Goal: Task Accomplishment & Management: Complete application form

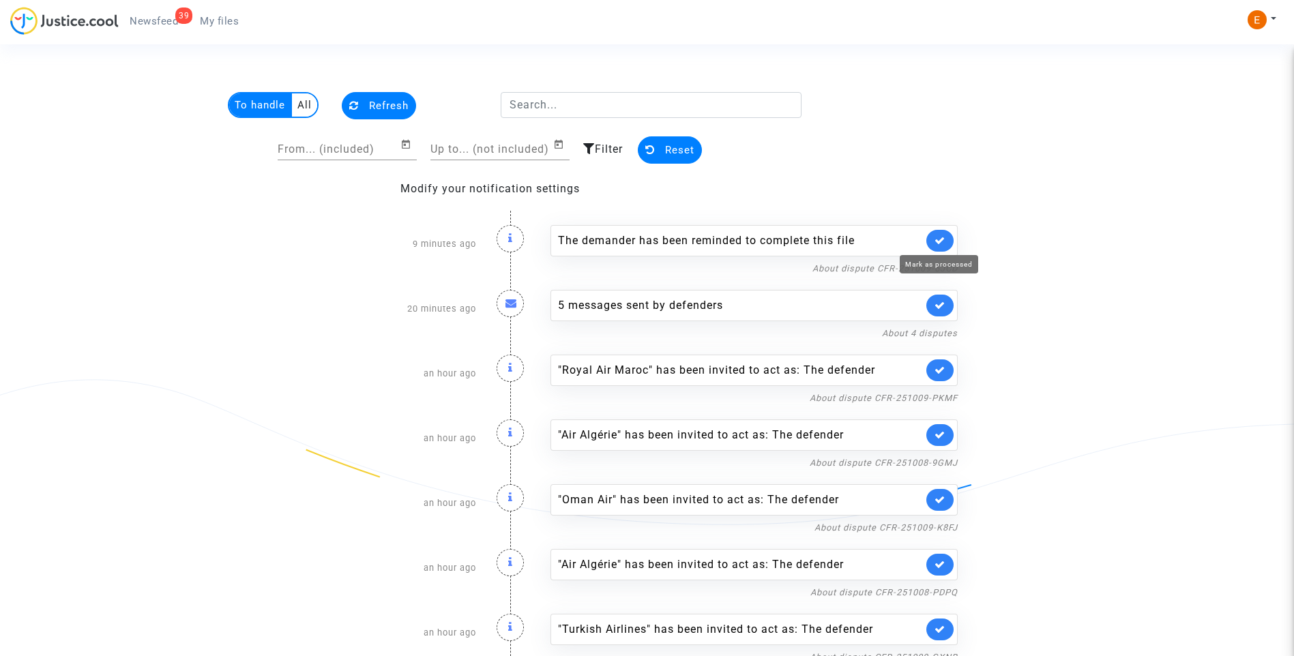
click at [941, 236] on icon at bounding box center [939, 240] width 11 height 10
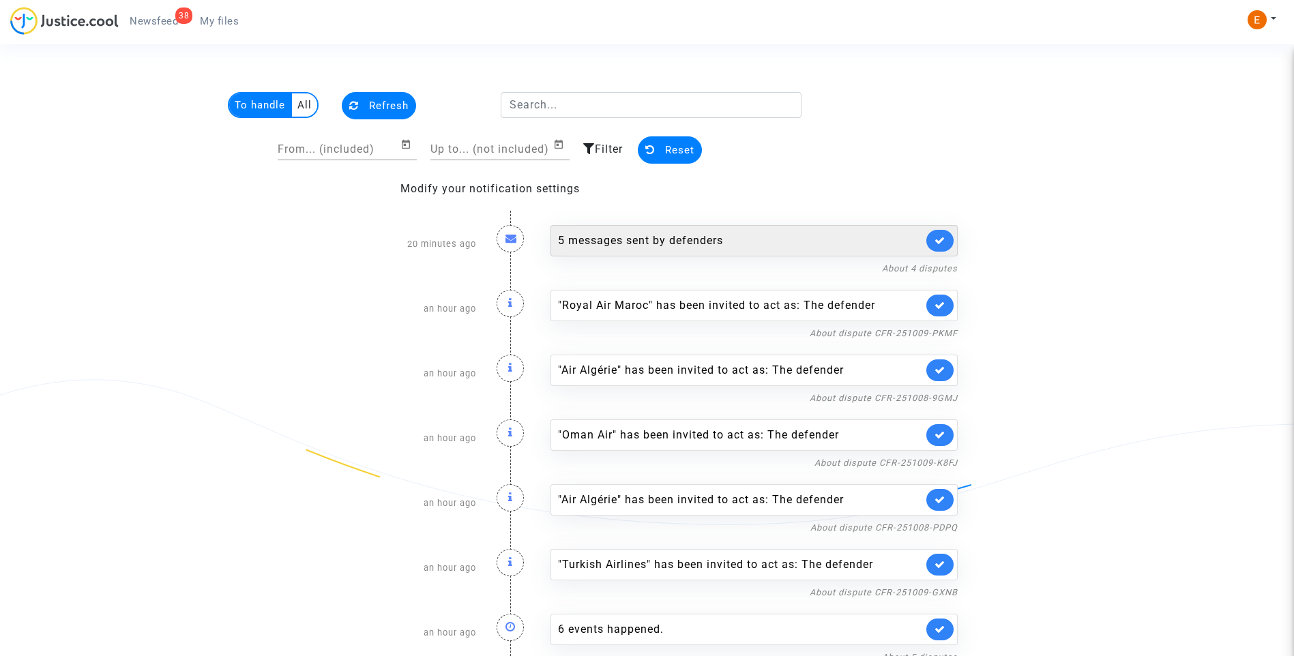
click at [951, 237] on link at bounding box center [939, 241] width 27 height 22
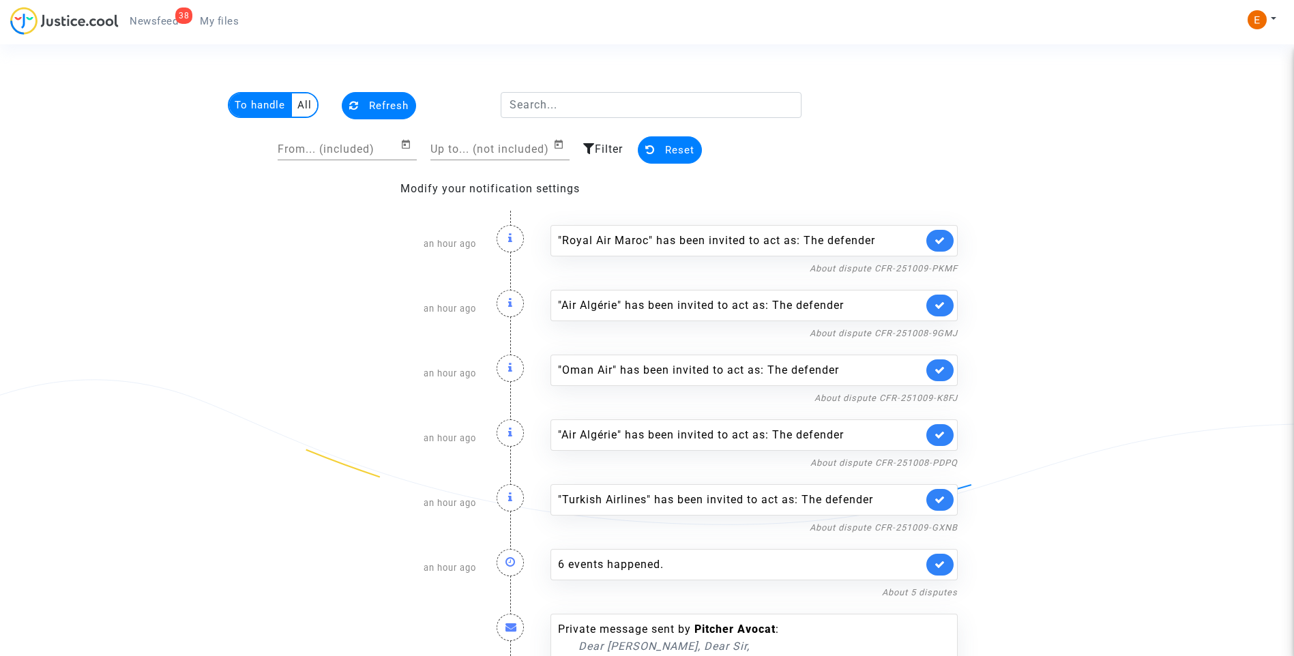
click at [948, 237] on link at bounding box center [939, 241] width 27 height 22
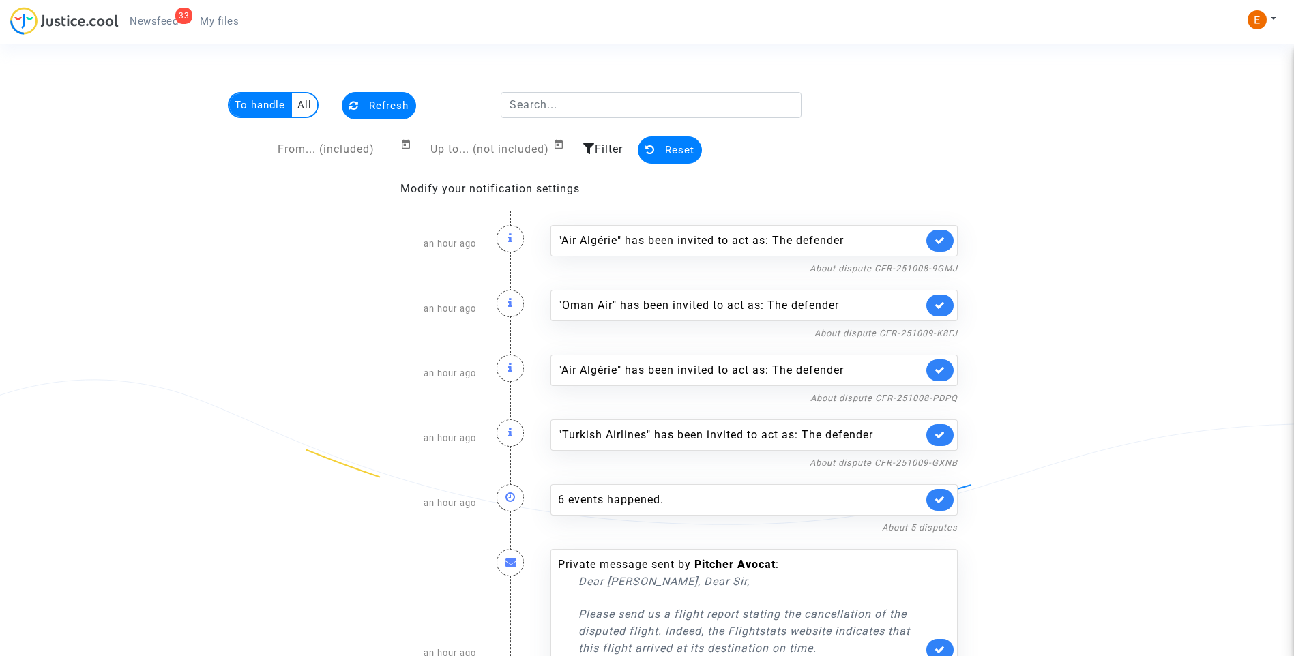
click at [948, 237] on link at bounding box center [939, 241] width 27 height 22
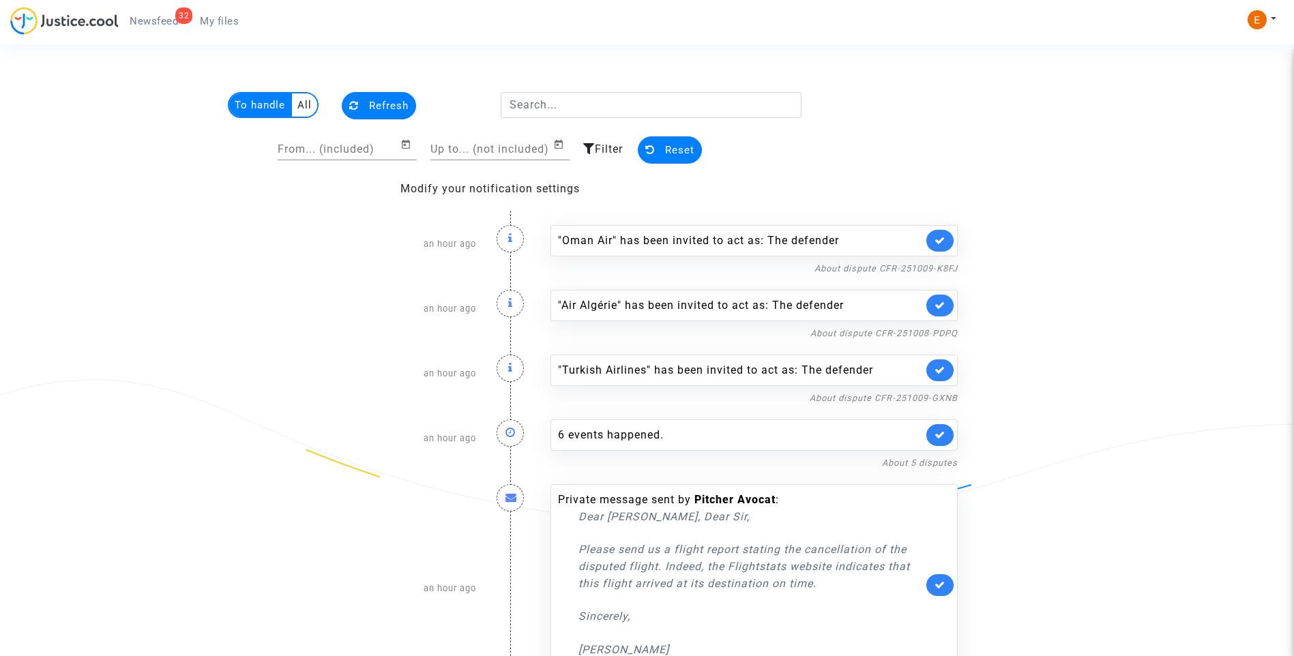
click at [948, 237] on link at bounding box center [939, 241] width 27 height 22
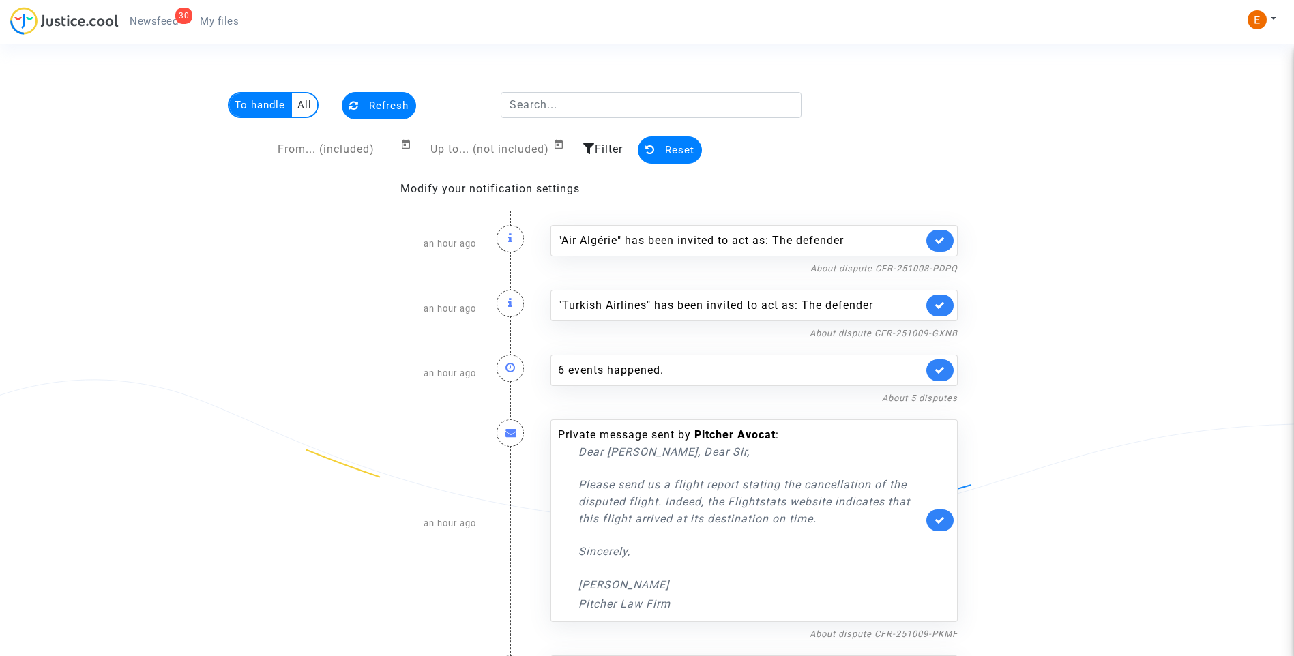
click at [948, 237] on link at bounding box center [939, 241] width 27 height 22
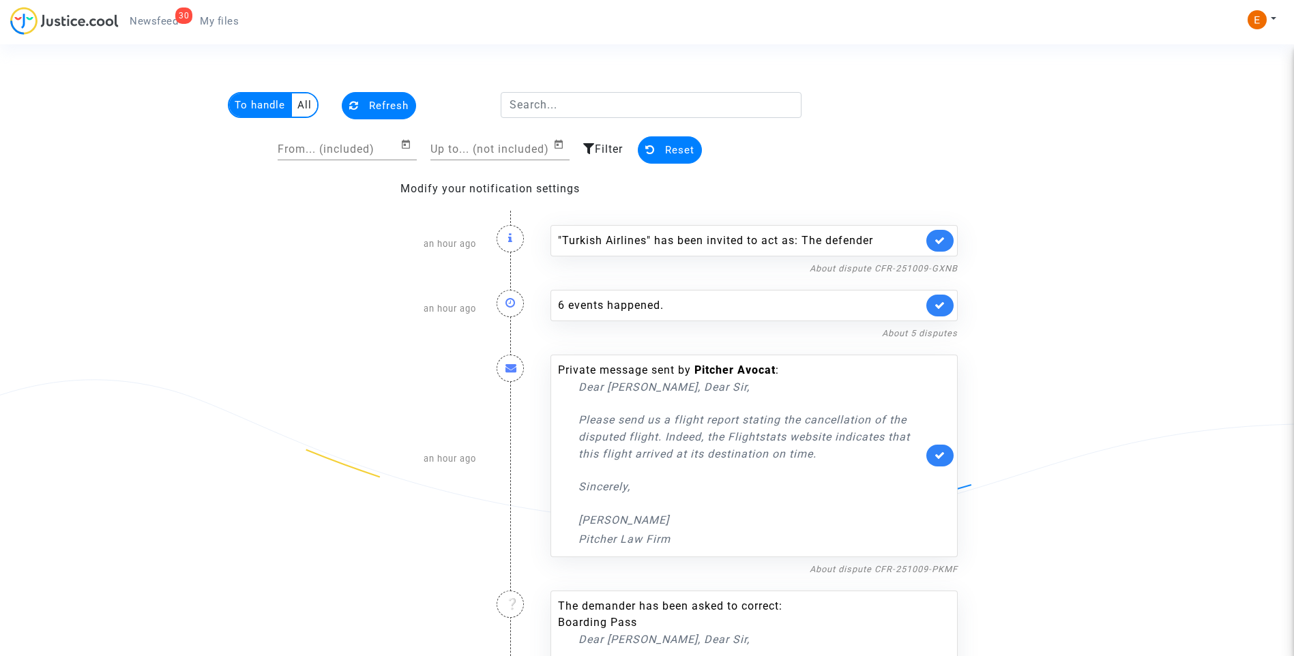
click at [948, 237] on link at bounding box center [939, 241] width 27 height 22
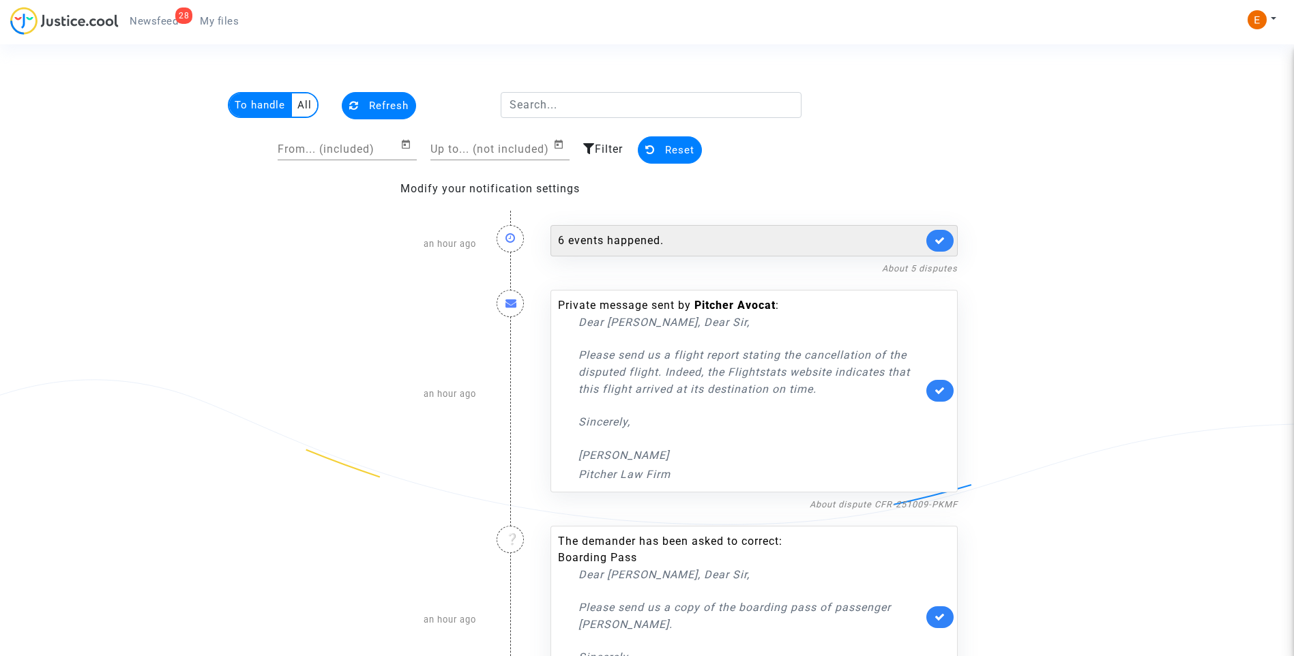
click at [625, 234] on div "6 events happened." at bounding box center [740, 241] width 365 height 16
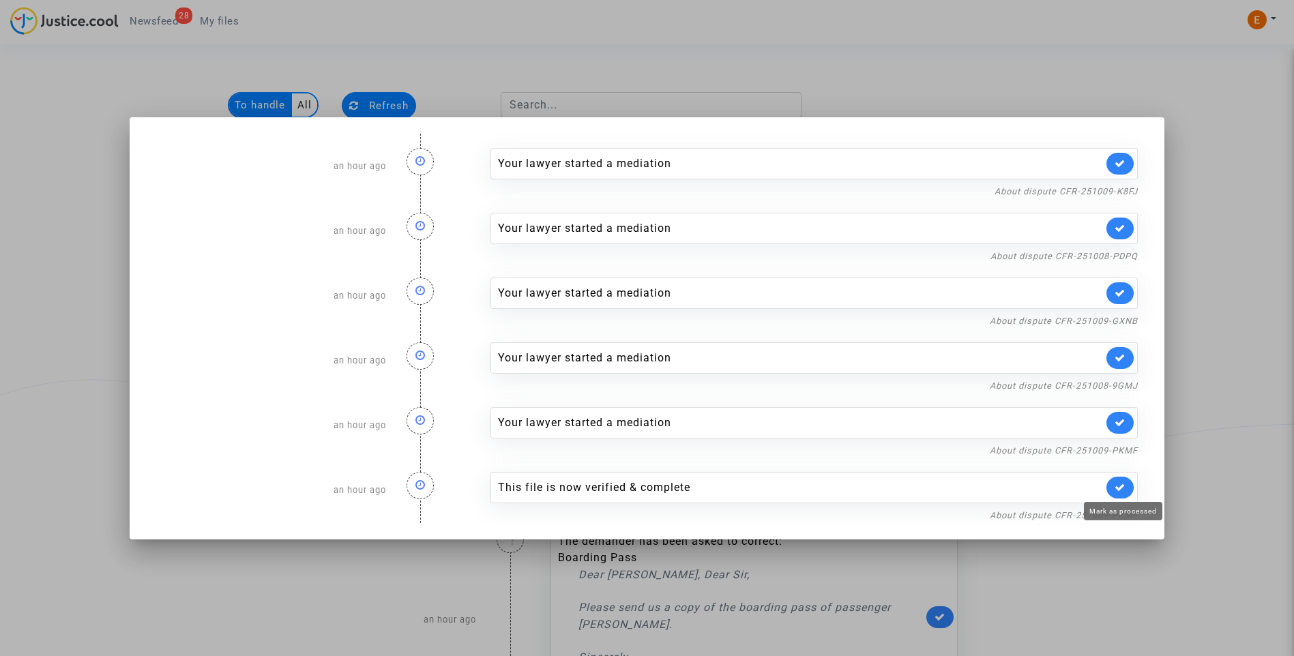
click at [1125, 491] on icon at bounding box center [1119, 487] width 11 height 10
click at [1209, 412] on div at bounding box center [647, 328] width 1294 height 656
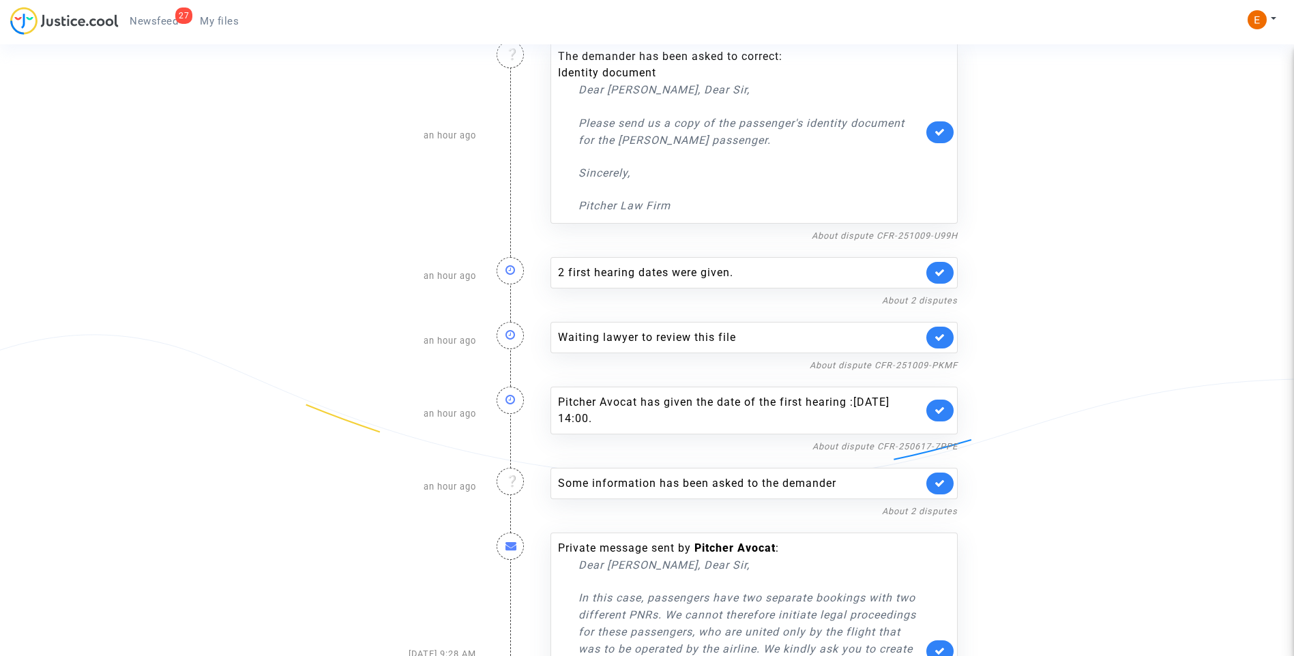
scroll to position [1481, 0]
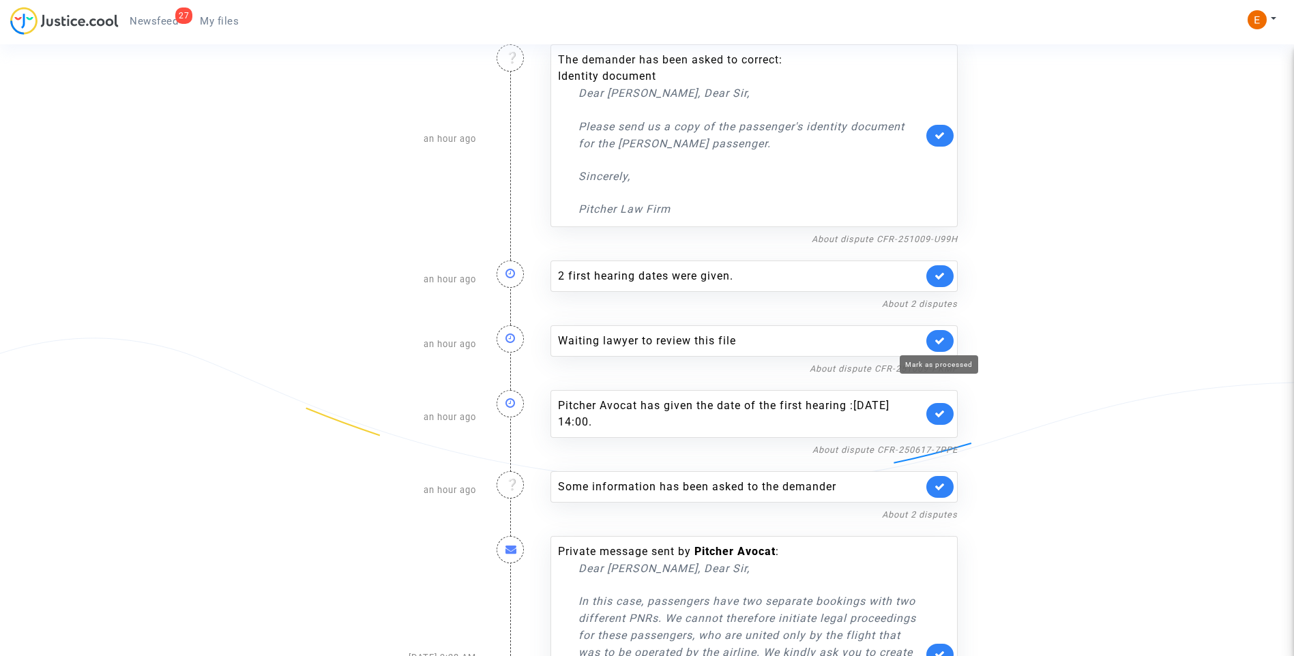
click at [939, 336] on icon at bounding box center [939, 341] width 11 height 10
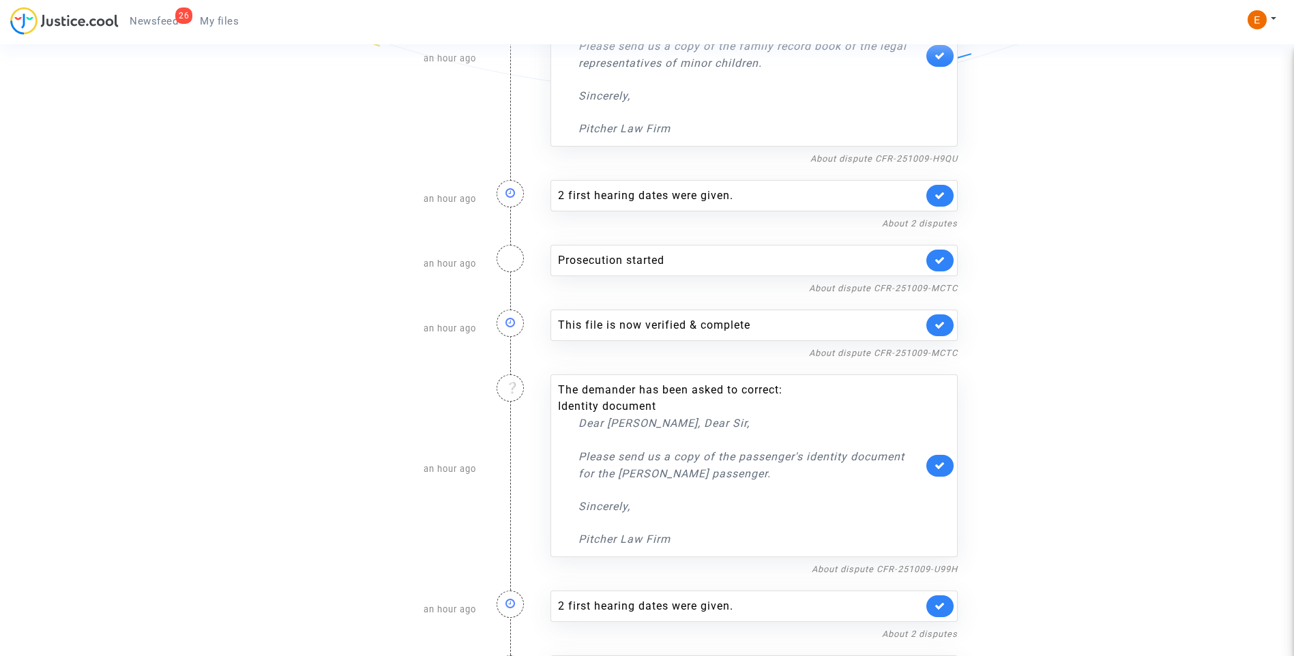
scroll to position [1140, 0]
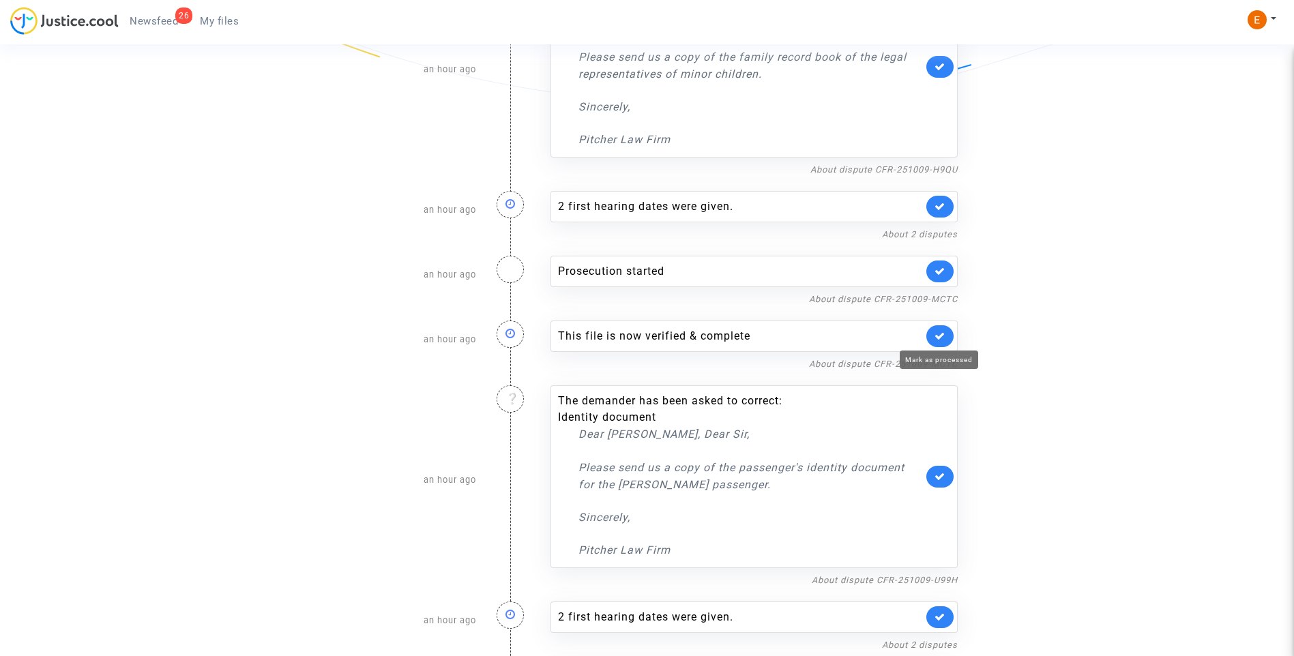
click at [939, 331] on icon at bounding box center [939, 336] width 11 height 10
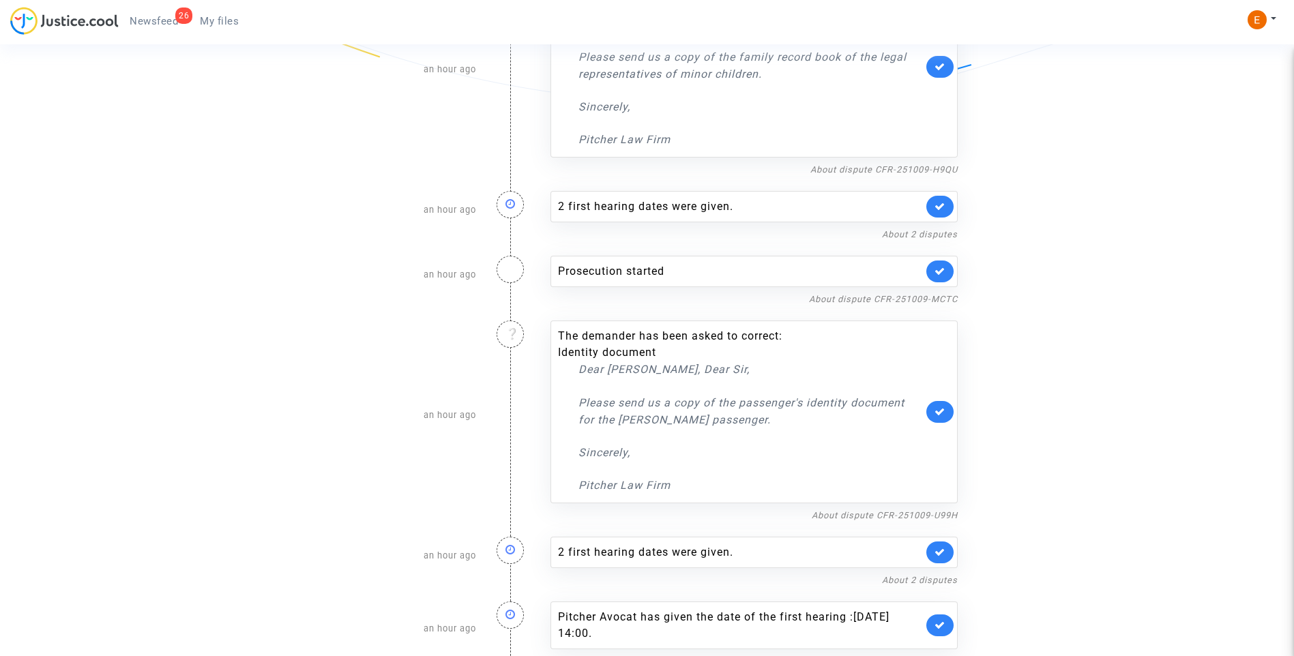
click at [934, 278] on link at bounding box center [939, 272] width 27 height 22
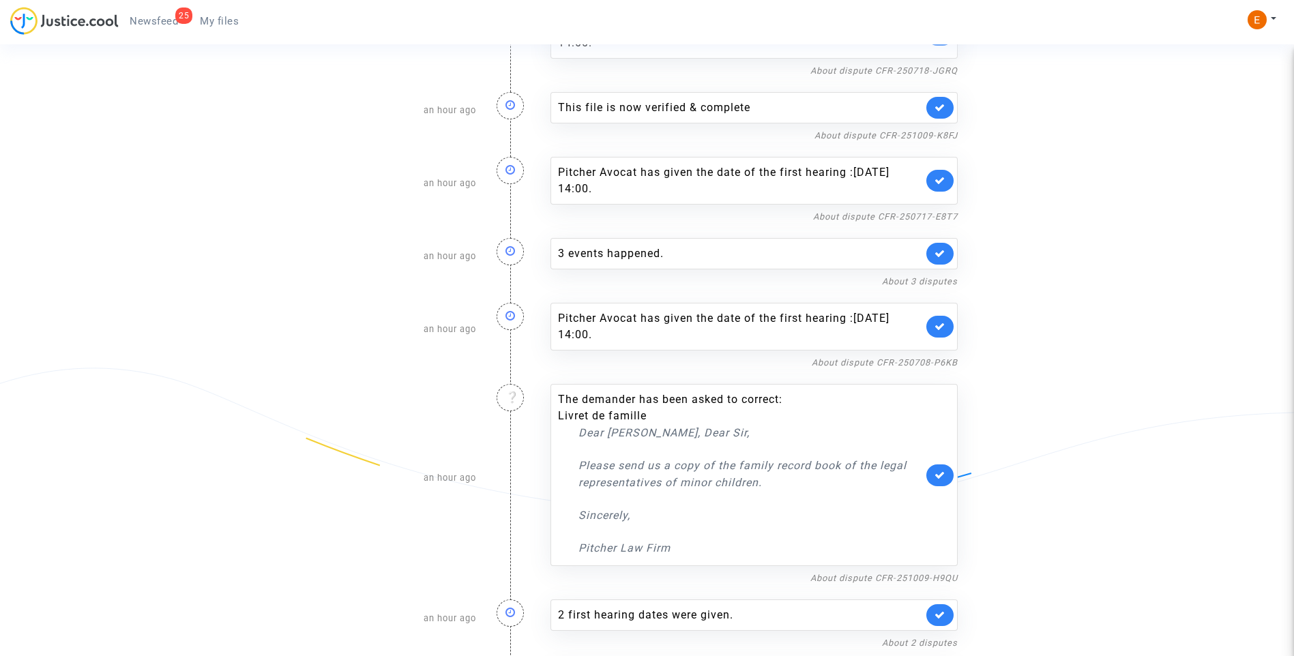
scroll to position [730, 0]
click at [672, 256] on div "3 events happened." at bounding box center [740, 254] width 365 height 16
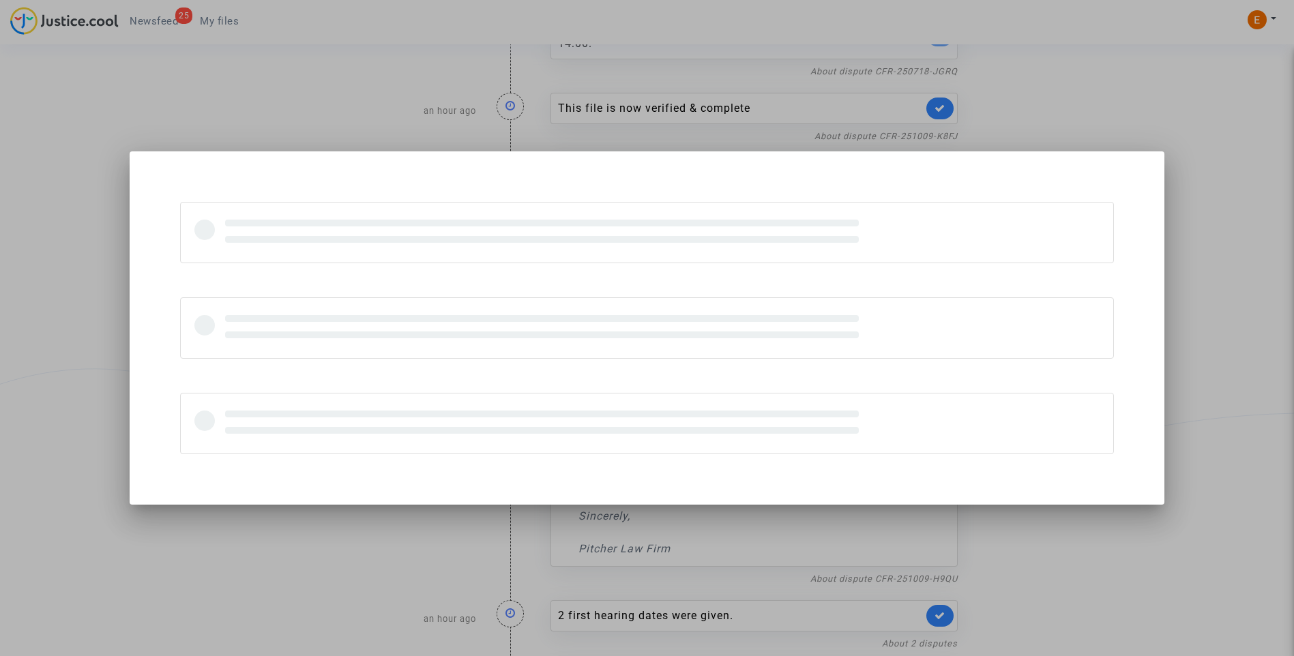
scroll to position [0, 0]
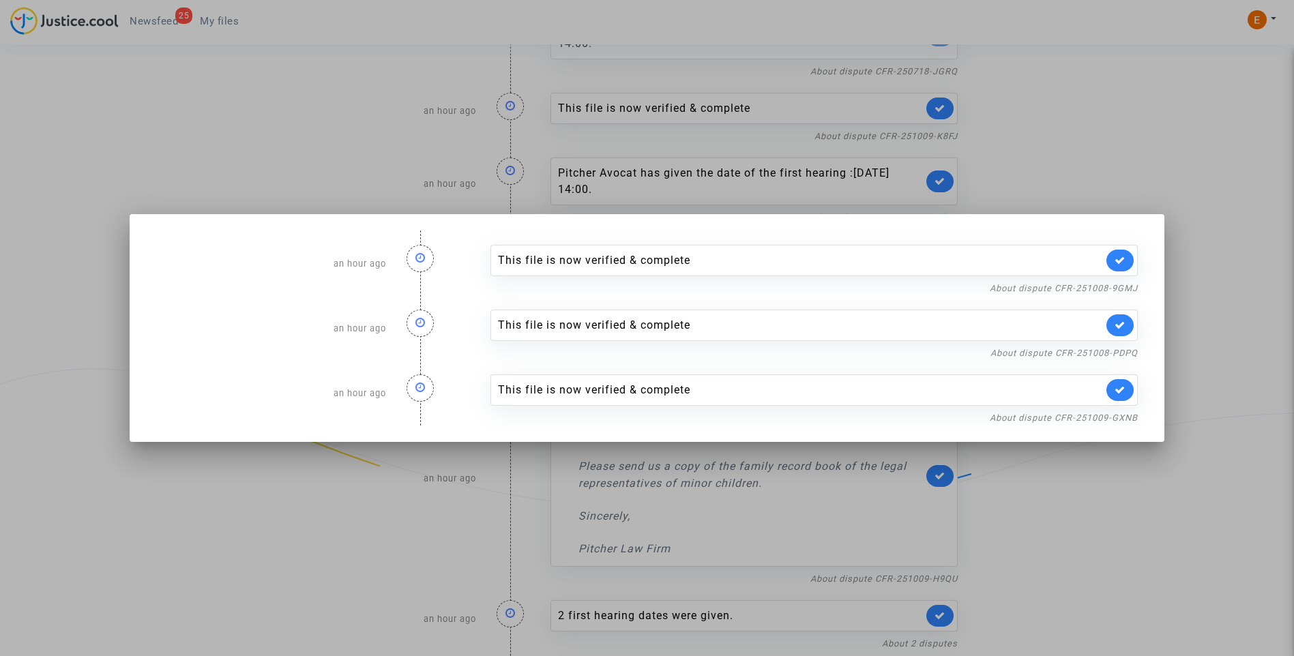
click at [1139, 155] on div at bounding box center [647, 328] width 1294 height 656
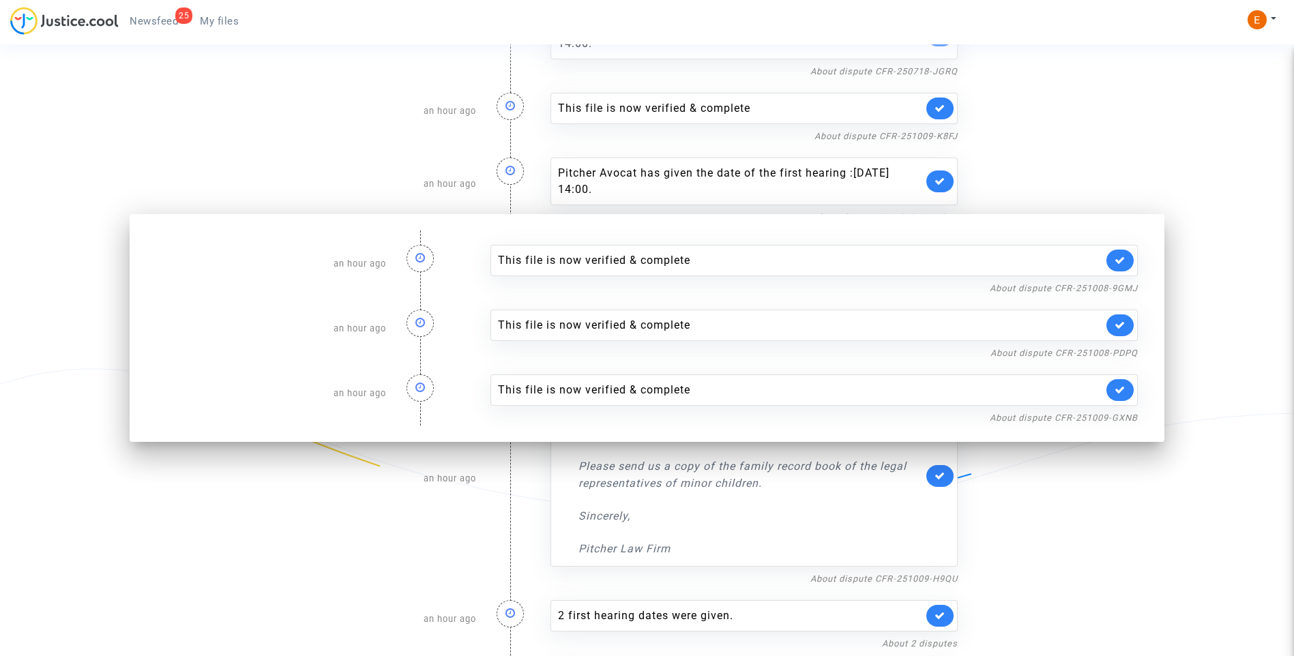
scroll to position [730, 0]
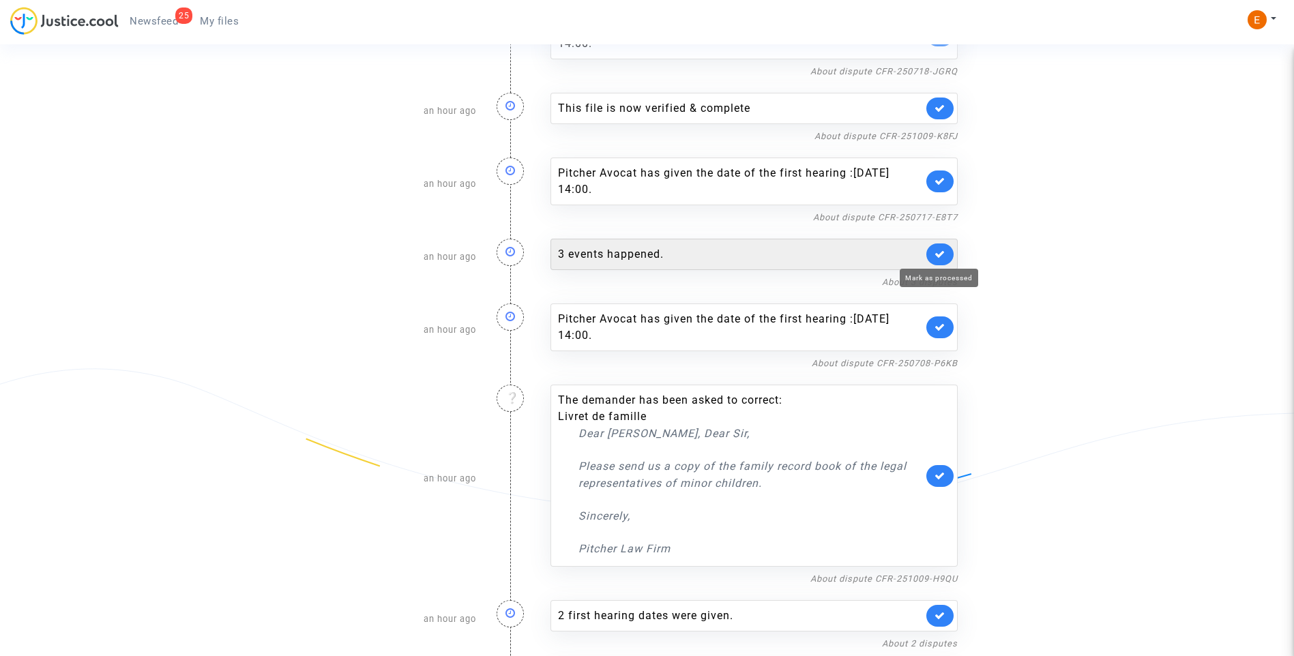
click at [945, 254] on link at bounding box center [939, 254] width 27 height 22
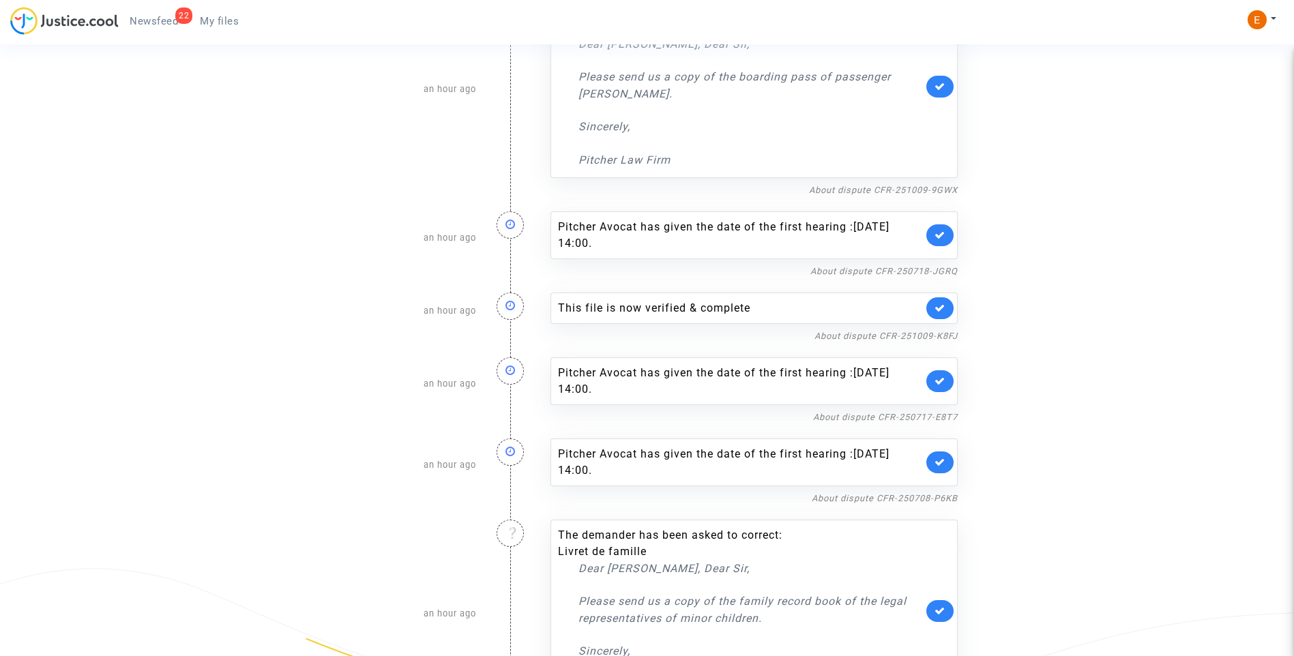
scroll to position [526, 0]
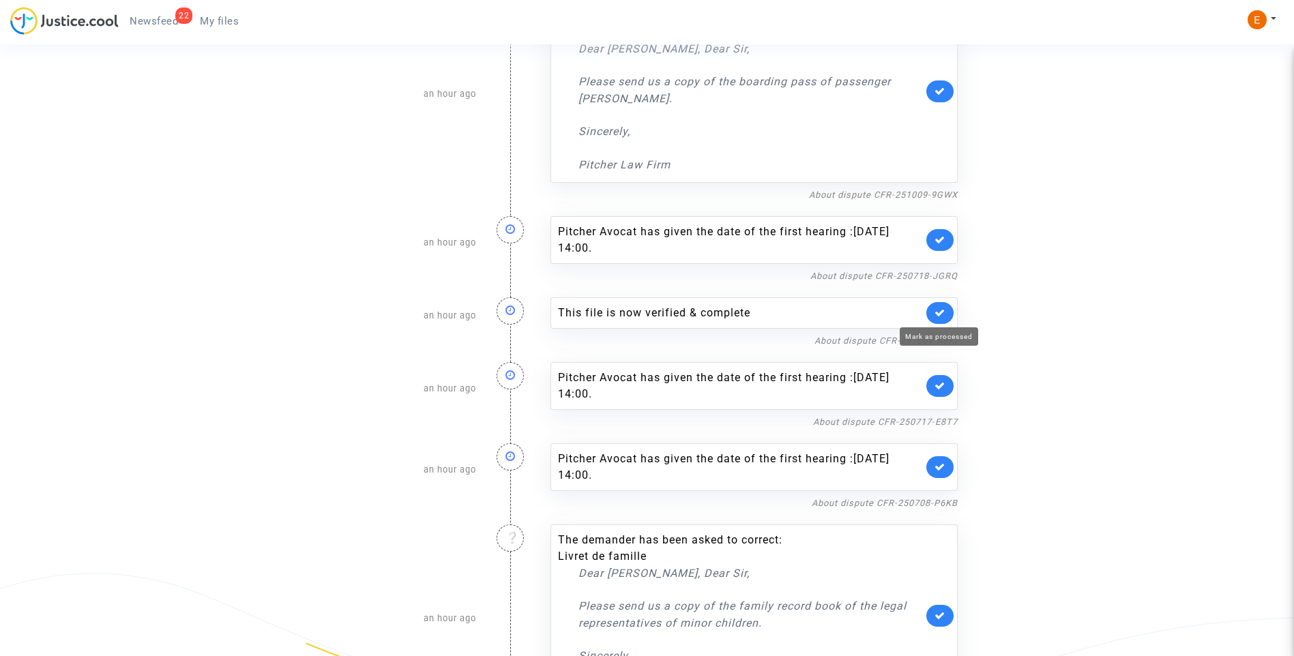
click at [935, 310] on icon at bounding box center [939, 313] width 11 height 10
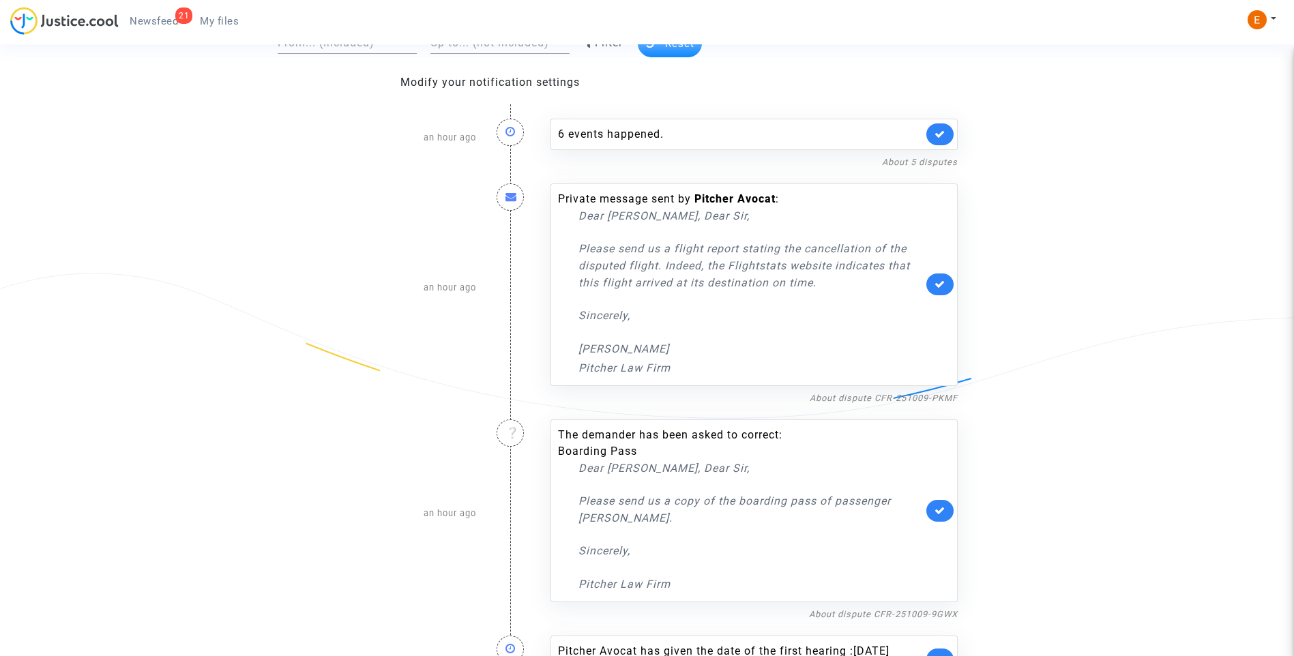
scroll to position [0, 0]
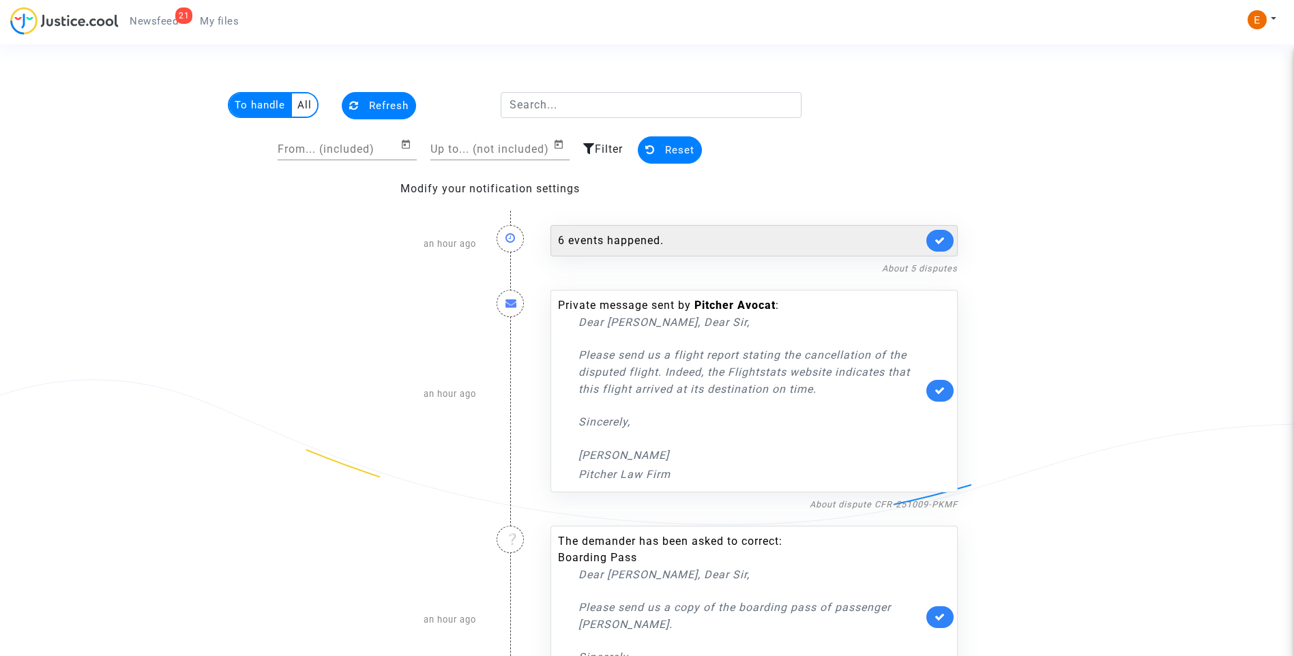
click at [648, 234] on div "6 events happened." at bounding box center [740, 241] width 365 height 16
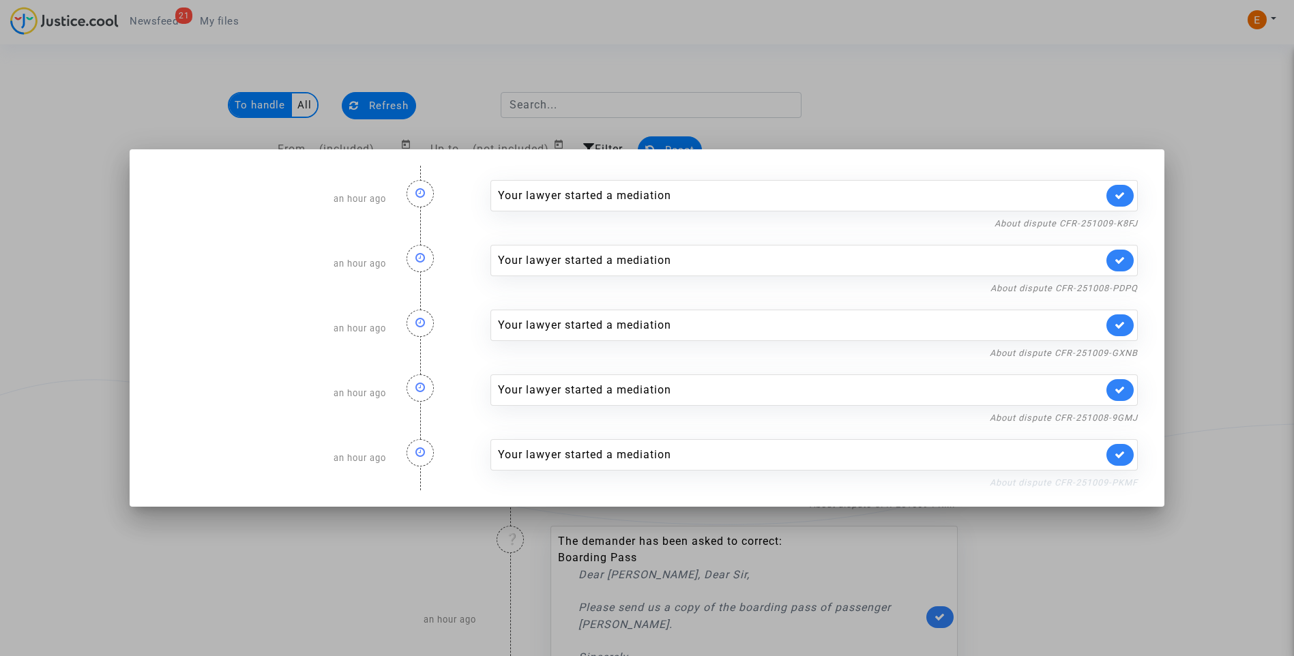
click at [1085, 479] on link "About dispute CFR-251009-PKMF" at bounding box center [1064, 482] width 148 height 10
click at [1131, 456] on link at bounding box center [1119, 455] width 27 height 22
click at [1128, 415] on link "About dispute CFR-251008-9GMJ" at bounding box center [1064, 418] width 148 height 10
click at [1127, 383] on link at bounding box center [1119, 390] width 27 height 22
click at [1130, 350] on link "About dispute CFR-251009-GXNB" at bounding box center [1064, 353] width 148 height 10
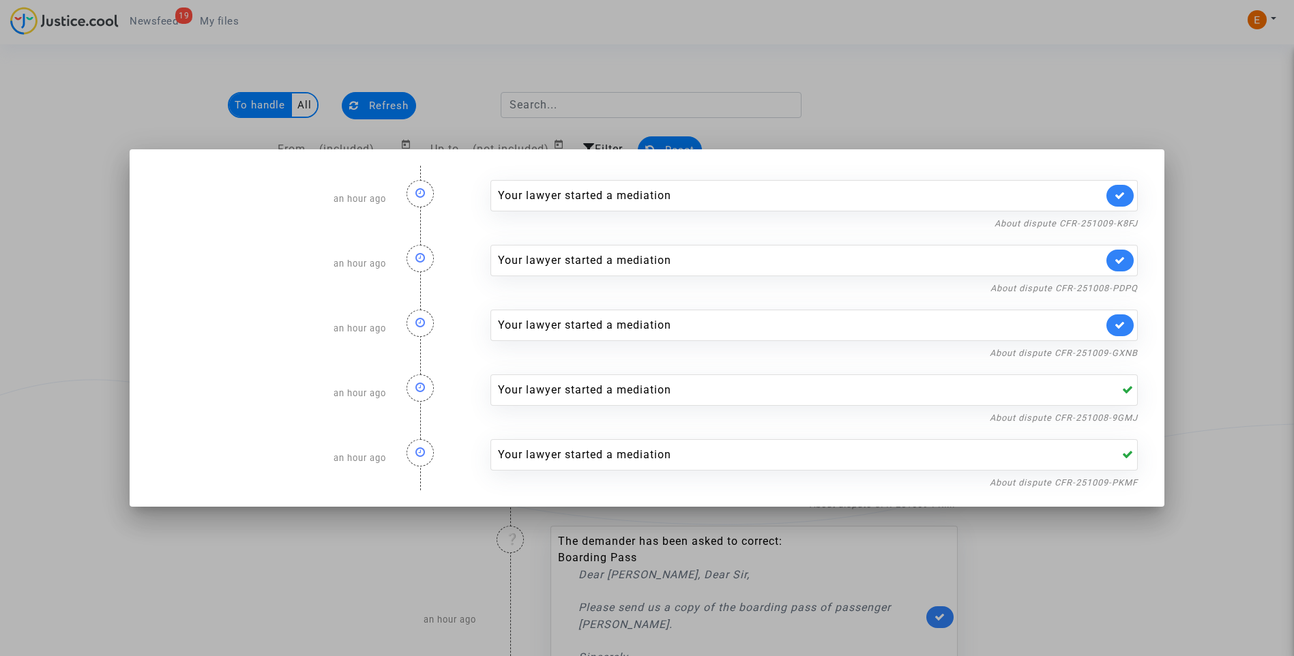
click at [1125, 333] on link at bounding box center [1119, 325] width 27 height 22
click at [1130, 291] on link "About dispute CFR-251008-PDPQ" at bounding box center [1063, 288] width 147 height 10
click at [1125, 257] on icon at bounding box center [1119, 260] width 11 height 10
click at [1125, 222] on link "About dispute CFR-251009-K8FJ" at bounding box center [1065, 223] width 143 height 10
click at [1131, 190] on link at bounding box center [1119, 196] width 27 height 22
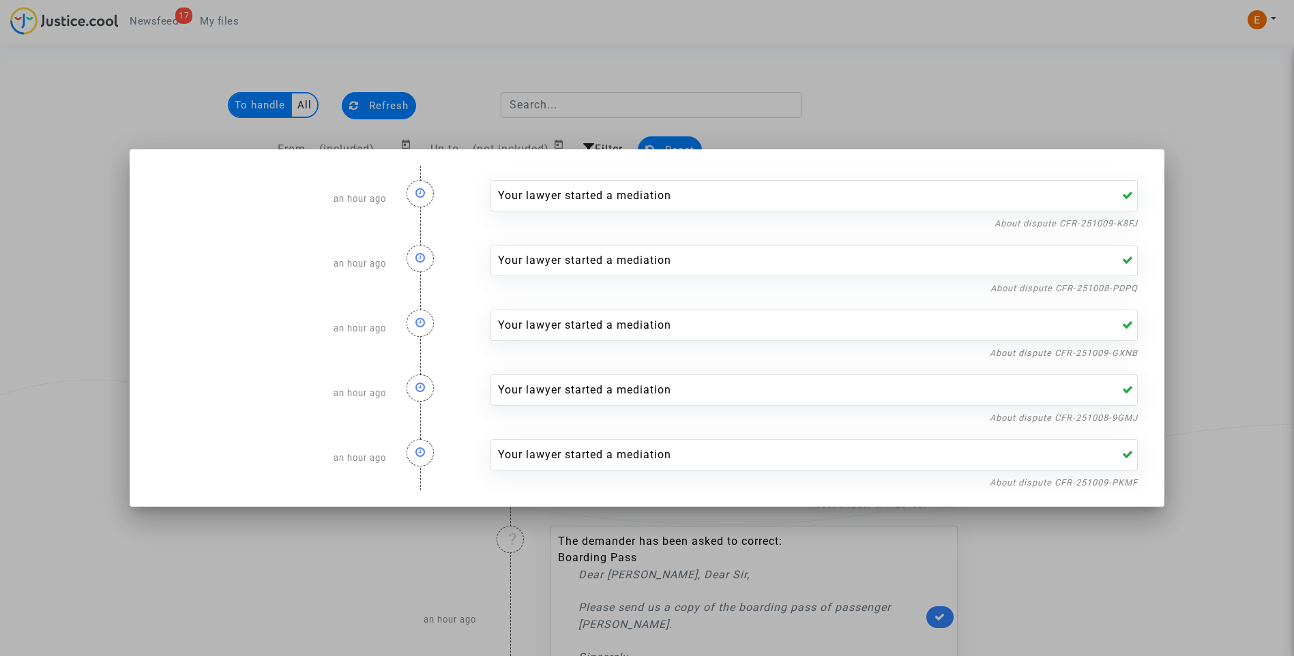
click at [1123, 142] on div at bounding box center [647, 328] width 1294 height 656
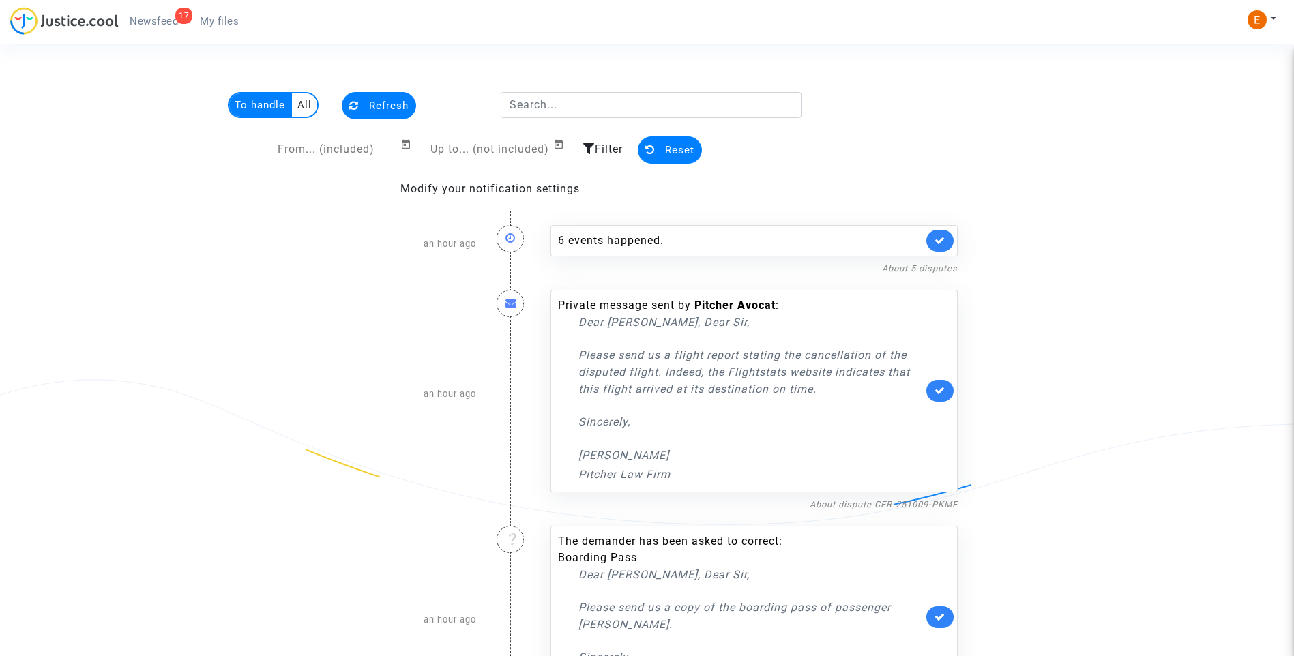
click at [219, 19] on span "My files" at bounding box center [219, 21] width 39 height 12
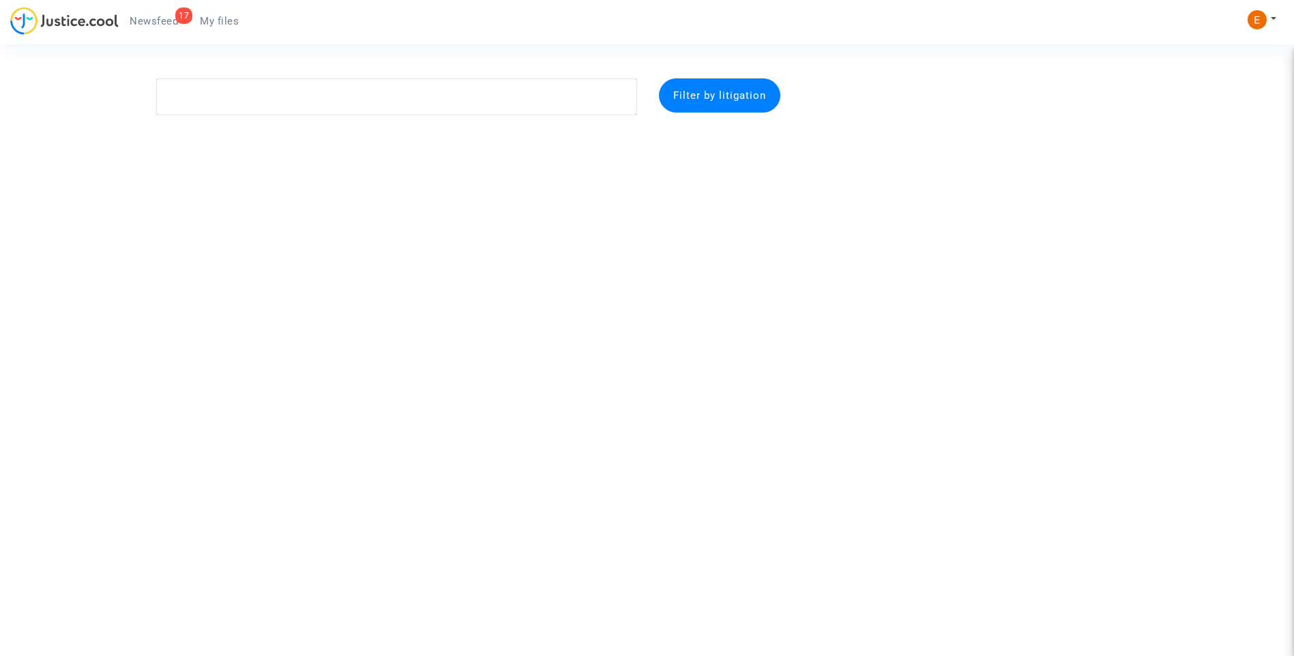
click at [183, 16] on div "17" at bounding box center [183, 16] width 17 height 16
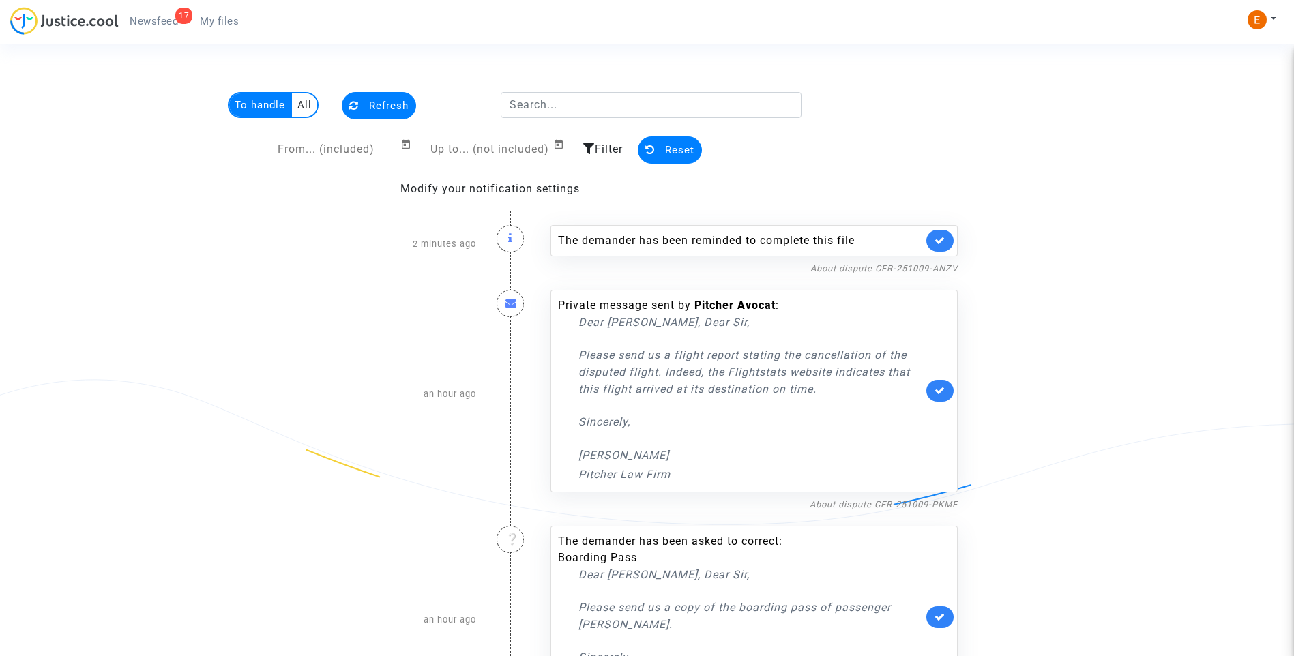
click at [936, 235] on link at bounding box center [939, 241] width 27 height 22
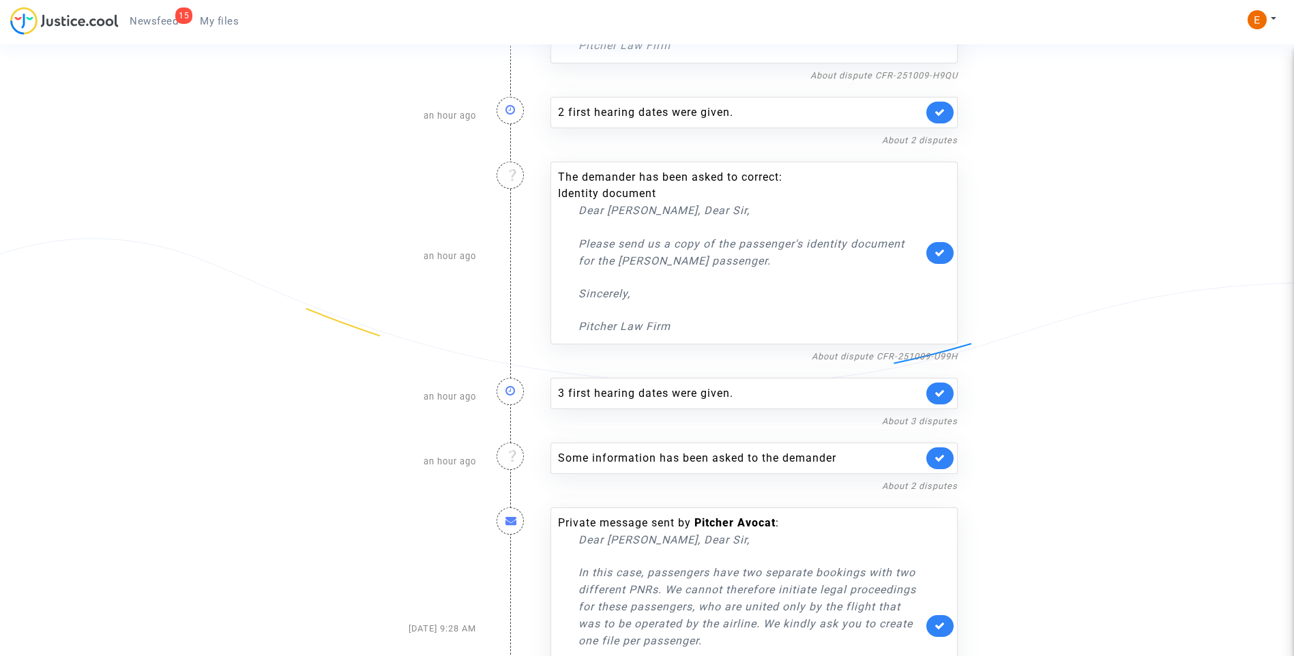
scroll to position [969, 0]
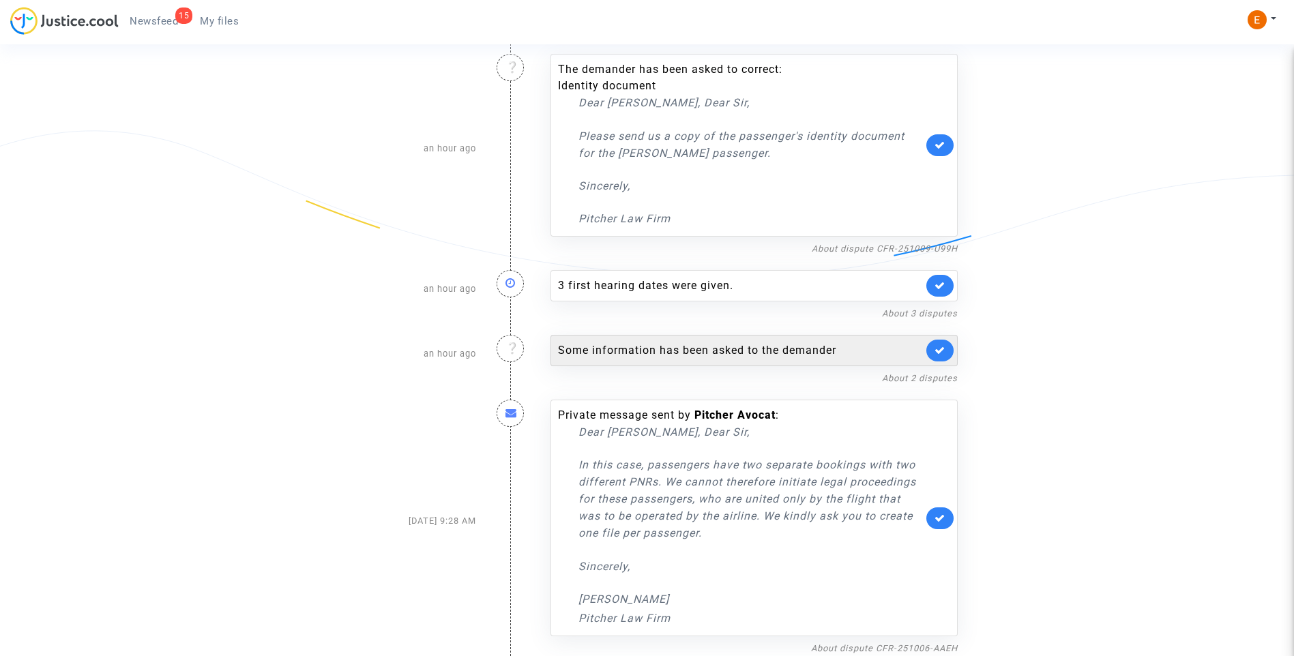
click at [700, 347] on div "Some information has been asked to the demander" at bounding box center [740, 350] width 365 height 16
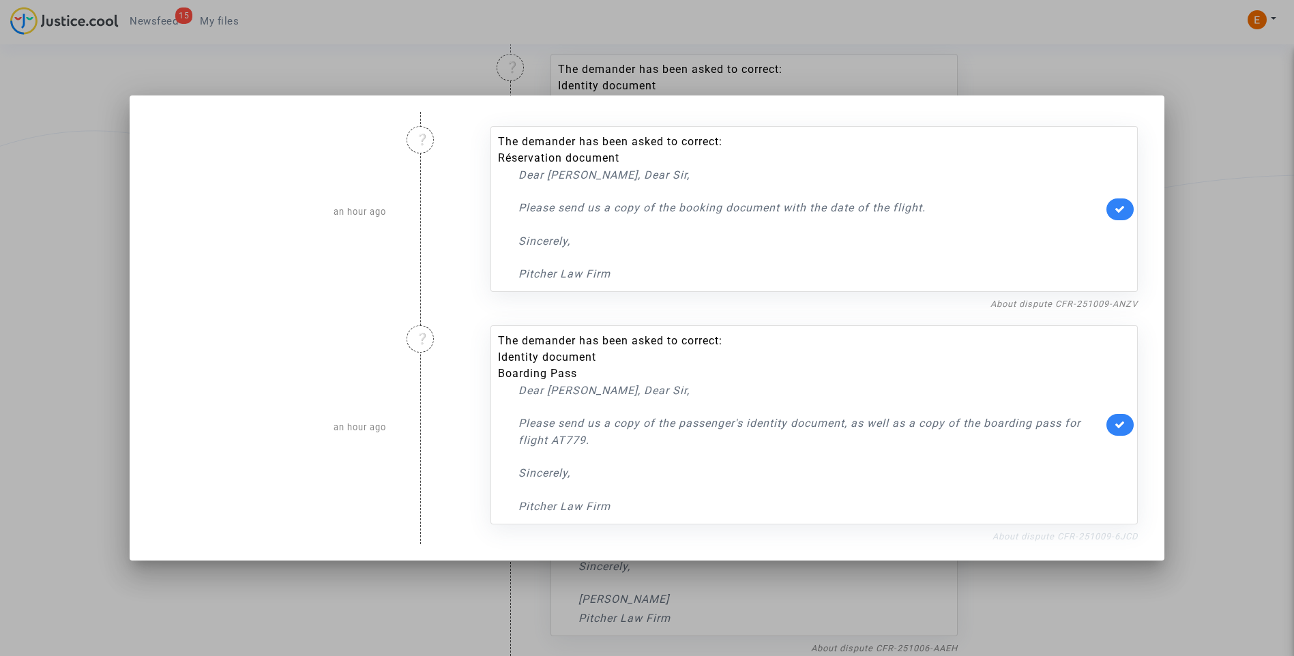
click at [1024, 533] on link "About dispute CFR-251009-6JCD" at bounding box center [1064, 536] width 145 height 10
drag, startPoint x: 1127, startPoint y: 422, endPoint x: 1127, endPoint y: 403, distance: 18.4
click at [1125, 422] on icon at bounding box center [1119, 424] width 11 height 10
click at [1110, 304] on link "About dispute CFR-251009-ANZV" at bounding box center [1063, 304] width 147 height 10
click at [1114, 210] on link at bounding box center [1119, 209] width 27 height 22
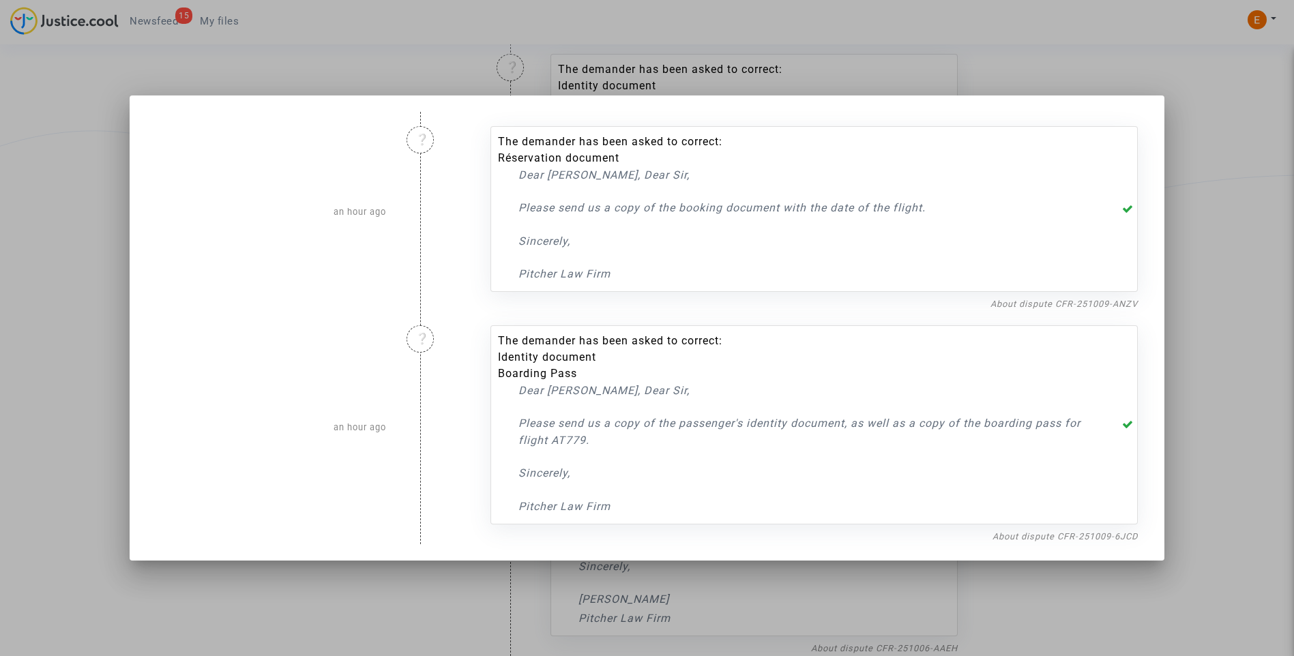
click at [1193, 191] on div at bounding box center [647, 328] width 1294 height 656
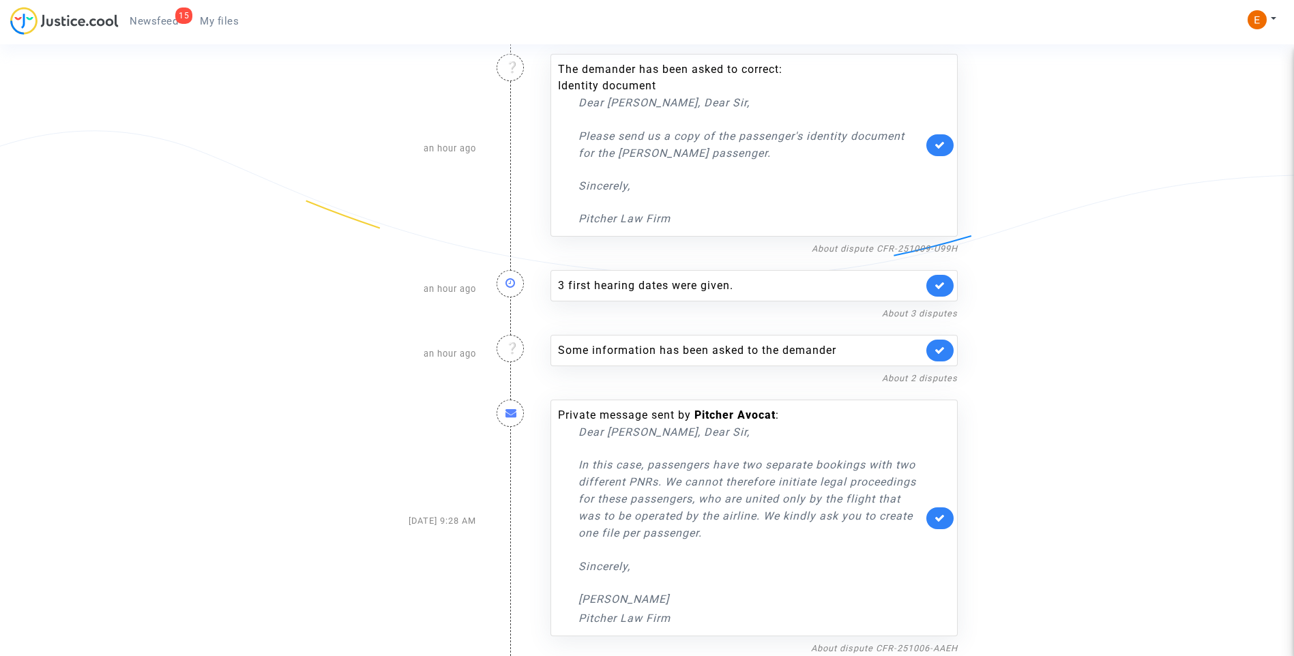
drag, startPoint x: 238, startPoint y: 24, endPoint x: 226, endPoint y: 24, distance: 12.3
click at [238, 24] on span "My files" at bounding box center [219, 21] width 39 height 12
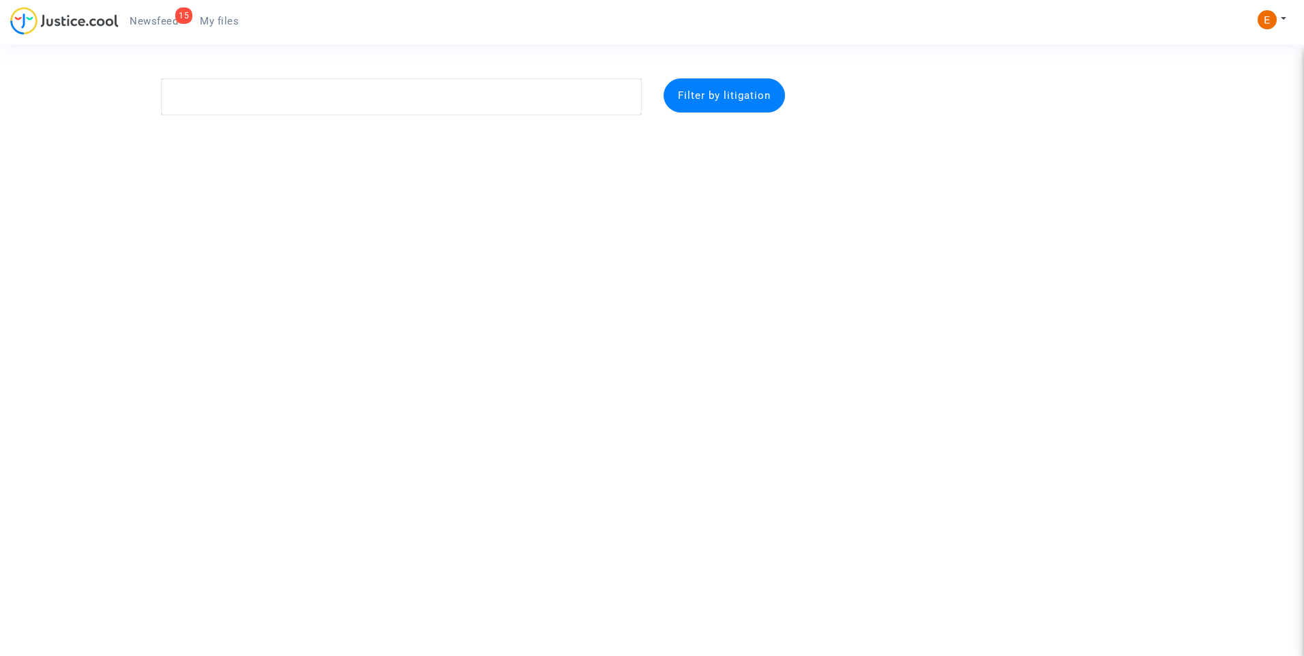
click at [156, 16] on span "Newsfeed" at bounding box center [154, 21] width 48 height 12
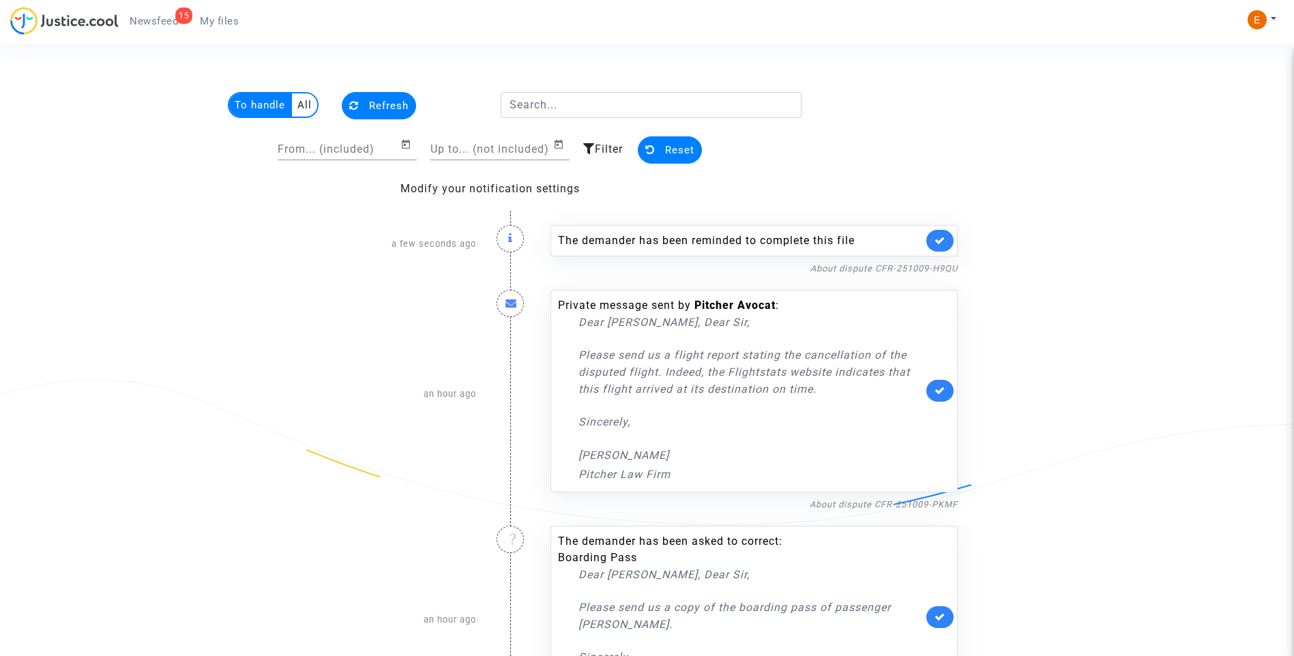
click at [945, 230] on link at bounding box center [939, 241] width 27 height 22
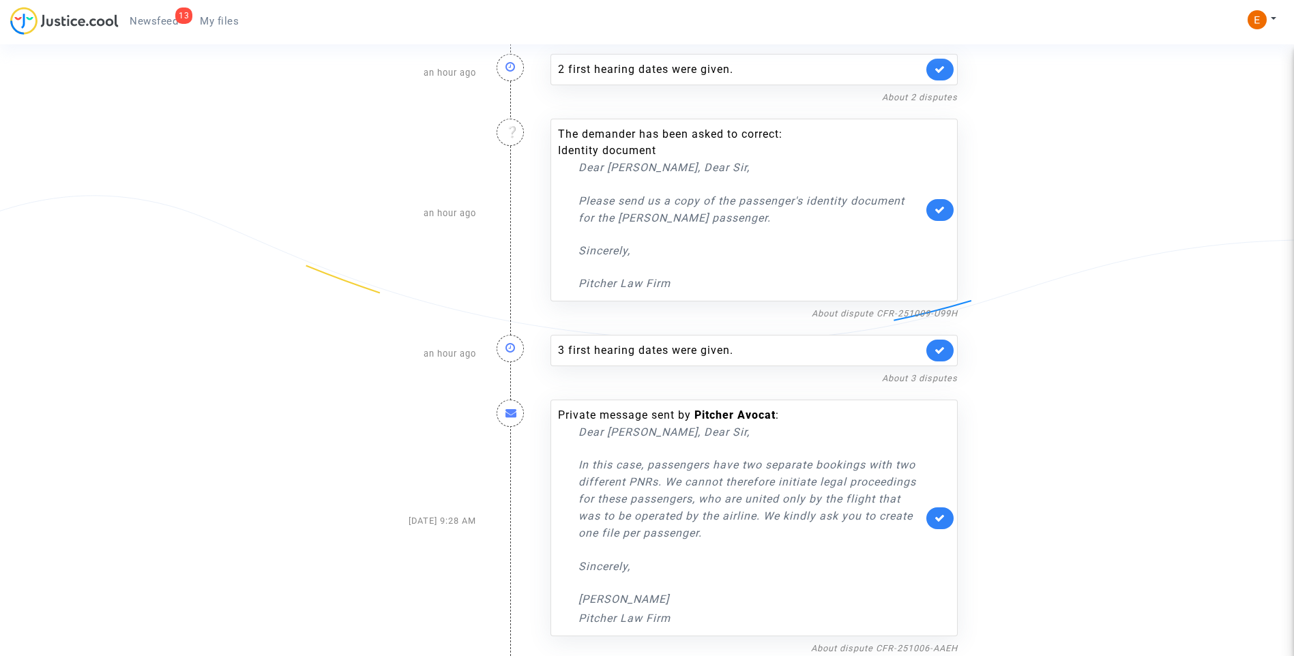
scroll to position [836, 0]
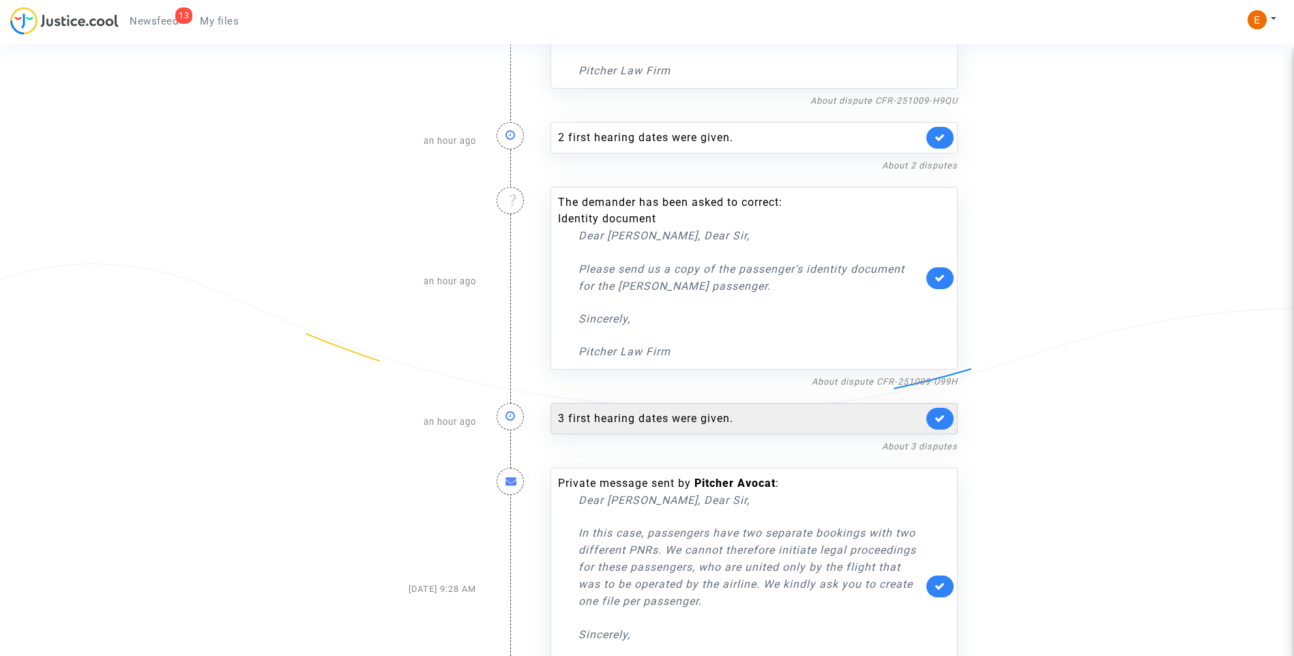
click at [666, 415] on div "3 first hearing dates were given." at bounding box center [740, 419] width 365 height 16
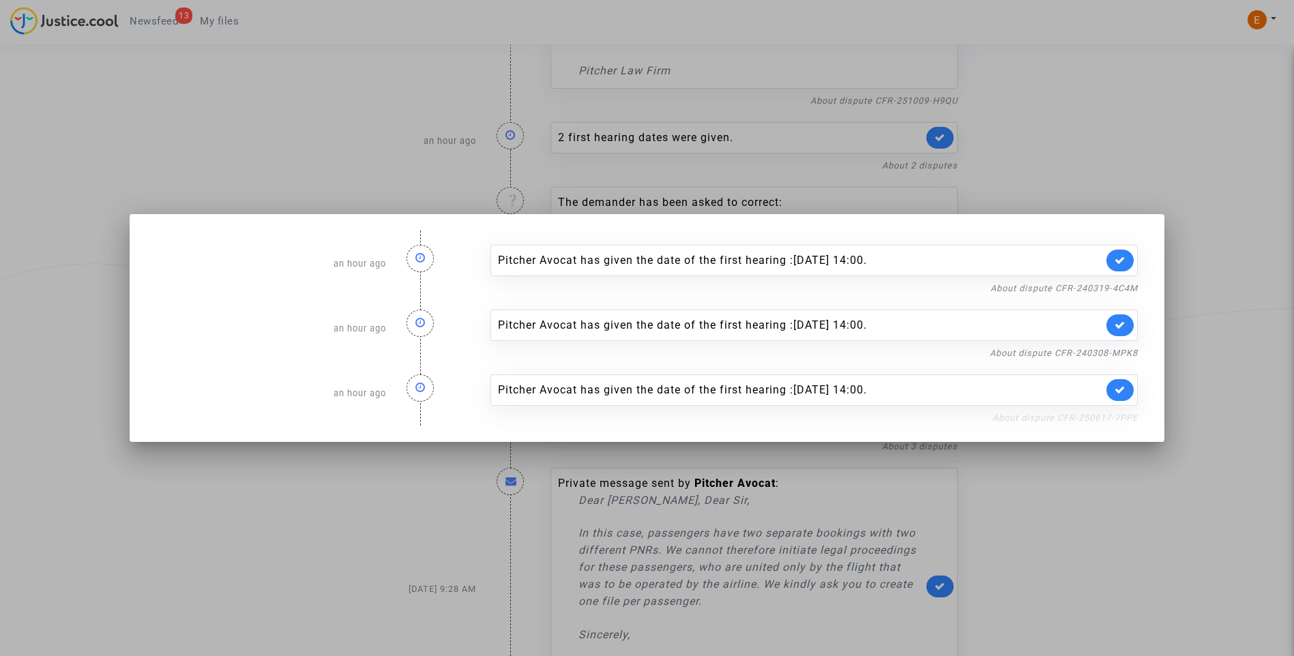
click at [1047, 418] on link "About dispute CFR-250617-7PPE" at bounding box center [1064, 418] width 145 height 10
click at [1127, 395] on link at bounding box center [1119, 390] width 27 height 22
click at [1112, 355] on link "About dispute CFR-240308-MPK8" at bounding box center [1064, 353] width 148 height 10
click at [1125, 329] on icon at bounding box center [1119, 325] width 11 height 10
click at [1127, 290] on link "About dispute CFR-240319-4C4M" at bounding box center [1063, 288] width 147 height 10
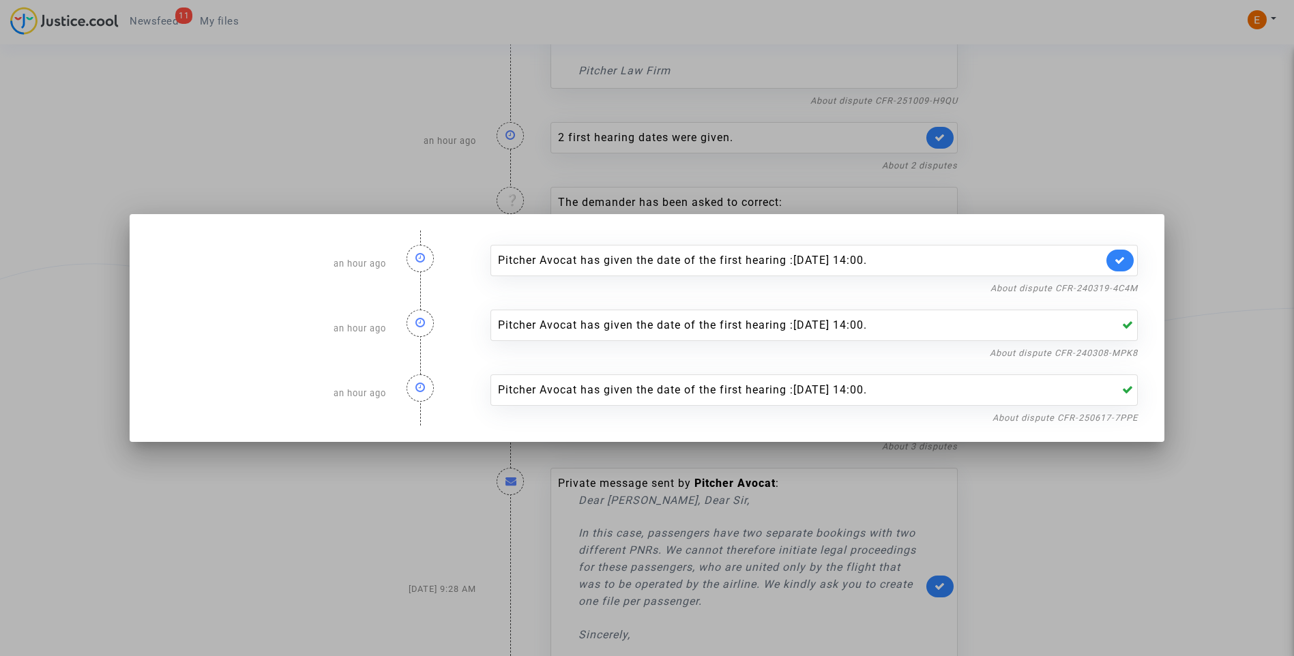
click at [1130, 258] on link at bounding box center [1119, 261] width 27 height 22
click at [1138, 163] on div at bounding box center [647, 328] width 1294 height 656
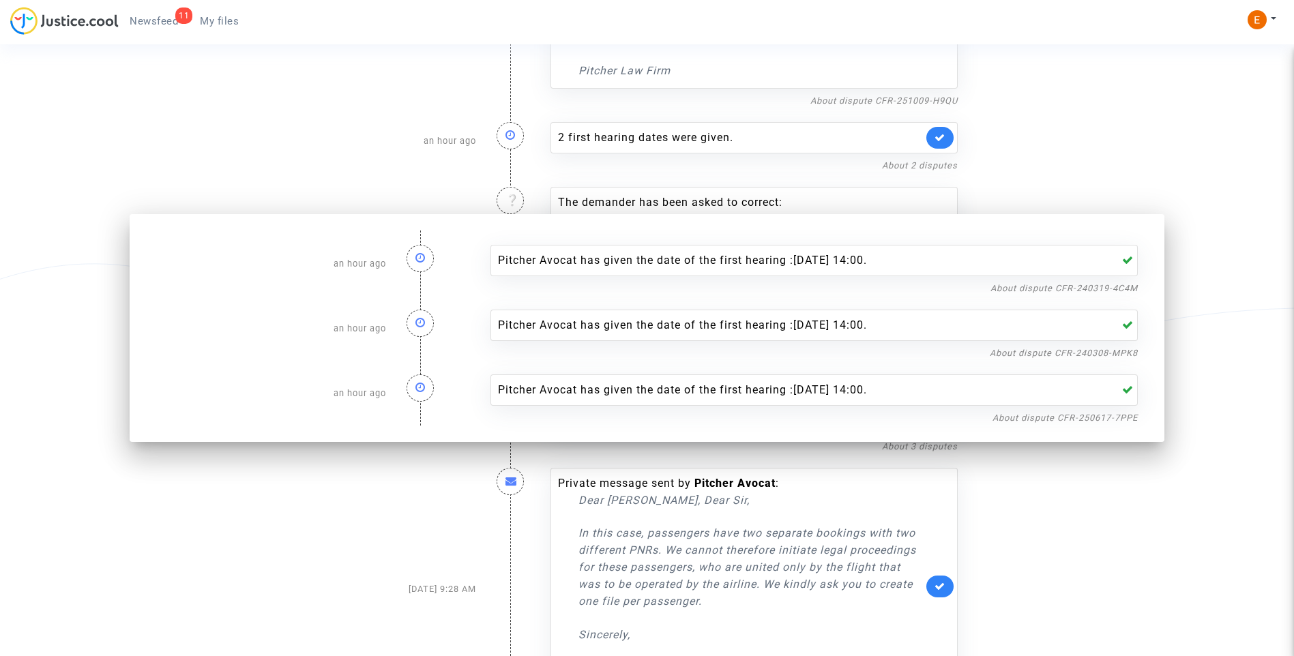
scroll to position [836, 0]
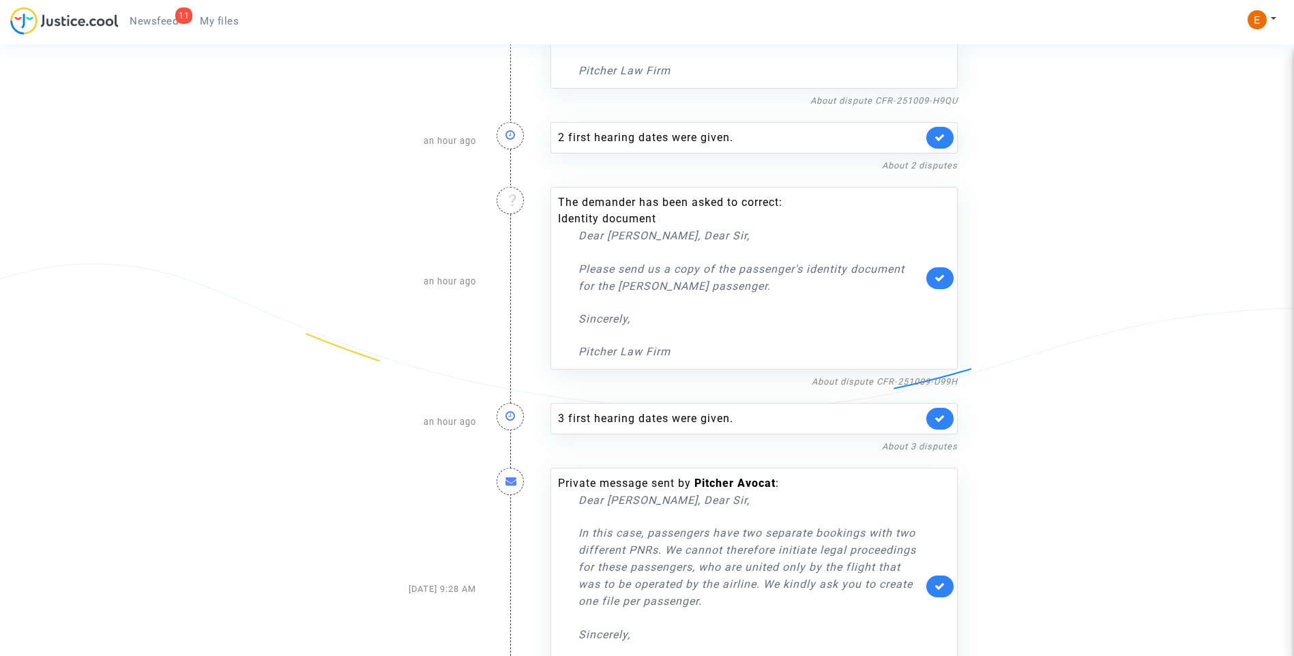
drag, startPoint x: 224, startPoint y: 32, endPoint x: 207, endPoint y: 28, distance: 17.5
click at [224, 32] on div "11 Newsfeed My files" at bounding box center [129, 26] width 239 height 38
click at [209, 20] on span "My files" at bounding box center [219, 21] width 39 height 12
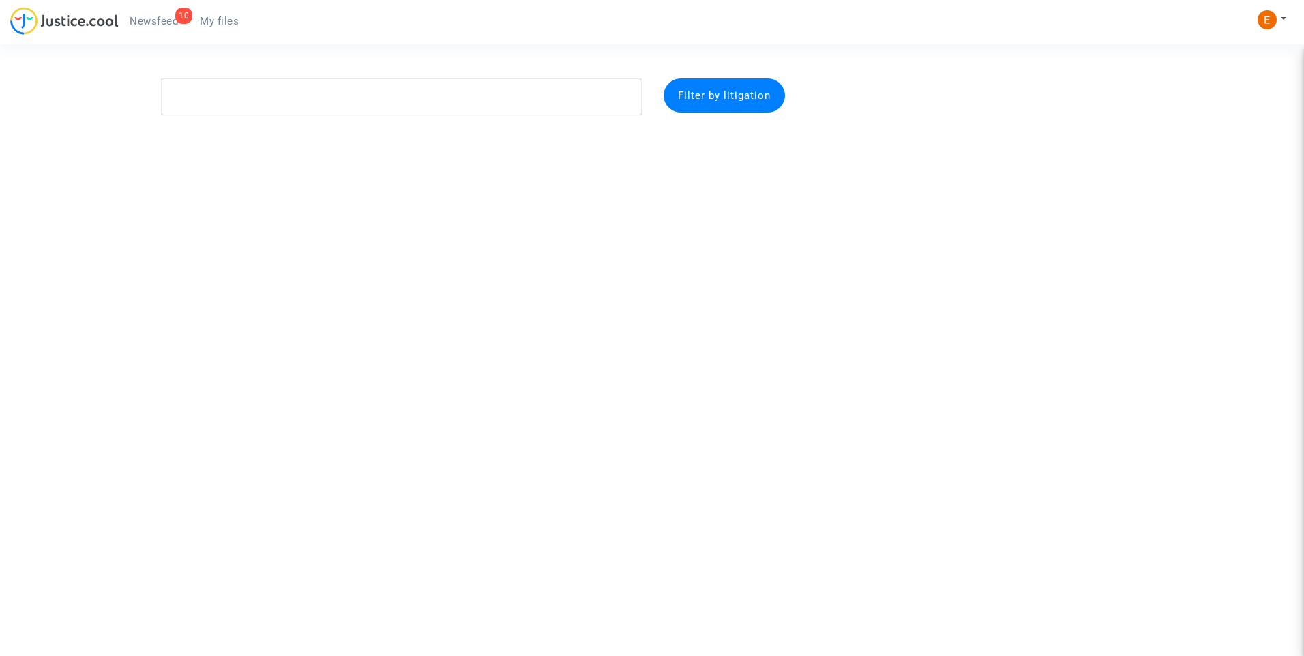
click at [148, 18] on span "Newsfeed" at bounding box center [154, 21] width 48 height 12
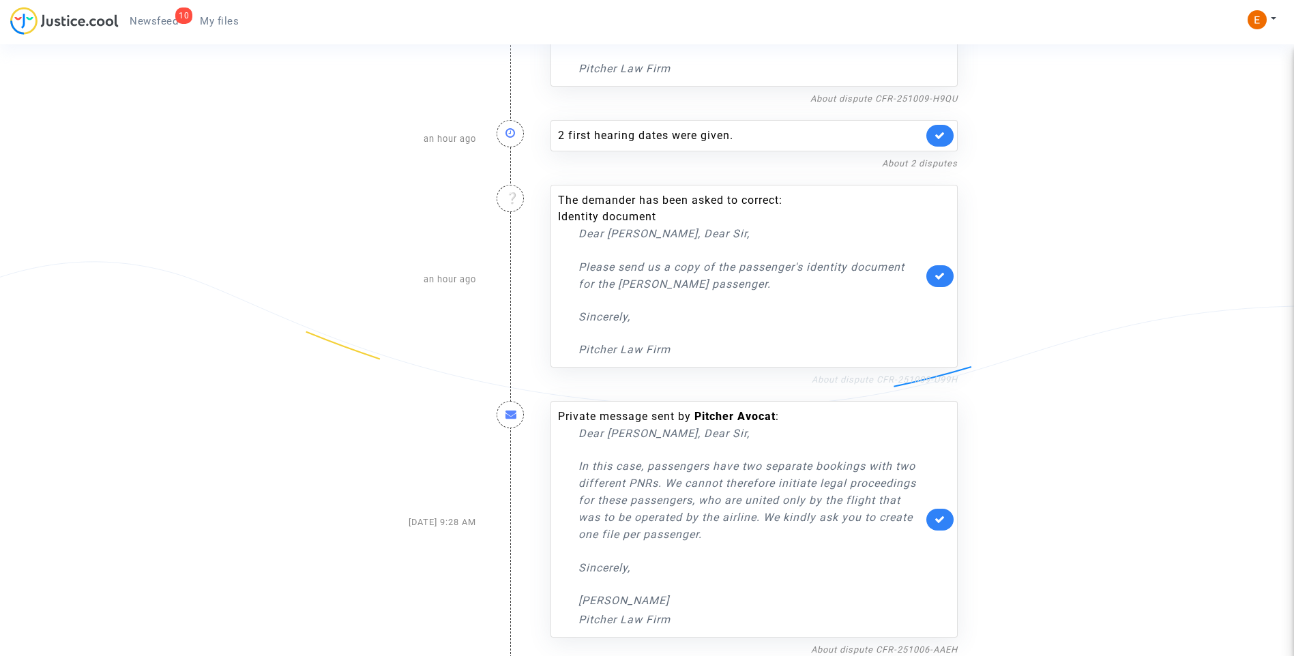
scroll to position [839, 0]
click at [878, 379] on link "About dispute CFR-251009-U99H" at bounding box center [885, 378] width 146 height 10
click at [947, 276] on link at bounding box center [939, 275] width 27 height 22
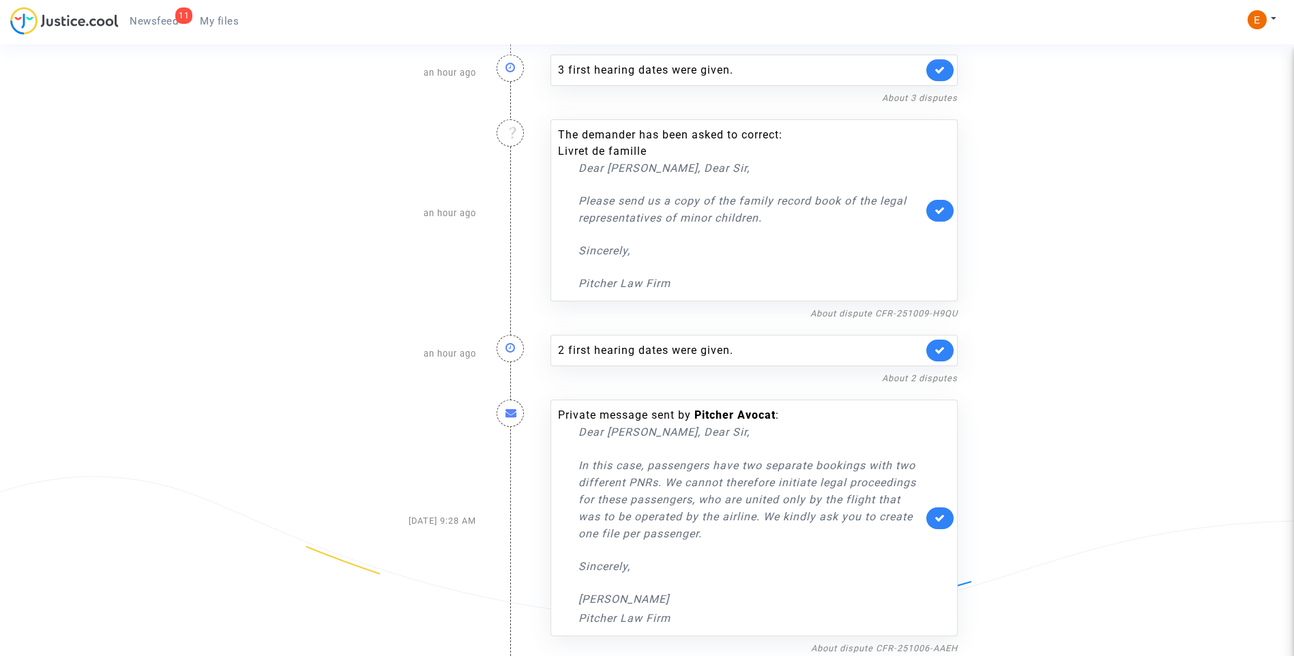
drag, startPoint x: 220, startPoint y: 20, endPoint x: 168, endPoint y: 20, distance: 51.8
click at [220, 20] on span "My files" at bounding box center [219, 21] width 39 height 12
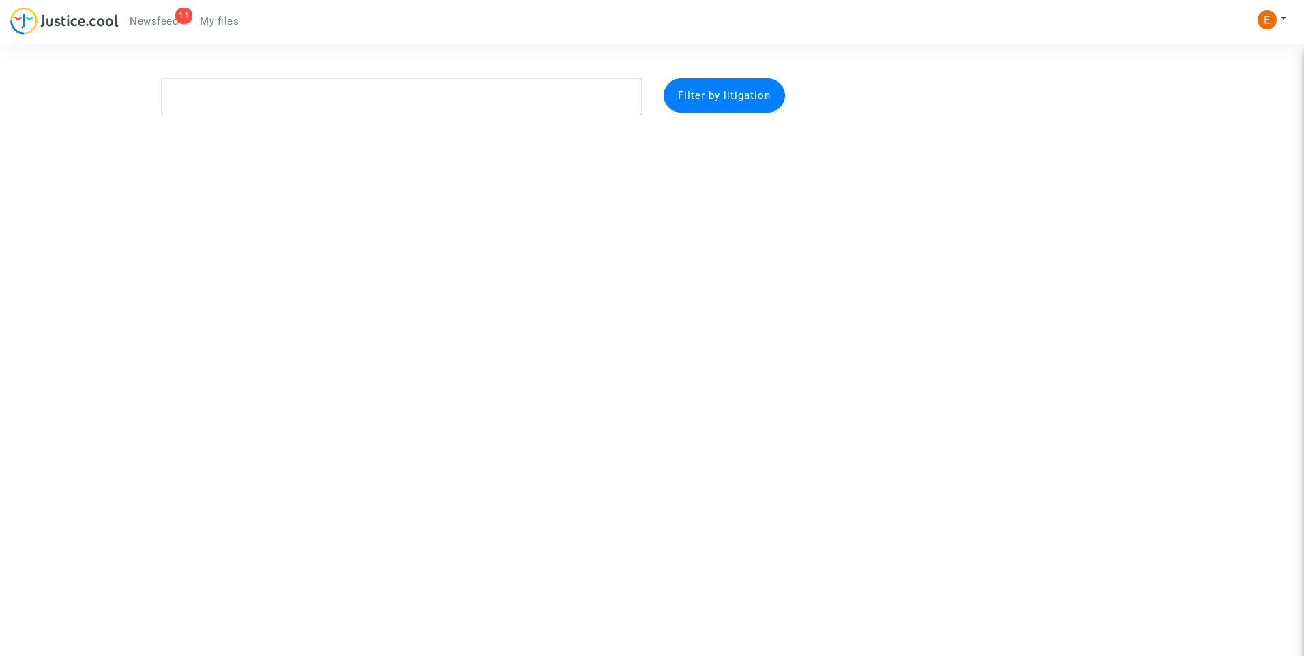
click at [163, 19] on span "Newsfeed" at bounding box center [154, 21] width 48 height 12
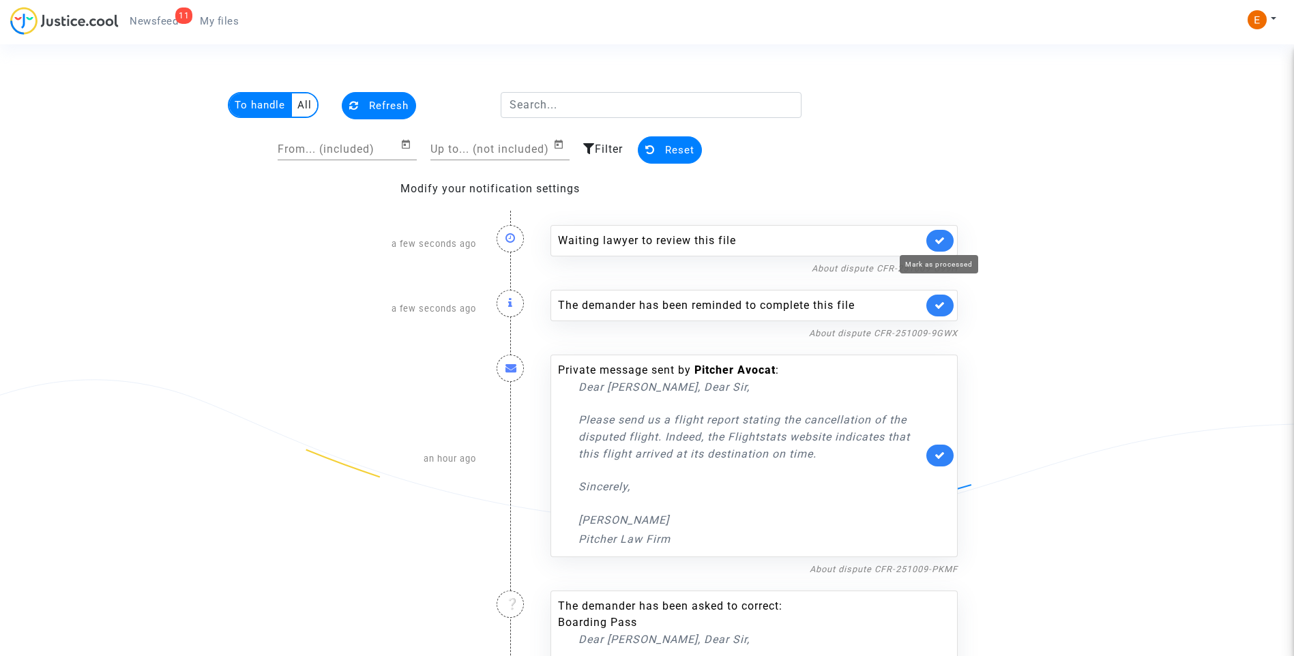
click at [945, 239] on icon at bounding box center [939, 240] width 11 height 10
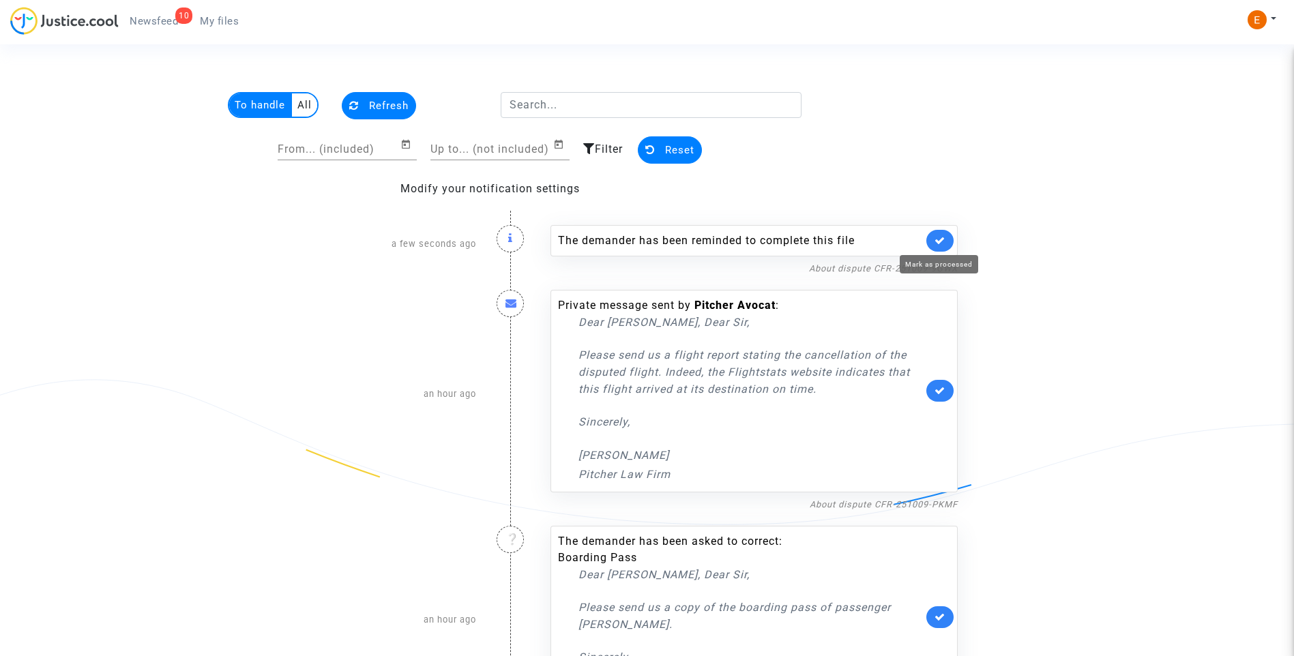
click at [945, 238] on icon at bounding box center [939, 240] width 11 height 10
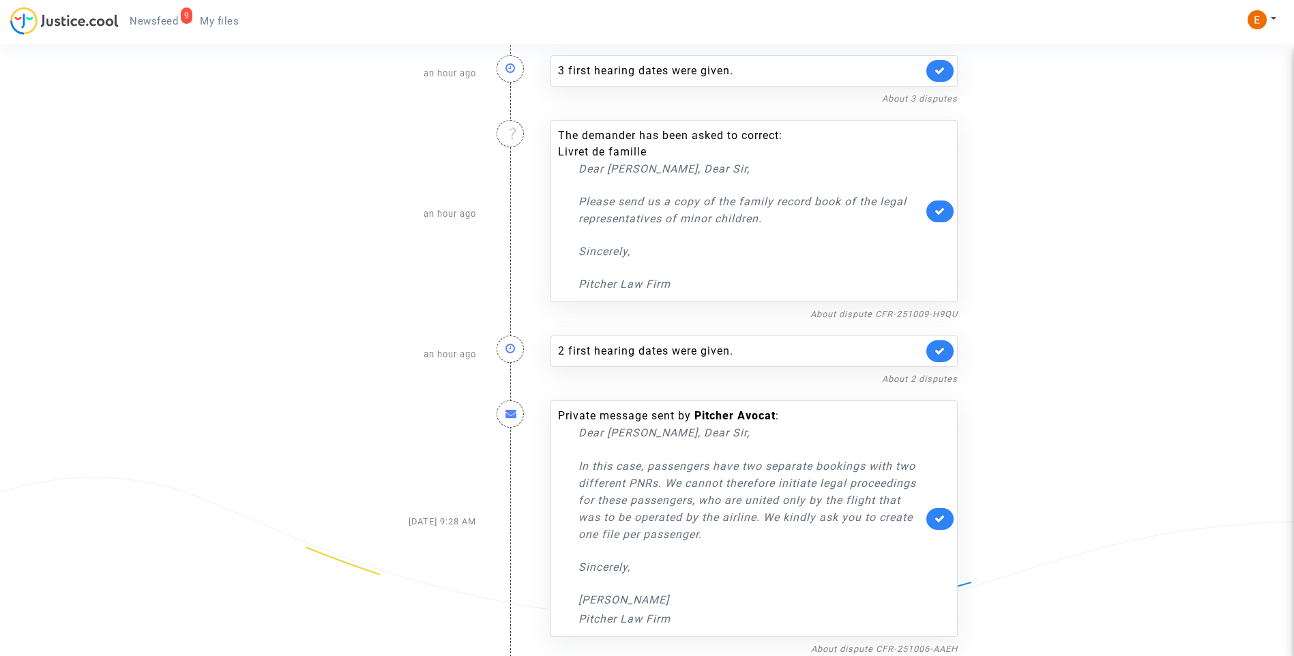
scroll to position [623, 0]
click at [711, 345] on div "2 first hearing dates were given." at bounding box center [740, 350] width 365 height 16
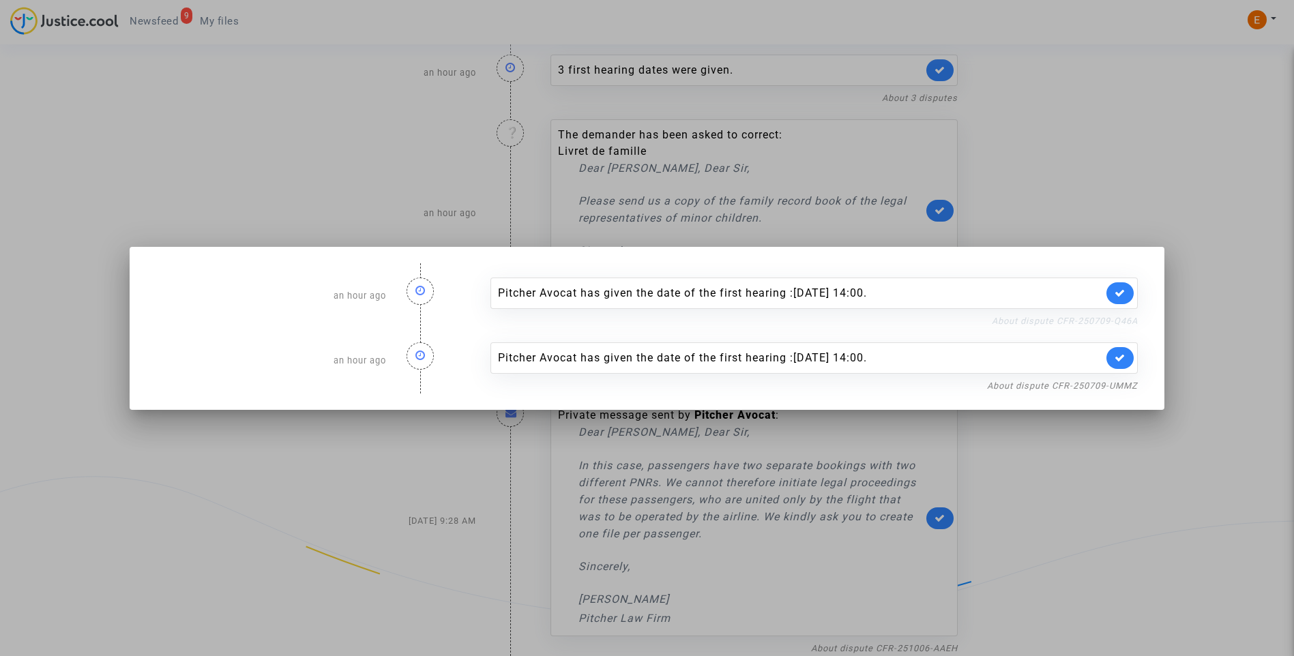
click at [1027, 321] on link "About dispute CFR-250709-Q46A" at bounding box center [1065, 321] width 146 height 10
click at [1132, 353] on link at bounding box center [1119, 358] width 27 height 22
click at [1129, 298] on link at bounding box center [1119, 293] width 27 height 22
click at [1094, 386] on link "About dispute CFR-250709-UMMZ" at bounding box center [1062, 386] width 151 height 10
click at [1081, 155] on div at bounding box center [647, 328] width 1294 height 656
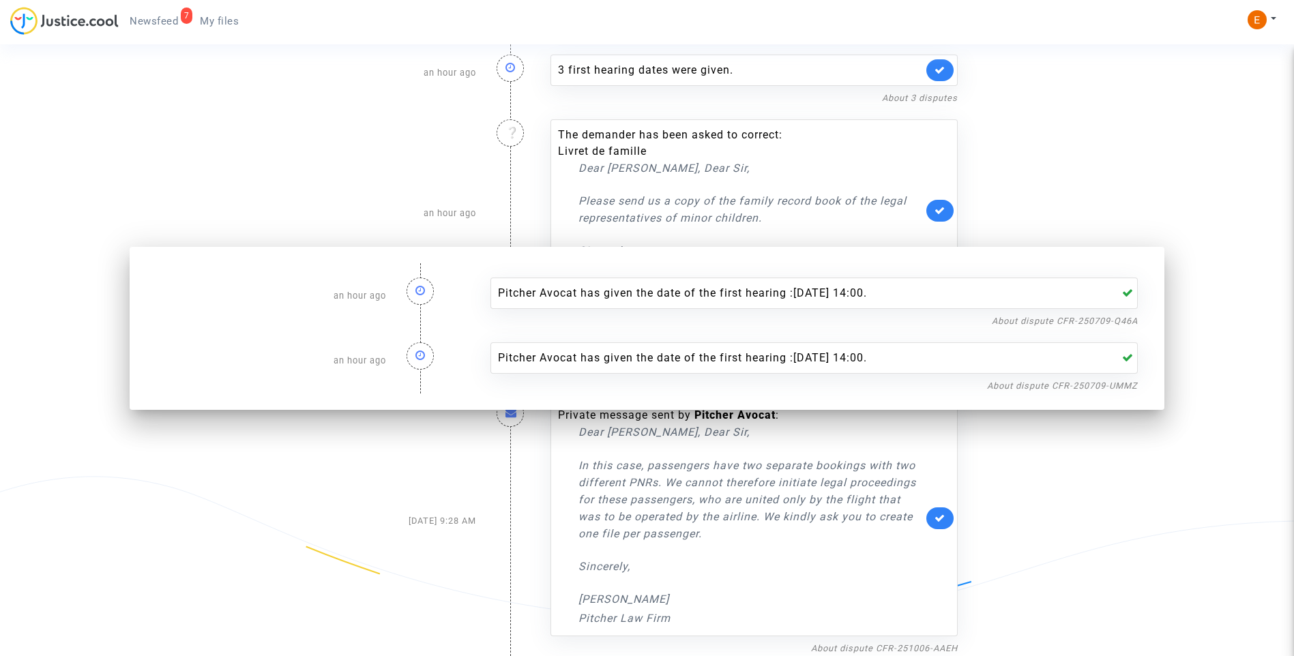
scroll to position [623, 0]
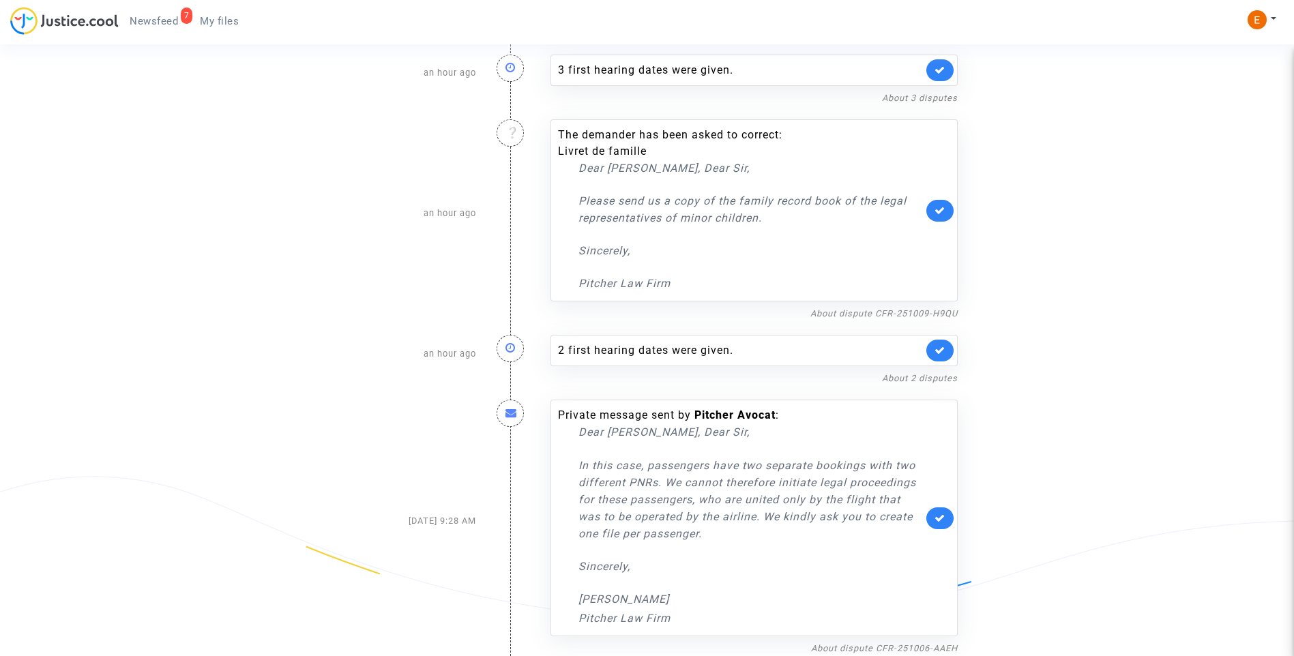
click at [223, 24] on span "My files" at bounding box center [219, 21] width 39 height 12
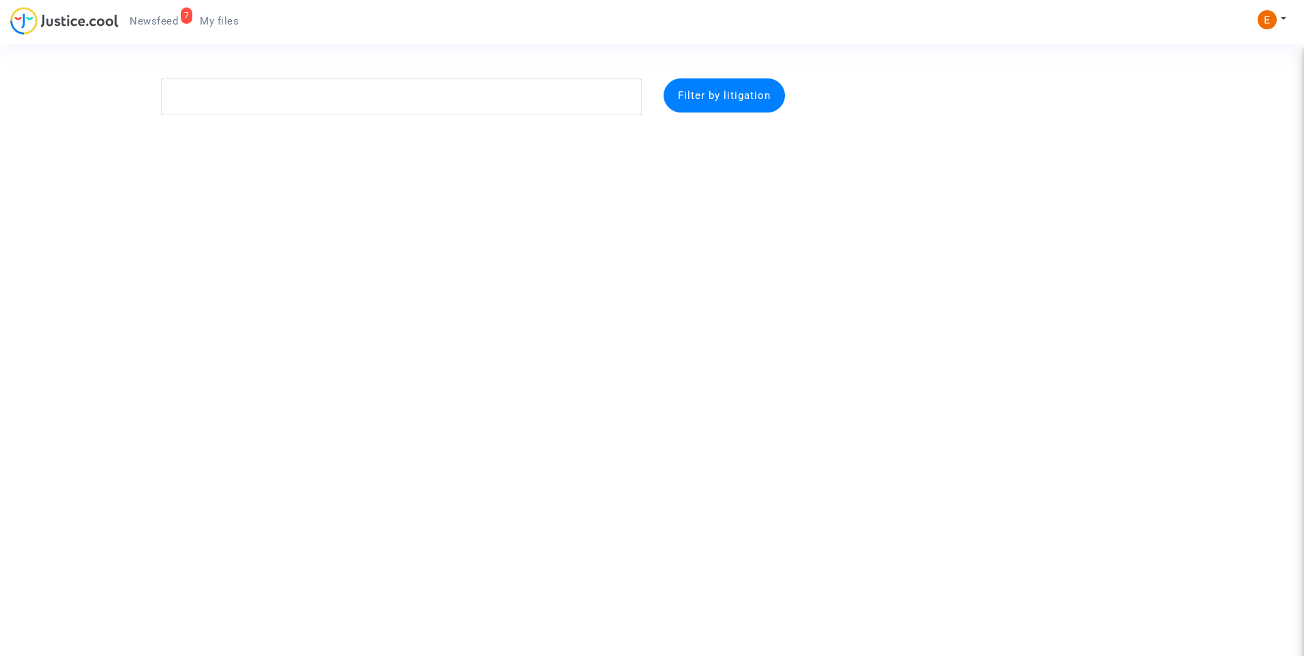
click at [132, 13] on link "7 Newsfeed" at bounding box center [154, 21] width 70 height 20
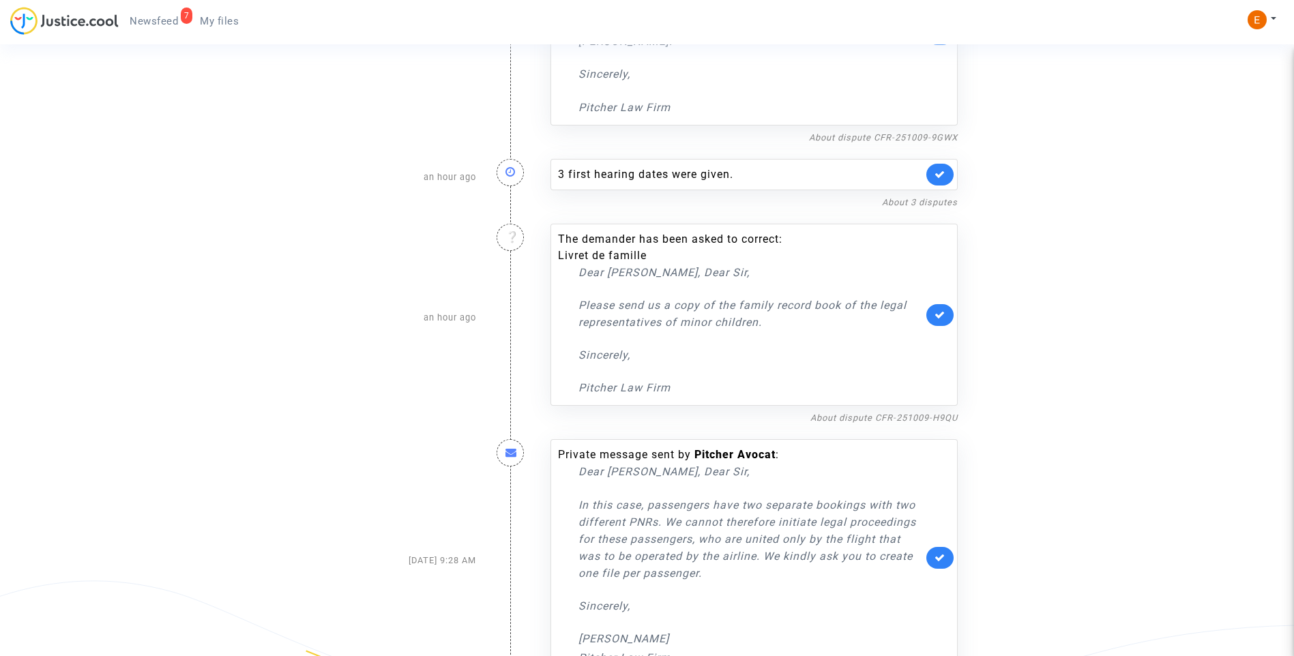
scroll to position [558, 0]
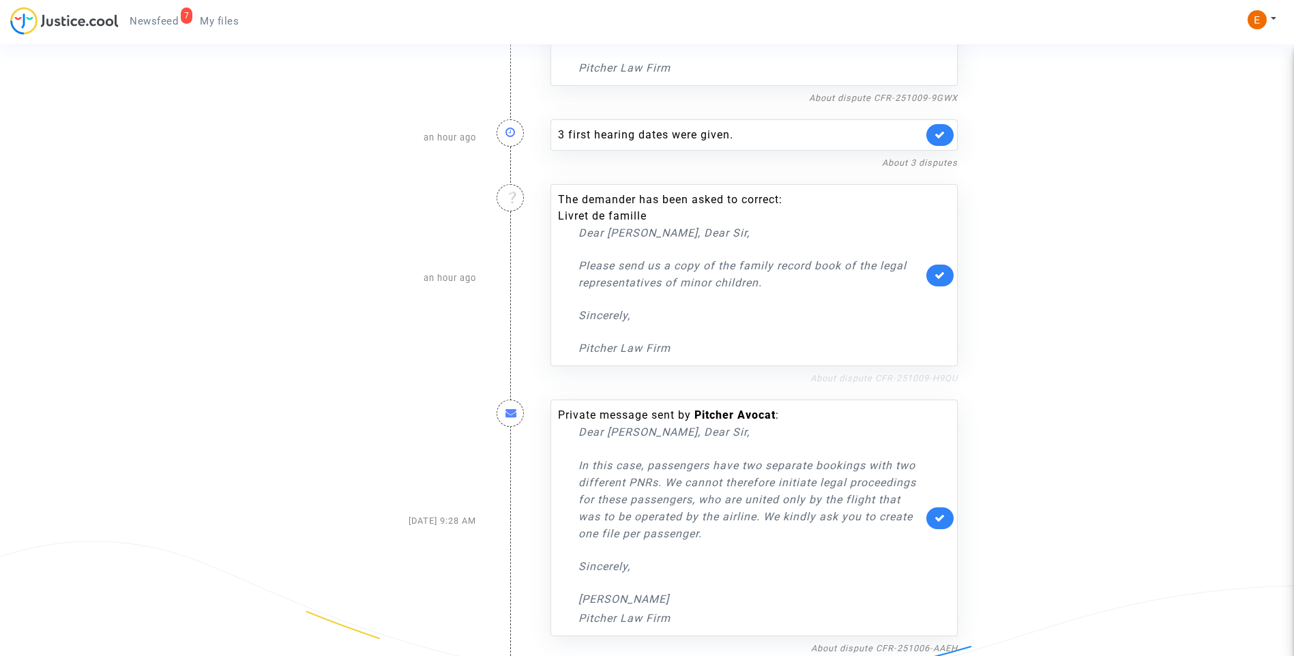
click at [889, 381] on link "About dispute CFR-251009-H9QU" at bounding box center [883, 378] width 147 height 10
drag, startPoint x: 228, startPoint y: 13, endPoint x: 212, endPoint y: 19, distance: 16.8
click at [228, 13] on link "My files" at bounding box center [219, 21] width 61 height 20
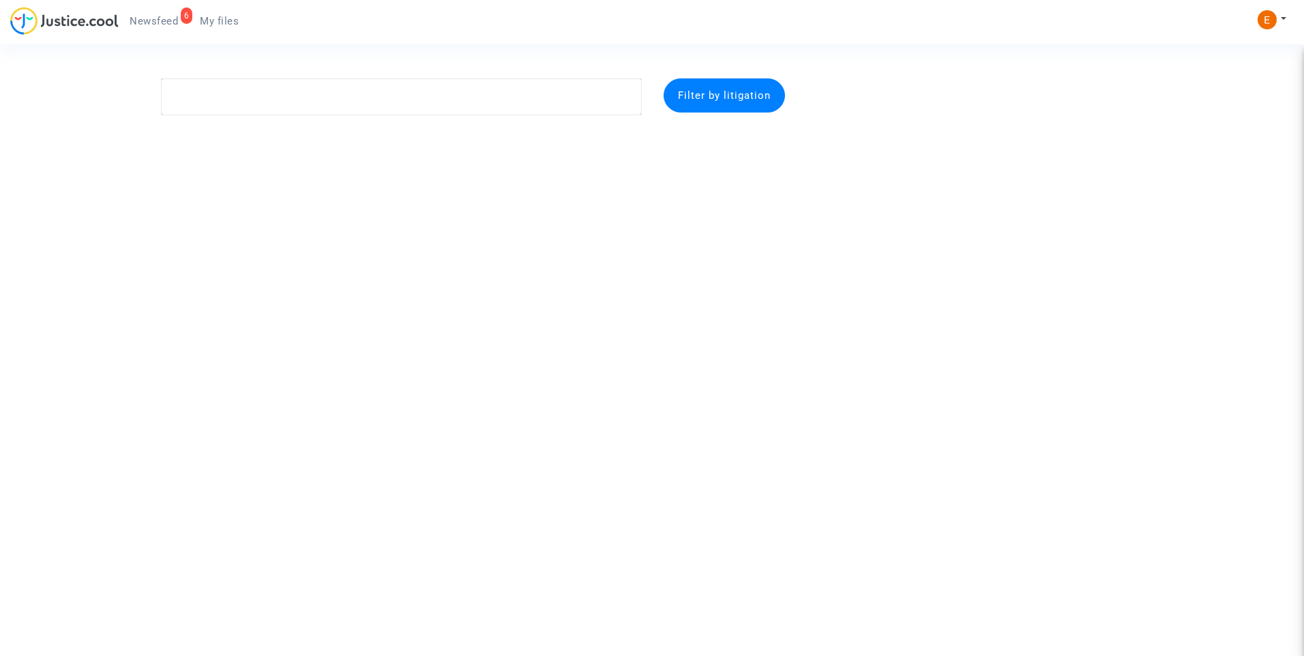
click at [162, 19] on span "Newsfeed" at bounding box center [154, 21] width 48 height 12
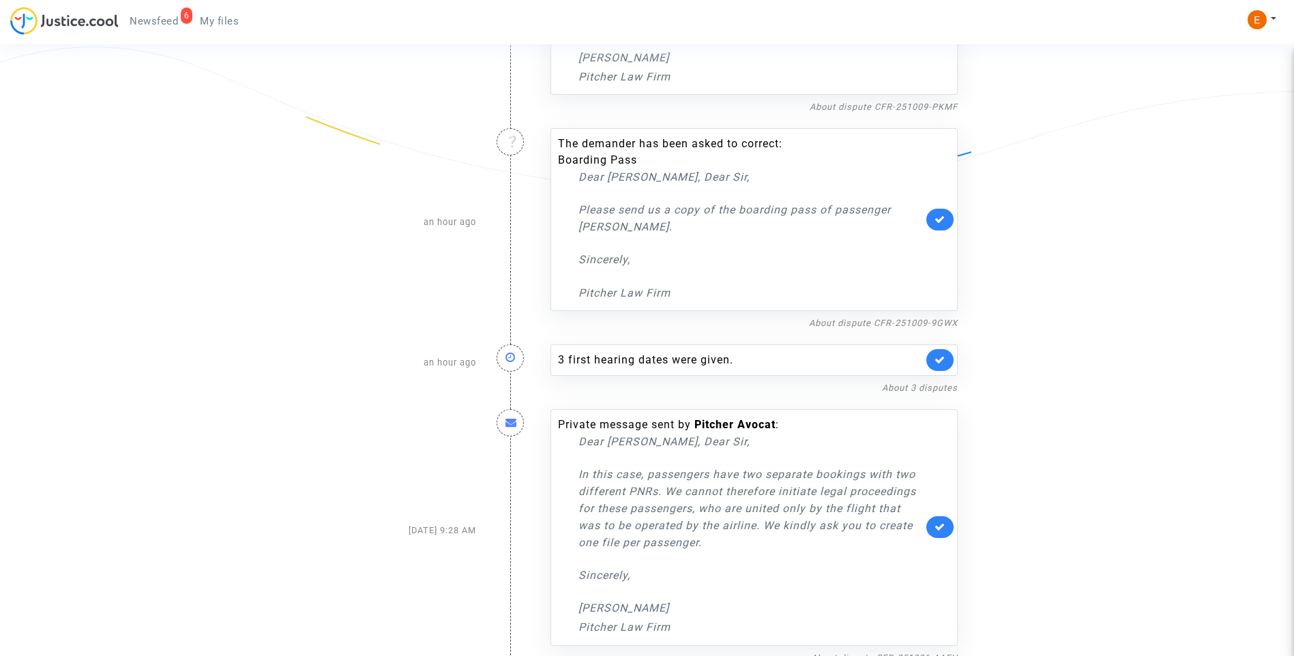
scroll to position [342, 0]
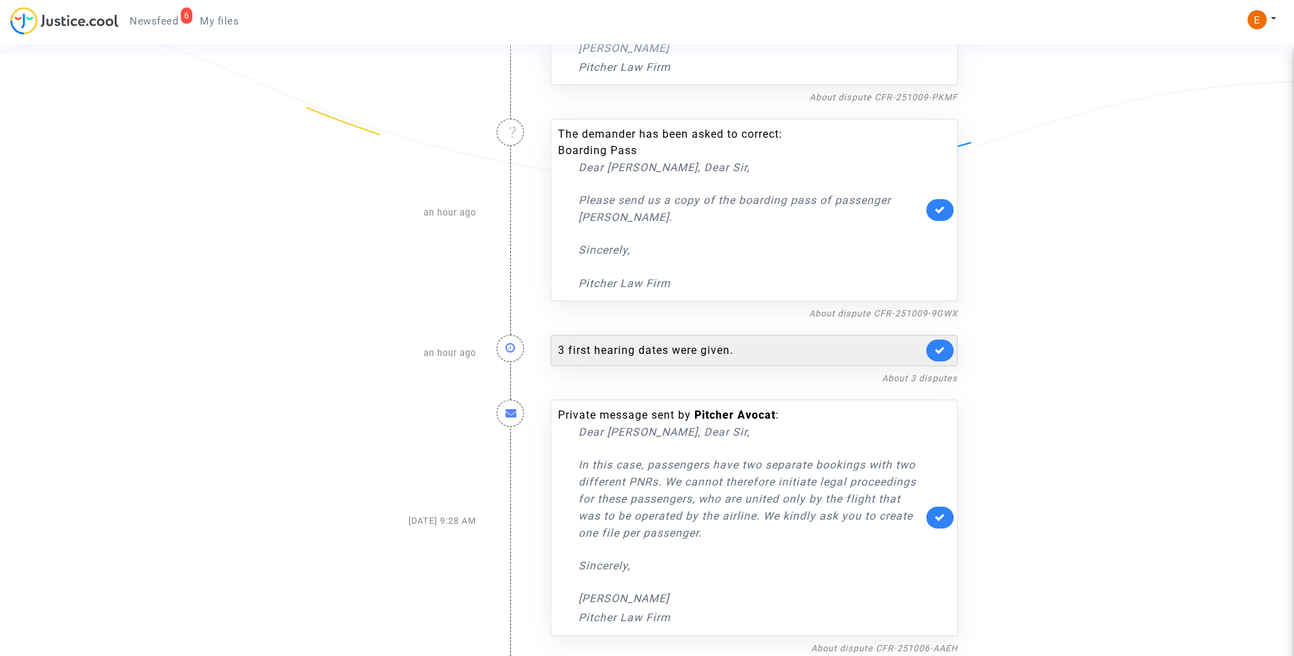
click at [673, 342] on div "3 first hearing dates were given." at bounding box center [740, 350] width 365 height 16
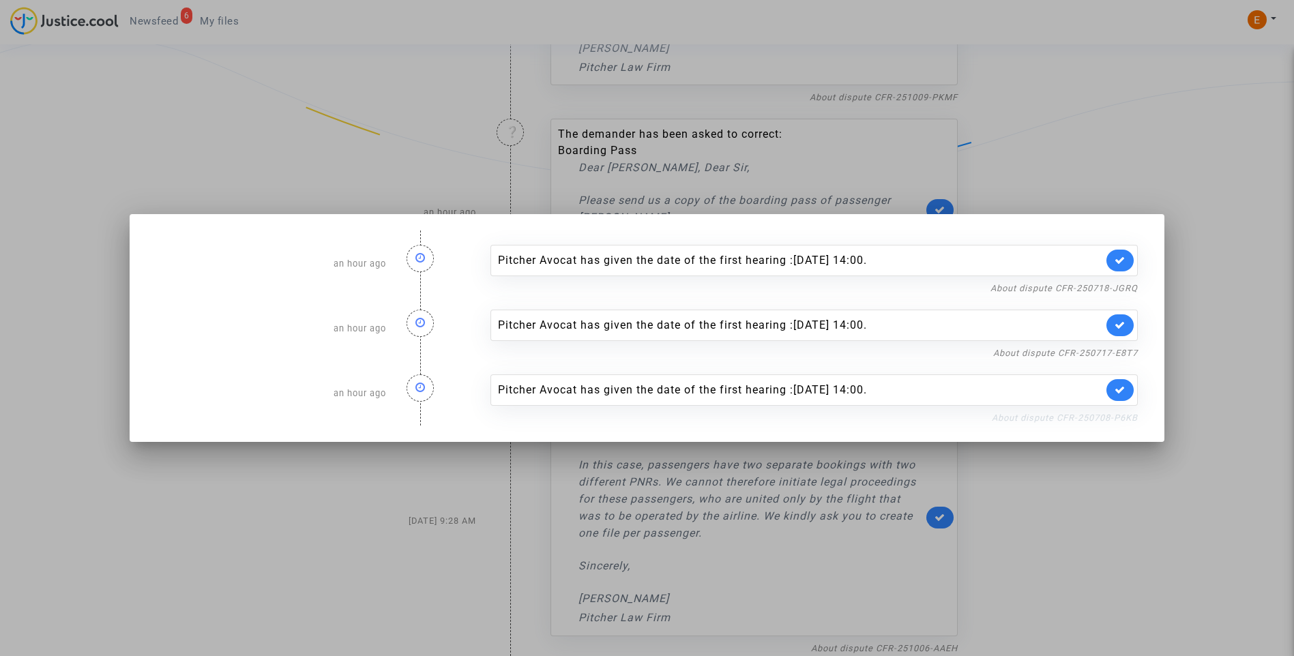
click at [1036, 415] on link "About dispute CFR-250708-P6KB" at bounding box center [1065, 418] width 146 height 10
click at [1125, 392] on icon at bounding box center [1119, 390] width 11 height 10
click at [1125, 353] on link "About dispute CFR-250717-E8T7" at bounding box center [1065, 353] width 145 height 10
click at [1128, 318] on link at bounding box center [1119, 325] width 27 height 22
click at [1121, 282] on nf-filterlink "About dispute CFR-250718-JGRQ" at bounding box center [1063, 287] width 147 height 13
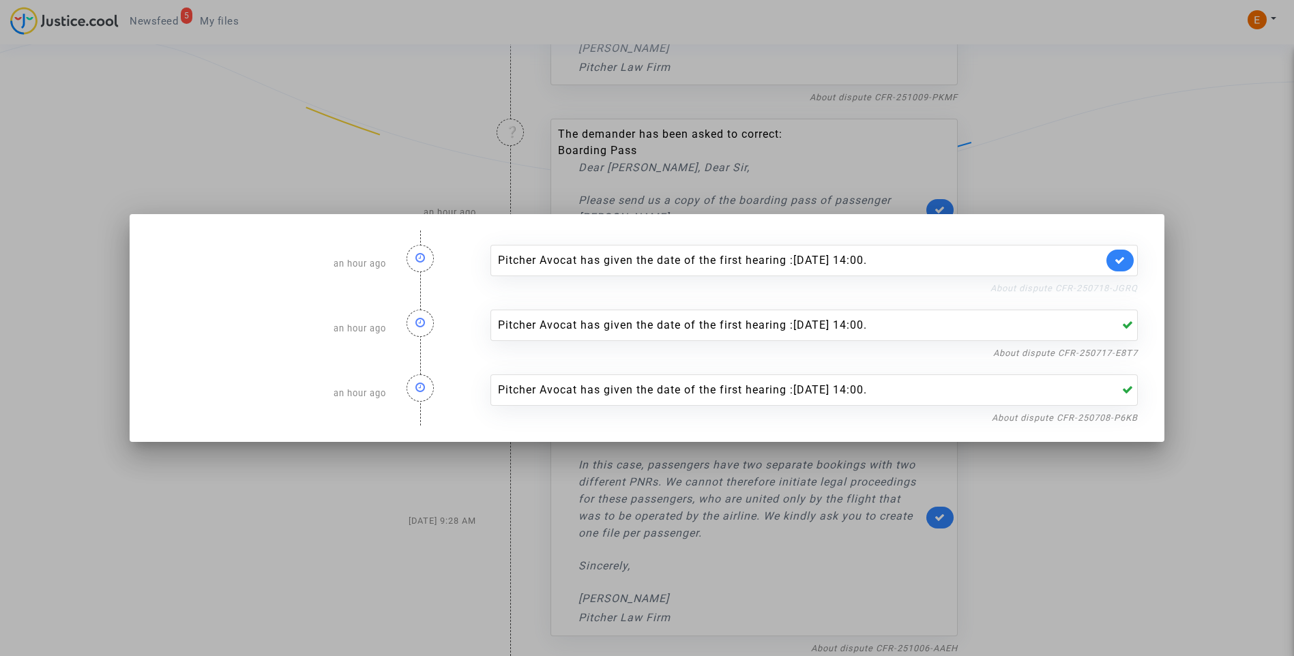
click at [1117, 286] on link "About dispute CFR-250718-JGRQ" at bounding box center [1063, 288] width 147 height 10
click at [1124, 256] on icon at bounding box center [1119, 260] width 11 height 10
click at [1107, 128] on div at bounding box center [647, 328] width 1294 height 656
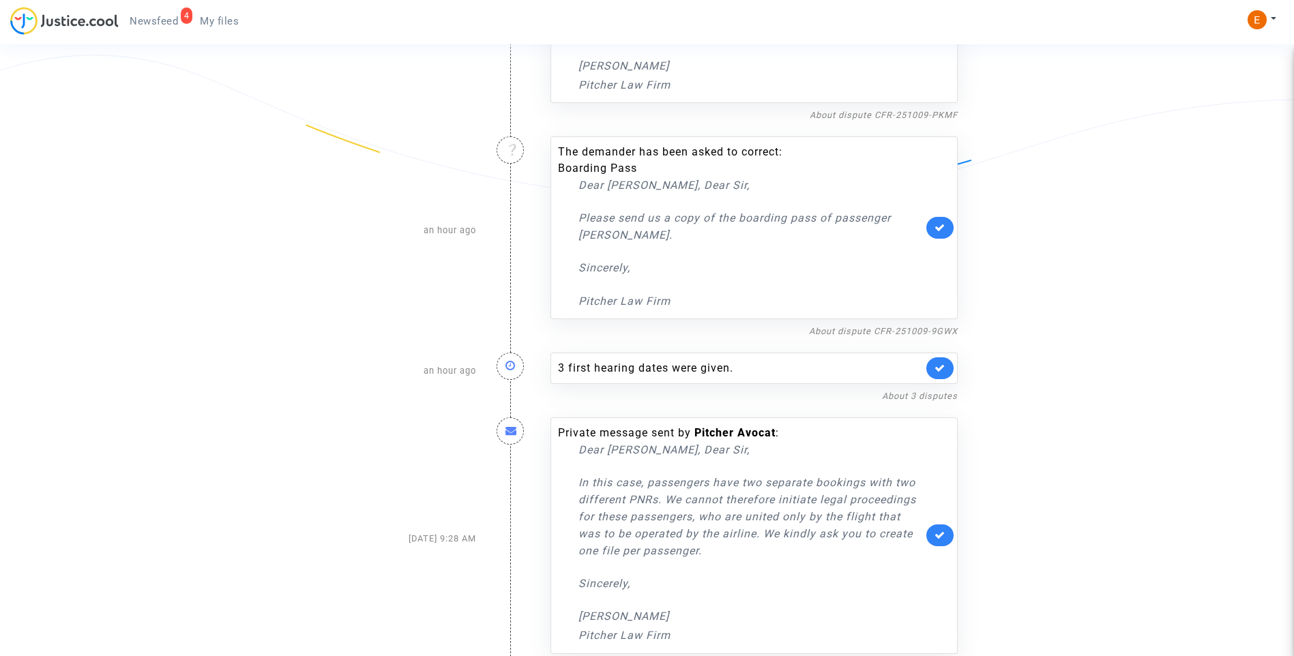
scroll to position [274, 0]
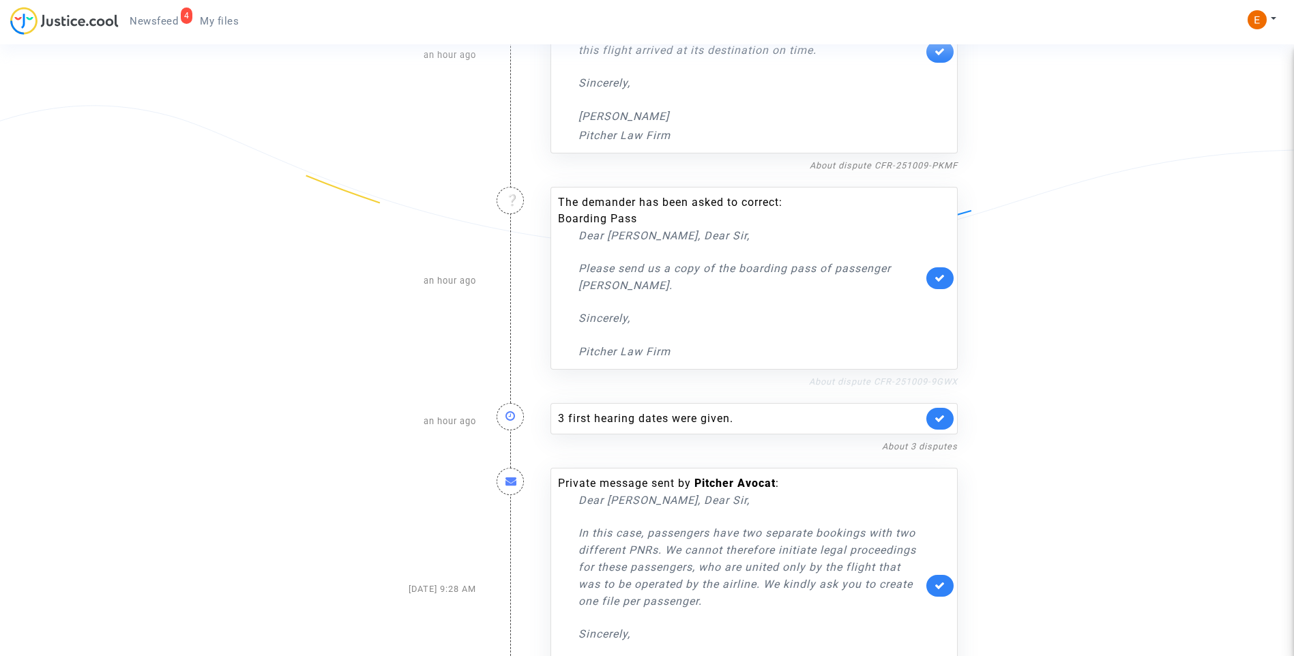
click at [870, 379] on link "About dispute CFR-251009-9GWX" at bounding box center [883, 382] width 149 height 10
click at [948, 280] on link at bounding box center [939, 278] width 27 height 22
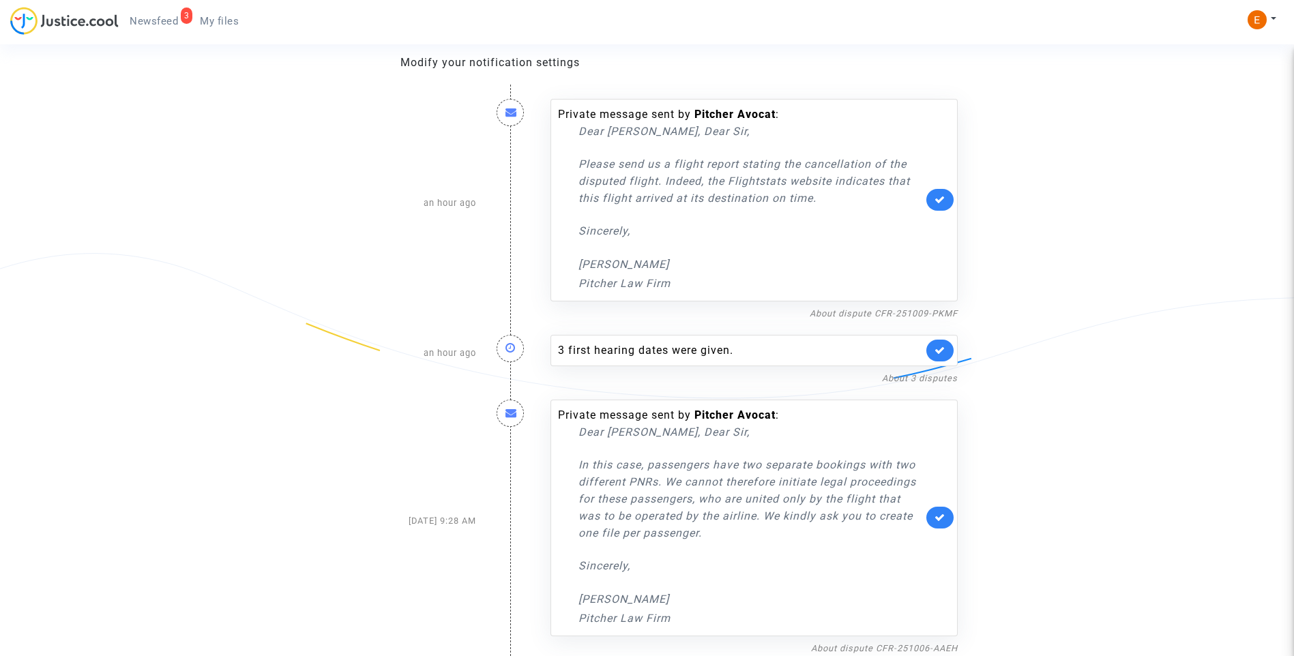
click at [227, 20] on span "My files" at bounding box center [219, 21] width 39 height 12
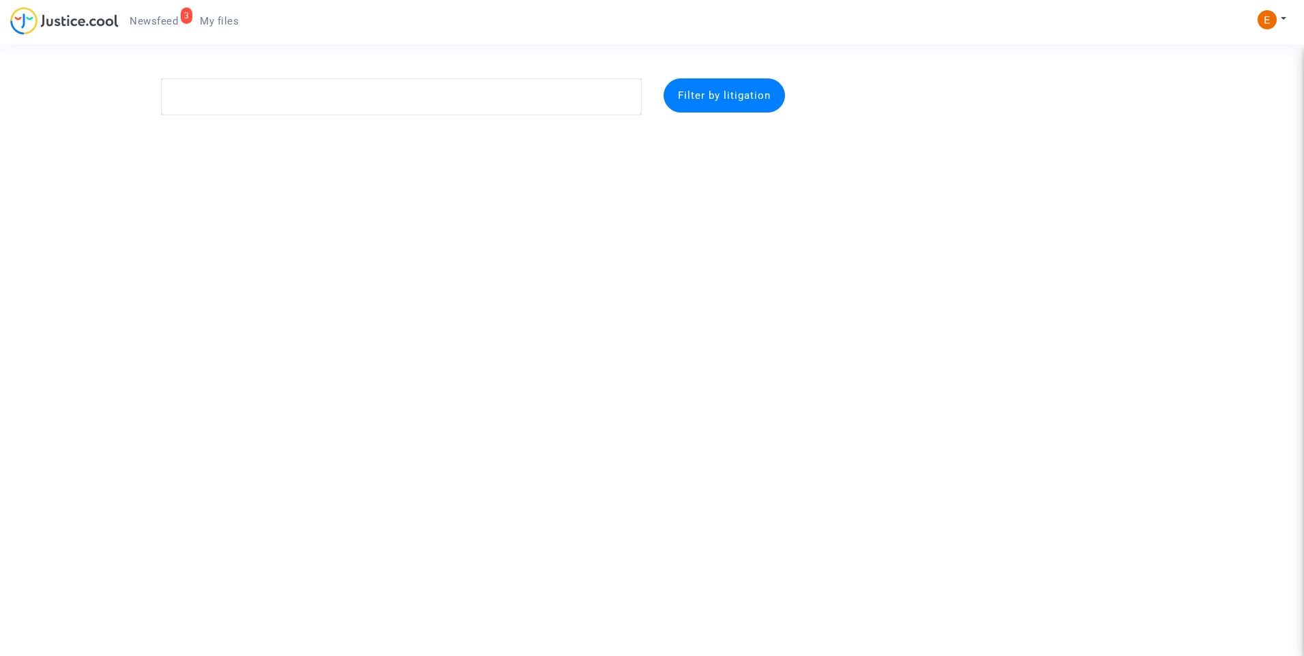
click at [164, 13] on link "3 Newsfeed" at bounding box center [154, 21] width 70 height 20
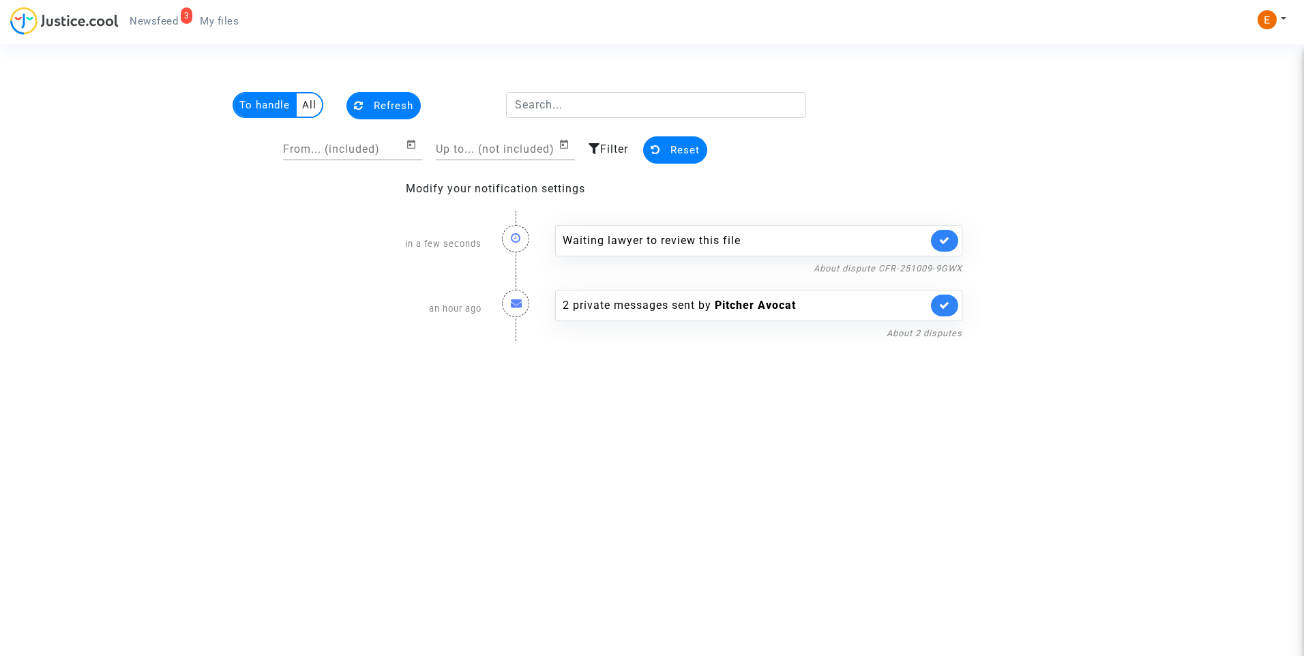
click at [947, 235] on link at bounding box center [944, 241] width 27 height 22
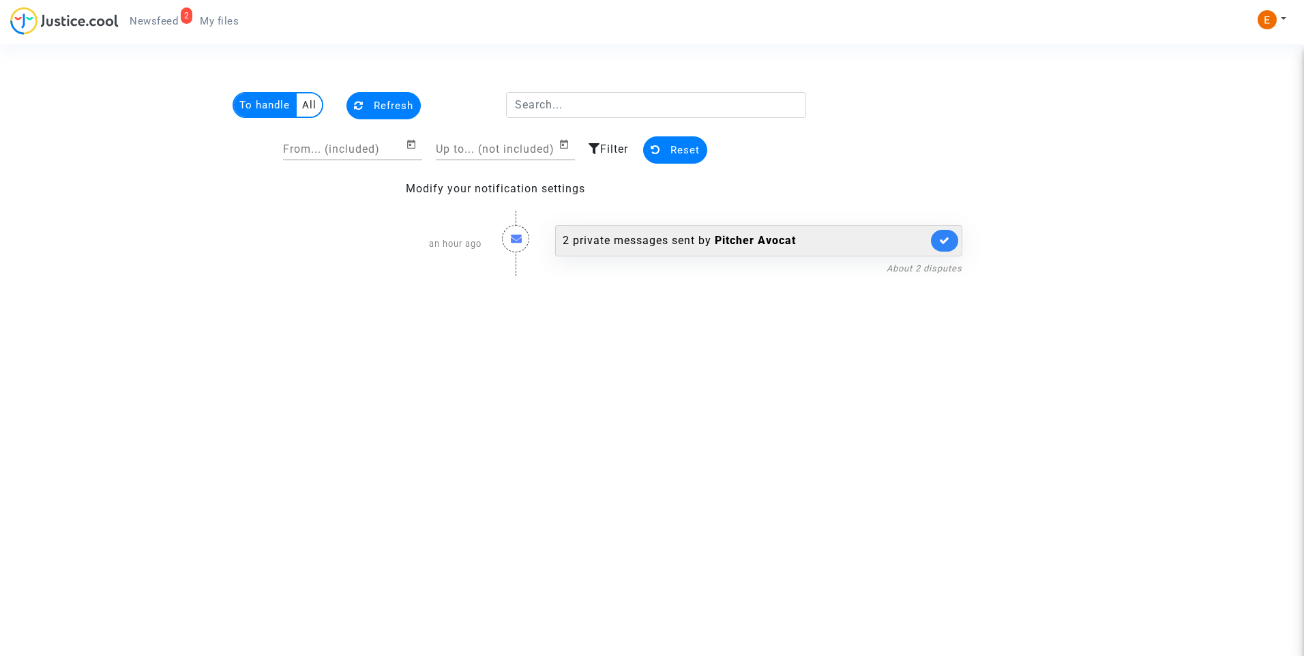
click at [671, 236] on div "2 private messages sent by Pitcher Avocat" at bounding box center [745, 241] width 365 height 16
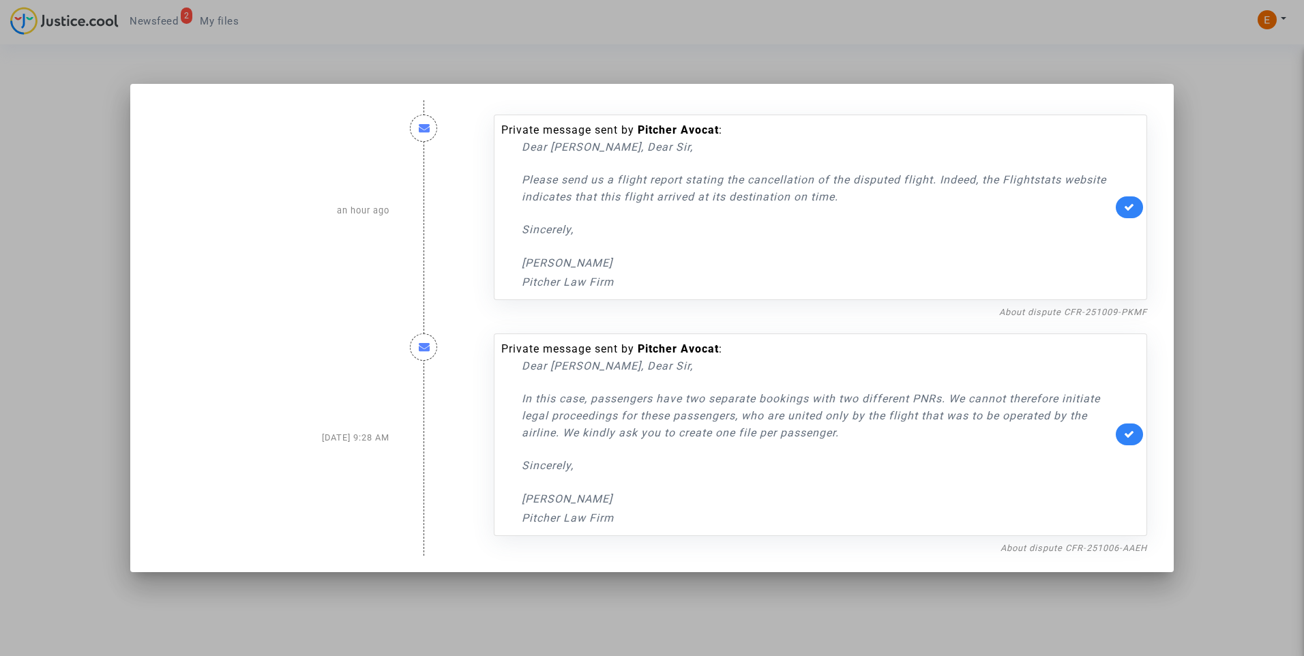
click at [844, 58] on div at bounding box center [652, 328] width 1304 height 656
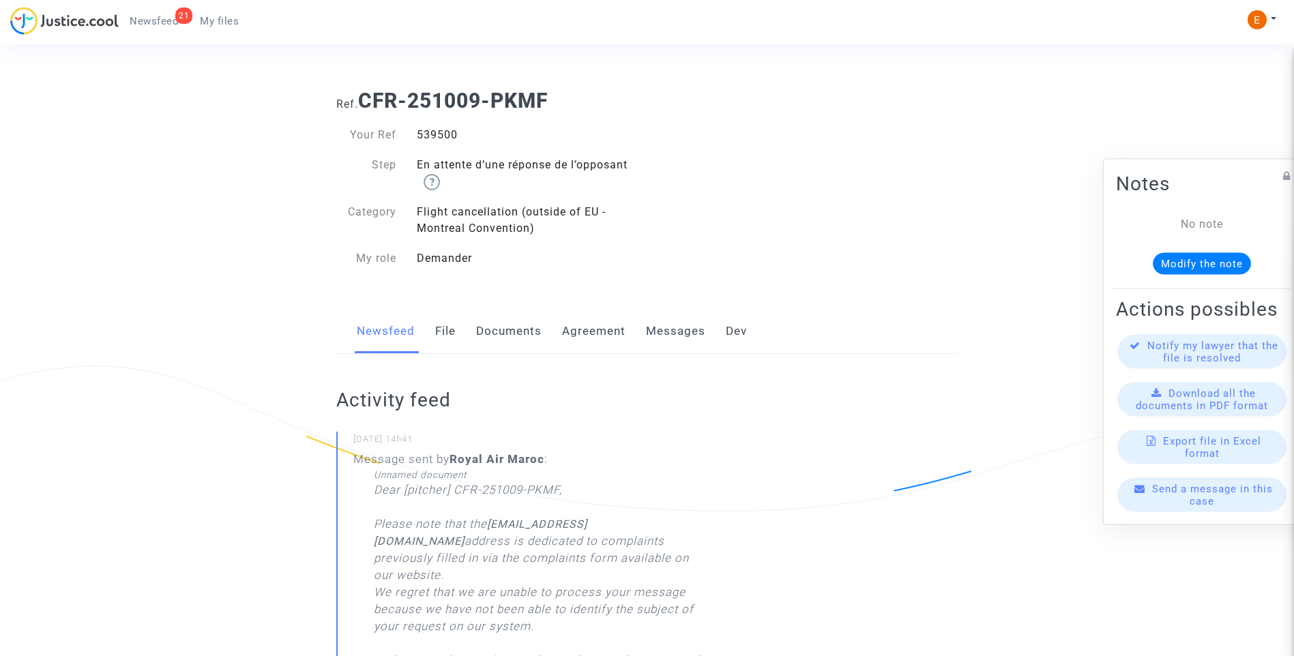
click at [433, 131] on div "539500" at bounding box center [527, 135] width 241 height 16
copy div "539500"
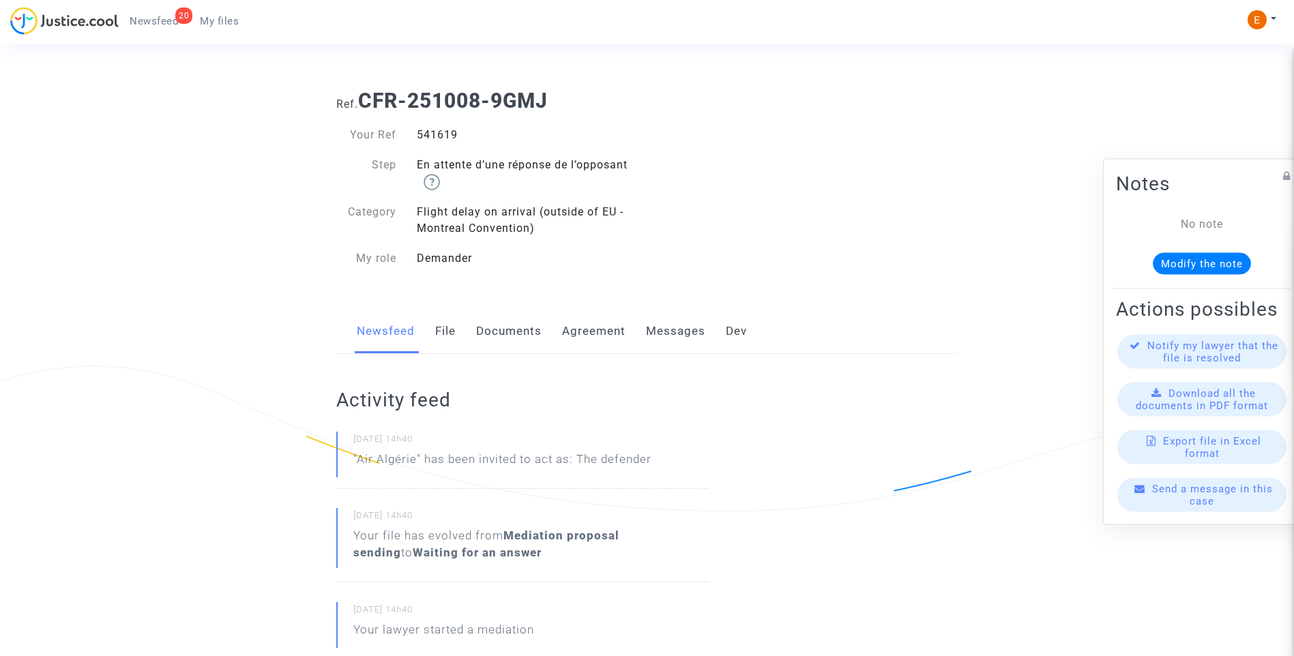
click at [442, 133] on div "541619" at bounding box center [527, 135] width 241 height 16
drag, startPoint x: 0, startPoint y: 0, endPoint x: 442, endPoint y: 133, distance: 461.6
click at [442, 133] on div "541619" at bounding box center [527, 135] width 241 height 16
copy div "541619"
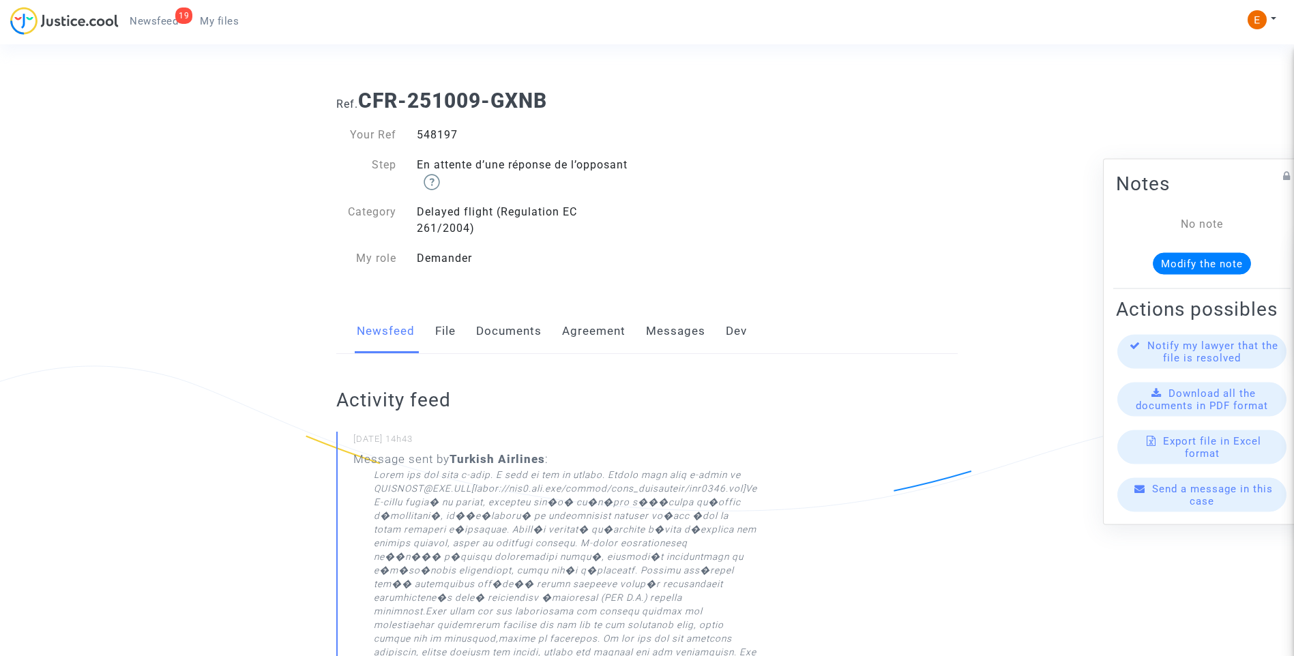
click at [443, 136] on div "548197" at bounding box center [527, 135] width 241 height 16
copy div "548197"
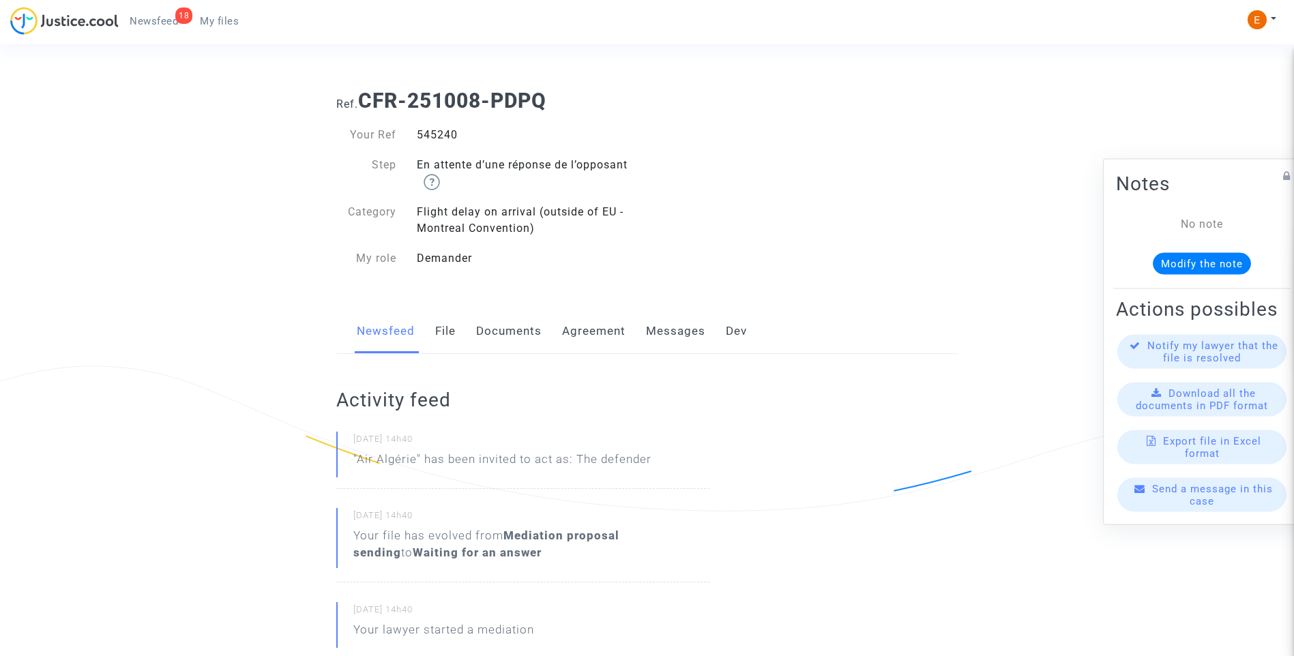
drag, startPoint x: 0, startPoint y: 0, endPoint x: 422, endPoint y: 134, distance: 442.9
click at [422, 134] on div "545240" at bounding box center [527, 135] width 241 height 16
copy div "545240"
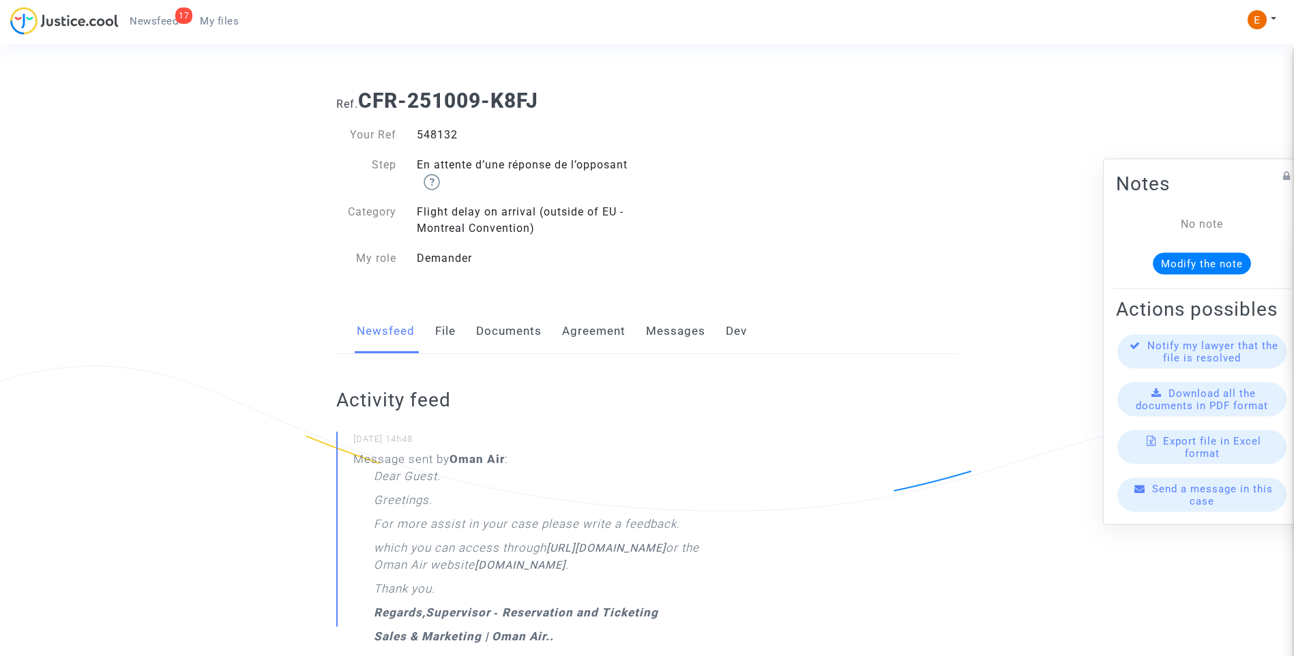
click at [445, 136] on div "548132" at bounding box center [527, 135] width 241 height 16
drag, startPoint x: 0, startPoint y: 0, endPoint x: 445, endPoint y: 135, distance: 465.4
copy div "548132"
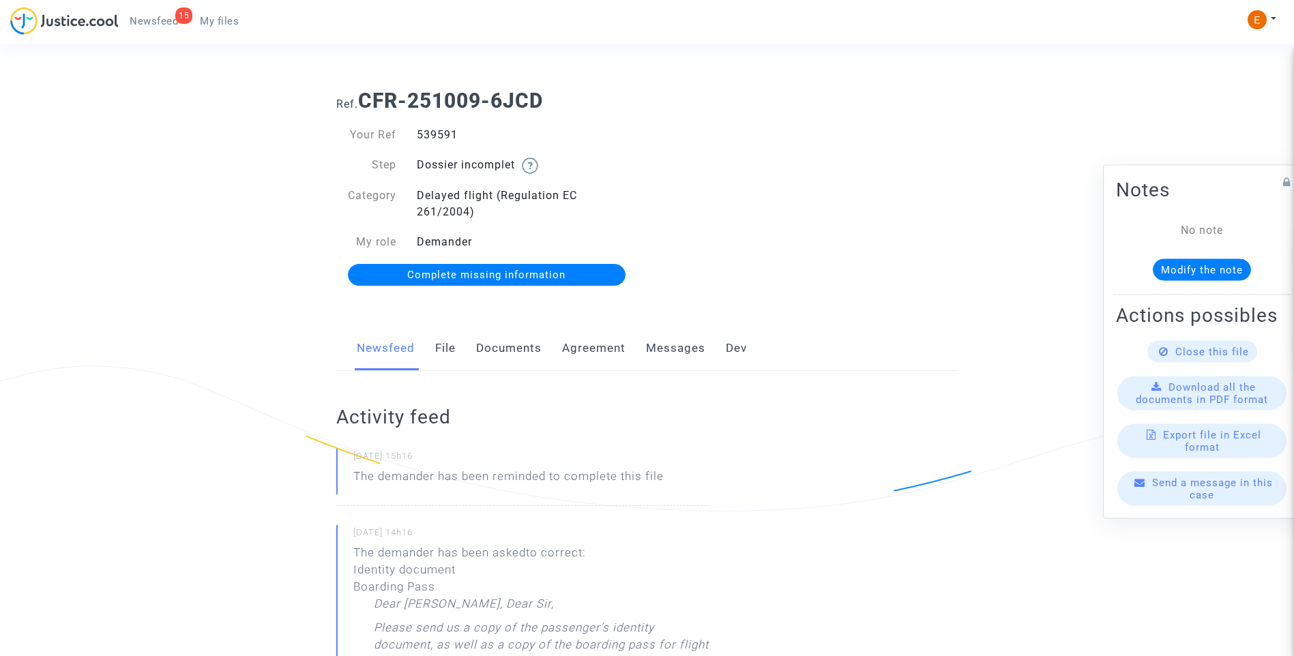
click at [437, 128] on div "539591" at bounding box center [527, 135] width 241 height 16
copy div "539591"
click at [537, 355] on link "Documents" at bounding box center [508, 348] width 65 height 45
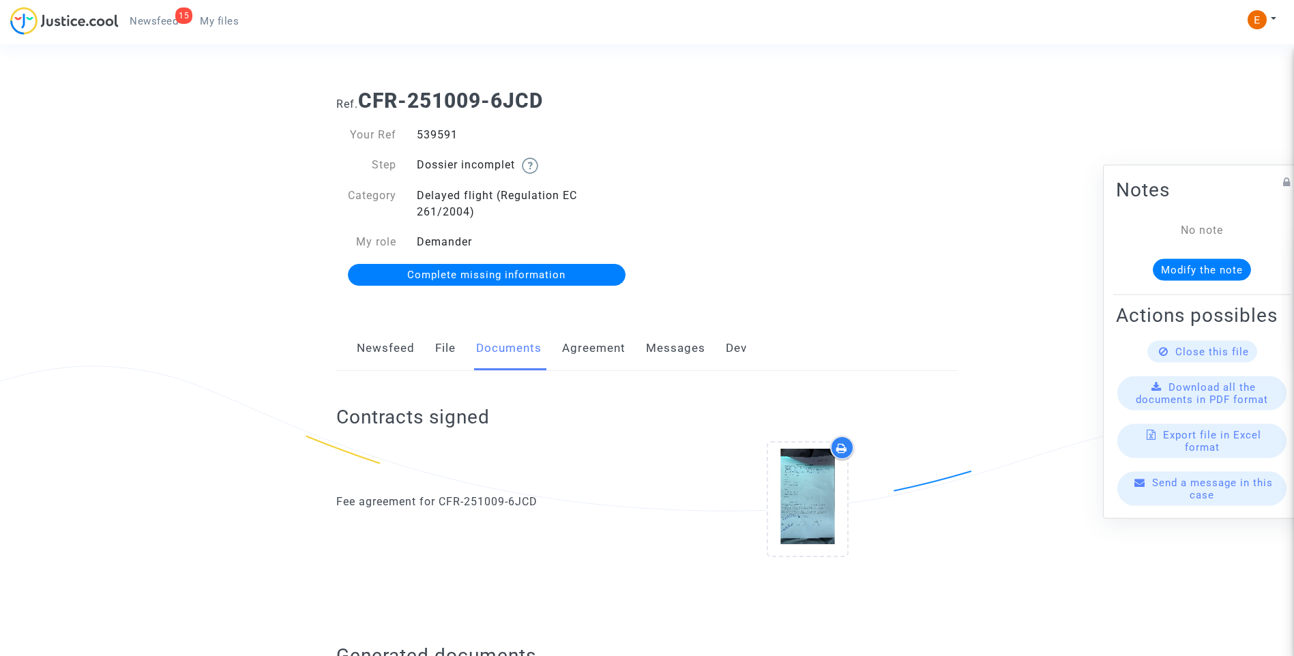
click at [404, 346] on link "Newsfeed" at bounding box center [386, 348] width 58 height 45
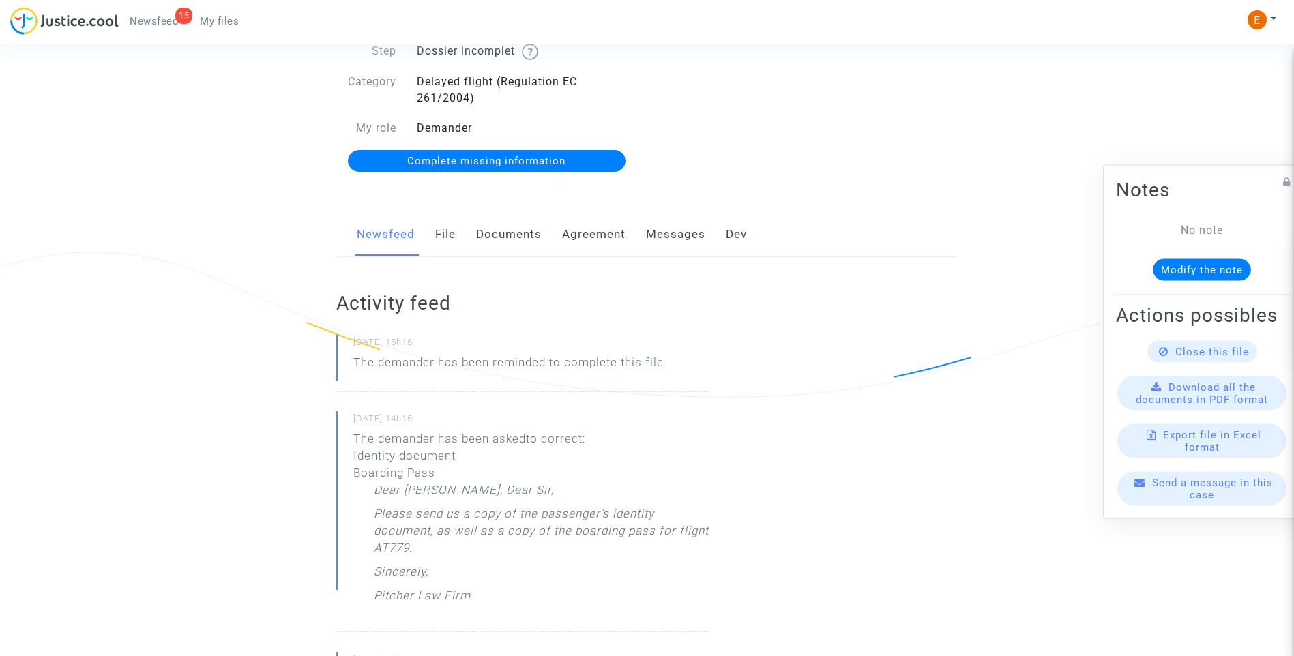
scroll to position [205, 0]
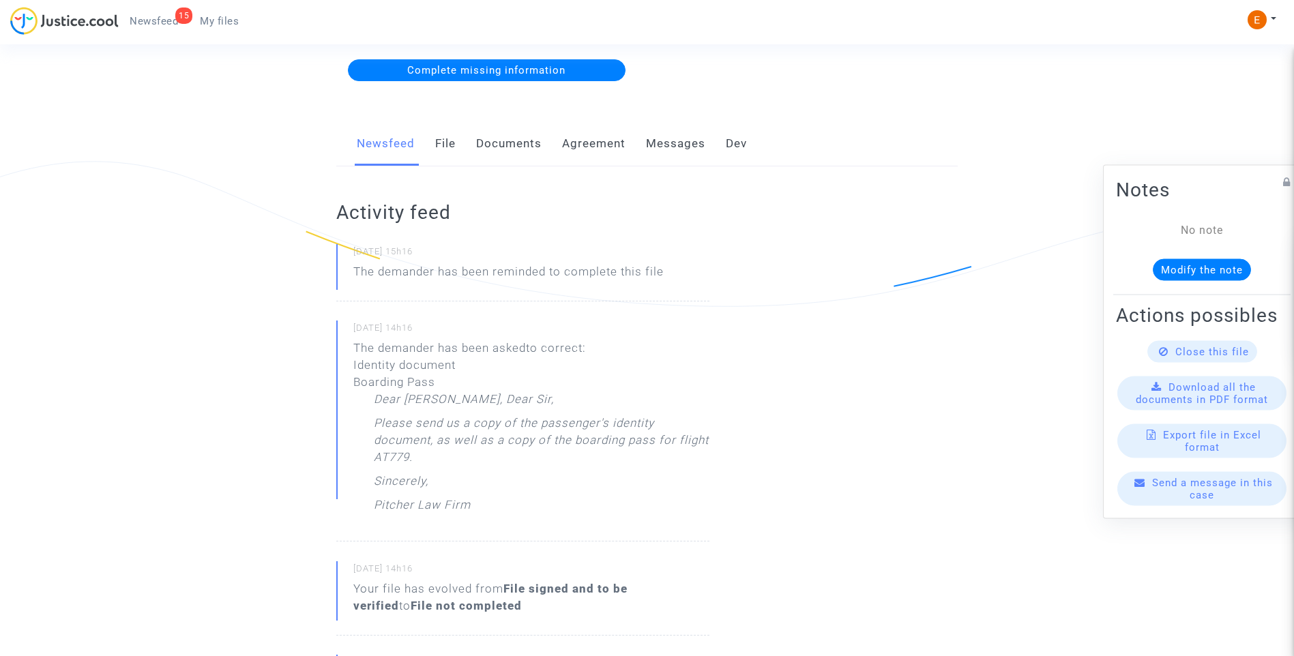
click at [449, 146] on link "File" at bounding box center [445, 143] width 20 height 45
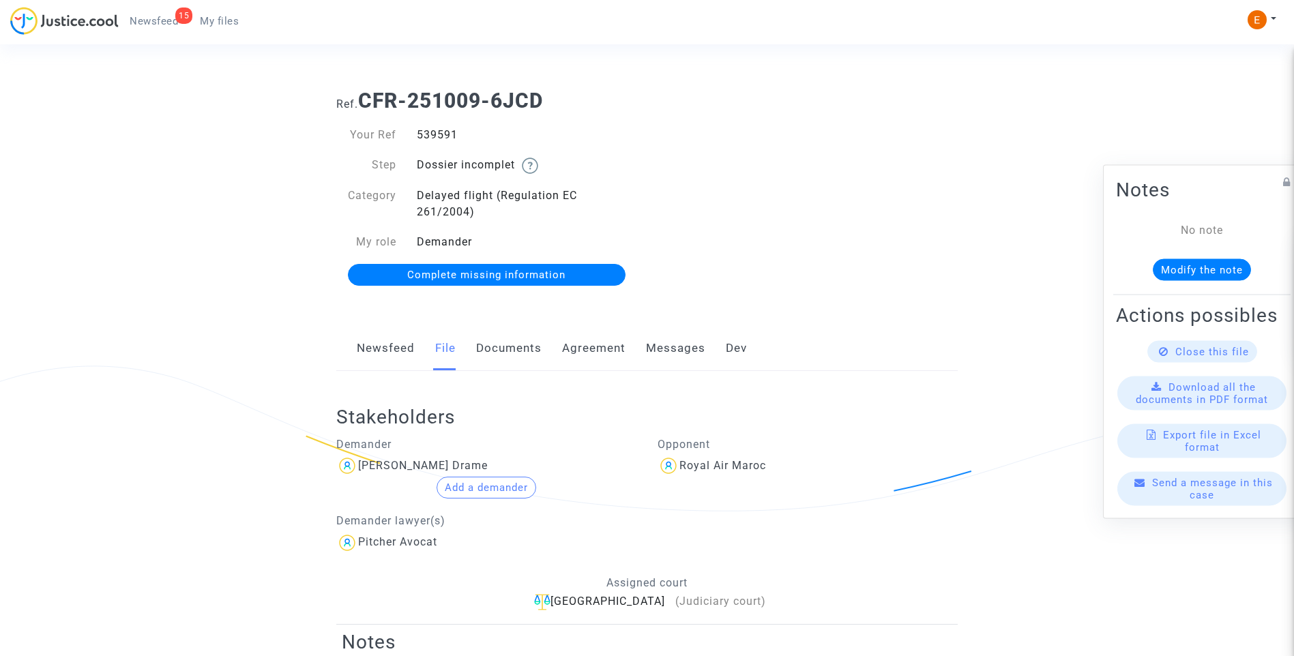
click at [529, 353] on link "Documents" at bounding box center [508, 348] width 65 height 45
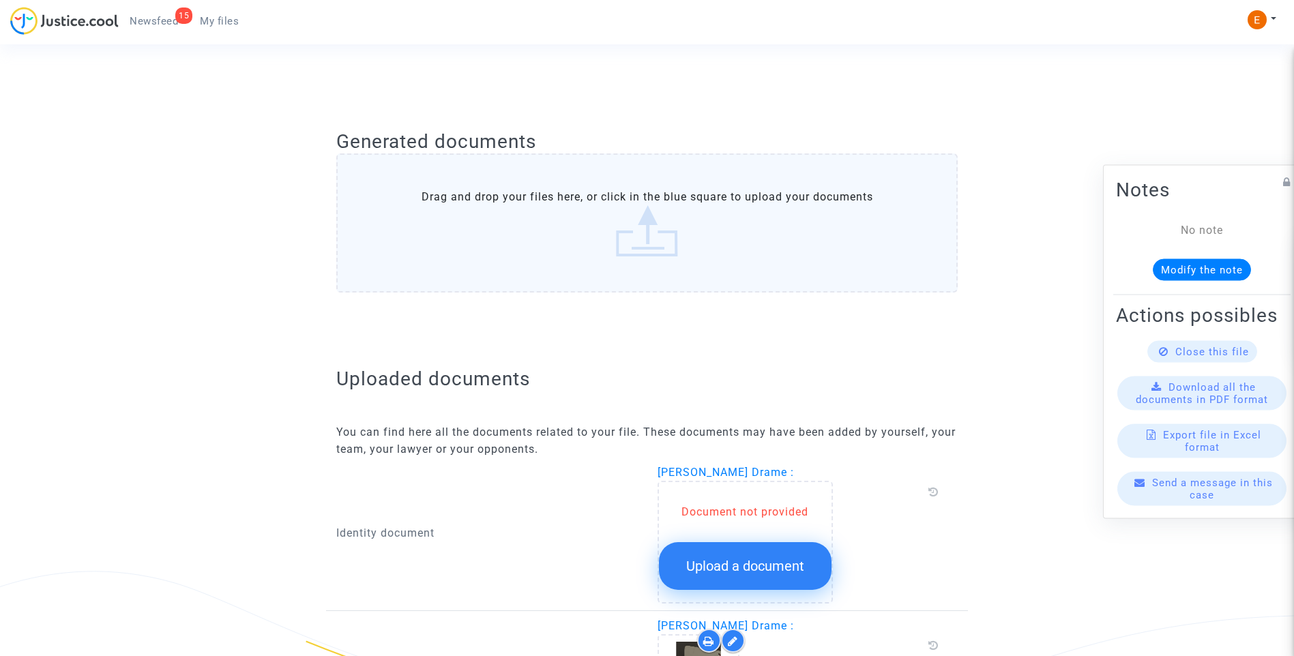
scroll to position [848, 0]
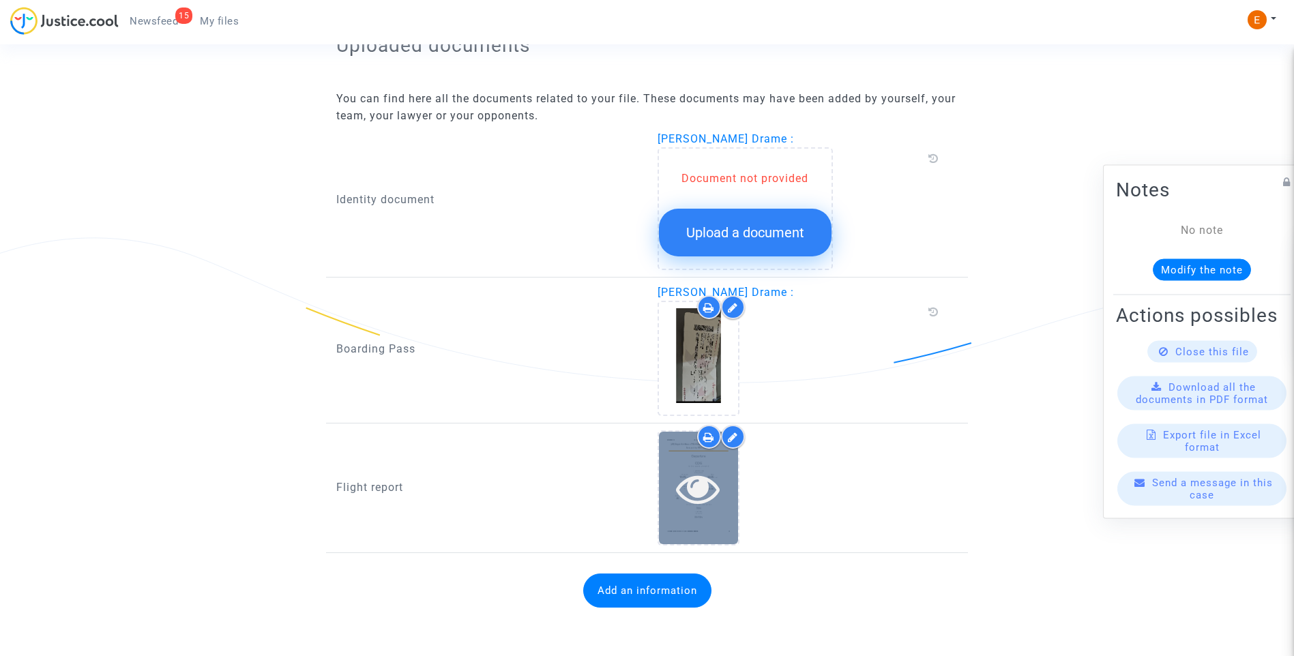
click at [705, 501] on icon at bounding box center [698, 489] width 44 height 44
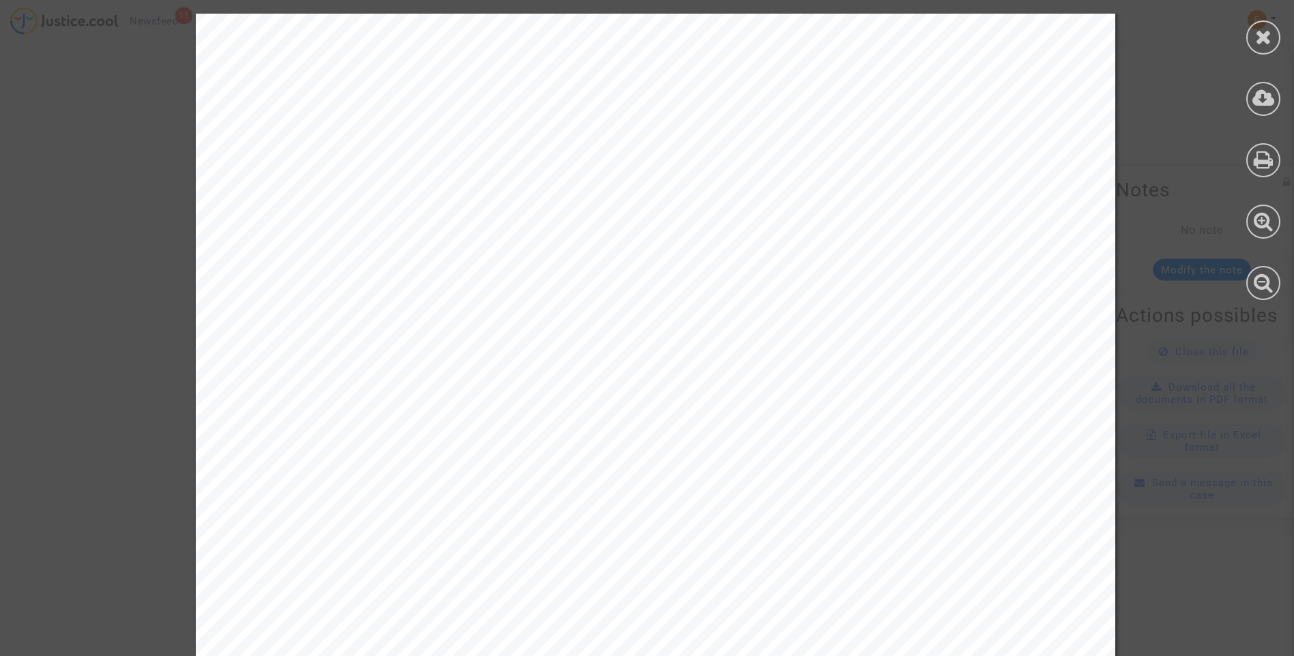
scroll to position [136, 0]
click at [1252, 36] on div at bounding box center [1263, 37] width 34 height 34
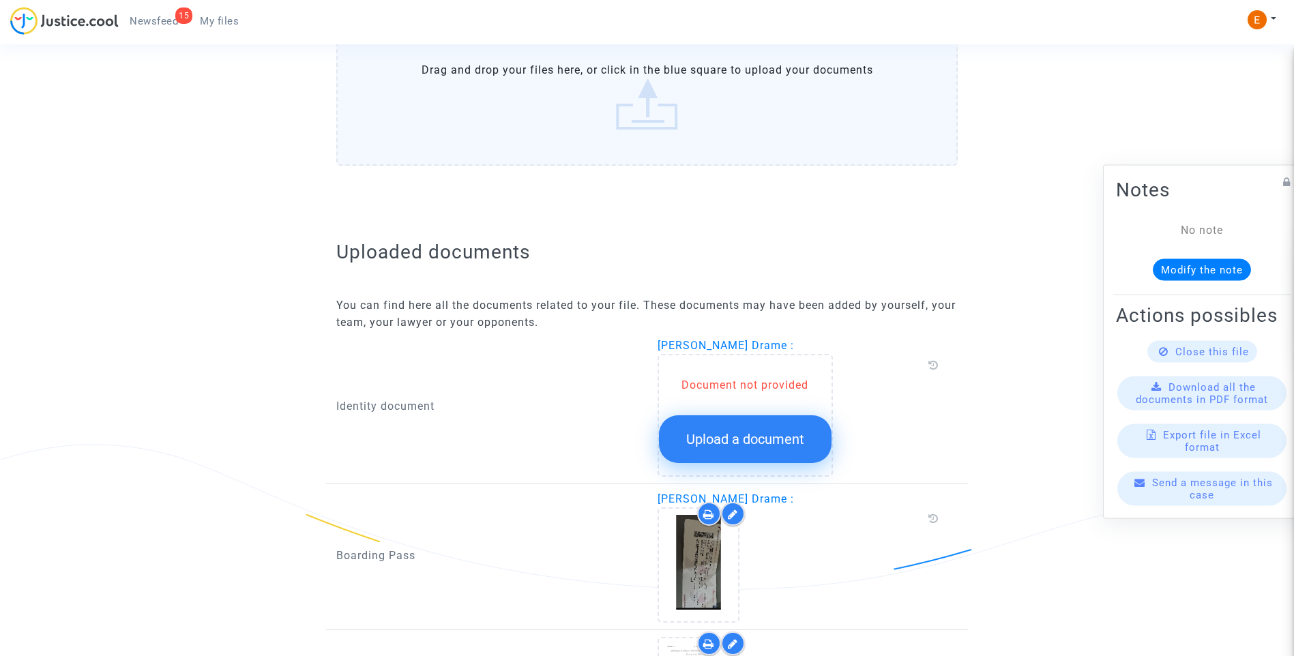
scroll to position [848, 0]
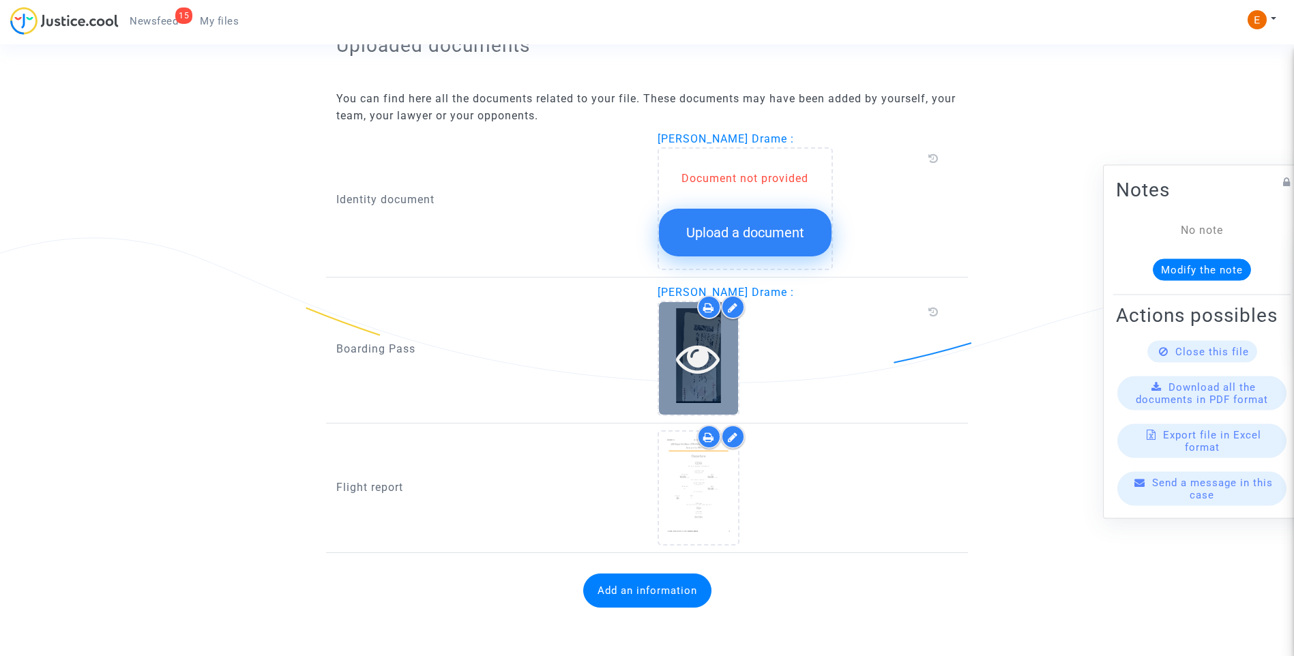
click at [697, 358] on icon at bounding box center [698, 358] width 44 height 44
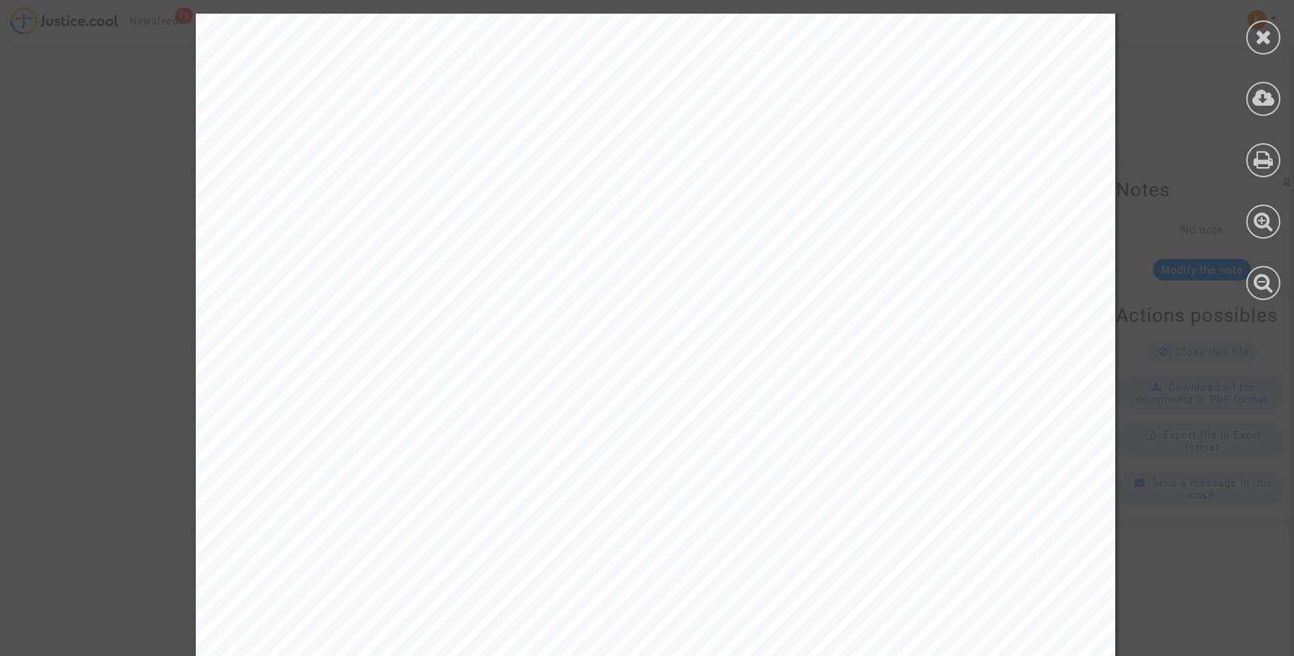
scroll to position [211, 0]
click at [1266, 40] on icon at bounding box center [1263, 37] width 17 height 20
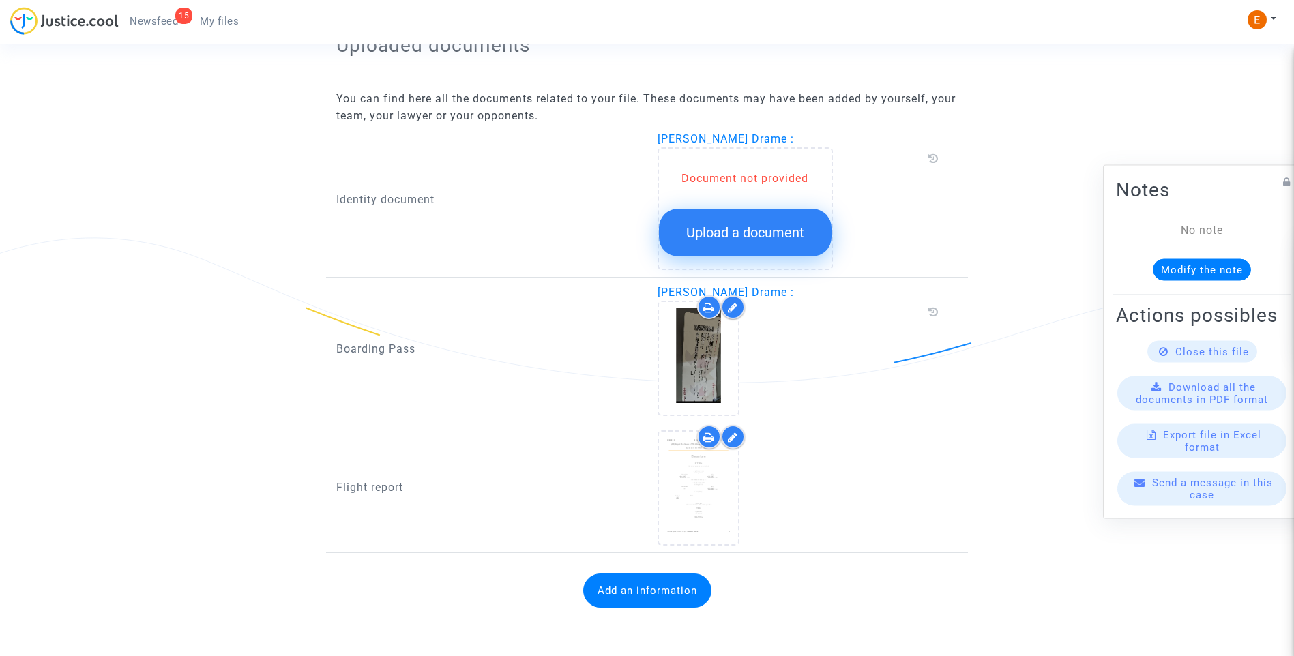
click at [736, 306] on icon at bounding box center [733, 307] width 10 height 11
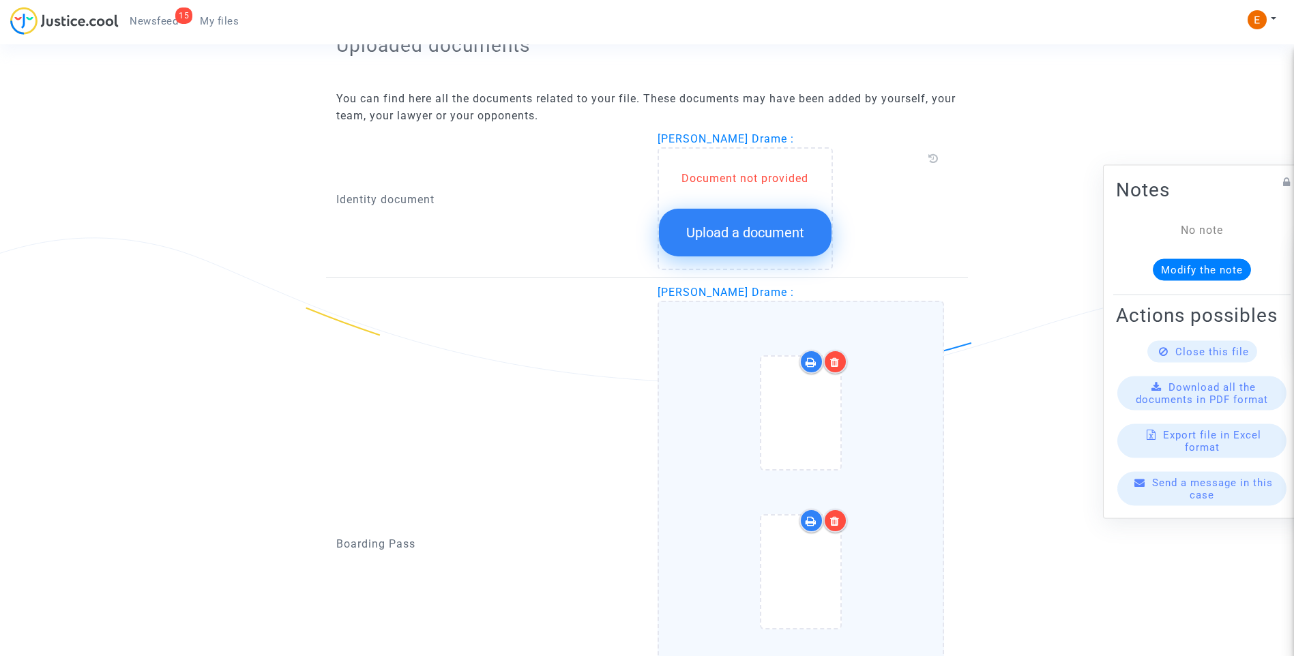
click at [841, 363] on div at bounding box center [835, 362] width 24 height 24
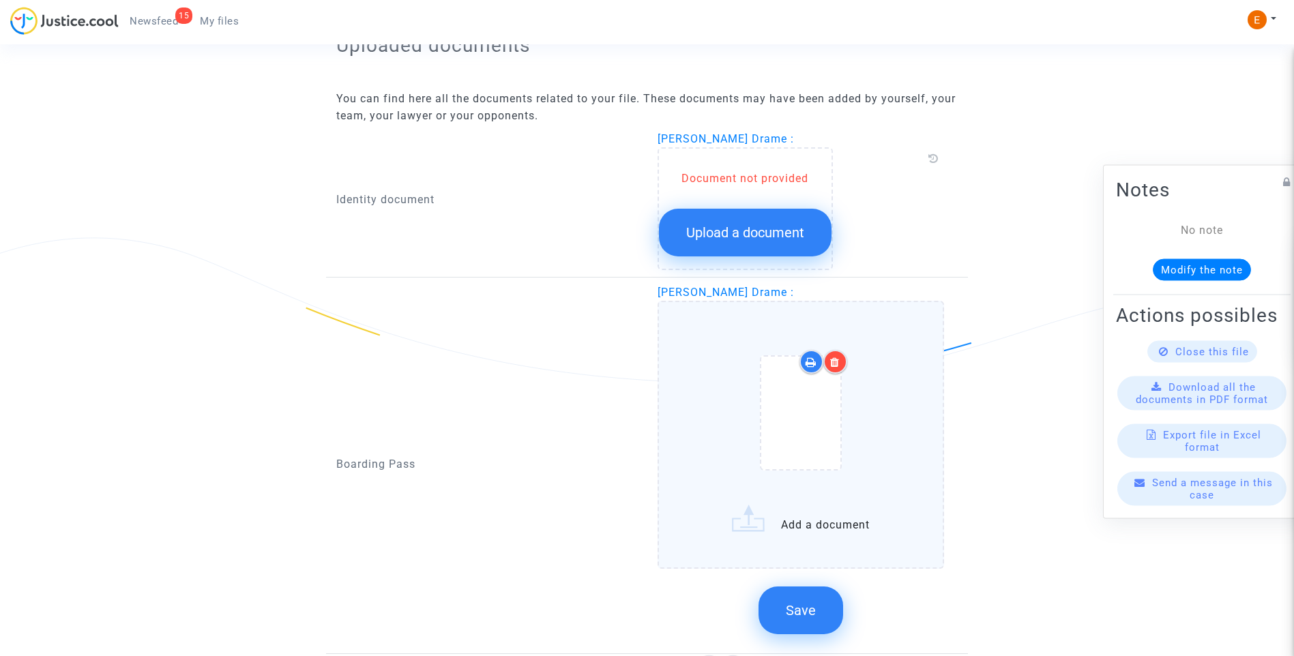
click at [840, 361] on icon at bounding box center [835, 362] width 10 height 11
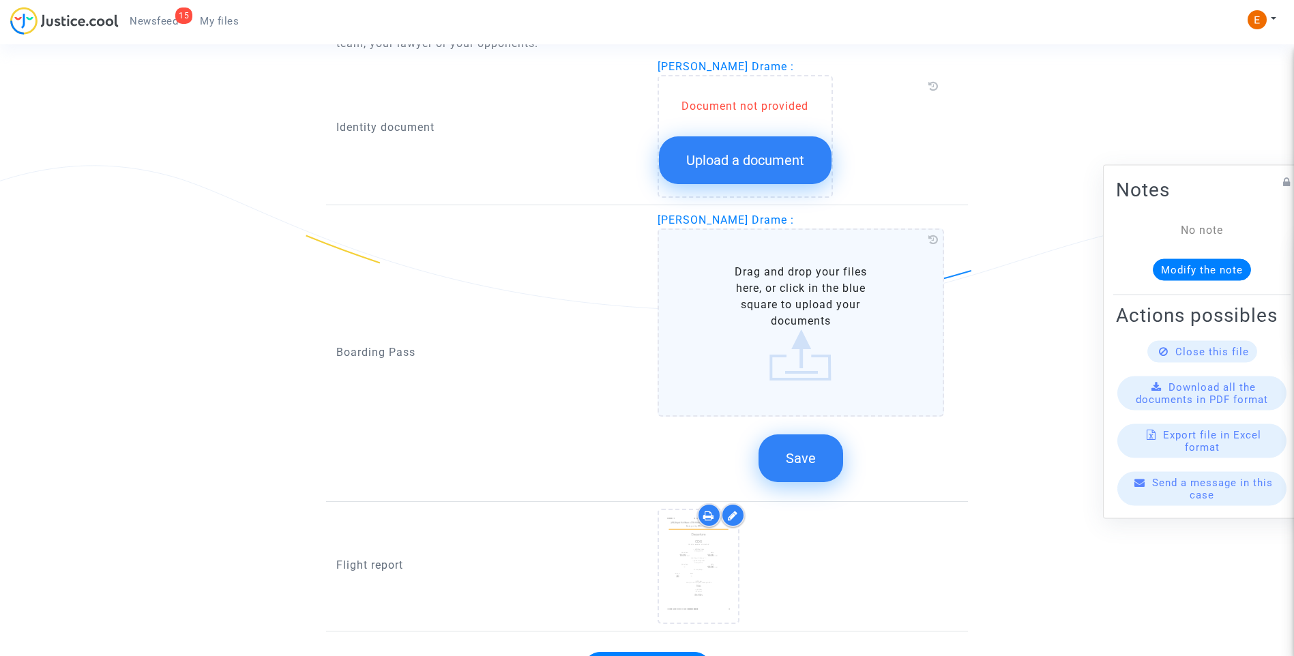
scroll to position [999, 0]
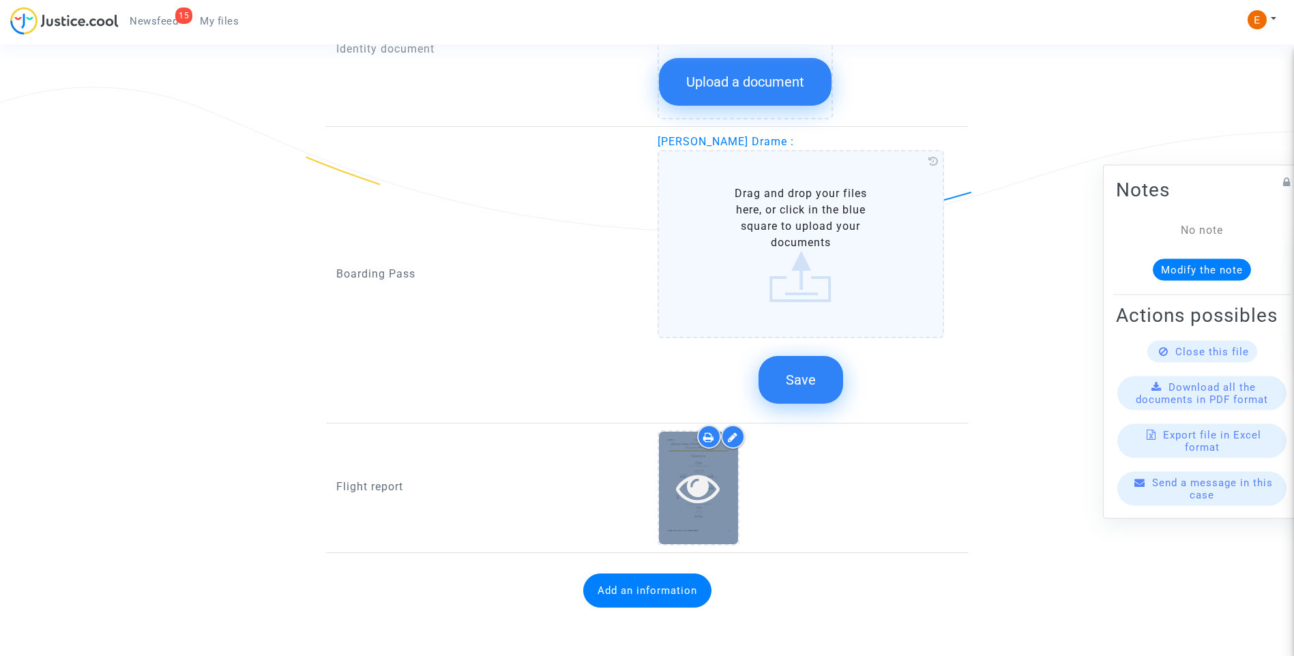
click at [671, 527] on div at bounding box center [698, 488] width 79 height 113
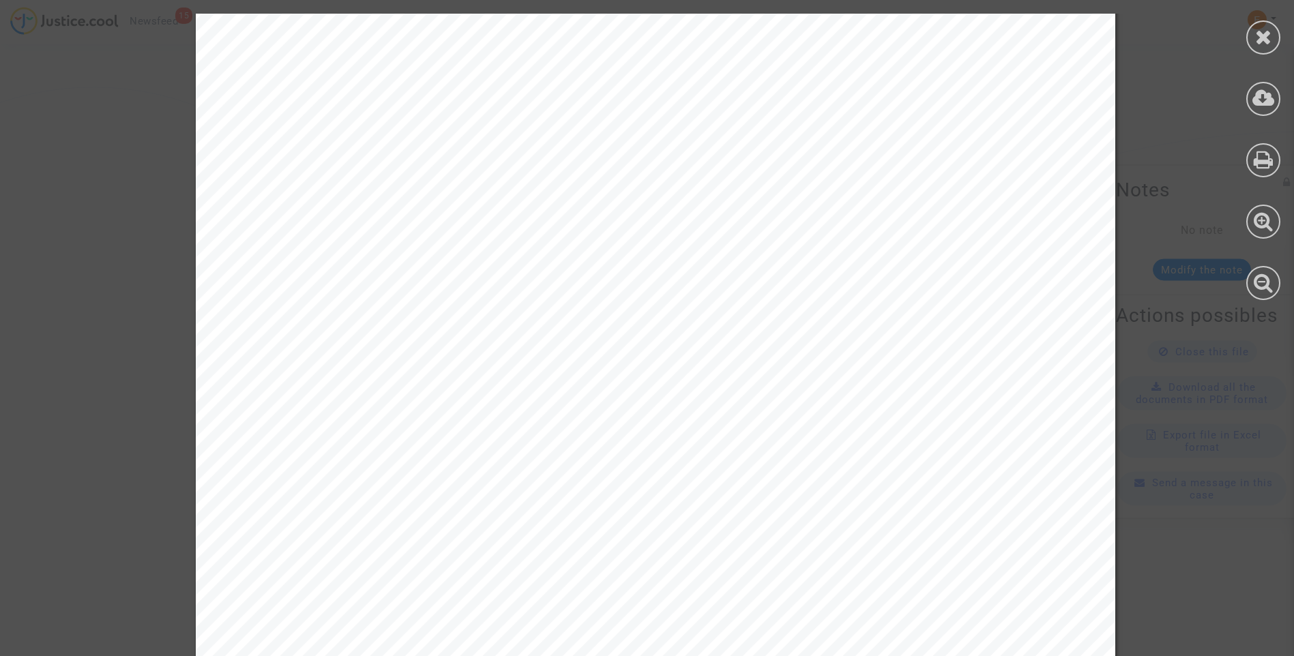
scroll to position [1773, 0]
click at [1258, 34] on icon at bounding box center [1263, 37] width 17 height 20
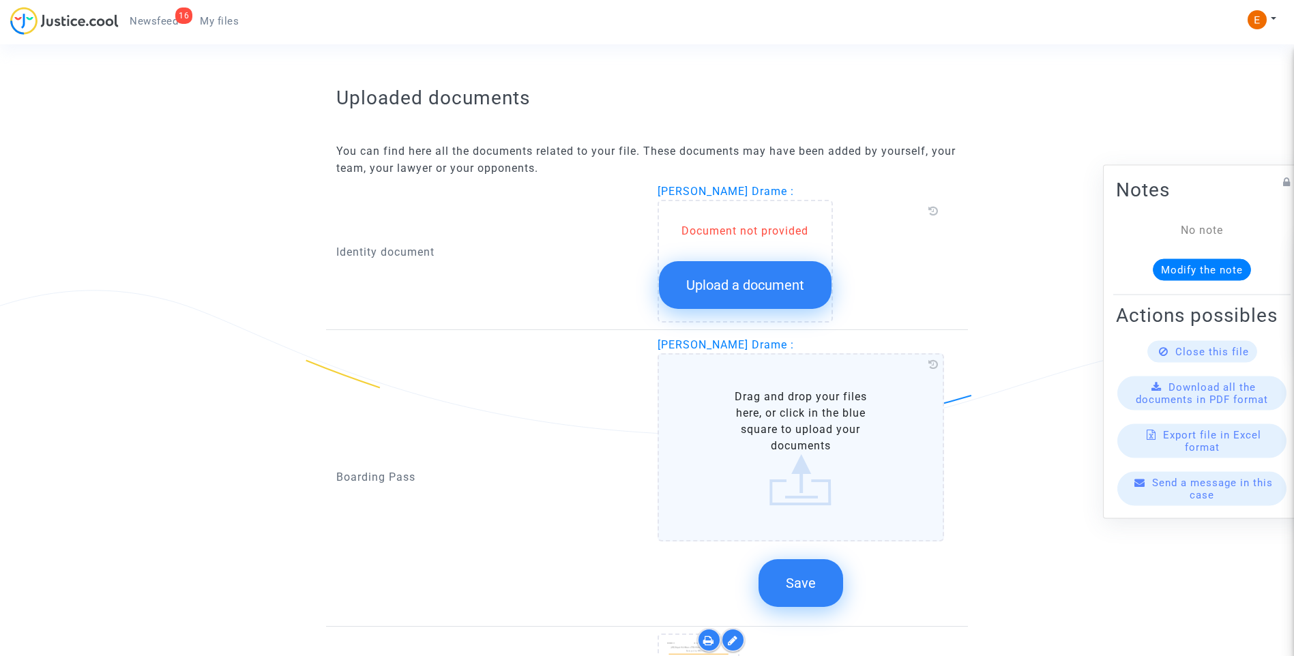
scroll to position [794, 0]
click at [773, 293] on span "Upload a document" at bounding box center [745, 286] width 118 height 16
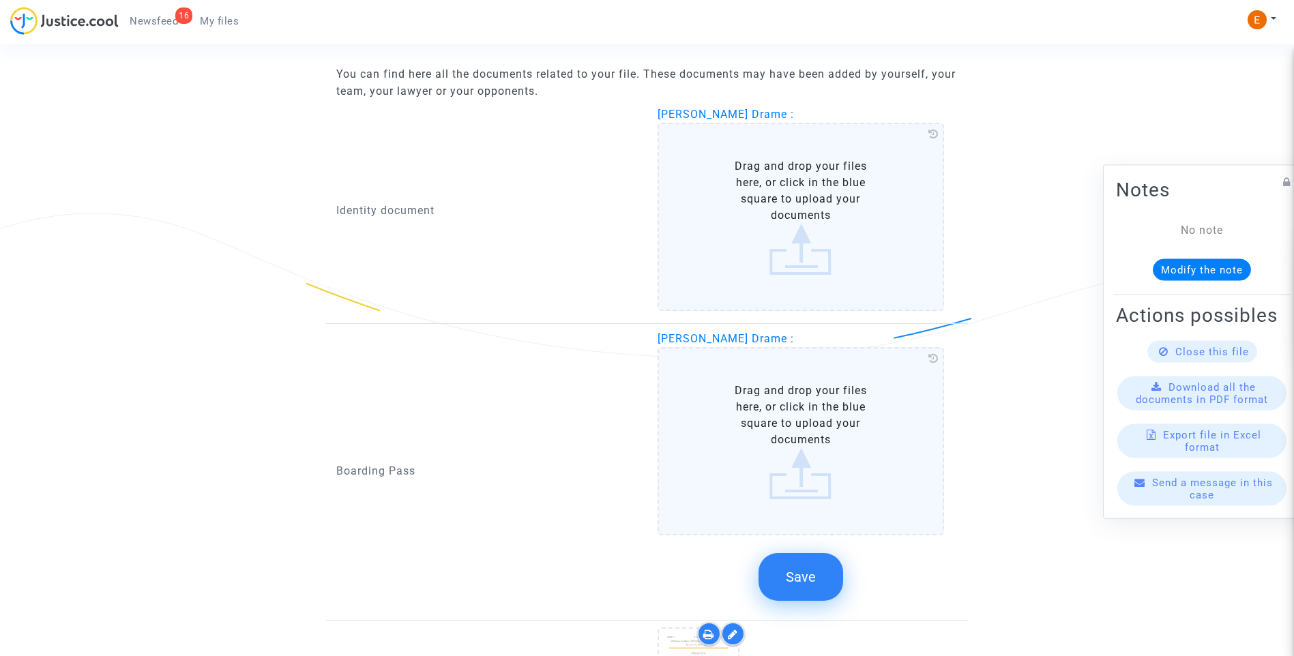
scroll to position [865, 0]
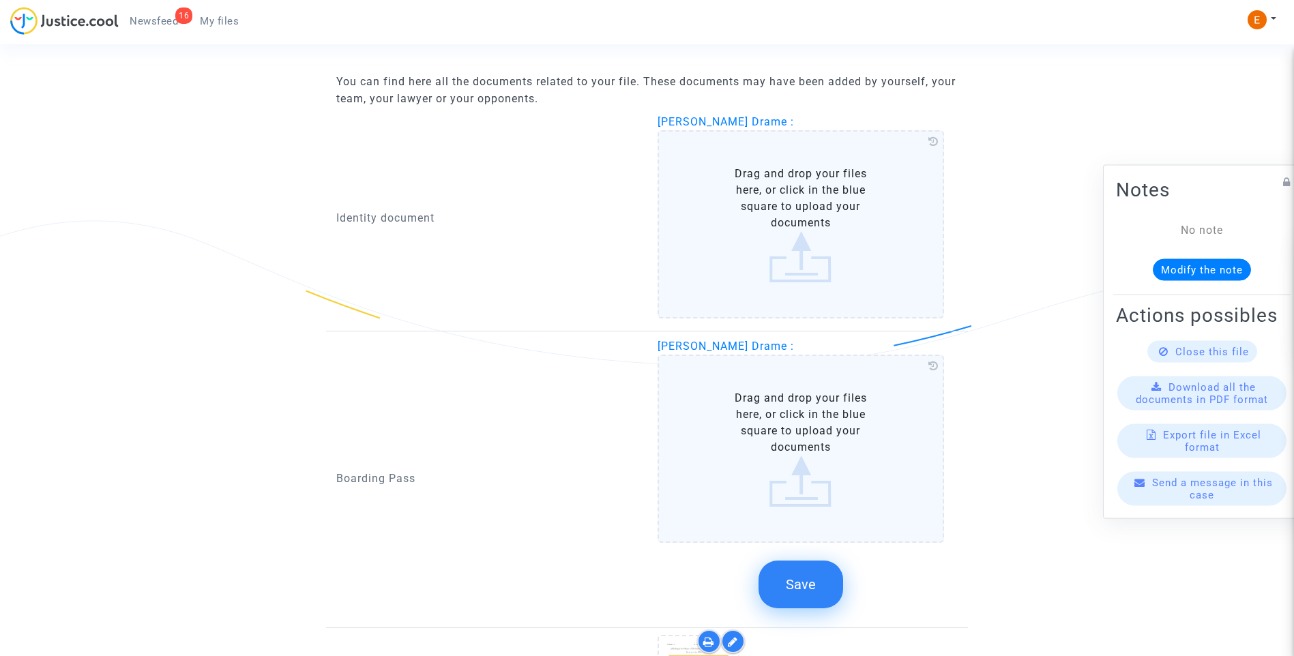
click at [793, 454] on label "Drag and drop your files here, or click in the blue square to upload your docum…" at bounding box center [801, 449] width 287 height 188
click at [0, 0] on input "Drag and drop your files here, or click in the blue square to upload your docum…" at bounding box center [0, 0] width 0 height 0
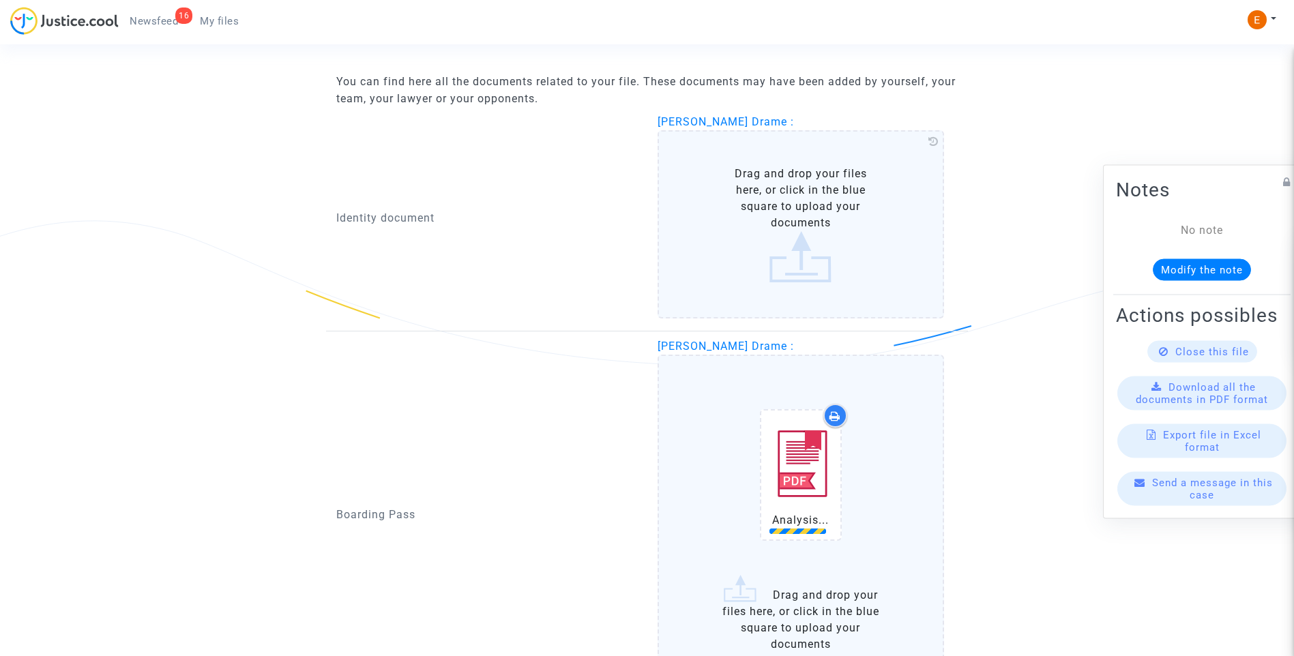
scroll to position [1001, 0]
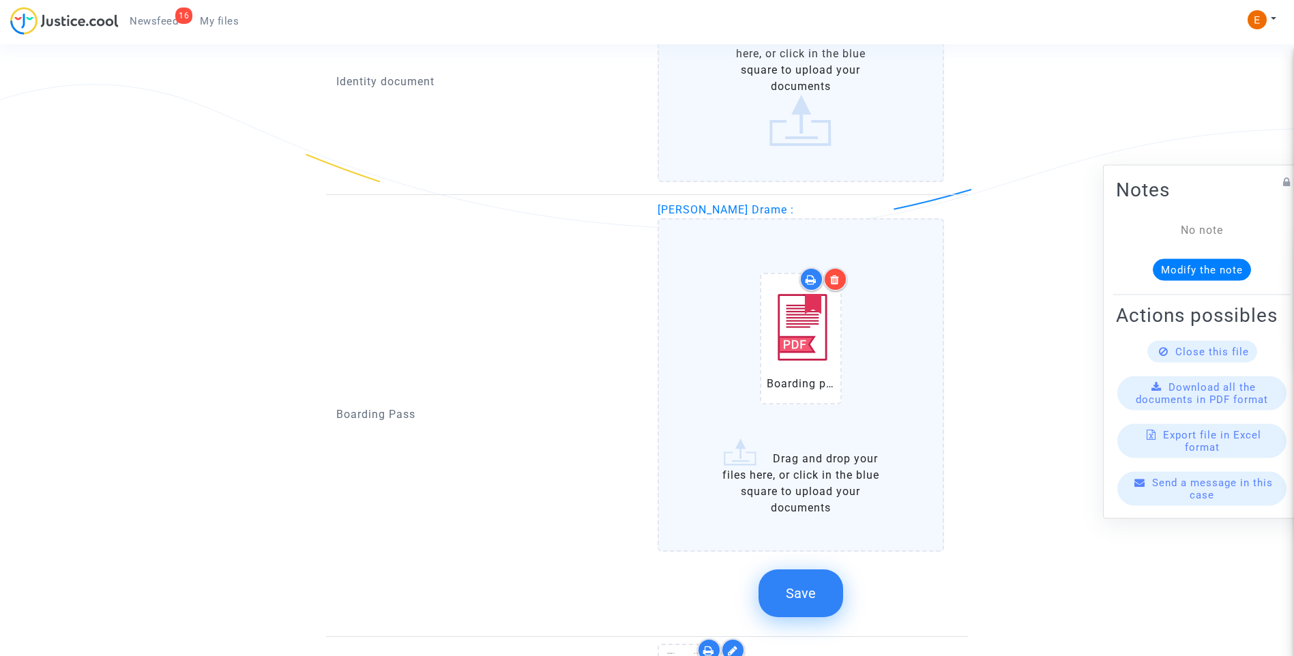
click at [839, 270] on div at bounding box center [835, 279] width 24 height 24
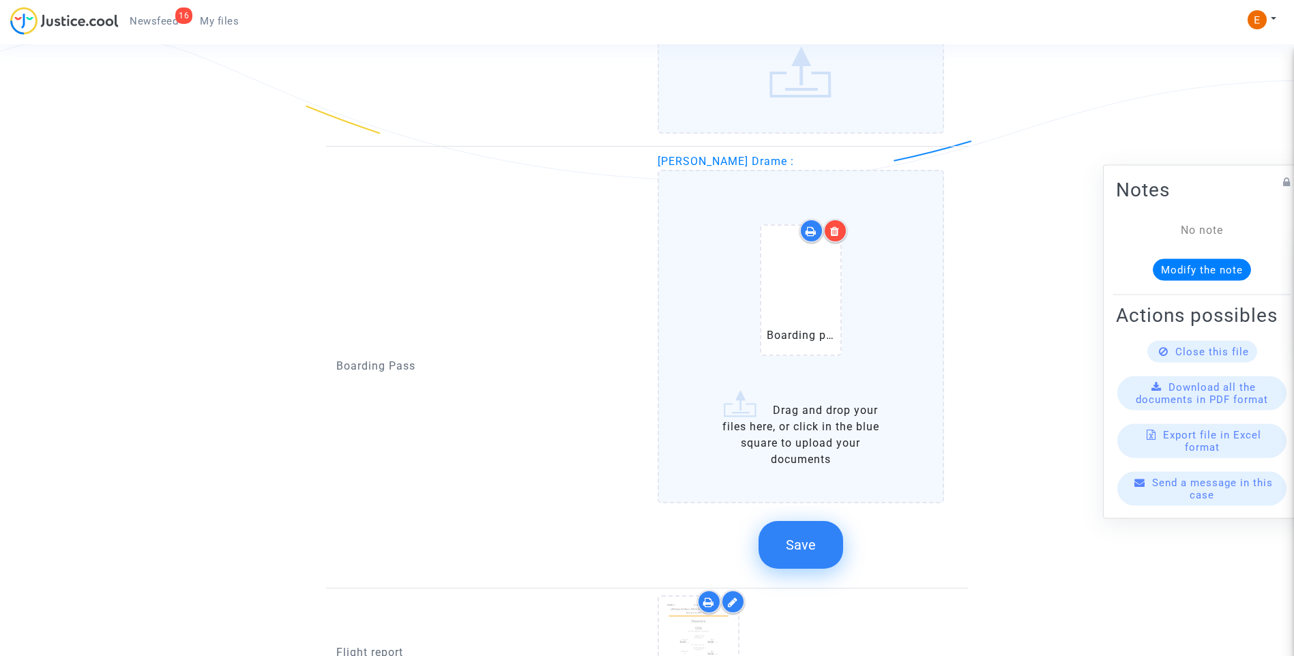
scroll to position [1138, 0]
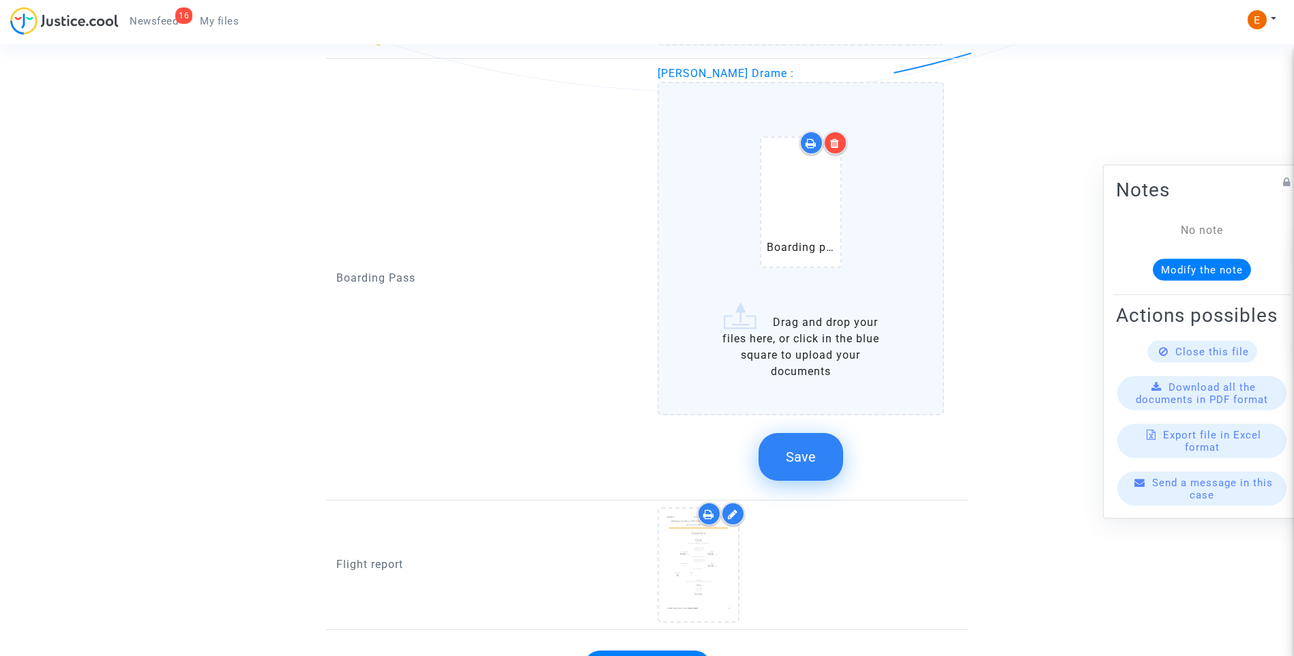
click at [799, 458] on span "Save" at bounding box center [801, 457] width 30 height 16
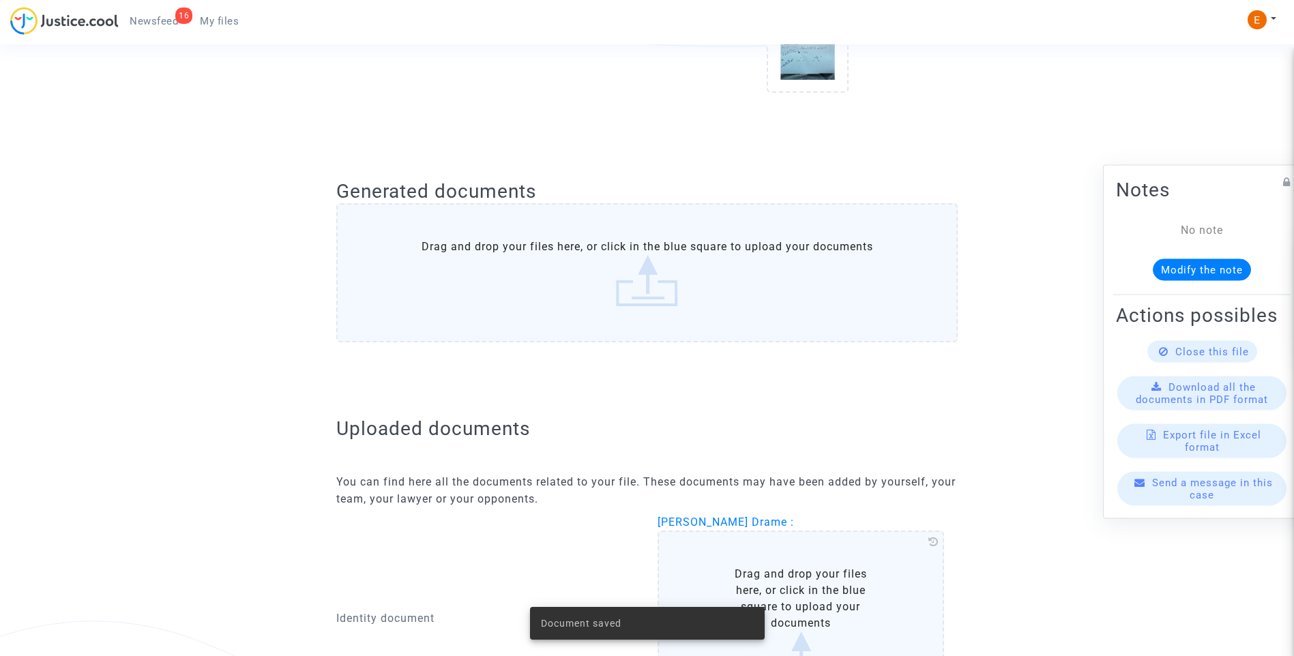
scroll to position [168, 0]
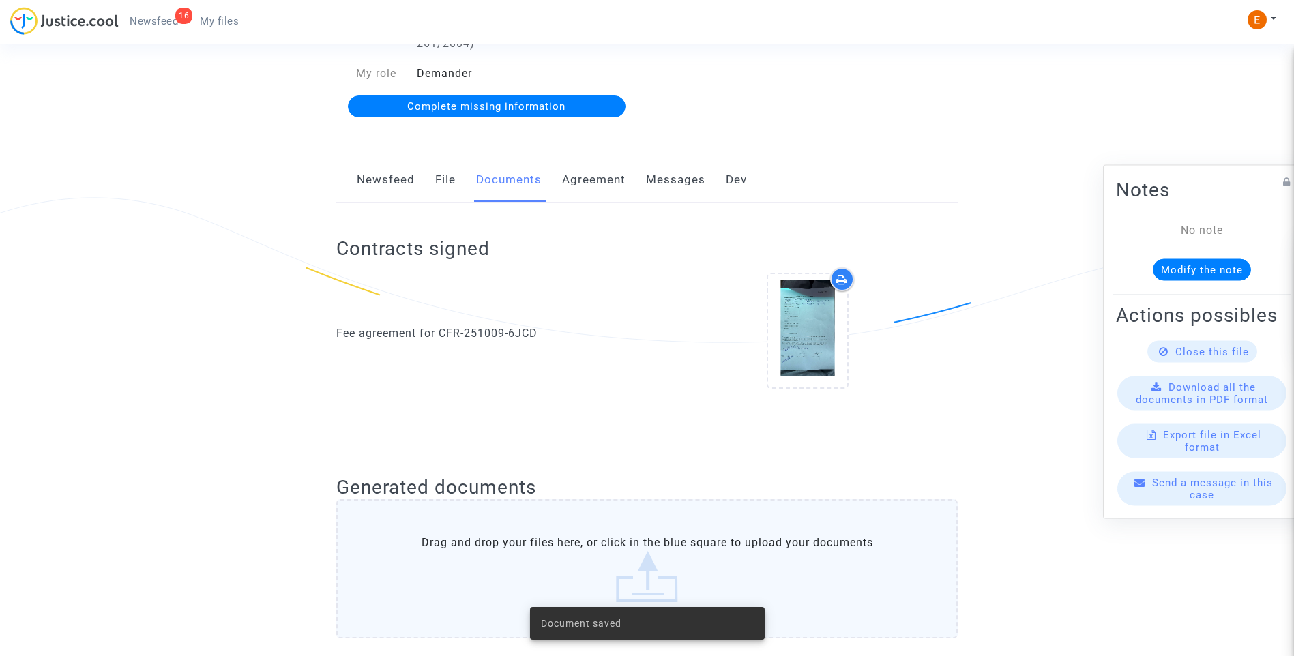
click at [503, 101] on span "Complete missing information" at bounding box center [486, 106] width 158 height 12
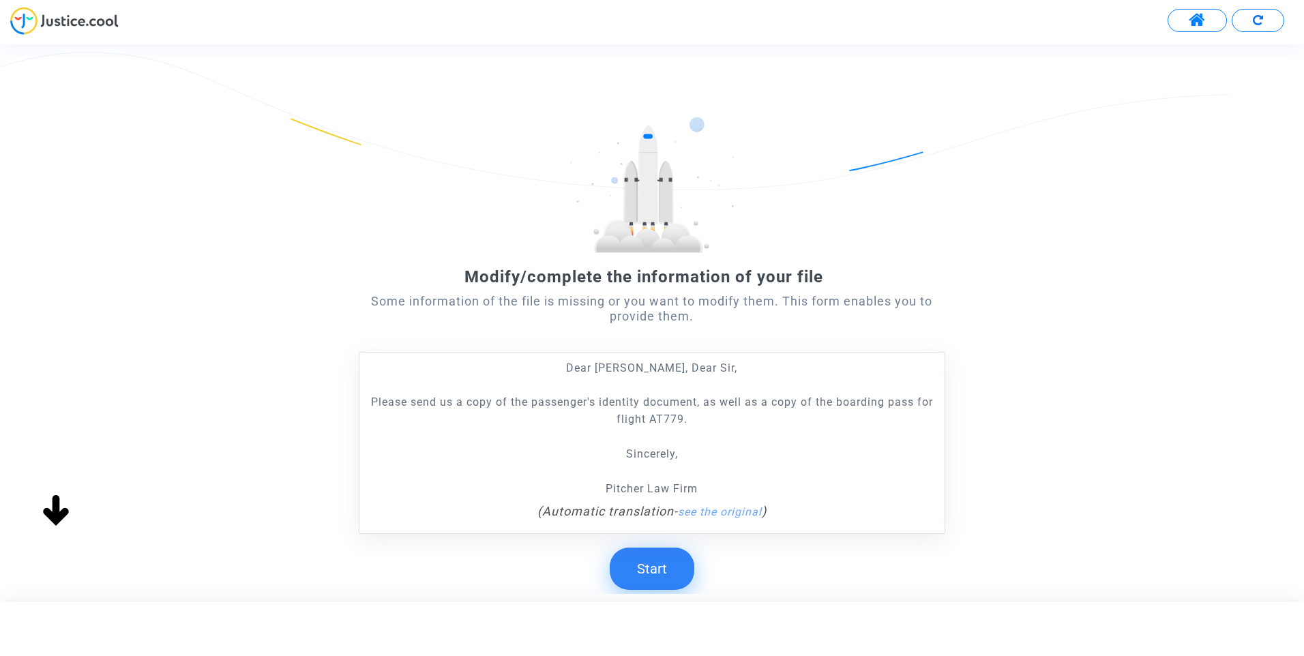
click at [674, 571] on button "Start" at bounding box center [652, 569] width 85 height 42
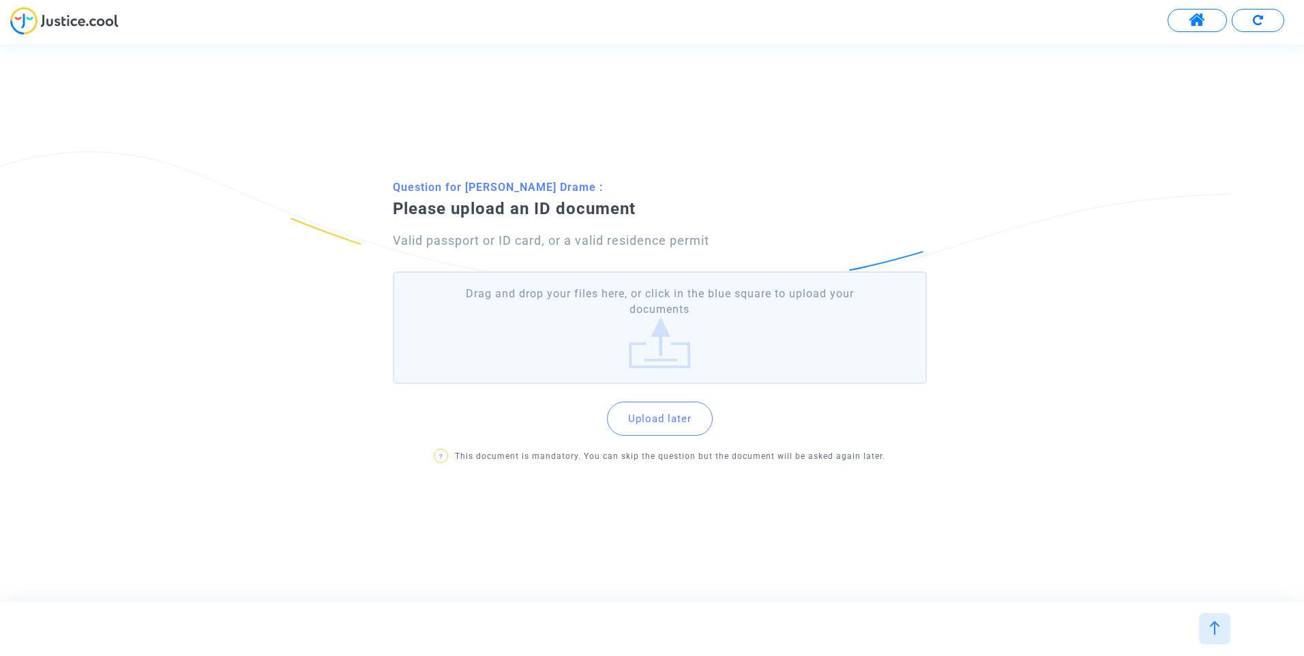
click at [647, 325] on label "Drag and drop your files here, or click in the blue square to upload your docum…" at bounding box center [660, 327] width 534 height 113
click at [0, 0] on input "Drag and drop your files here, or click in the blue square to upload your docum…" at bounding box center [0, 0] width 0 height 0
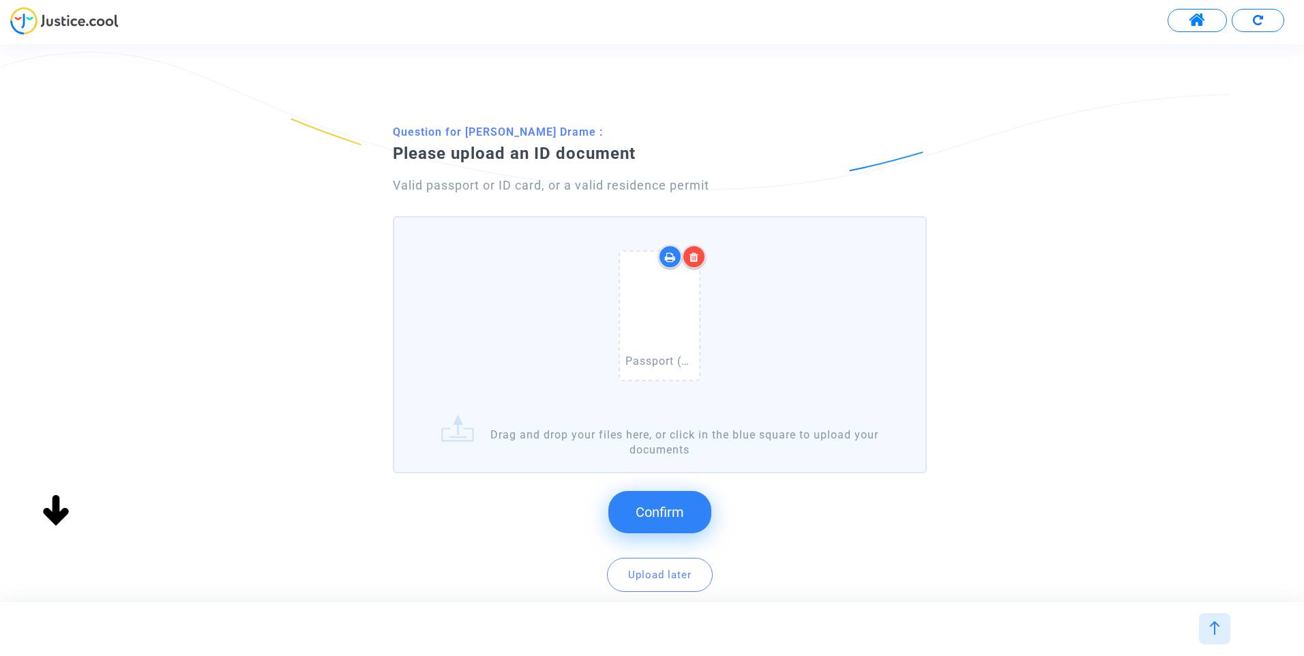
click at [647, 515] on span "Confirm" at bounding box center [660, 512] width 48 height 16
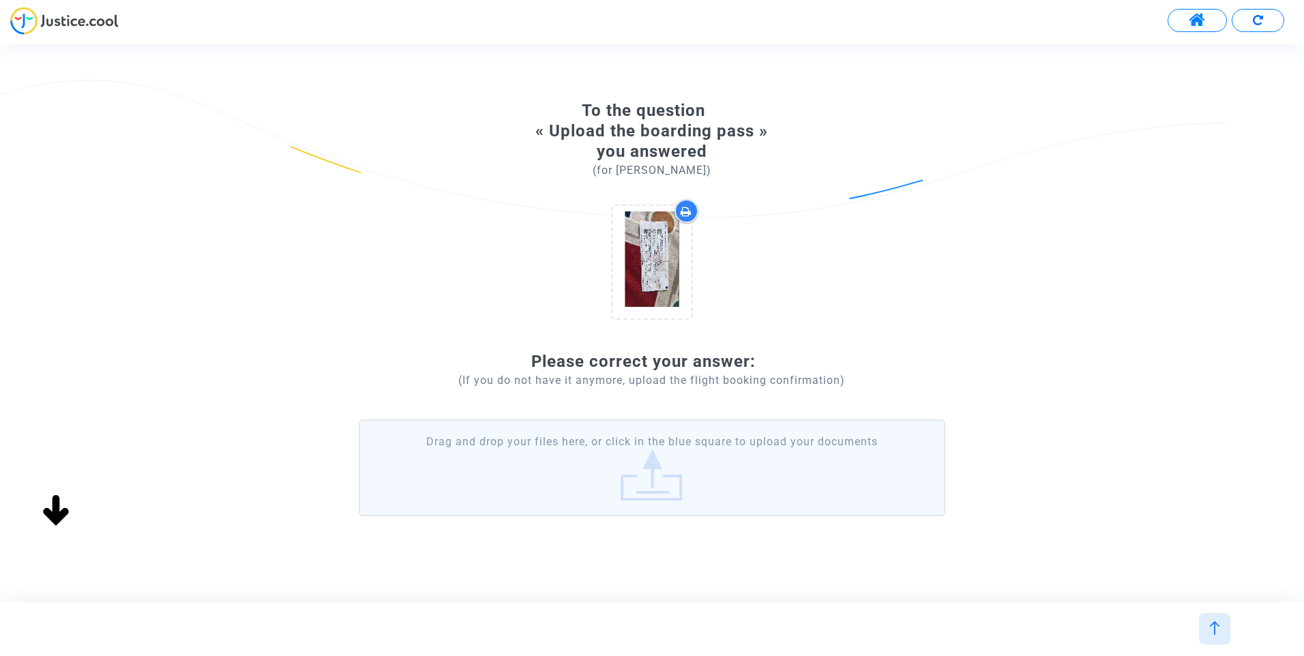
click at [675, 462] on label "Drag and drop your files here, or click in the blue square to upload your docum…" at bounding box center [652, 467] width 587 height 97
click at [0, 0] on input "Drag and drop your files here, or click in the blue square to upload your docum…" at bounding box center [0, 0] width 0 height 0
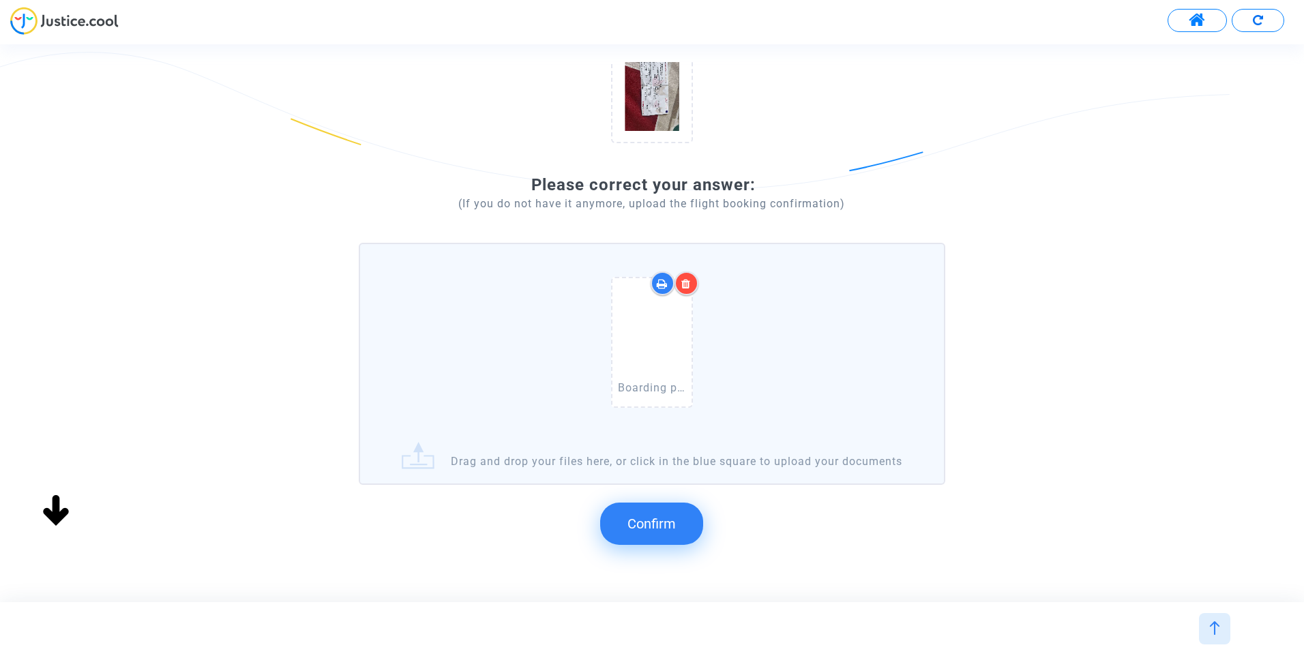
scroll to position [205, 0]
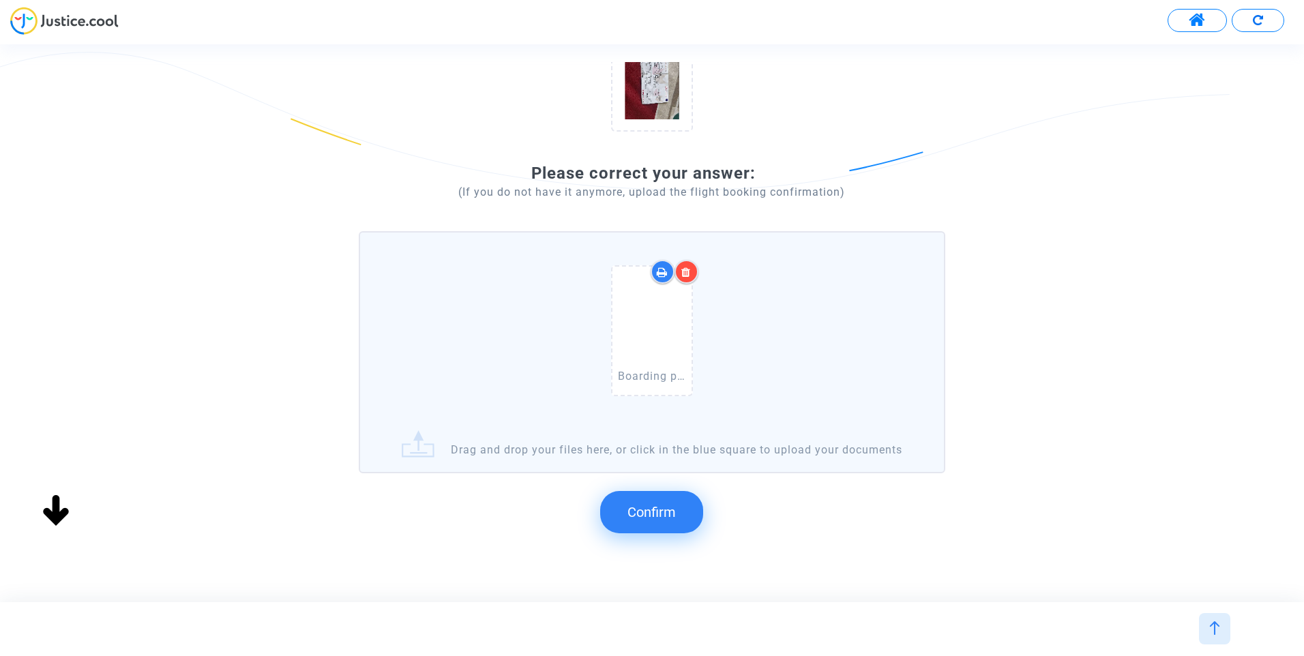
click at [660, 520] on span "Confirm" at bounding box center [652, 512] width 48 height 16
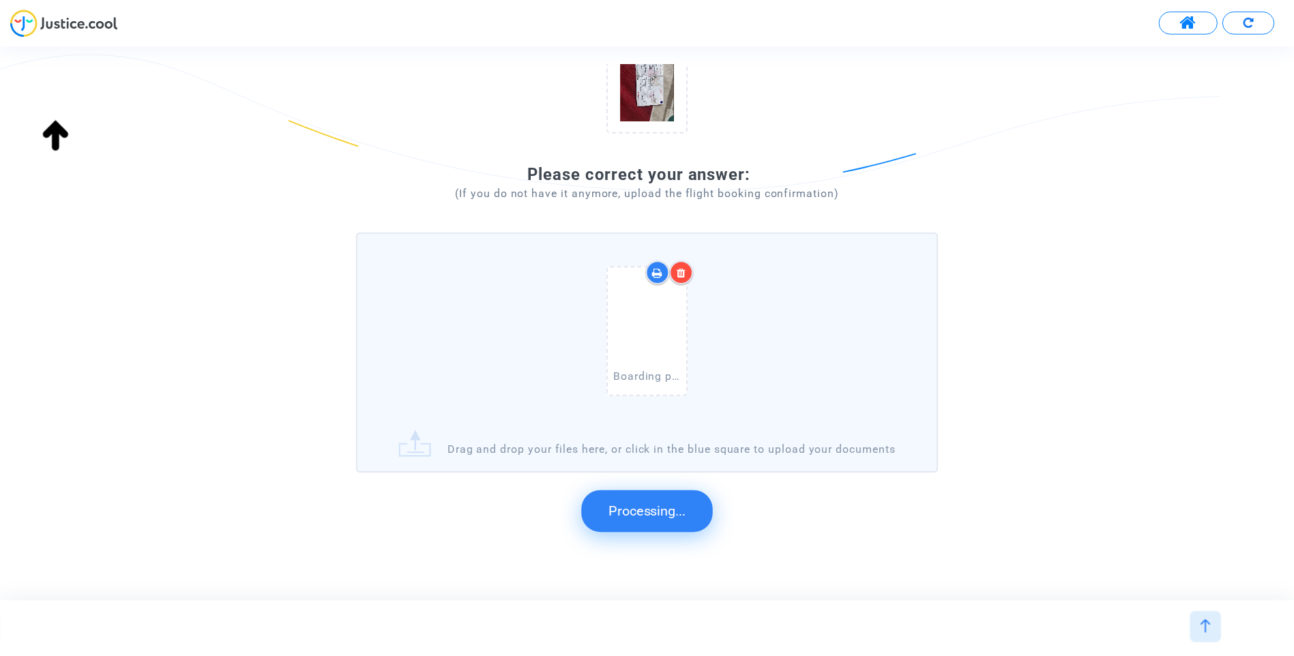
scroll to position [66, 0]
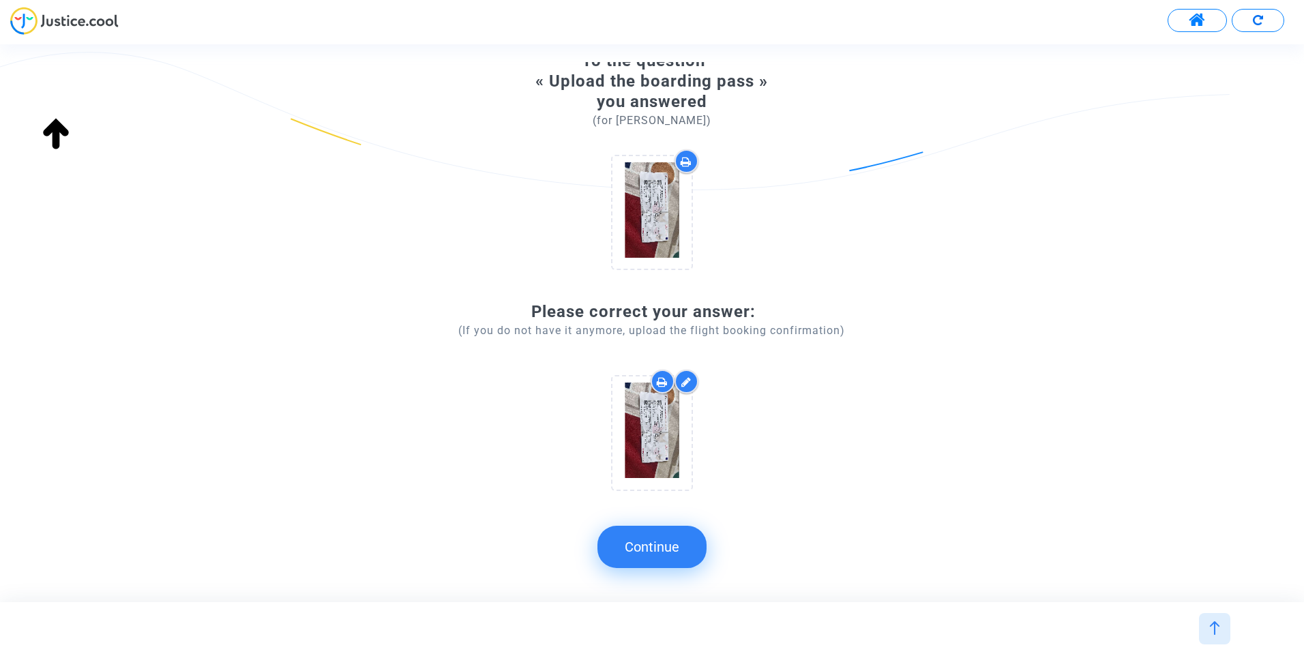
click at [652, 543] on button "Continue" at bounding box center [651, 547] width 109 height 42
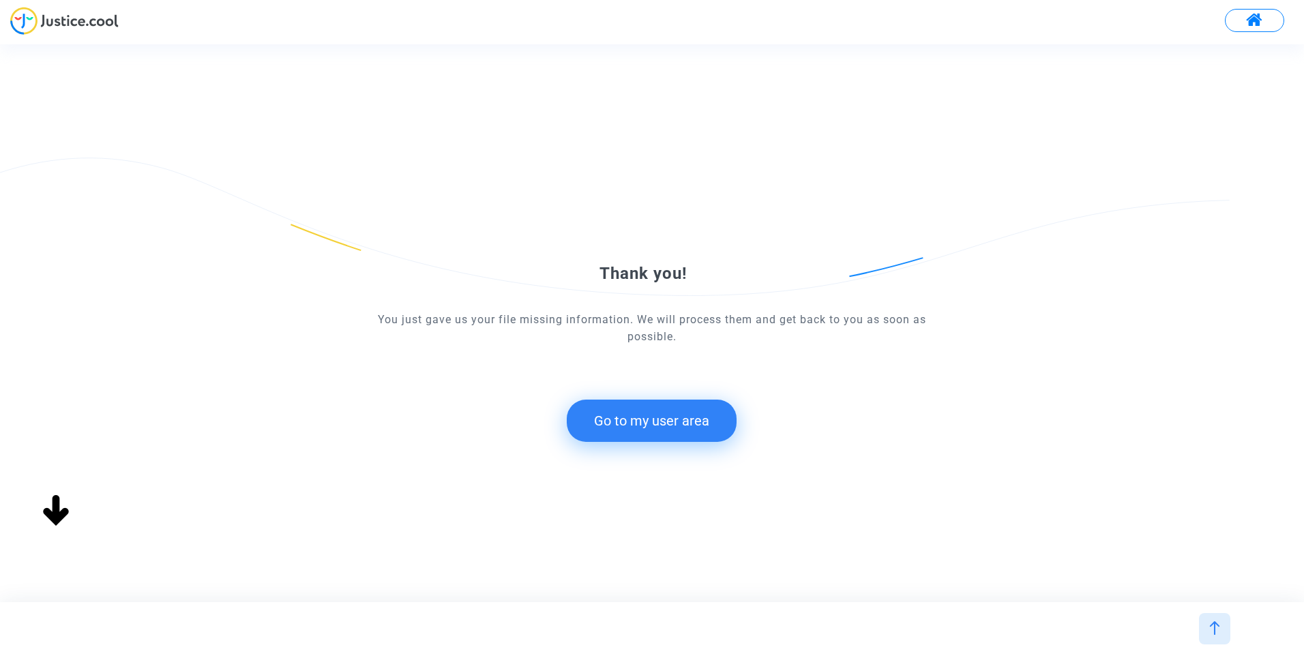
click at [683, 415] on button "Go to my user area" at bounding box center [652, 421] width 170 height 42
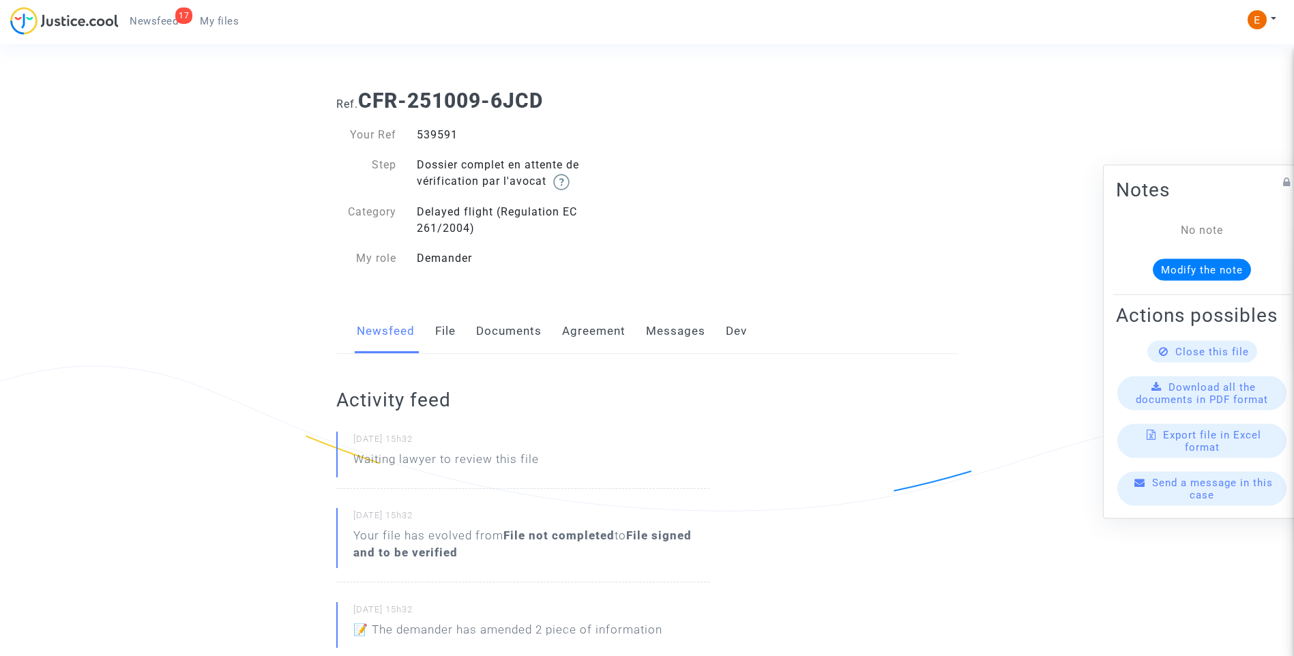
click at [165, 20] on span "Newsfeed" at bounding box center [154, 21] width 48 height 12
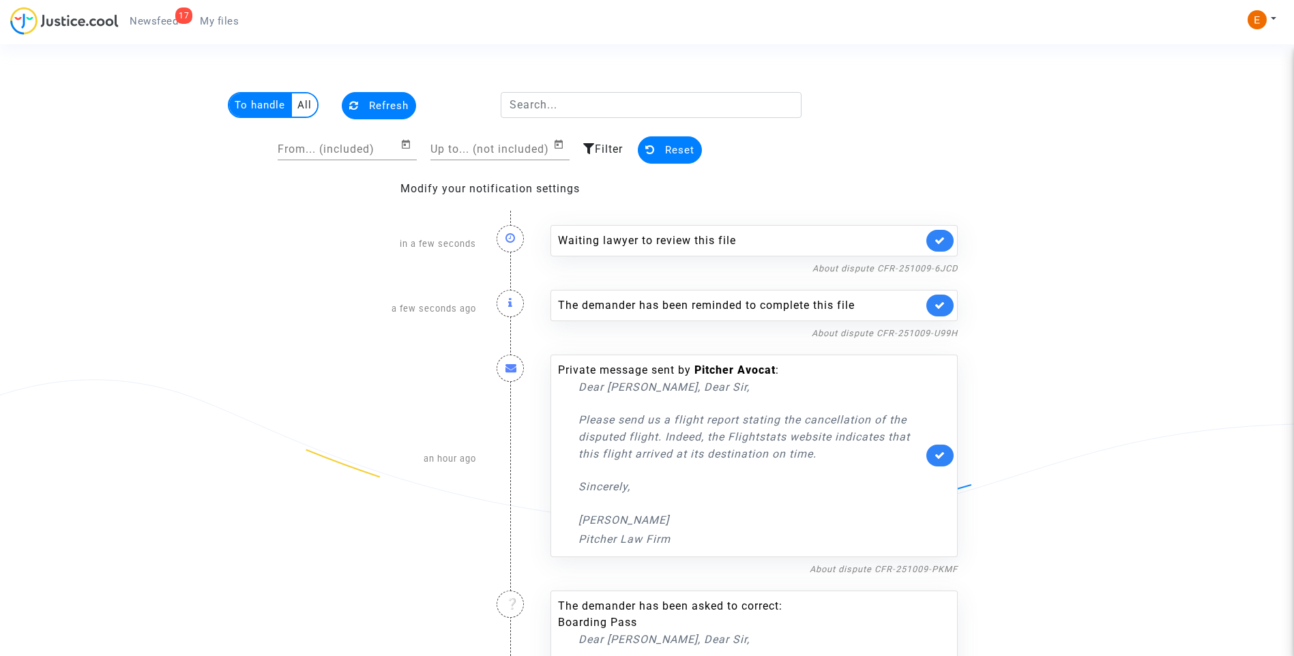
click at [947, 234] on link at bounding box center [939, 241] width 27 height 22
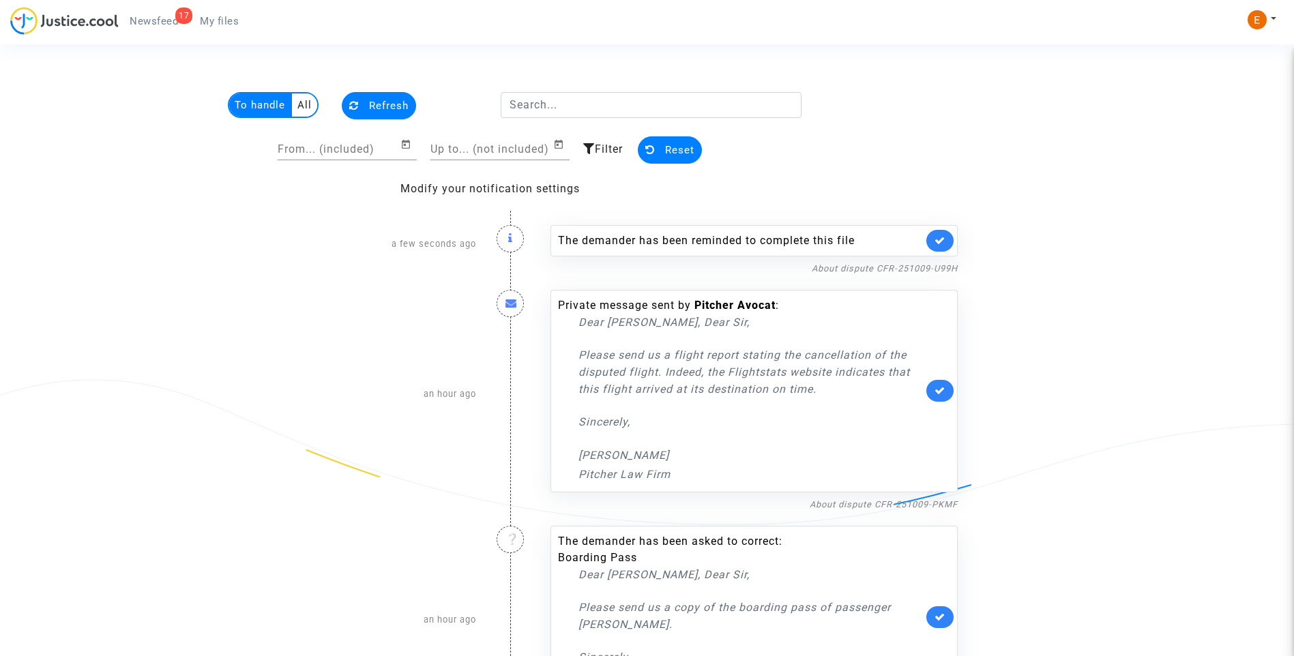
click at [947, 234] on link at bounding box center [939, 241] width 27 height 22
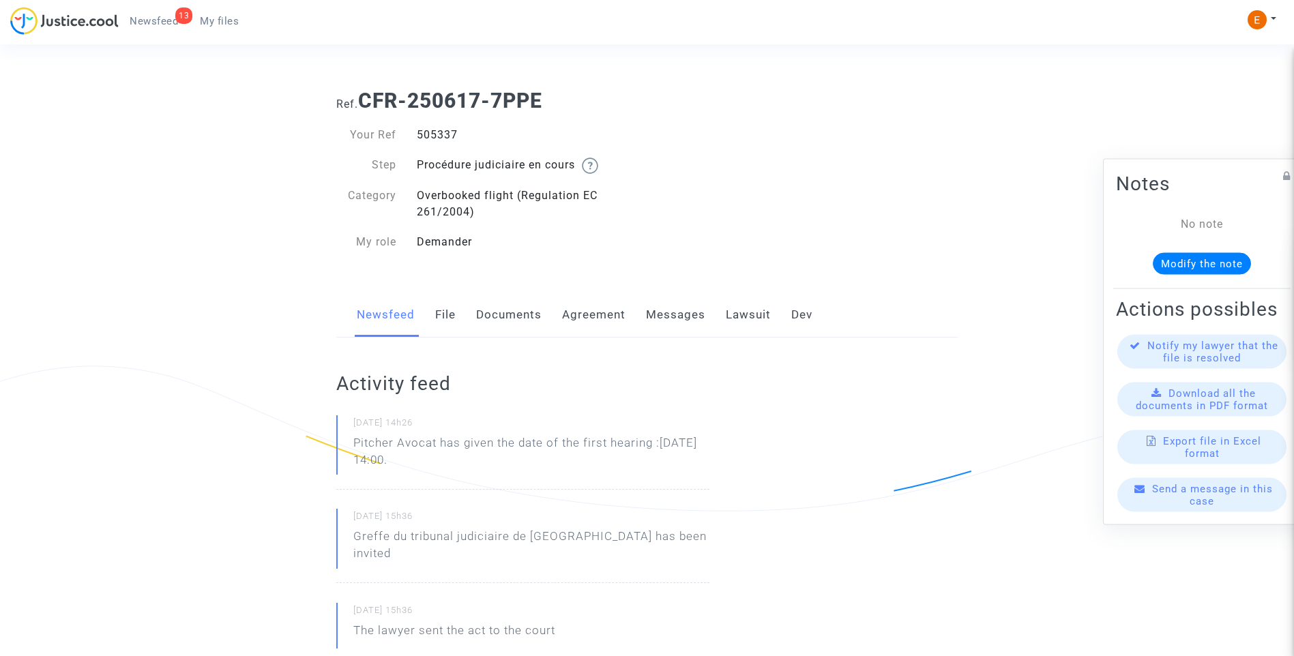
drag, startPoint x: 500, startPoint y: 468, endPoint x: 349, endPoint y: 444, distance: 152.6
click at [349, 444] on div "[DATE] 14h26 Pitcher Avocat has given the date of the first hearing :[DATE] 14:…" at bounding box center [522, 452] width 373 height 74
drag, startPoint x: 349, startPoint y: 444, endPoint x: 357, endPoint y: 444, distance: 7.5
click at [454, 462] on p "Pitcher Avocat [PERSON_NAME] la fecha de la primera audiencia: 27 de noviembre …" at bounding box center [531, 454] width 356 height 41
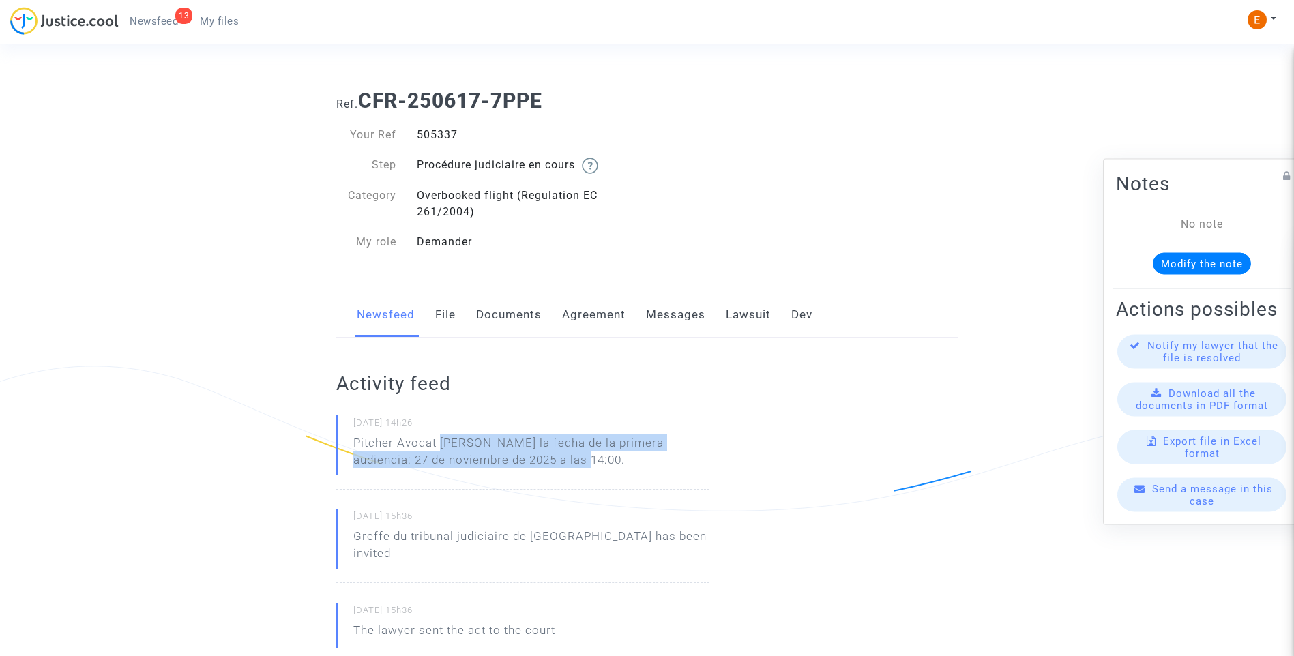
drag, startPoint x: 441, startPoint y: 446, endPoint x: 553, endPoint y: 456, distance: 113.0
click at [553, 456] on p "Pitcher Avocat [PERSON_NAME] la fecha de la primera audiencia: 27 de noviembre …" at bounding box center [531, 454] width 356 height 41
drag, startPoint x: 553, startPoint y: 456, endPoint x: 510, endPoint y: 449, distance: 44.3
copy p "[PERSON_NAME] la fecha de la primera audiencia: 27 de noviembre de 2025 a las 1…"
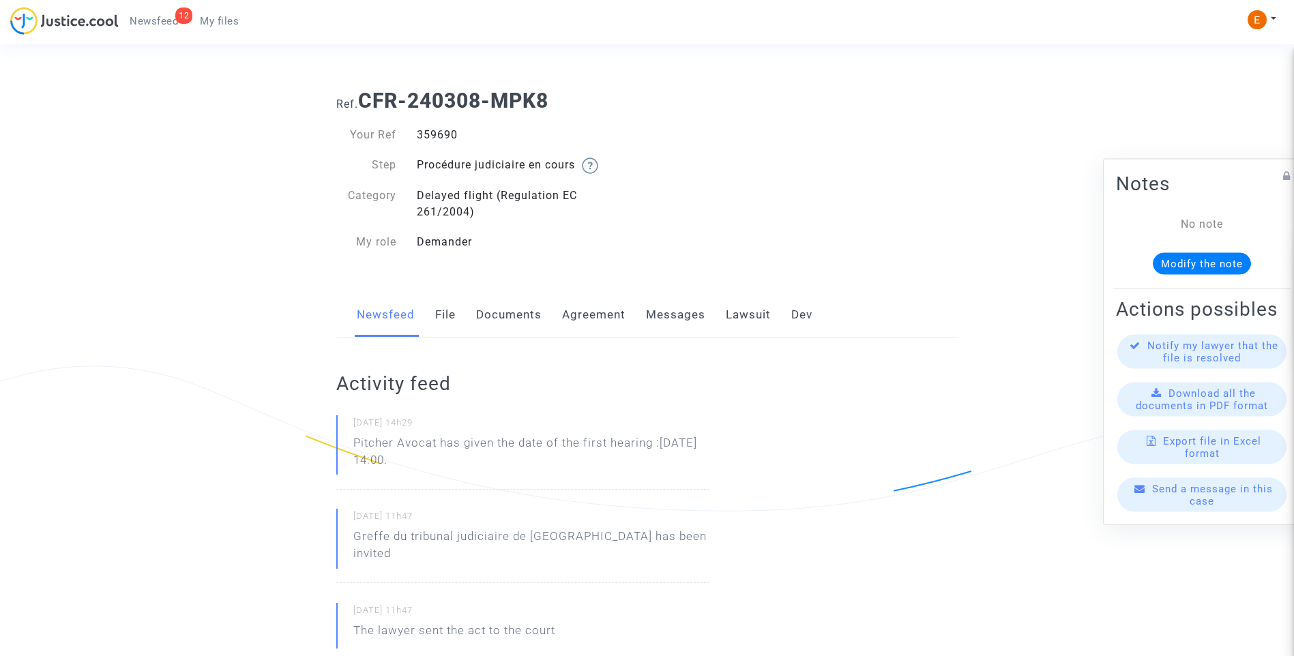
click at [426, 134] on div "359690" at bounding box center [527, 135] width 241 height 16
copy div "359690"
drag, startPoint x: 505, startPoint y: 459, endPoint x: 321, endPoint y: 436, distance: 185.6
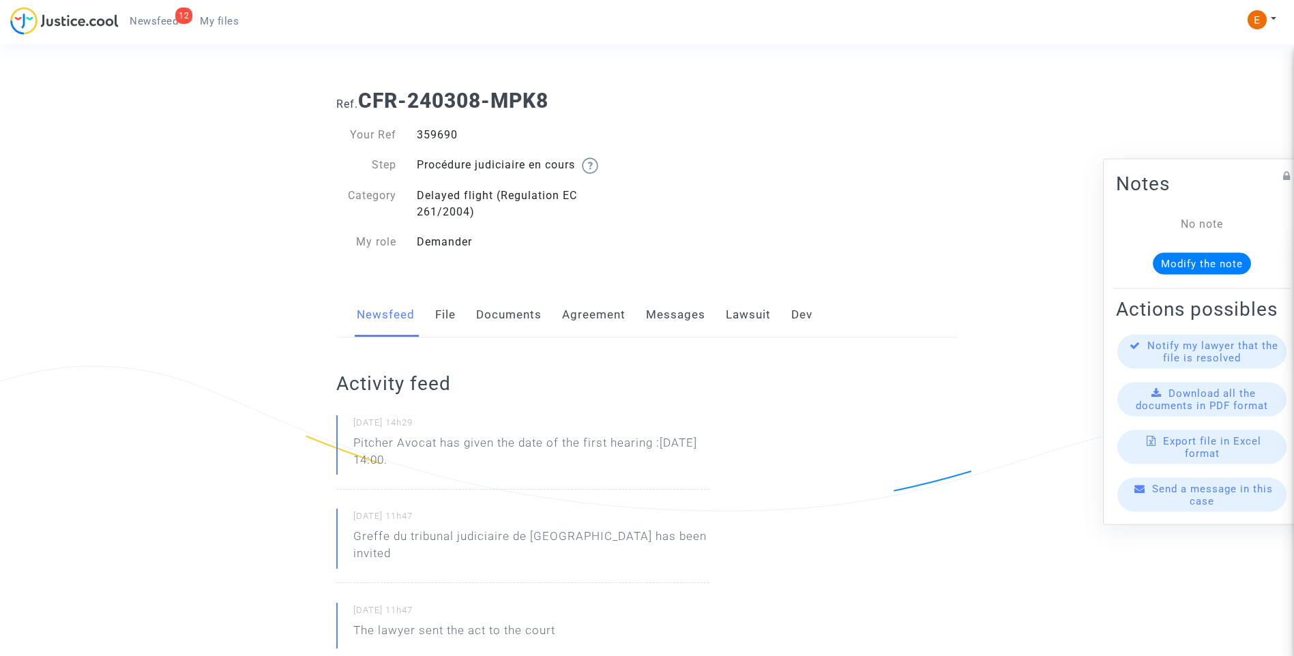
drag, startPoint x: 321, startPoint y: 436, endPoint x: 417, endPoint y: 447, distance: 96.2
click at [462, 438] on p "Pitcher Avocat ha dado la fecha de la primera audiencia: 27 de noviembre de 202…" at bounding box center [531, 454] width 356 height 41
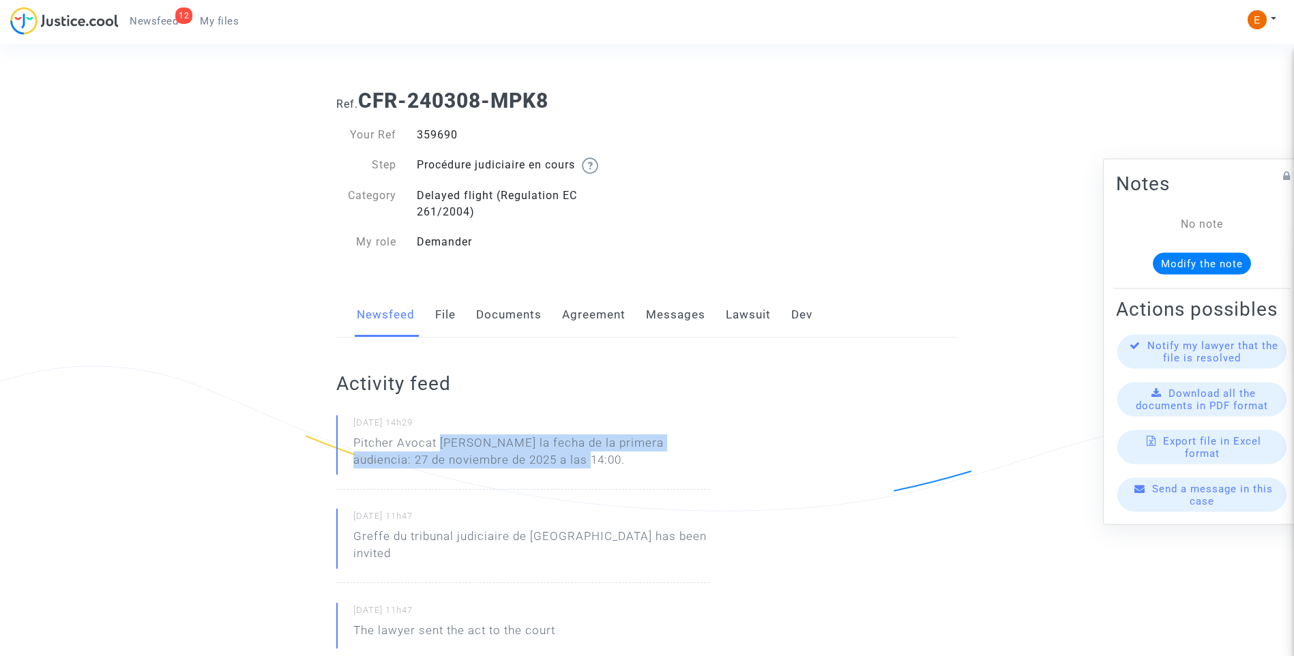
drag, startPoint x: 442, startPoint y: 441, endPoint x: 575, endPoint y: 466, distance: 135.3
click at [575, 466] on p "Pitcher Avocat ha dado la fecha de la primera audiencia: 27 de noviembre de 202…" at bounding box center [531, 454] width 356 height 41
drag, startPoint x: 575, startPoint y: 466, endPoint x: 510, endPoint y: 465, distance: 64.8
copy p "ha dado la fecha de la primera audiencia: 27 de noviembre de 2025 a las 14:00."
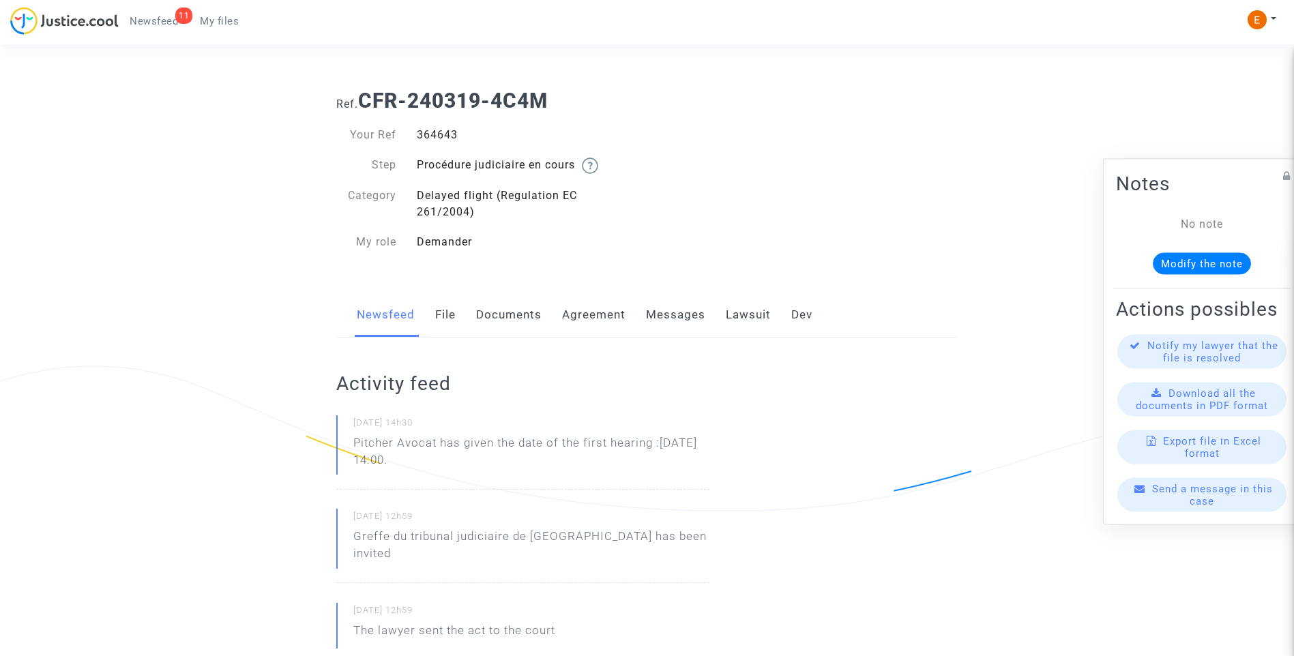
click at [438, 143] on div "364643" at bounding box center [527, 135] width 241 height 16
click at [434, 130] on div "364643" at bounding box center [527, 135] width 241 height 16
copy div "364643"
drag, startPoint x: 518, startPoint y: 460, endPoint x: 344, endPoint y: 438, distance: 175.4
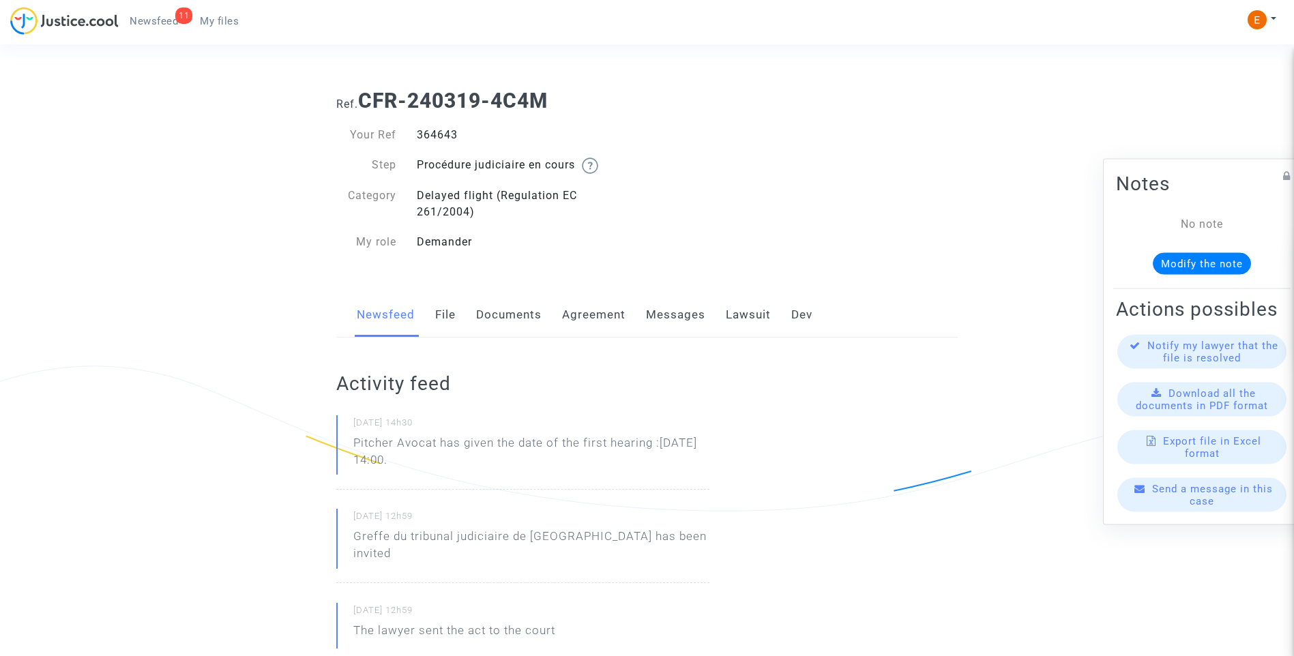
click at [344, 438] on div "09/10/2025 - 14h30 Pitcher Avocat has given the date of the first hearing :Nov …" at bounding box center [522, 452] width 373 height 74
drag, startPoint x: 344, startPoint y: 438, endPoint x: 419, endPoint y: 443, distance: 75.9
click at [441, 441] on p "Pitcher Avocat ha dado la fecha de la primera audiencia: 27 de noviembre de 202…" at bounding box center [531, 454] width 356 height 41
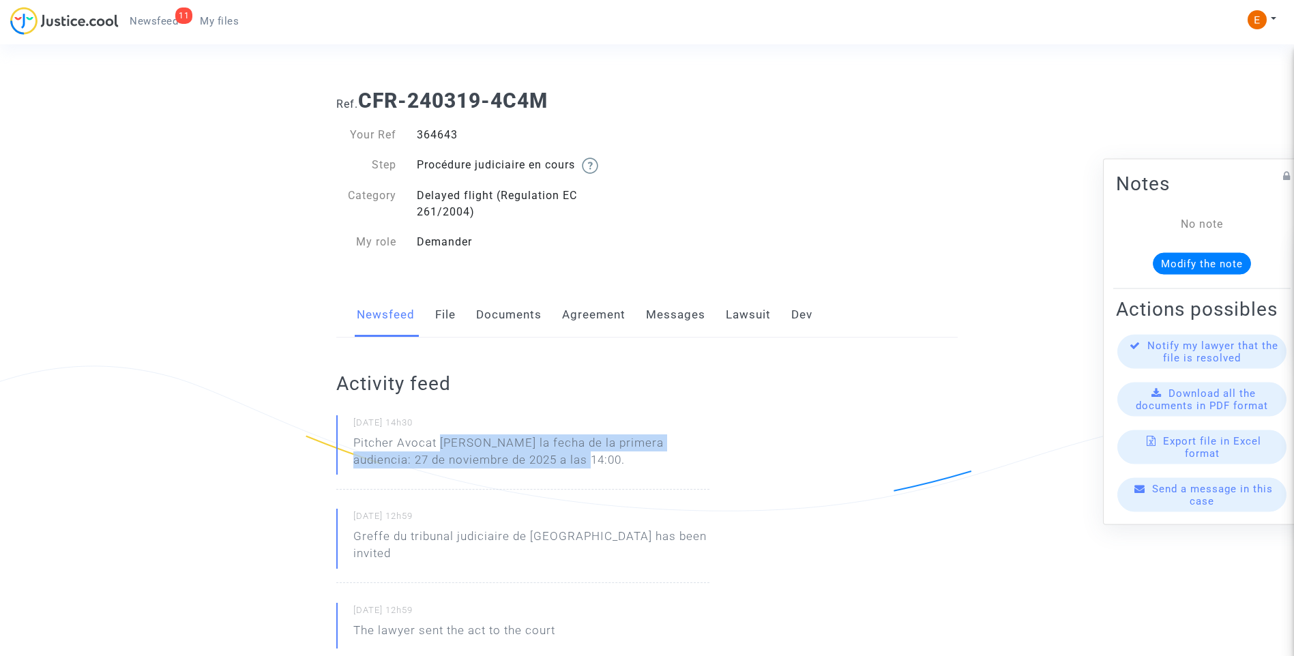
drag, startPoint x: 441, startPoint y: 441, endPoint x: 555, endPoint y: 460, distance: 116.1
click at [555, 460] on p "Pitcher Avocat ha dado la fecha de la primera audiencia: 27 de noviembre de 202…" at bounding box center [531, 454] width 356 height 41
drag, startPoint x: 555, startPoint y: 460, endPoint x: 513, endPoint y: 455, distance: 42.6
copy p "ha dado la fecha de la primera audiencia: 27 de noviembre de 2025 a las 14:00."
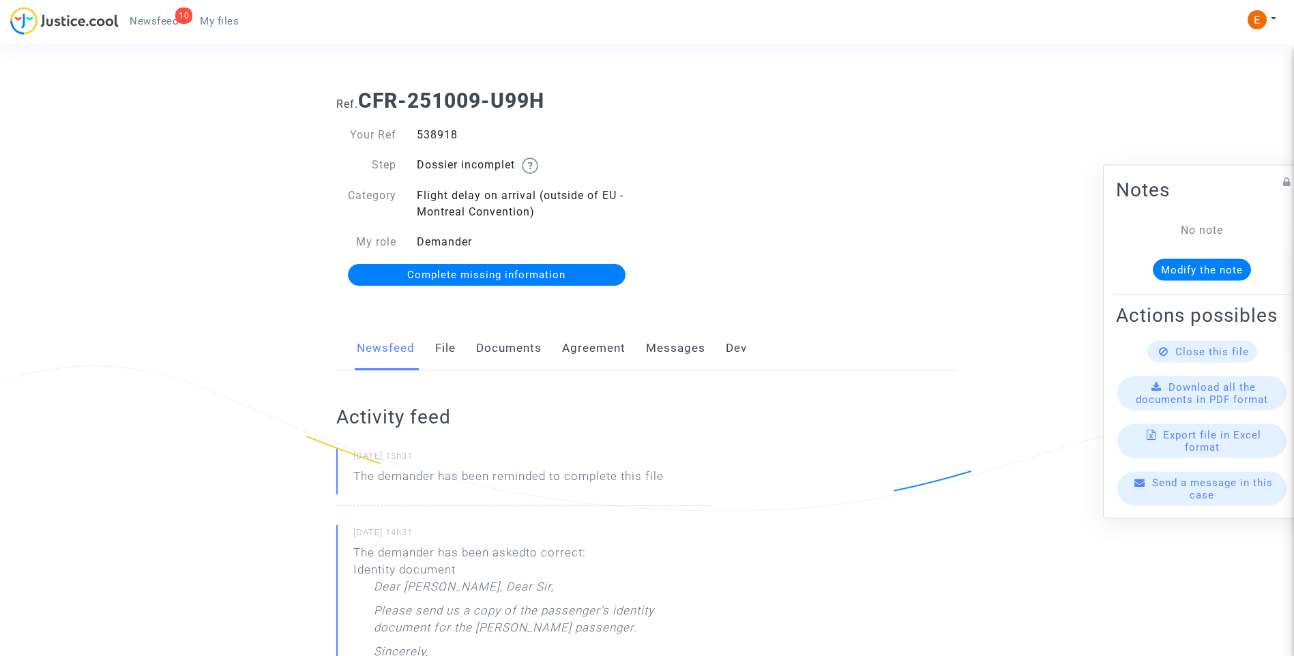
click at [428, 135] on div "538918" at bounding box center [527, 135] width 241 height 16
copy div "538918"
click at [477, 351] on link "Documents" at bounding box center [508, 348] width 65 height 45
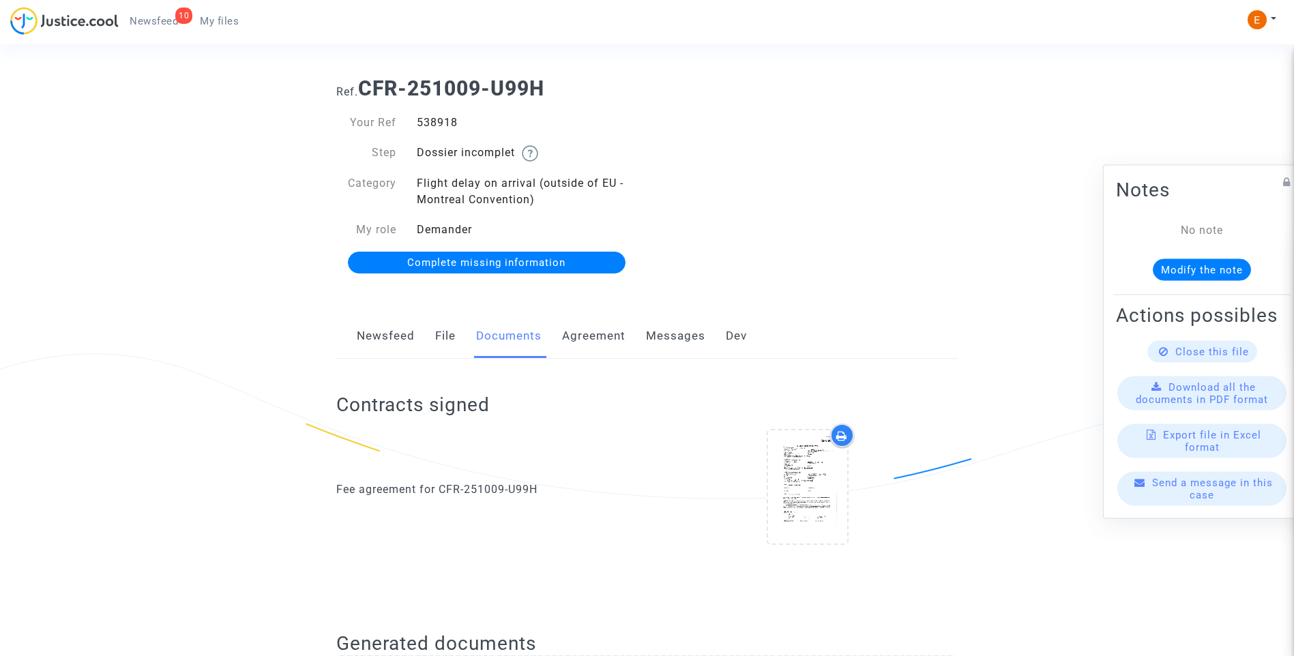
scroll to position [12, 0]
drag, startPoint x: 520, startPoint y: 266, endPoint x: 610, endPoint y: 266, distance: 90.0
click at [520, 266] on span "Complete missing information" at bounding box center [486, 263] width 158 height 12
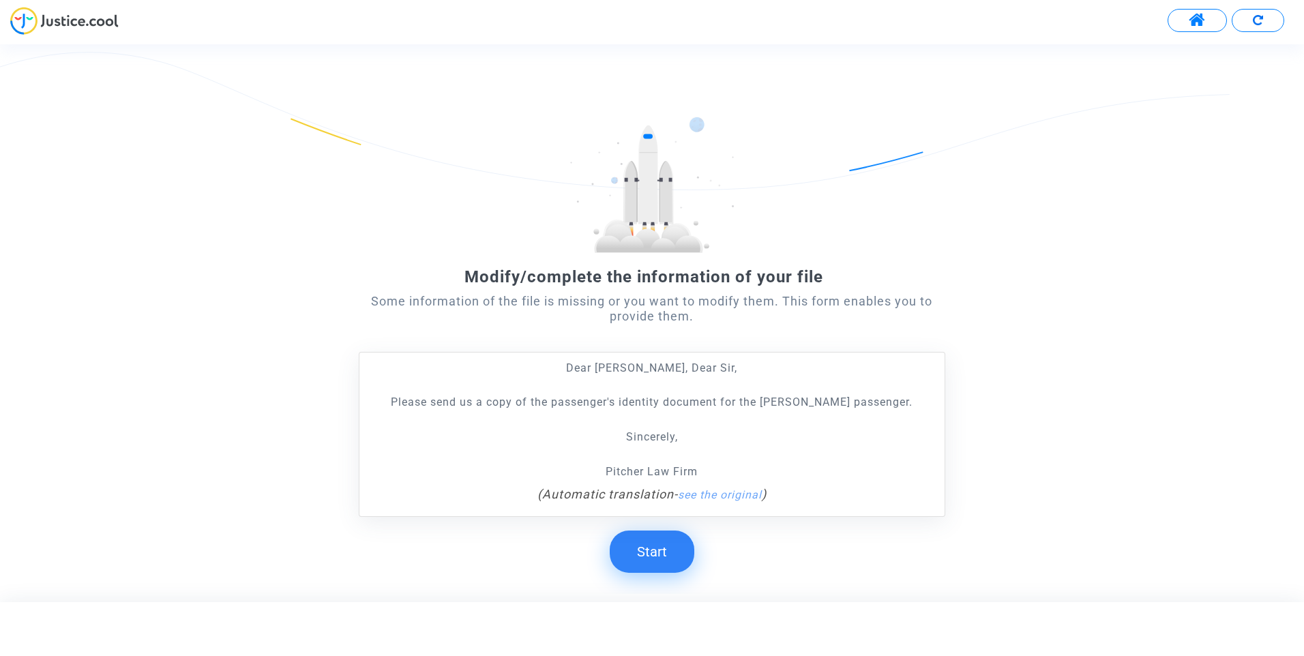
click at [657, 559] on button "Start" at bounding box center [652, 552] width 85 height 42
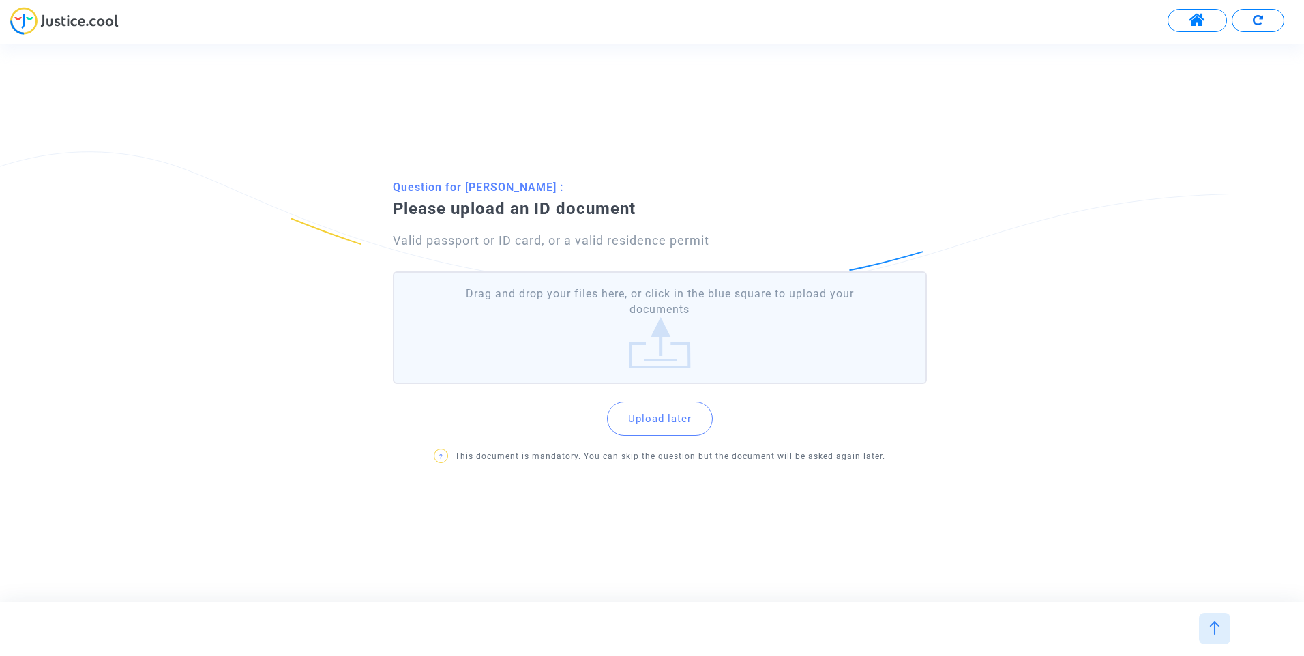
click at [649, 353] on label "Drag and drop your files here, or click in the blue square to upload your docum…" at bounding box center [660, 327] width 534 height 113
click at [0, 0] on input "Drag and drop your files here, or click in the blue square to upload your docum…" at bounding box center [0, 0] width 0 height 0
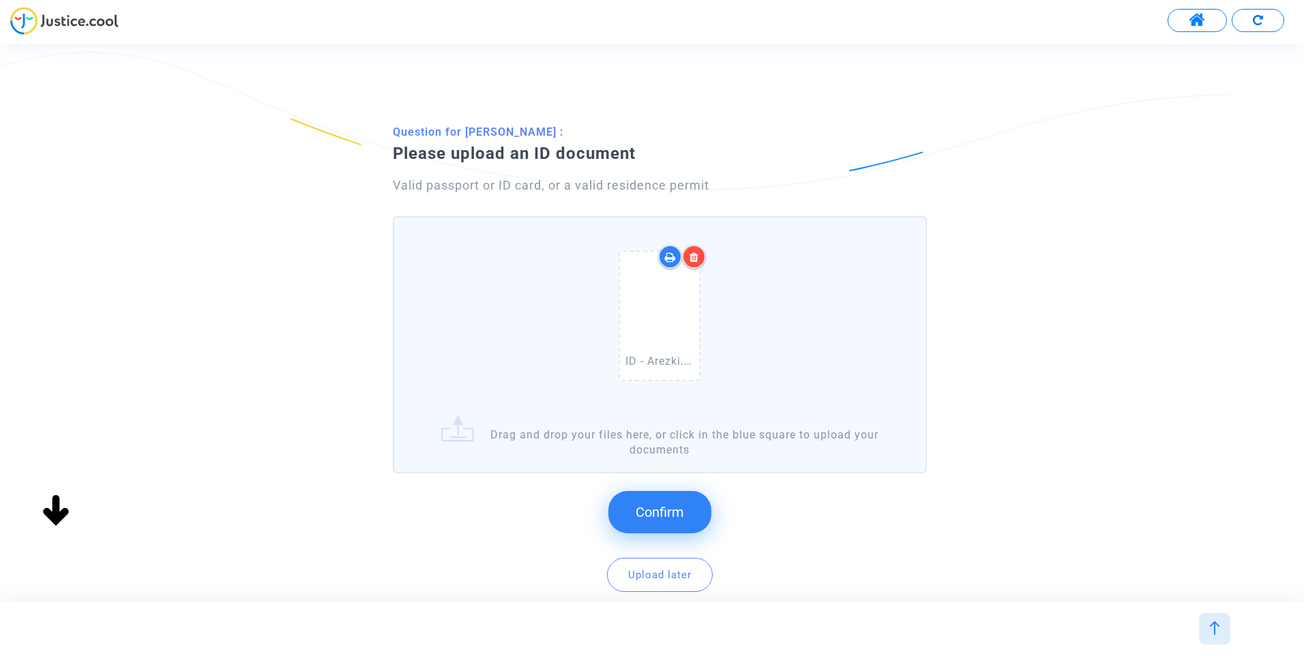
click at [679, 512] on span "Confirm" at bounding box center [660, 512] width 48 height 16
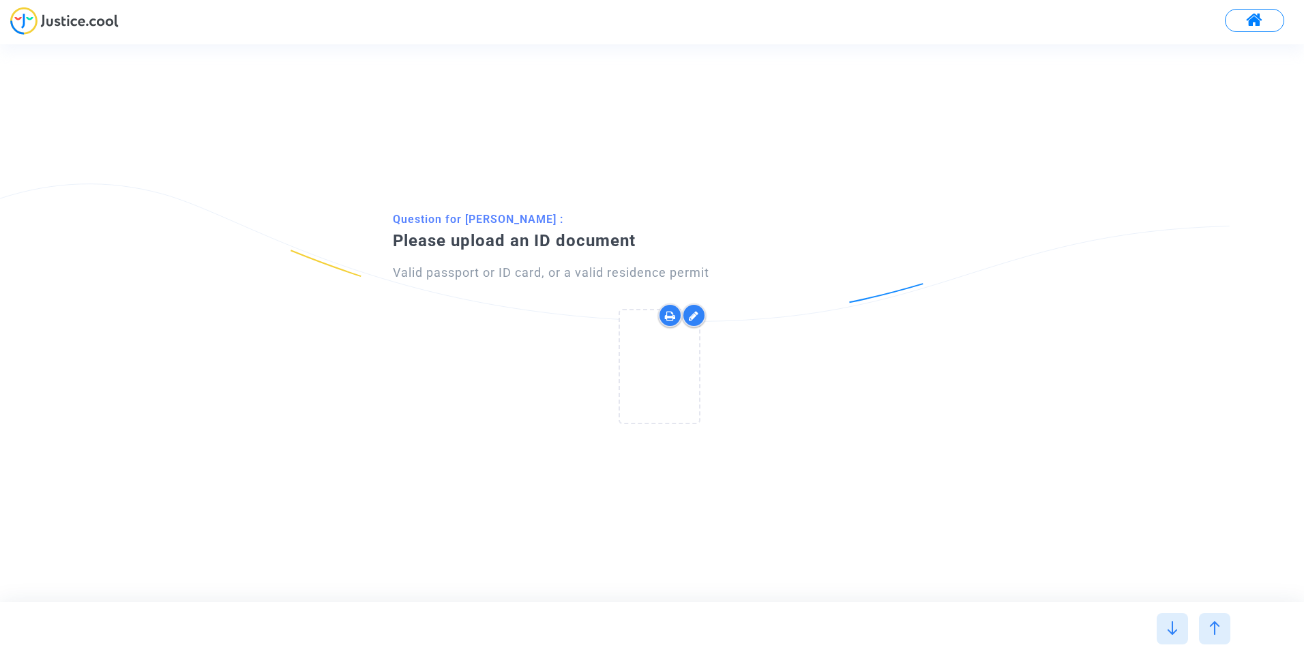
drag, startPoint x: 679, startPoint y: 512, endPoint x: 867, endPoint y: 337, distance: 256.7
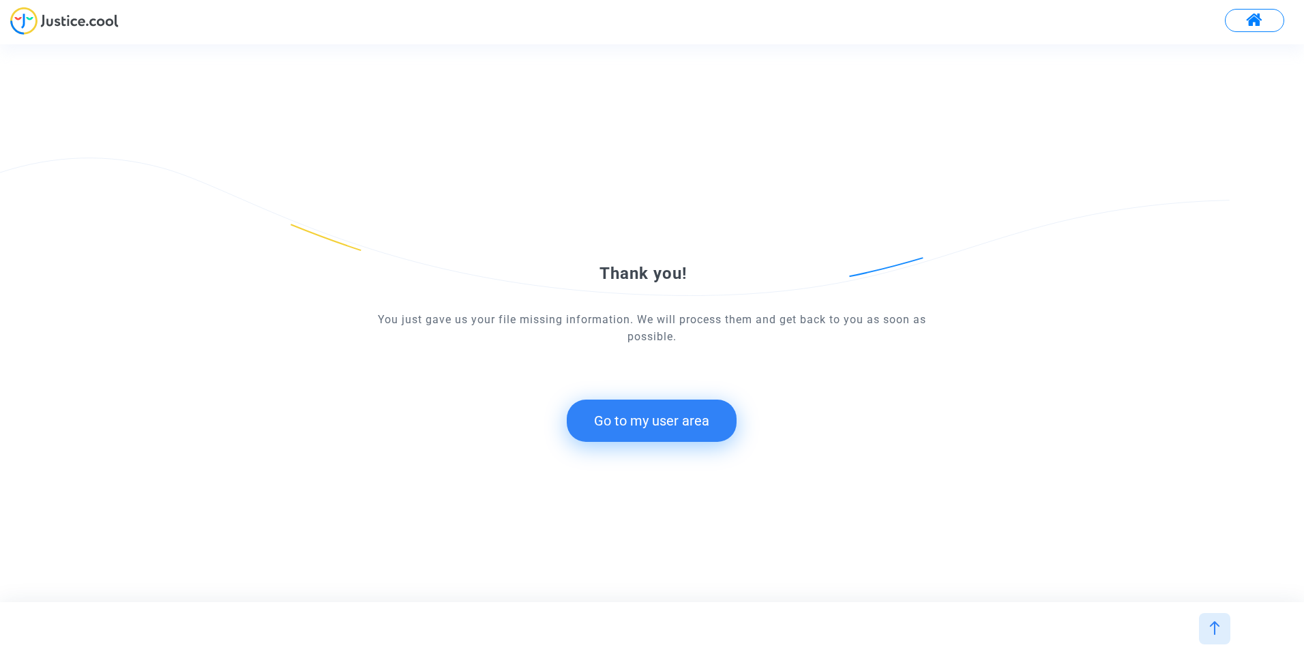
click at [658, 440] on button "Go to my user area" at bounding box center [652, 421] width 170 height 42
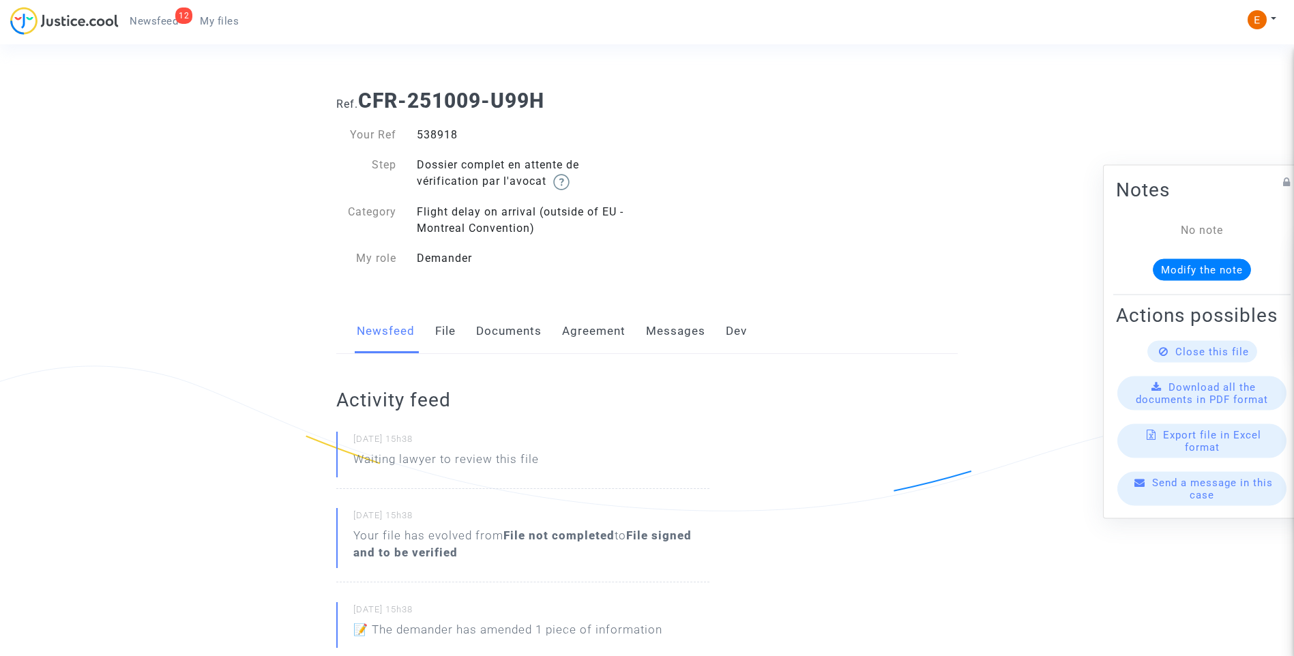
click at [507, 327] on link "Documents" at bounding box center [508, 331] width 65 height 45
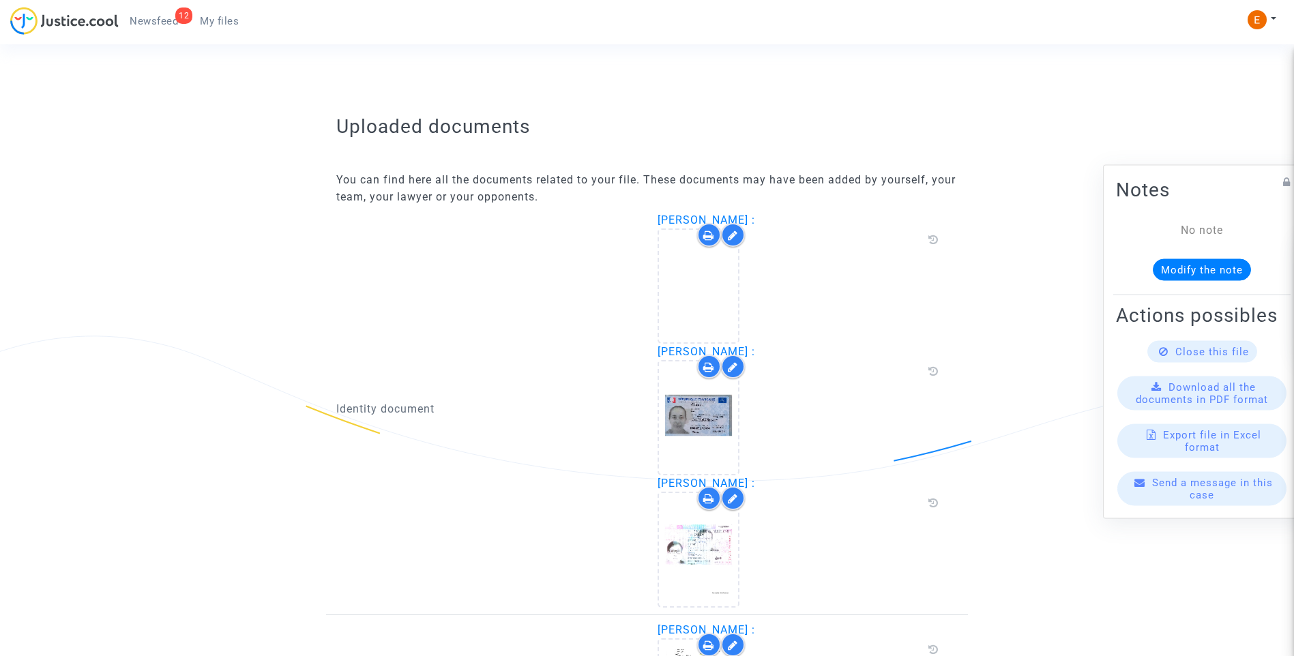
scroll to position [750, 0]
click at [728, 231] on icon at bounding box center [733, 234] width 10 height 11
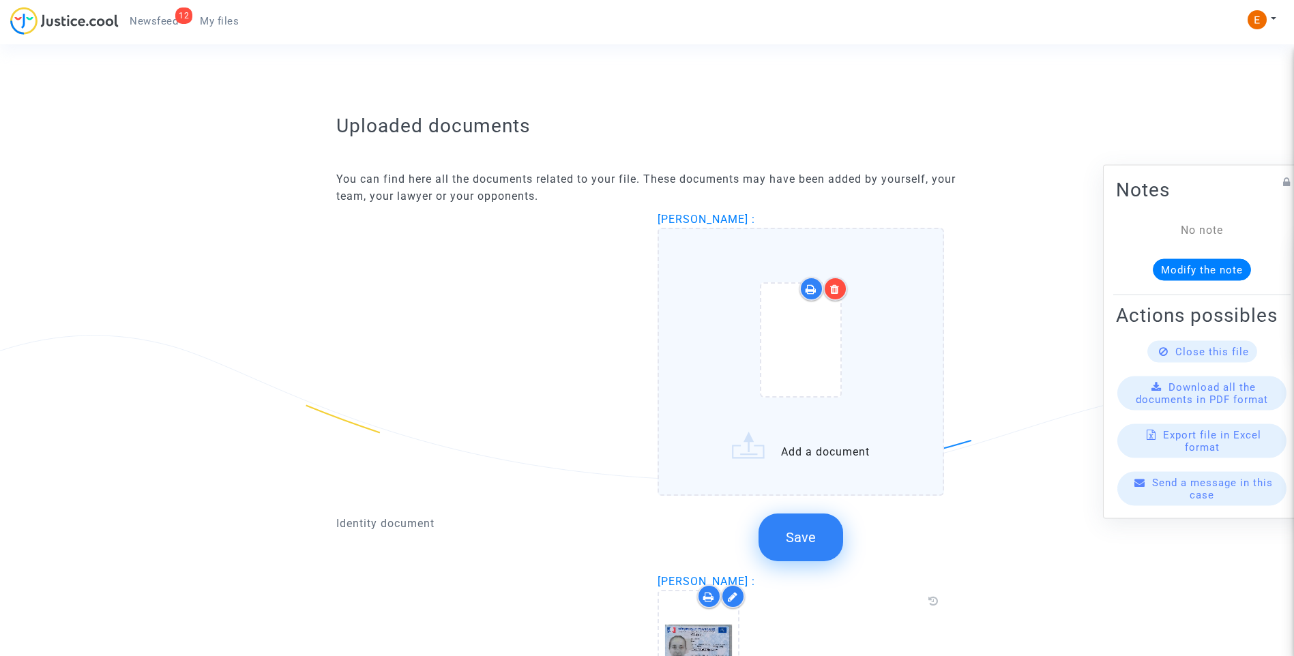
click at [841, 288] on div at bounding box center [835, 289] width 24 height 24
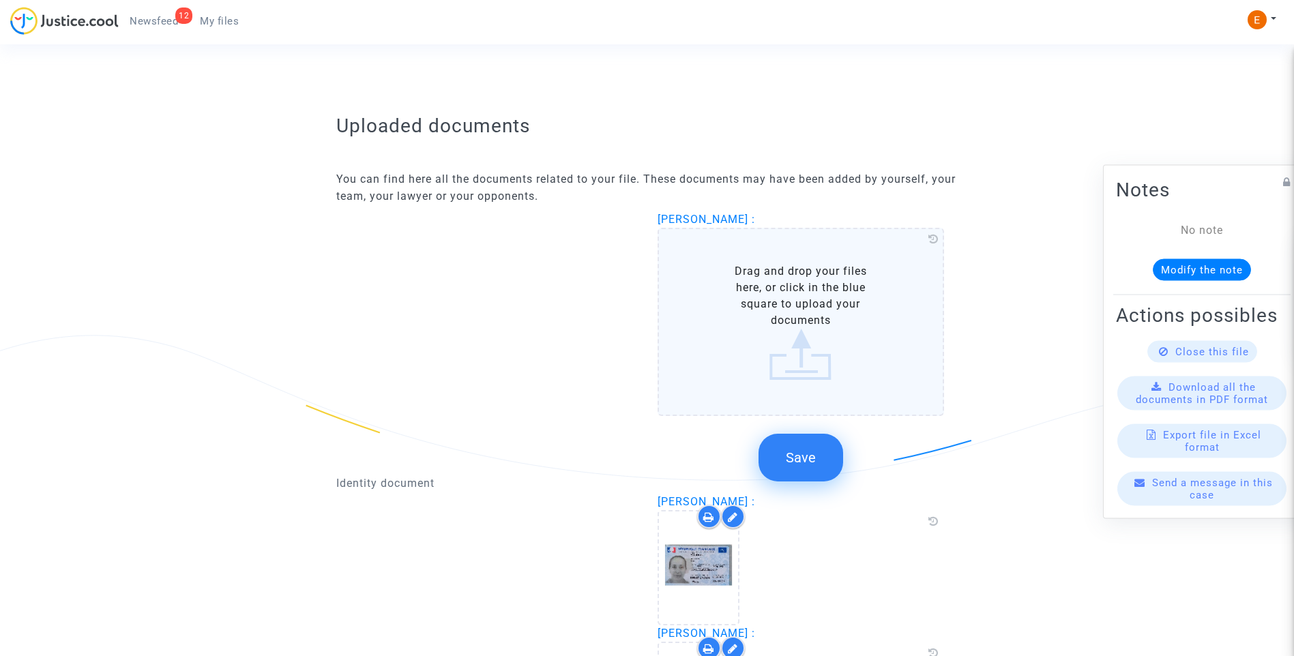
click at [726, 329] on label "Drag and drop your files here, or click in the blue square to upload your docum…" at bounding box center [801, 322] width 287 height 188
click at [0, 0] on input "Drag and drop your files here, or click in the blue square to upload your docum…" at bounding box center [0, 0] width 0 height 0
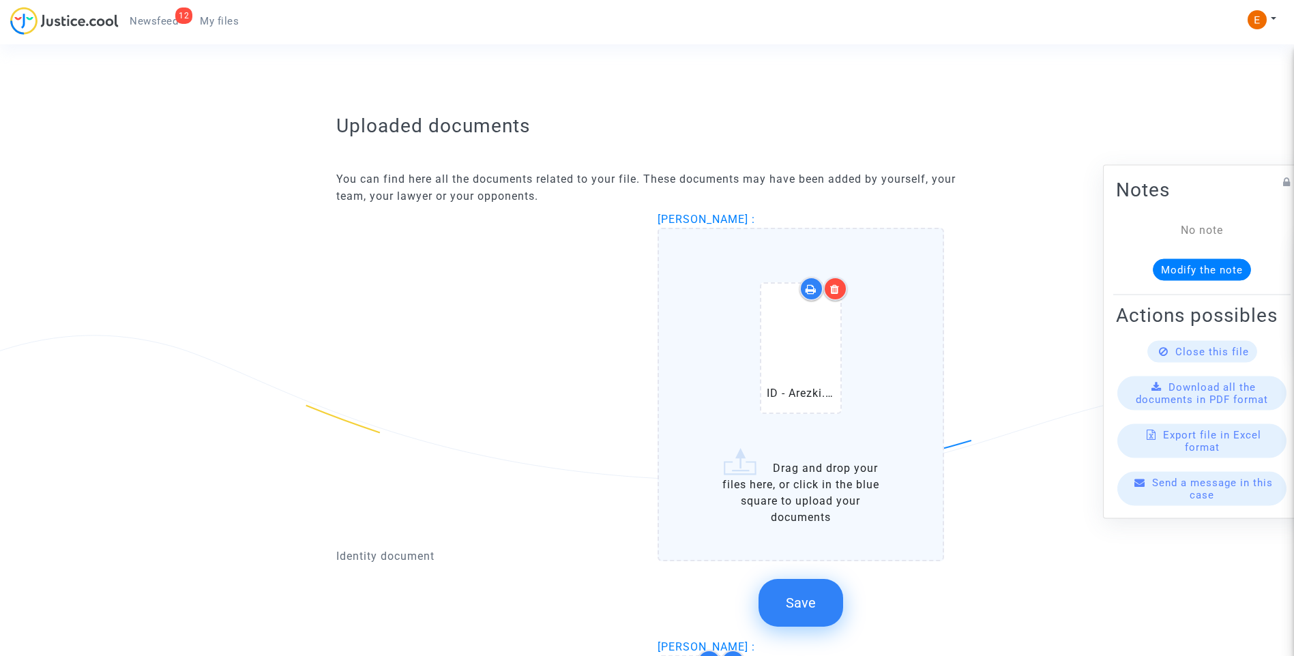
click at [838, 279] on div at bounding box center [835, 289] width 24 height 24
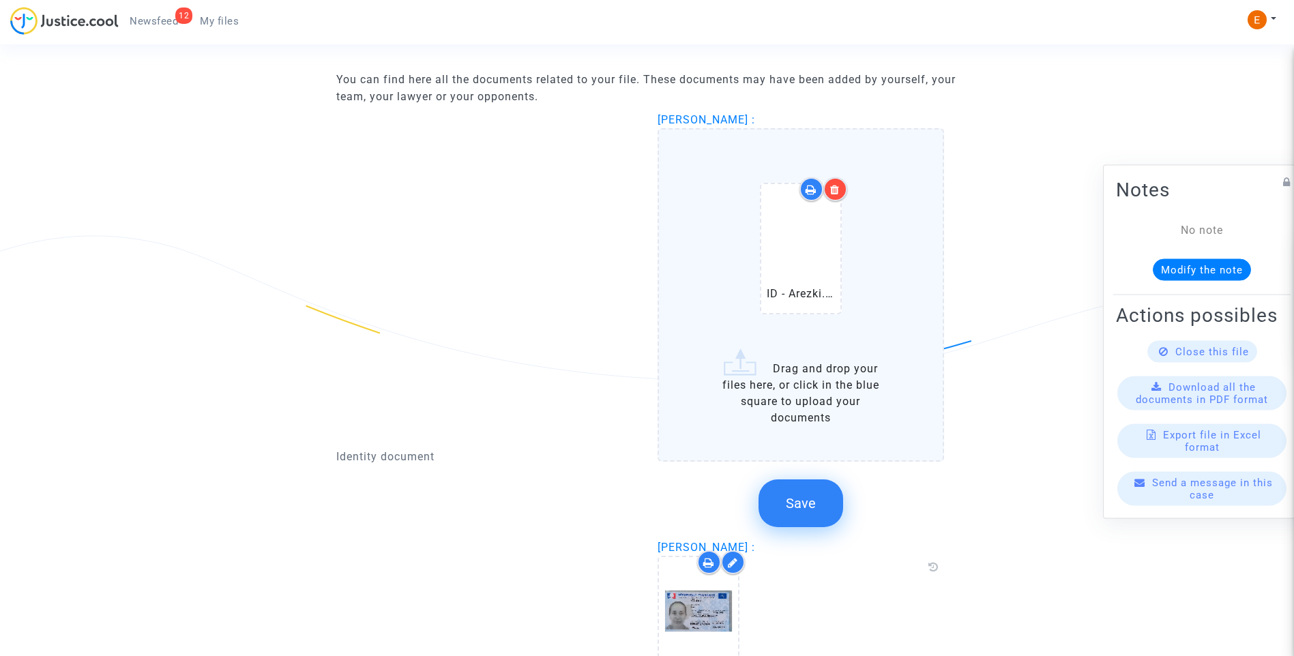
scroll to position [887, 0]
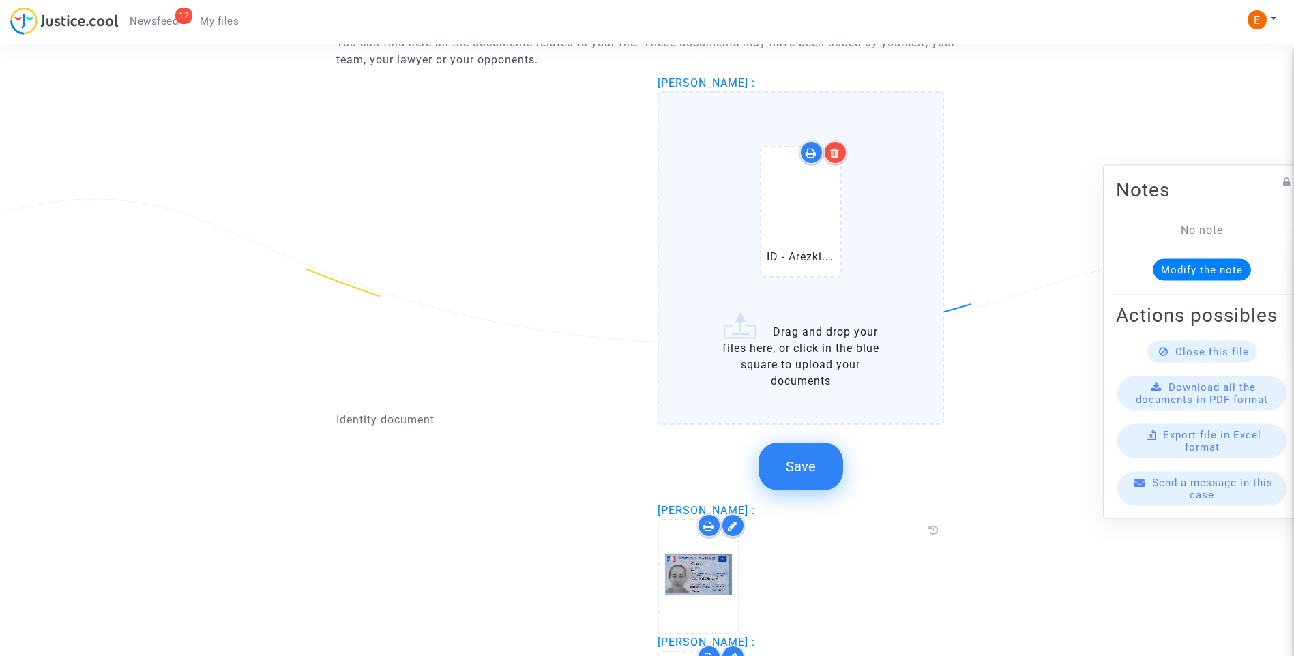
click at [839, 147] on icon at bounding box center [835, 152] width 10 height 11
click at [841, 156] on div at bounding box center [835, 153] width 24 height 24
click at [802, 449] on button "Save" at bounding box center [800, 467] width 85 height 48
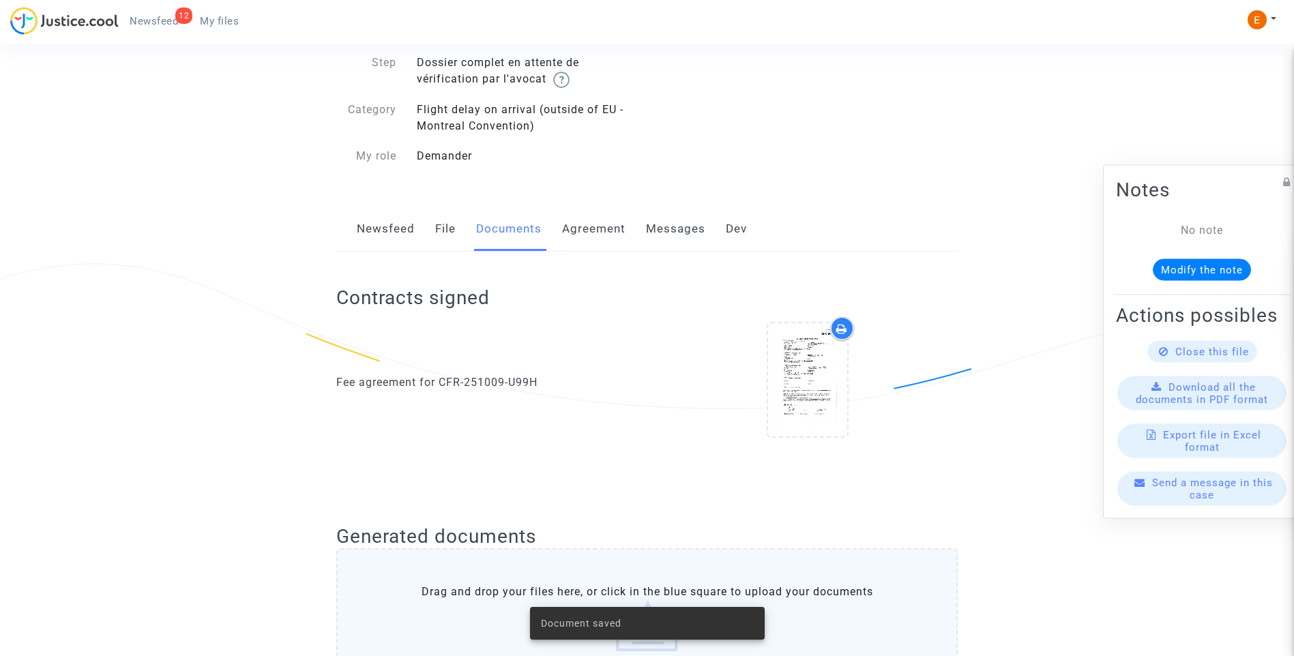
scroll to position [0, 0]
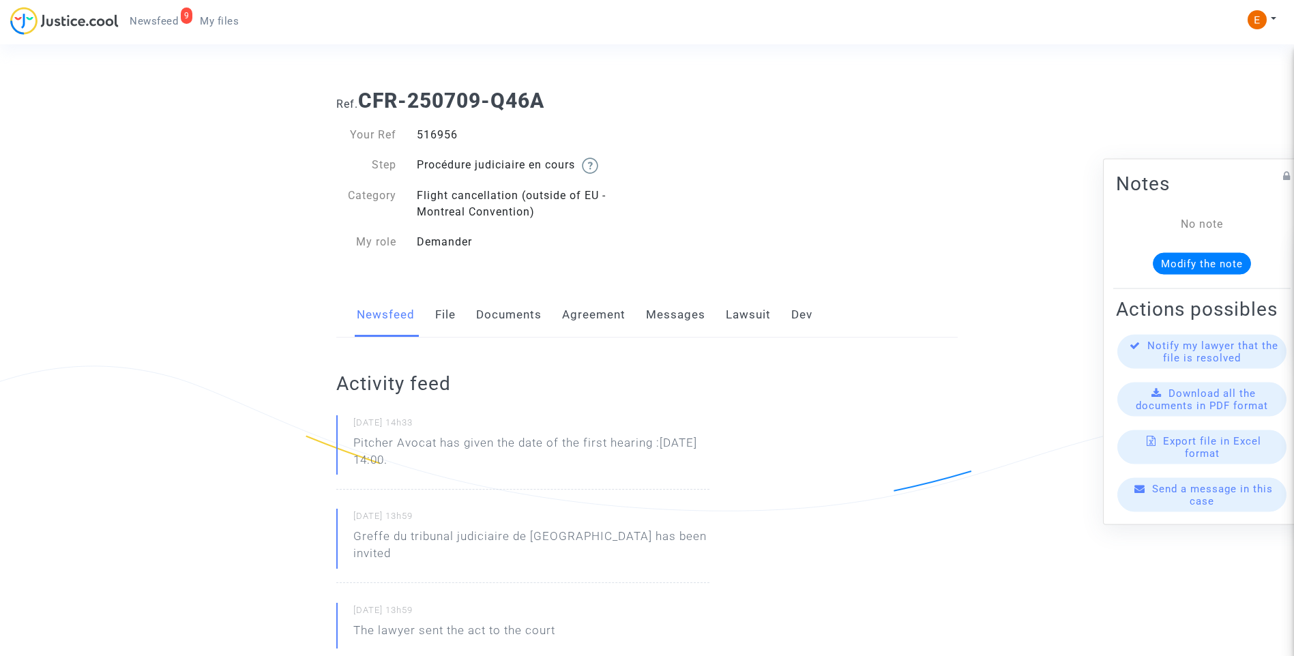
drag, startPoint x: 0, startPoint y: 0, endPoint x: 449, endPoint y: 132, distance: 467.9
click at [449, 132] on div "516956" at bounding box center [527, 135] width 241 height 16
copy div "516956"
drag, startPoint x: 498, startPoint y: 454, endPoint x: 352, endPoint y: 443, distance: 146.3
click at [352, 443] on div "09/10/2025 - 14h33 Pitcher Avocat has given the date of the first hearing :Nov …" at bounding box center [522, 452] width 373 height 74
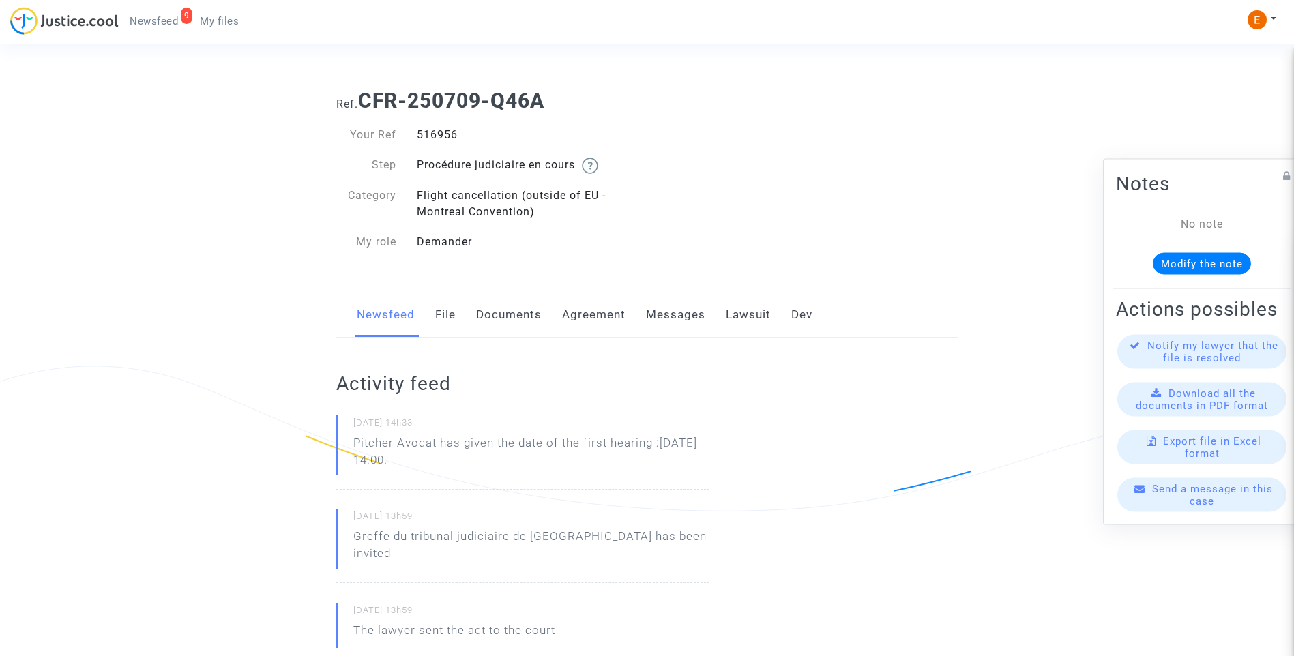
drag, startPoint x: 352, startPoint y: 443, endPoint x: 426, endPoint y: 454, distance: 75.1
click at [477, 452] on p "Pitcher Avocat ha dado la fecha de la primera audiencia: 27 de noviembre de 202…" at bounding box center [531, 454] width 356 height 41
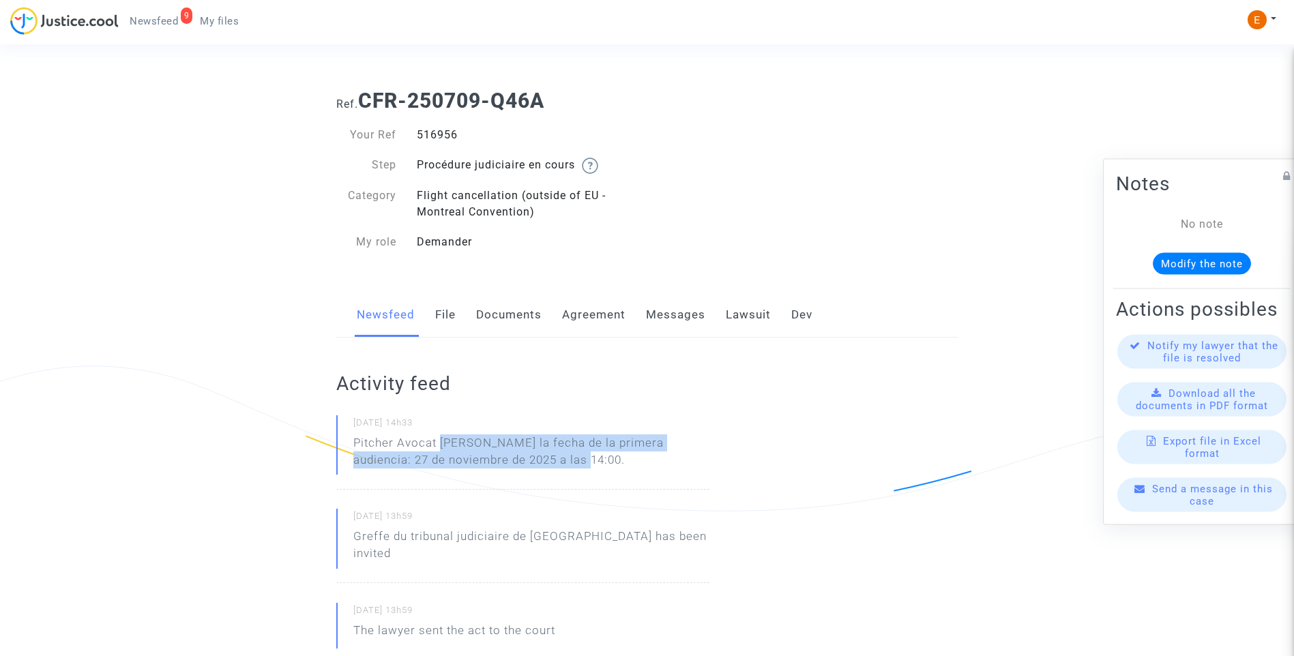
drag, startPoint x: 442, startPoint y: 439, endPoint x: 532, endPoint y: 462, distance: 93.0
click at [532, 462] on p "Pitcher Avocat ha dado la fecha de la primera audiencia: 27 de noviembre de 202…" at bounding box center [531, 454] width 356 height 41
drag, startPoint x: 532, startPoint y: 462, endPoint x: 519, endPoint y: 459, distance: 13.4
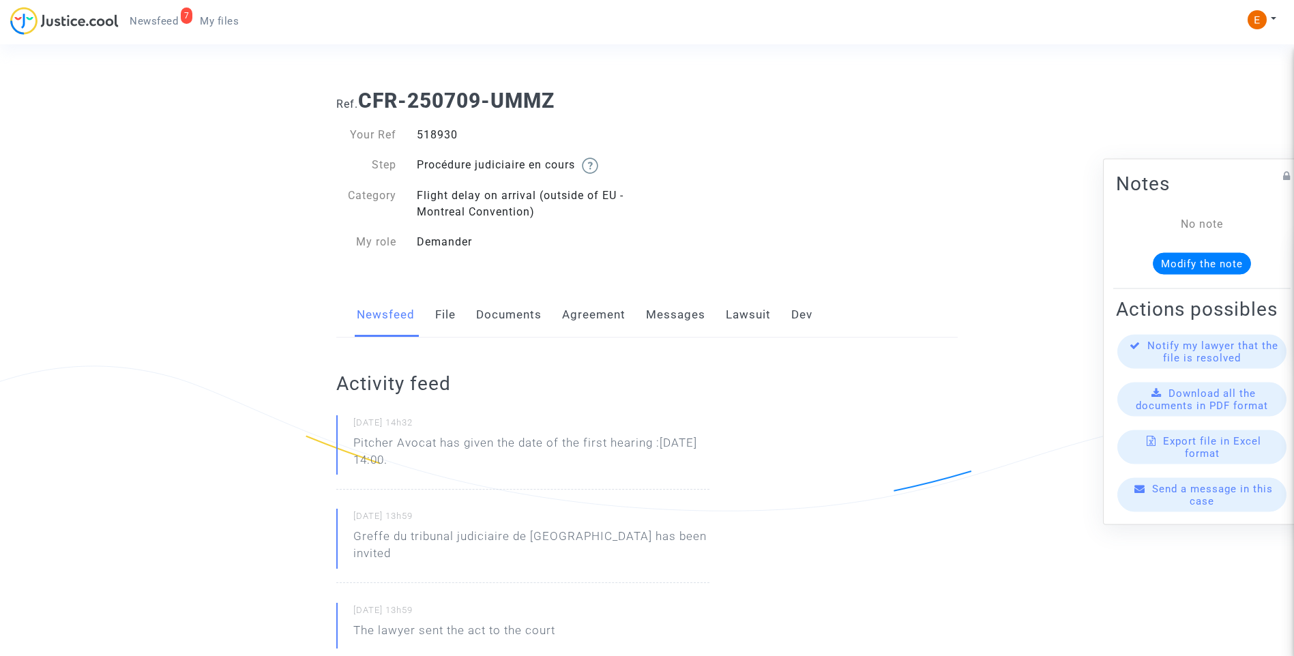
click at [436, 132] on div "518930" at bounding box center [527, 135] width 241 height 16
copy div "518930"
drag, startPoint x: 490, startPoint y: 462, endPoint x: 312, endPoint y: 441, distance: 180.0
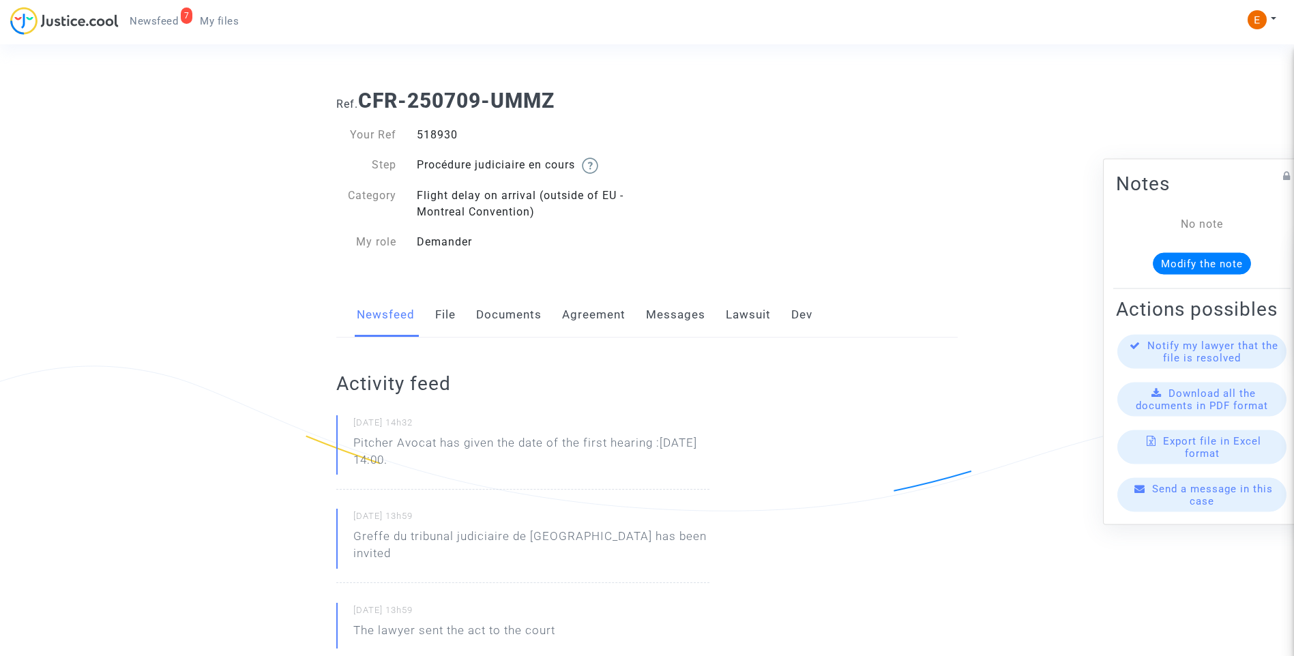
drag, startPoint x: 312, startPoint y: 441, endPoint x: 430, endPoint y: 465, distance: 121.2
click at [438, 438] on p "Pitcher Avocat ha dado la fecha de la primera audiencia: 27 de noviembre de 202…" at bounding box center [531, 454] width 356 height 41
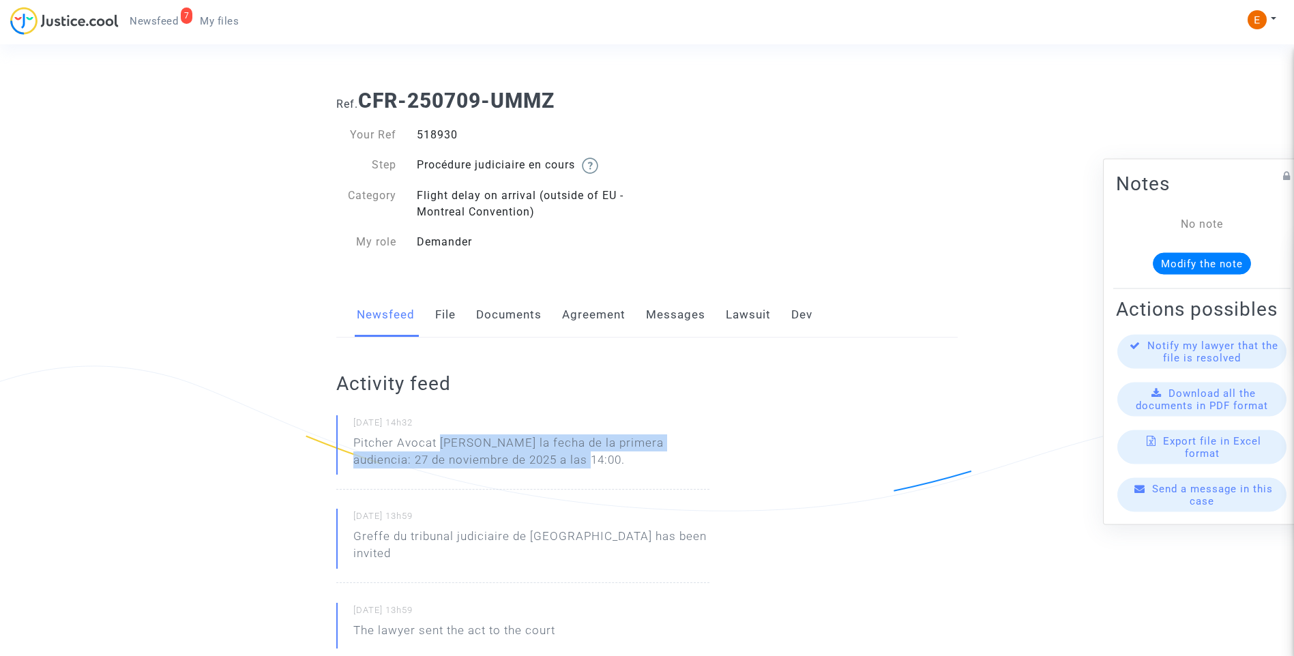
drag, startPoint x: 439, startPoint y: 441, endPoint x: 567, endPoint y: 459, distance: 130.2
click at [567, 459] on p "Pitcher Avocat ha dado la fecha de la primera audiencia: 27 de noviembre de 202…" at bounding box center [531, 454] width 356 height 41
drag, startPoint x: 567, startPoint y: 459, endPoint x: 511, endPoint y: 456, distance: 56.7
copy p "ha dado la fecha de la primera audiencia: 27 de noviembre de 2025 a las 14:00."
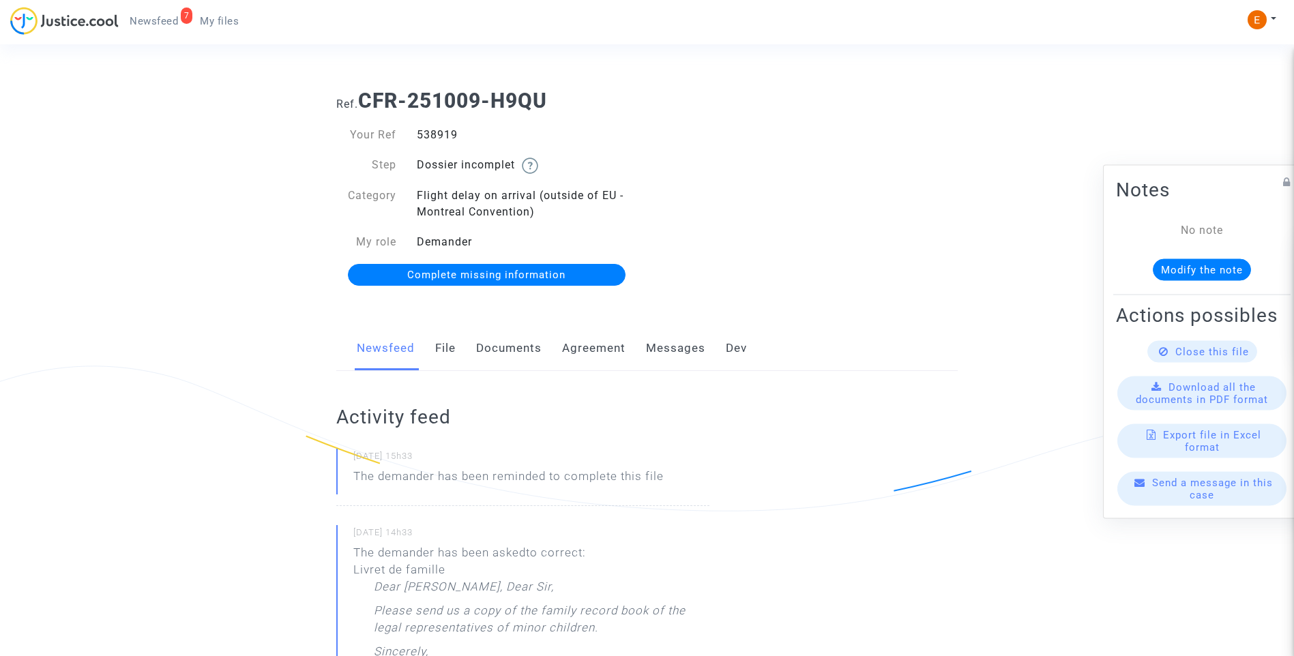
drag, startPoint x: 0, startPoint y: 0, endPoint x: 423, endPoint y: 132, distance: 442.9
click at [423, 132] on div "538919" at bounding box center [527, 135] width 241 height 16
copy div "538919"
click at [497, 345] on link "Documents" at bounding box center [508, 348] width 65 height 45
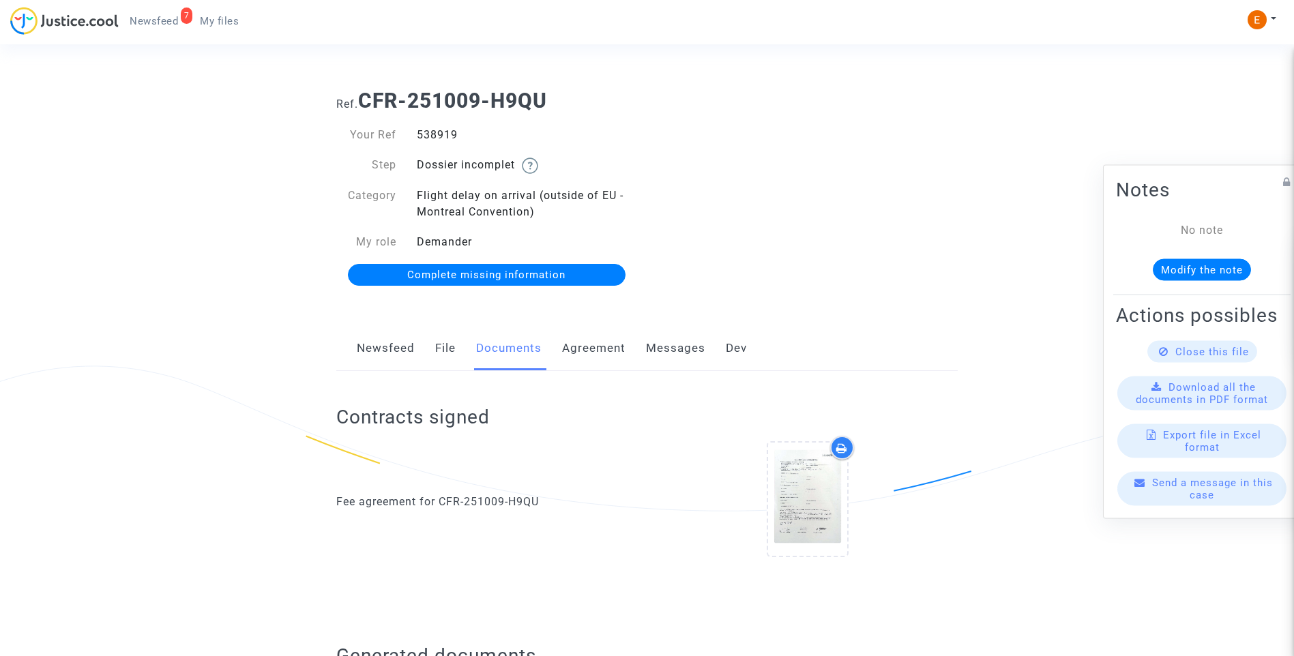
click at [460, 280] on span "Complete missing information" at bounding box center [486, 275] width 158 height 12
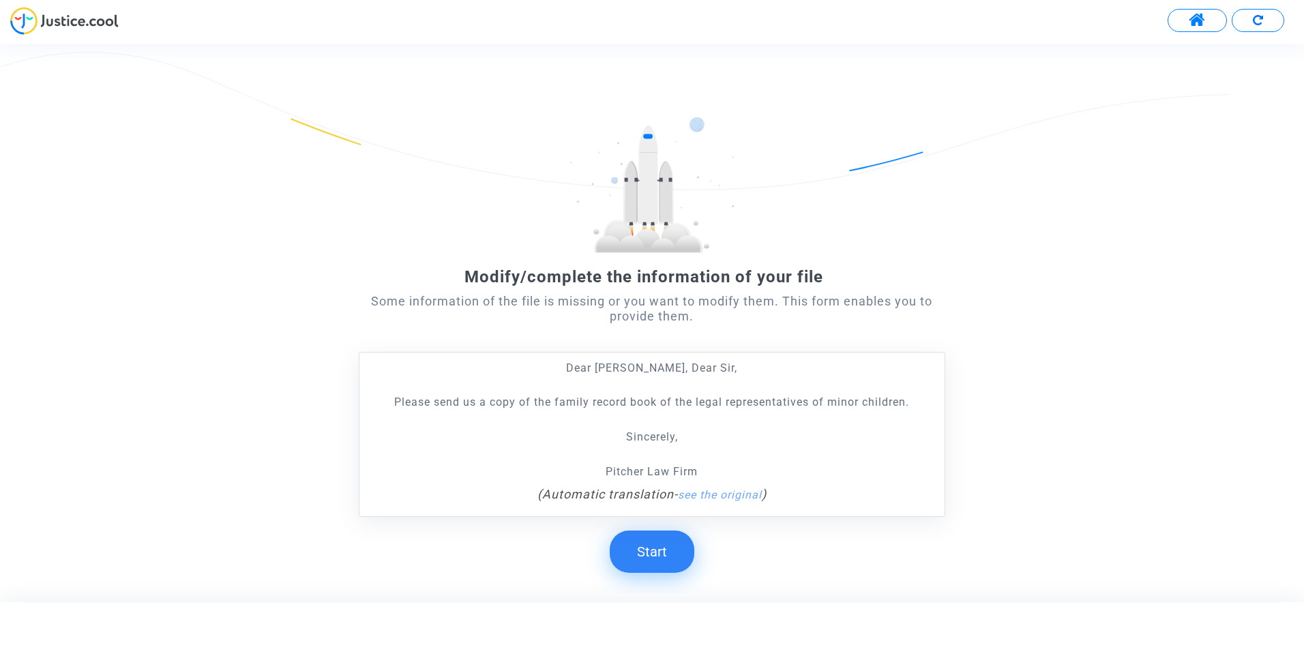
click at [670, 557] on button "Start" at bounding box center [652, 552] width 85 height 42
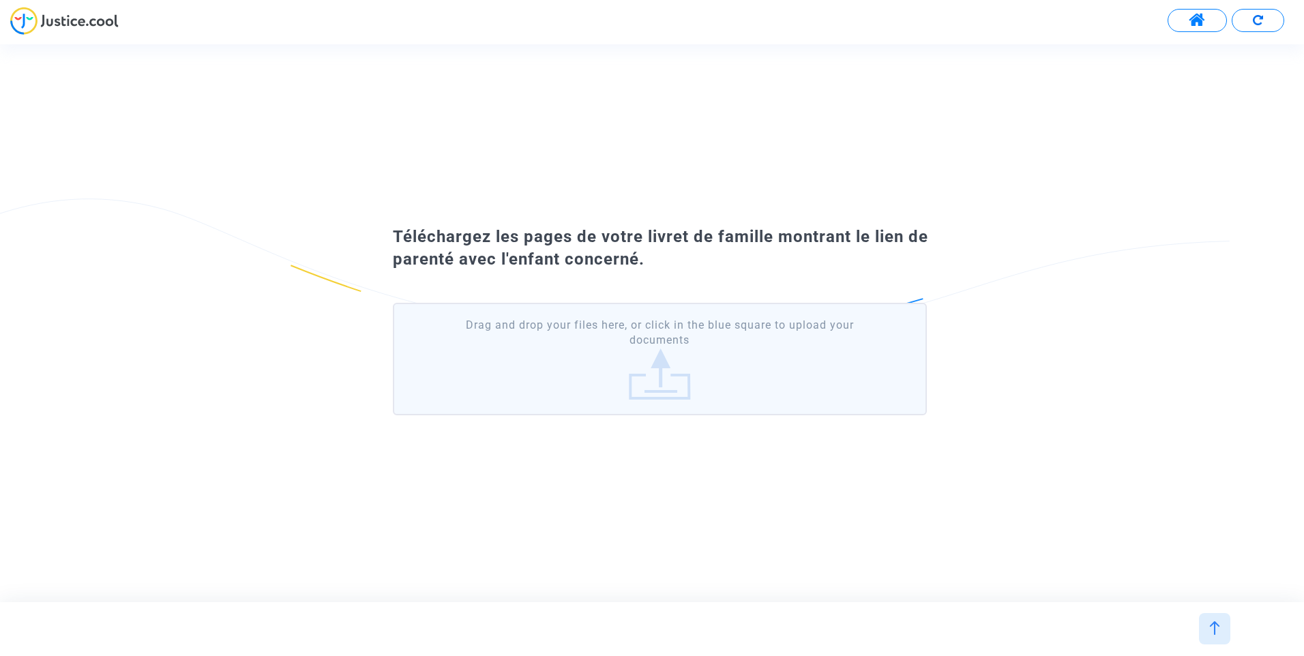
click at [666, 366] on label "Drag and drop your files here, or click in the blue square to upload your docum…" at bounding box center [660, 359] width 534 height 113
click at [0, 0] on input "Drag and drop your files here, or click in the blue square to upload your docum…" at bounding box center [0, 0] width 0 height 0
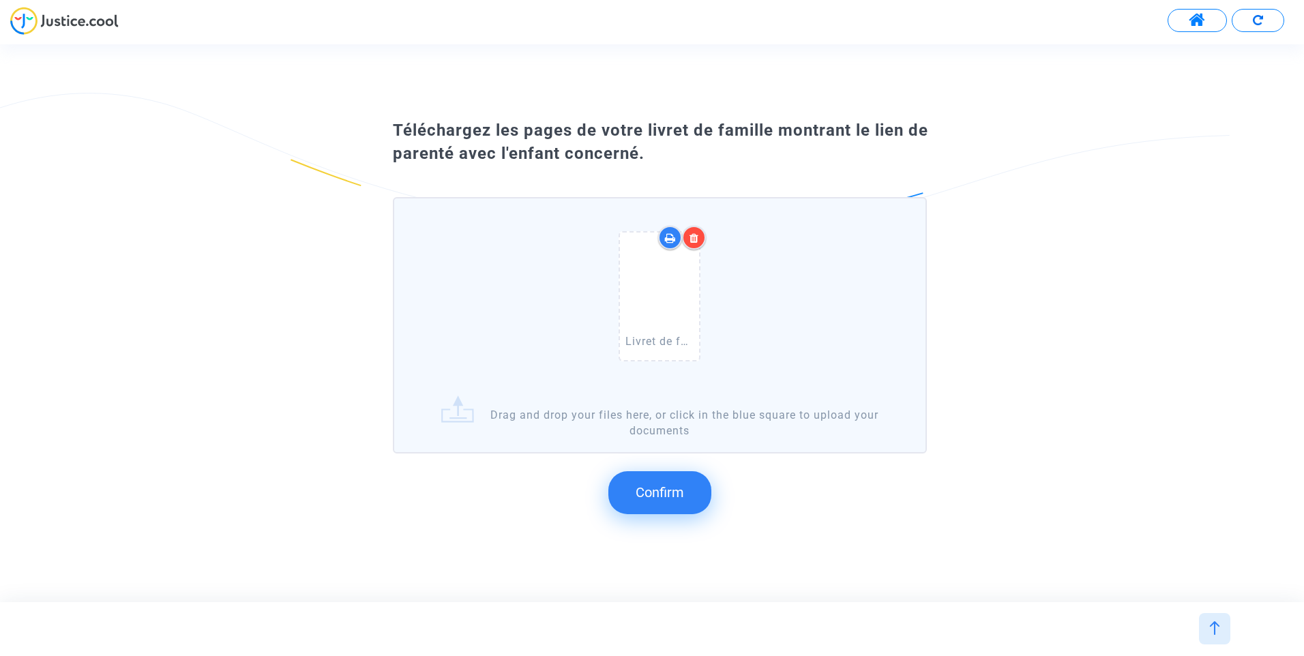
click at [690, 482] on button "Confirm" at bounding box center [659, 492] width 103 height 42
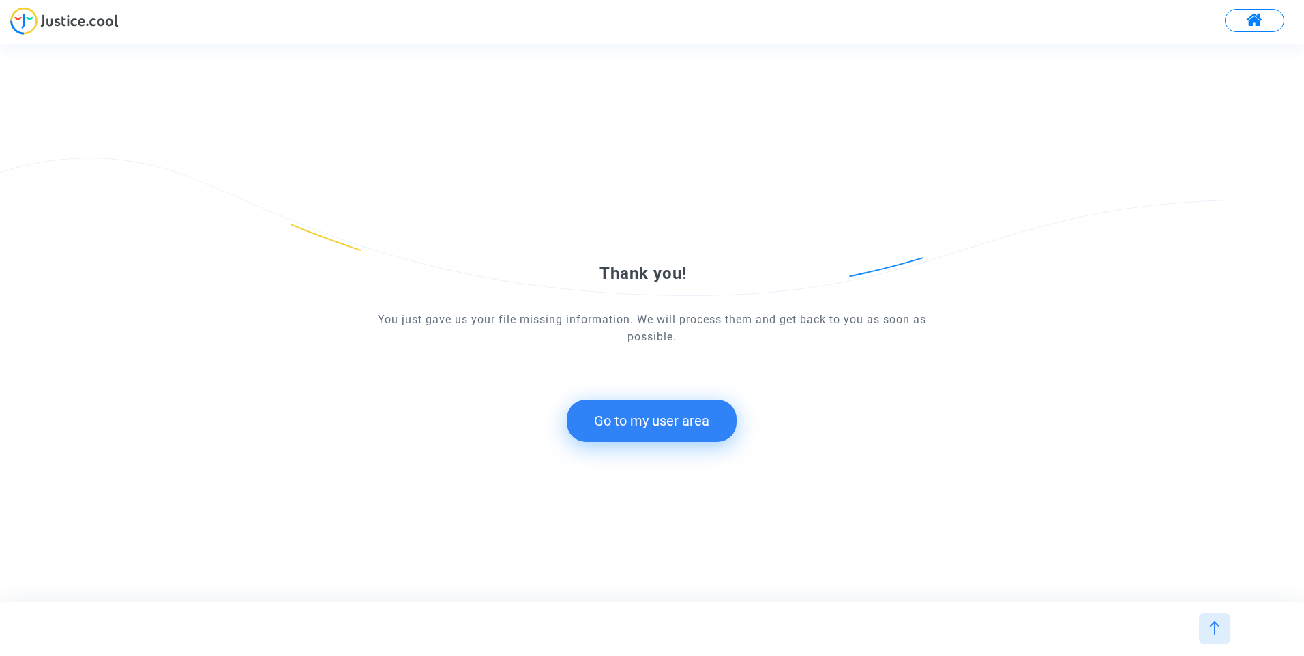
click at [664, 436] on button "Go to my user area" at bounding box center [652, 421] width 170 height 42
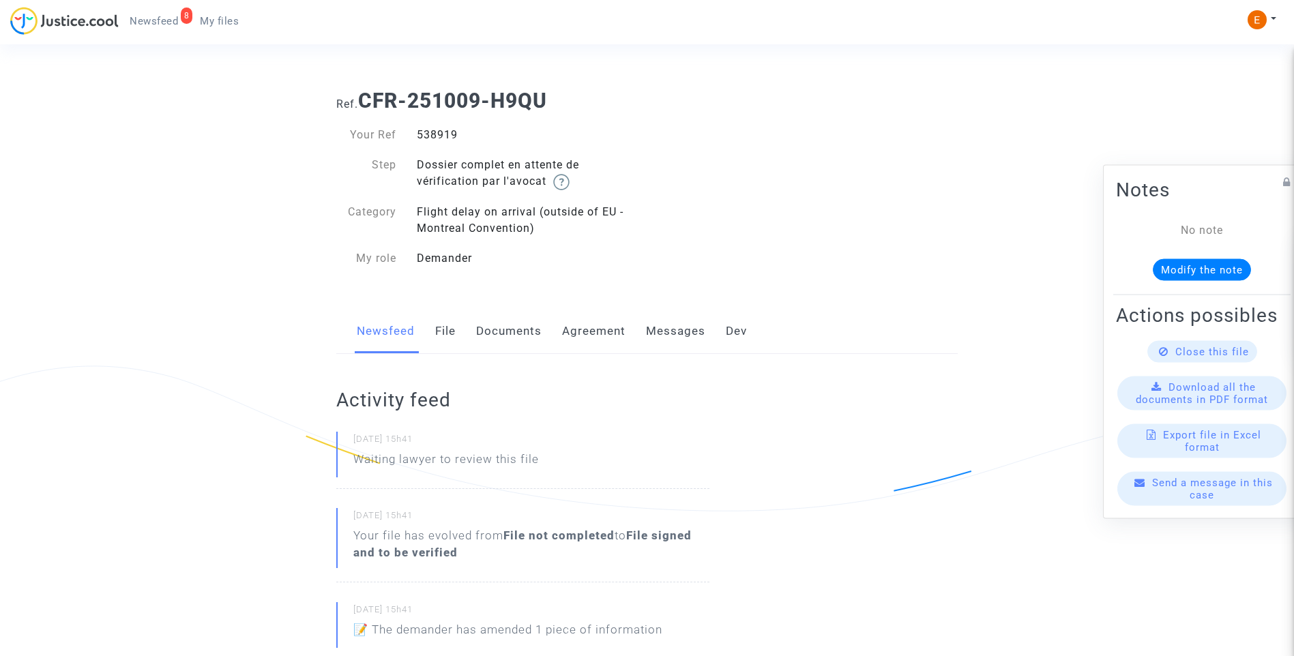
click at [163, 18] on span "Newsfeed" at bounding box center [154, 21] width 48 height 12
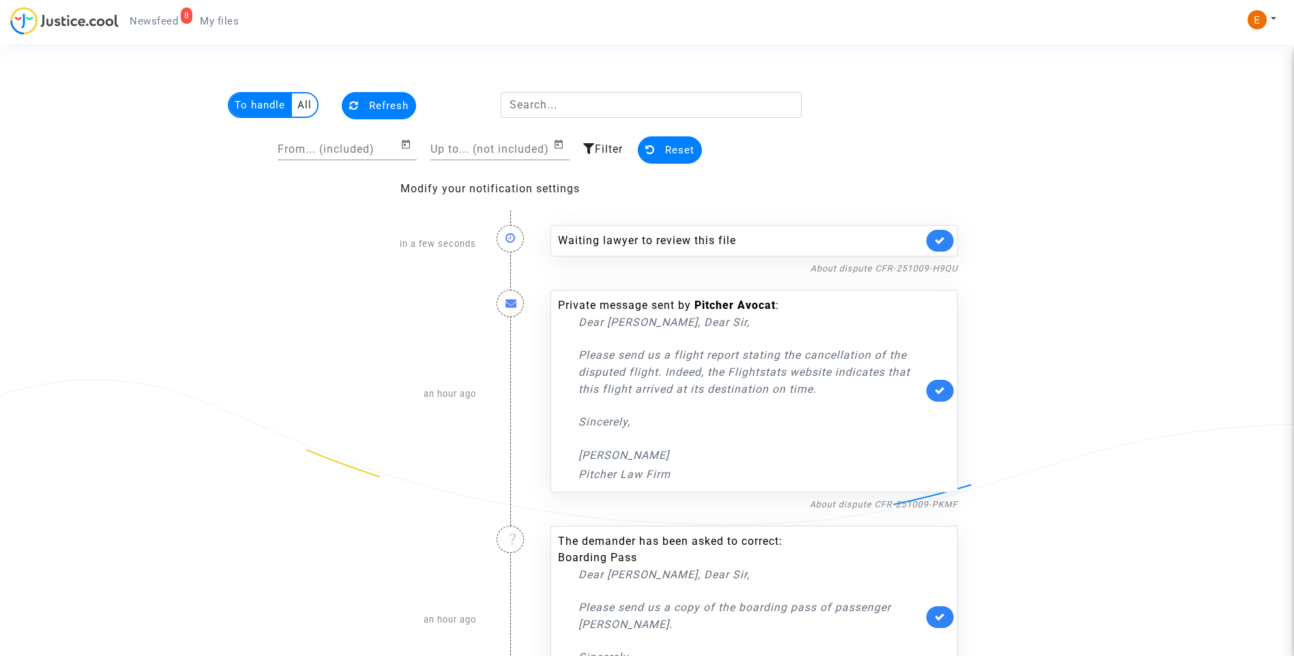
click at [941, 233] on link at bounding box center [939, 241] width 27 height 22
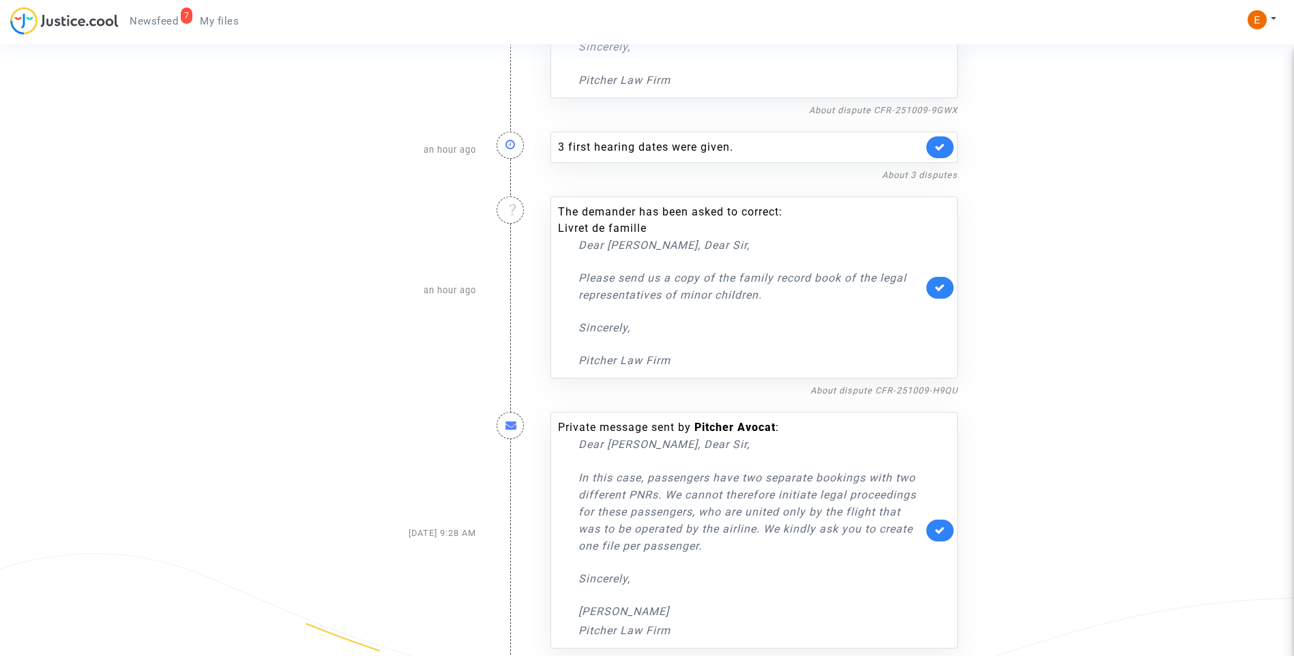
scroll to position [558, 0]
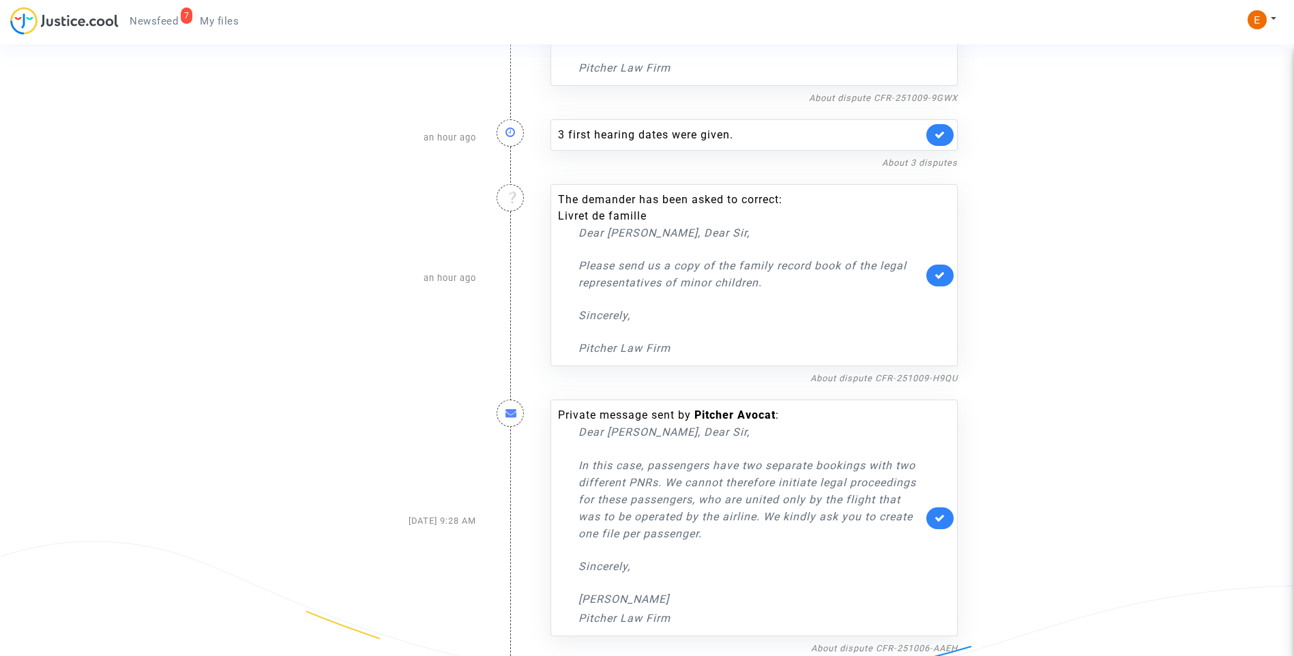
click at [947, 274] on link at bounding box center [939, 276] width 27 height 22
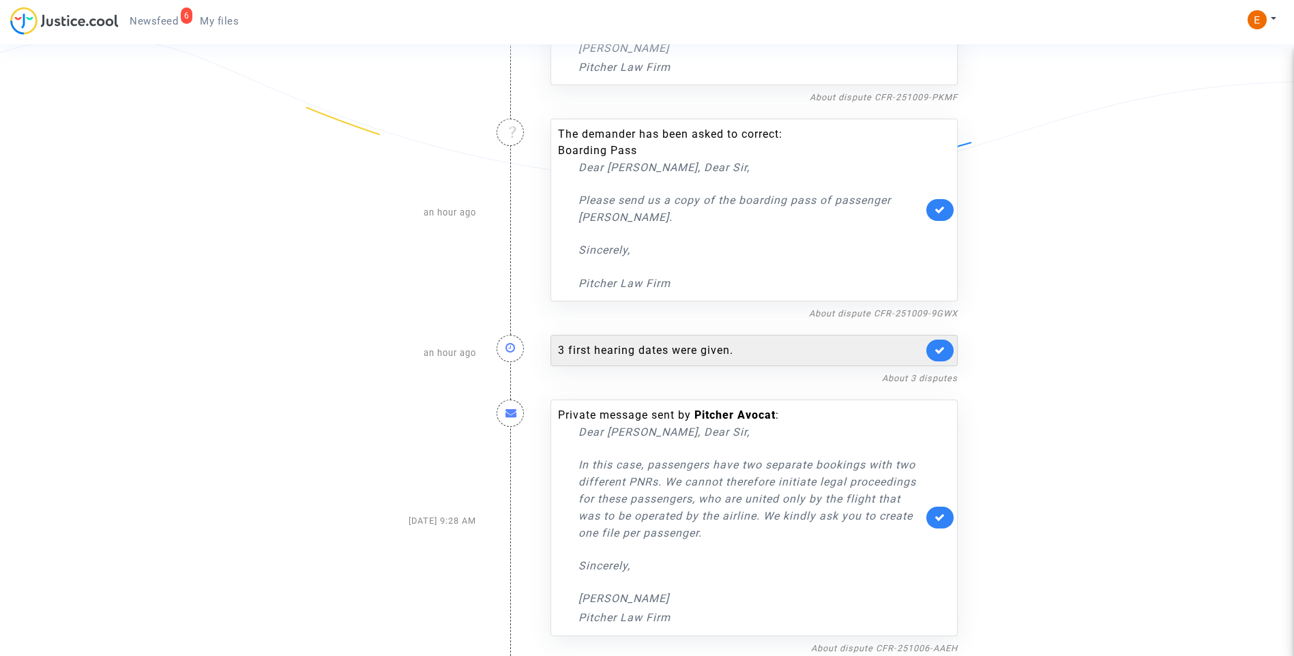
scroll to position [1, 0]
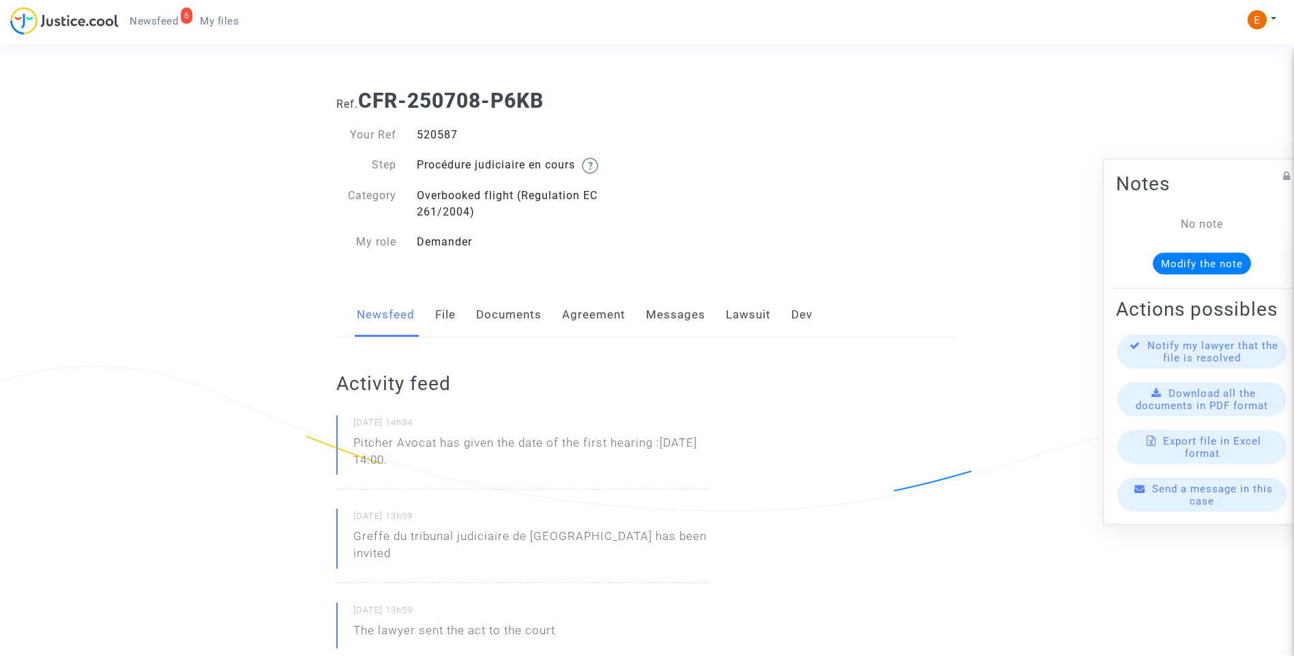
drag, startPoint x: 0, startPoint y: 0, endPoint x: 436, endPoint y: 138, distance: 457.1
drag, startPoint x: 505, startPoint y: 462, endPoint x: 308, endPoint y: 437, distance: 199.4
drag, startPoint x: 308, startPoint y: 437, endPoint x: 365, endPoint y: 449, distance: 58.5
click at [459, 439] on p "Pitcher Avocat ha dado la fecha de la primera audiencia: 27 de noviembre de 202…" at bounding box center [531, 454] width 356 height 41
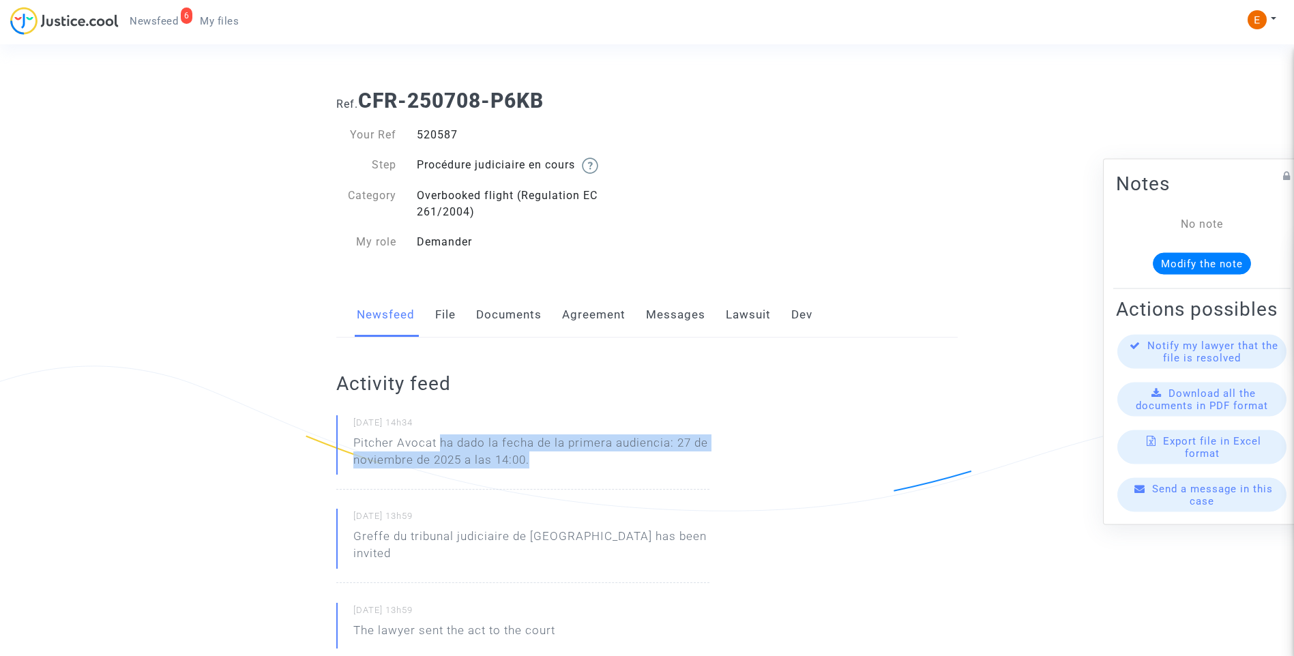
drag, startPoint x: 441, startPoint y: 440, endPoint x: 543, endPoint y: 462, distance: 104.1
click at [543, 462] on p "Pitcher Avocat ha dado la fecha de la primera audiencia: 27 de noviembre de 202…" at bounding box center [531, 454] width 356 height 41
drag, startPoint x: 543, startPoint y: 462, endPoint x: 520, endPoint y: 462, distance: 22.5
copy p "ha dado la fecha de la primera audiencia: 27 de noviembre de 2025 a las 14:00."
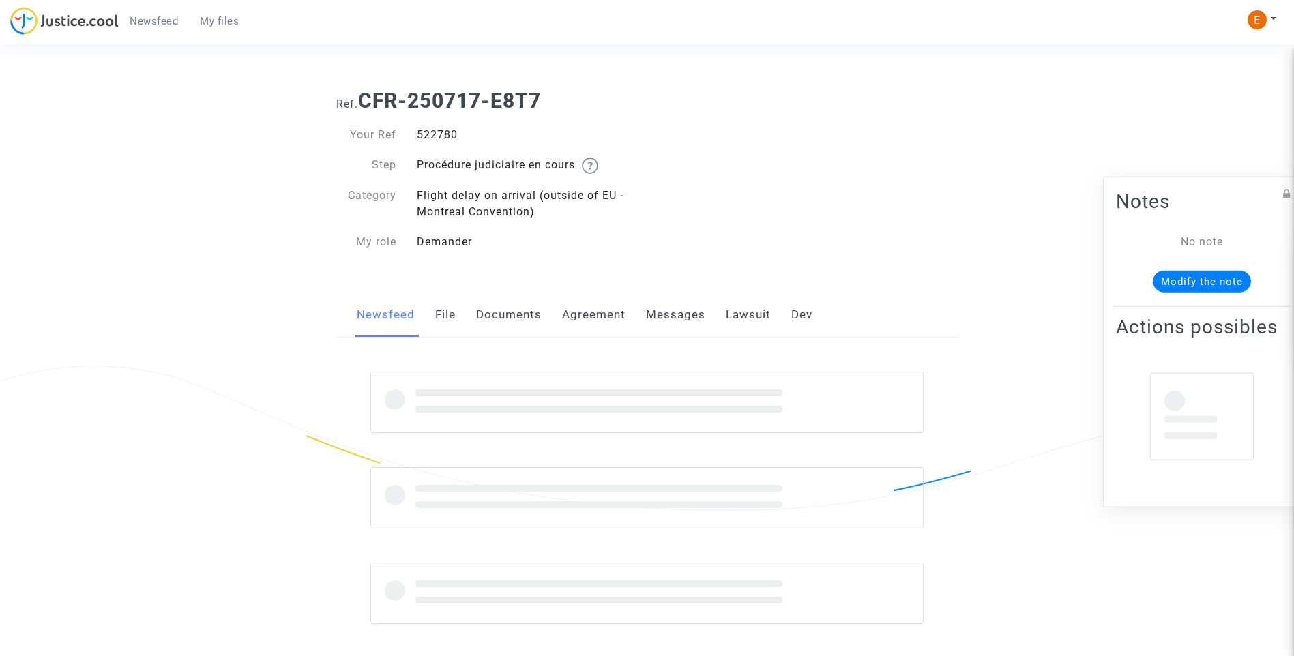
click at [446, 135] on div "522780" at bounding box center [527, 135] width 241 height 16
drag, startPoint x: 0, startPoint y: 0, endPoint x: 446, endPoint y: 135, distance: 466.1
click at [446, 135] on div "522780" at bounding box center [527, 135] width 241 height 16
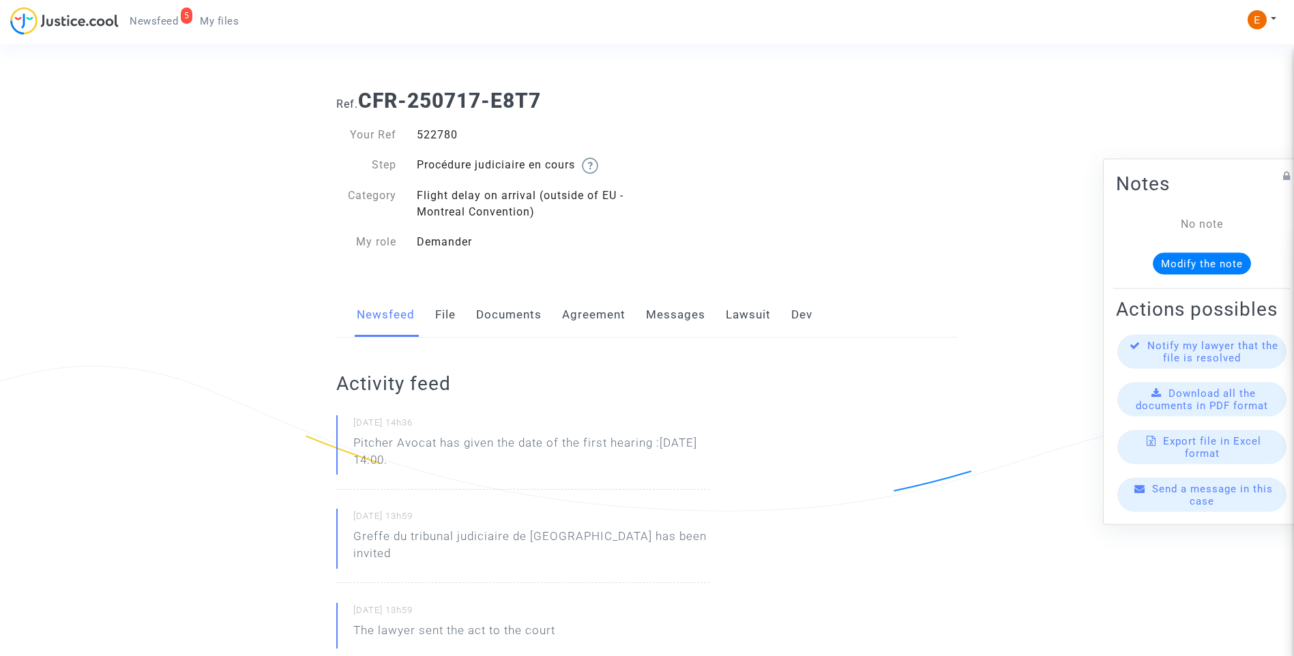
copy div "522780"
drag, startPoint x: 512, startPoint y: 462, endPoint x: 316, endPoint y: 420, distance: 200.3
drag, startPoint x: 316, startPoint y: 420, endPoint x: 415, endPoint y: 457, distance: 105.5
click at [415, 457] on p "Pitcher Avocat has given the date of the first hearing :Nov 27th 2025 at 14:00." at bounding box center [531, 454] width 356 height 41
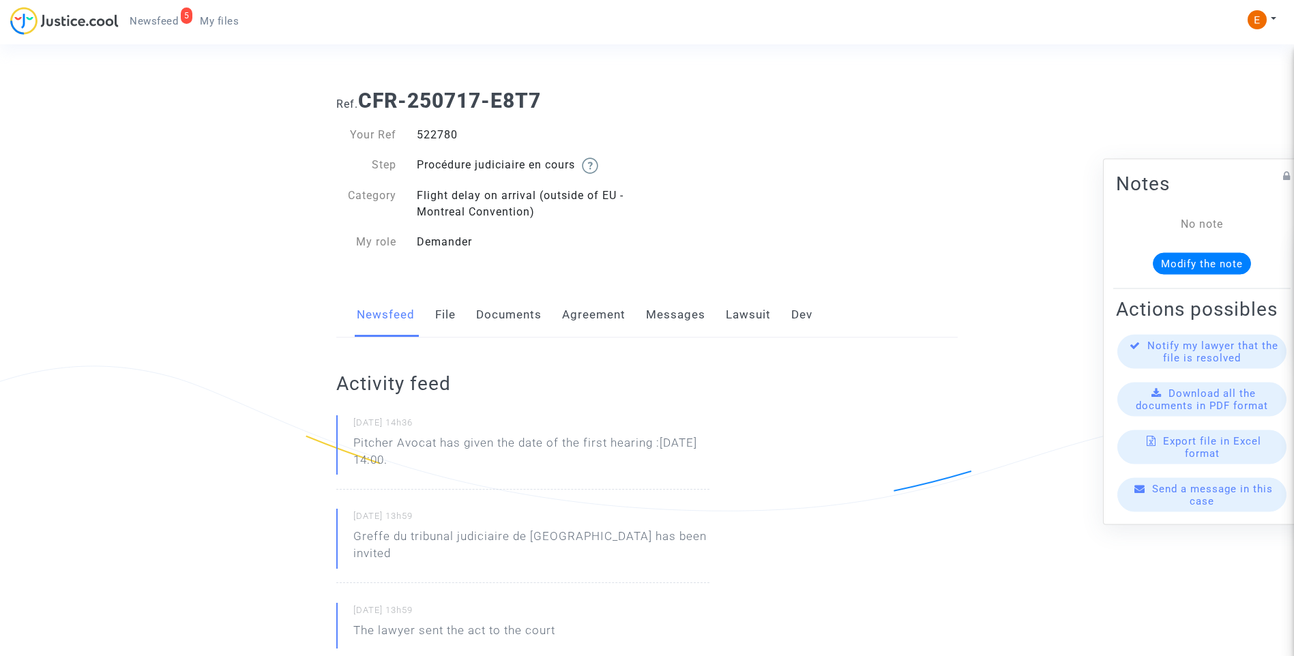
drag, startPoint x: 505, startPoint y: 464, endPoint x: 328, endPoint y: 439, distance: 178.4
drag, startPoint x: 328, startPoint y: 439, endPoint x: 403, endPoint y: 456, distance: 76.8
click at [441, 458] on p "Pitcher Avocat ha dado la fecha de la primera audiencia: 27 de noviembre de 202…" at bounding box center [531, 454] width 356 height 41
drag, startPoint x: 440, startPoint y: 443, endPoint x: 655, endPoint y: 445, distance: 215.5
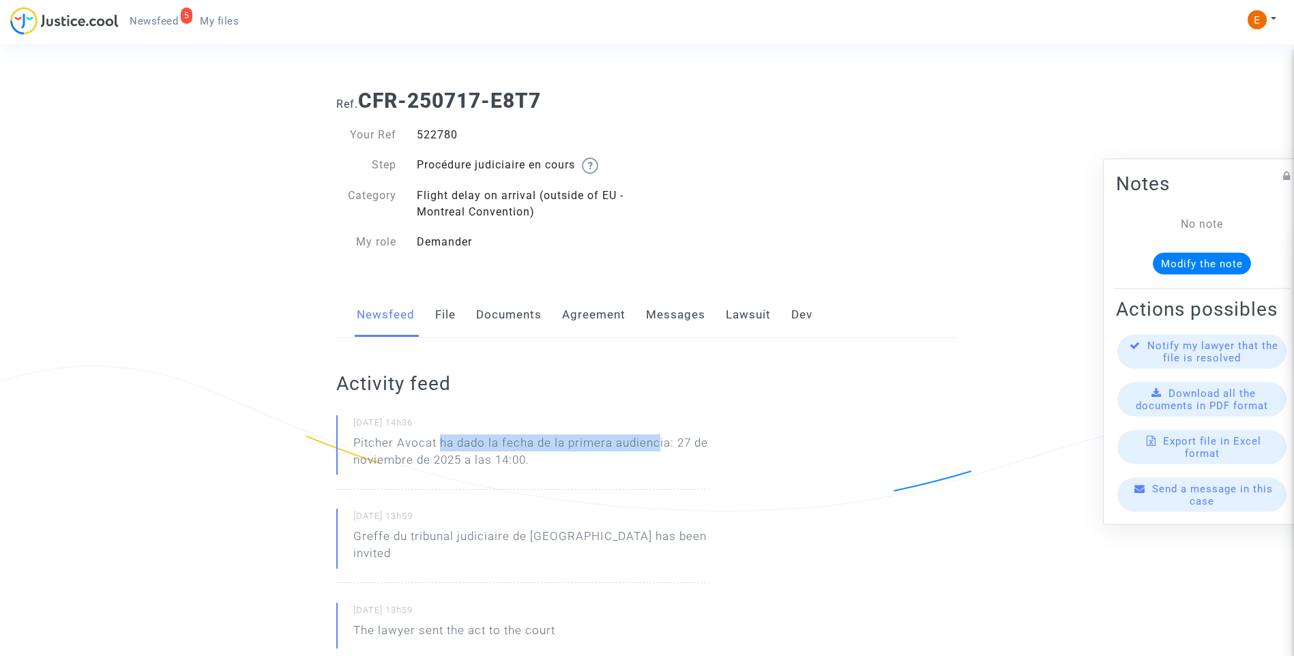
click at [656, 445] on p "Pitcher Avocat ha dado la fecha de la primera audiencia: 27 de noviembre de 202…" at bounding box center [531, 454] width 356 height 41
drag, startPoint x: 544, startPoint y: 460, endPoint x: 443, endPoint y: 439, distance: 103.8
click at [443, 439] on p "Pitcher Avocat ha dado la fecha de la primera audiencia: 27 de noviembre de 202…" at bounding box center [531, 454] width 356 height 41
copy p "ha dado la fecha de la primera audiencia: 27 de noviembre de 2025 a las 14:00."
click at [438, 134] on div "523500" at bounding box center [527, 135] width 241 height 16
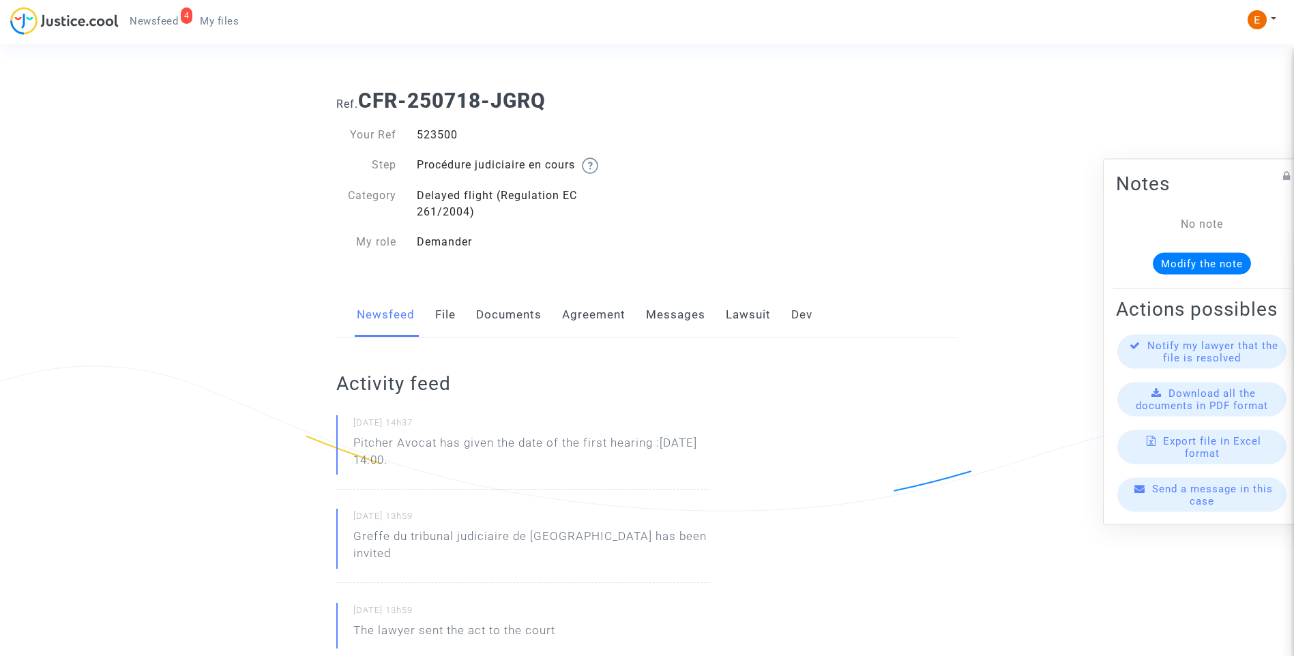
drag, startPoint x: 0, startPoint y: 0, endPoint x: 438, endPoint y: 134, distance: 457.8
copy div "523500"
drag, startPoint x: 507, startPoint y: 456, endPoint x: 348, endPoint y: 437, distance: 160.1
click at [348, 437] on div "[DATE] 14h37 Pitcher Avocat has given the date of the first hearing :[DATE] 14:…" at bounding box center [522, 452] width 373 height 74
drag, startPoint x: 348, startPoint y: 437, endPoint x: 363, endPoint y: 440, distance: 15.3
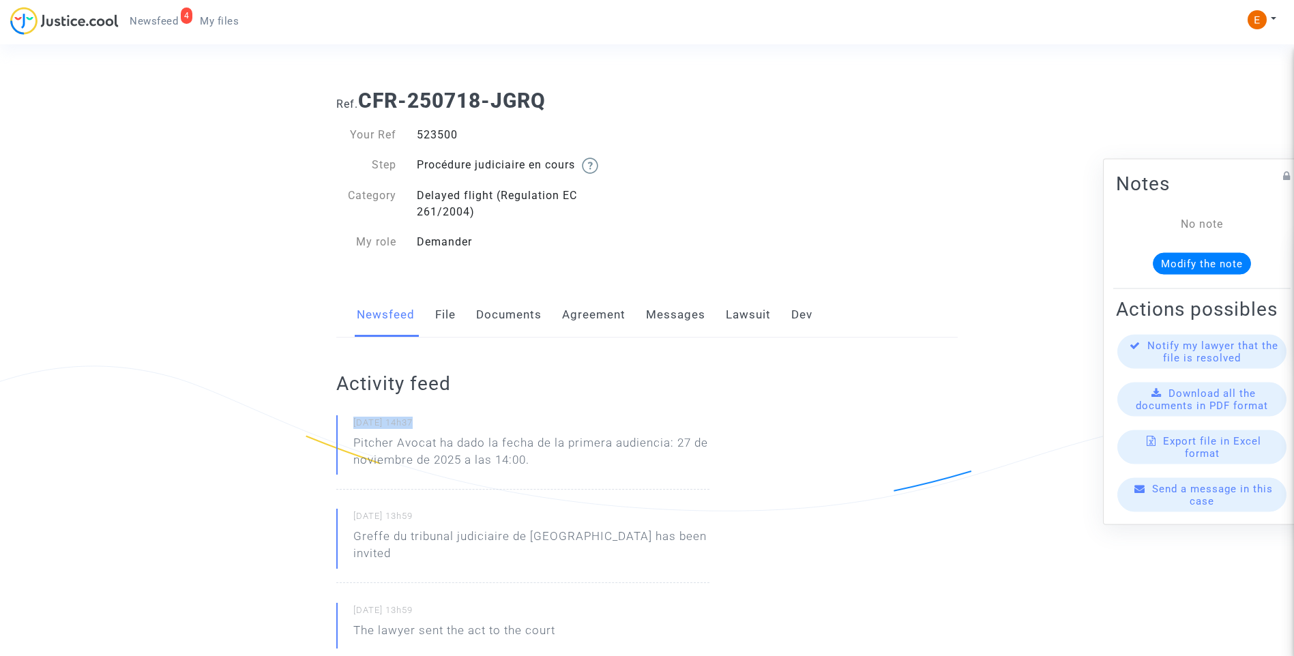
click at [447, 441] on p "Pitcher Avocat ha dado la fecha de la primera audiencia: 27 de noviembre de 202…" at bounding box center [531, 454] width 356 height 41
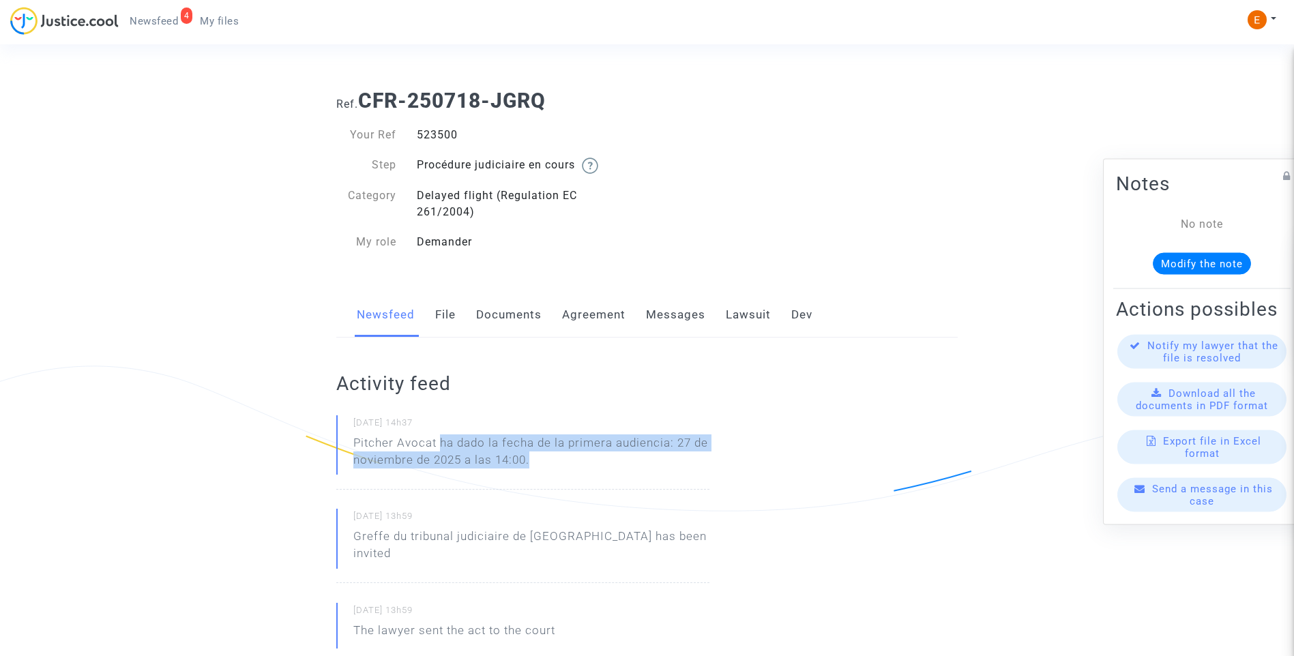
drag, startPoint x: 442, startPoint y: 441, endPoint x: 585, endPoint y: 458, distance: 144.3
click at [585, 458] on p "Pitcher Avocat ha dado la fecha de la primera audiencia: 27 de noviembre de 202…" at bounding box center [531, 454] width 356 height 41
drag, startPoint x: 585, startPoint y: 458, endPoint x: 525, endPoint y: 452, distance: 60.3
copy p "ha dado la fecha de la primera audiencia: 27 de noviembre de 2025 a las 14:00."
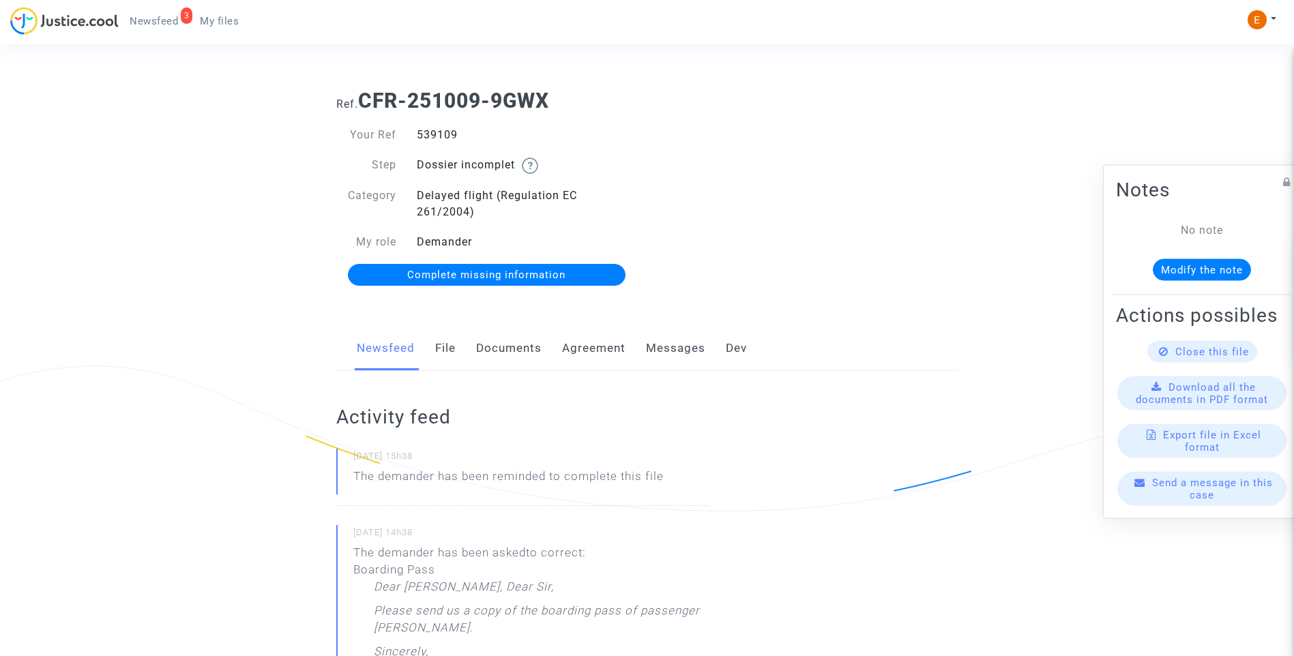
click at [439, 130] on div "539109" at bounding box center [527, 135] width 241 height 16
copy div "539109"
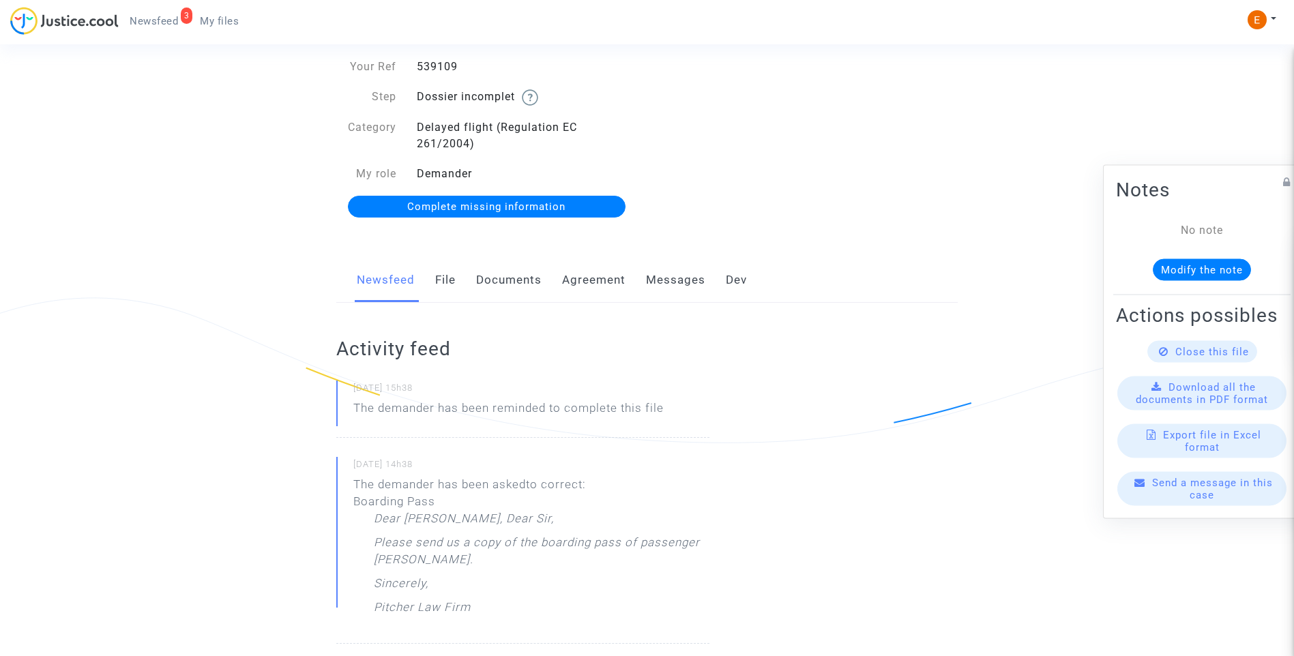
drag, startPoint x: 515, startPoint y: 282, endPoint x: 572, endPoint y: 300, distance: 60.2
click at [515, 282] on link "Documents" at bounding box center [508, 280] width 65 height 45
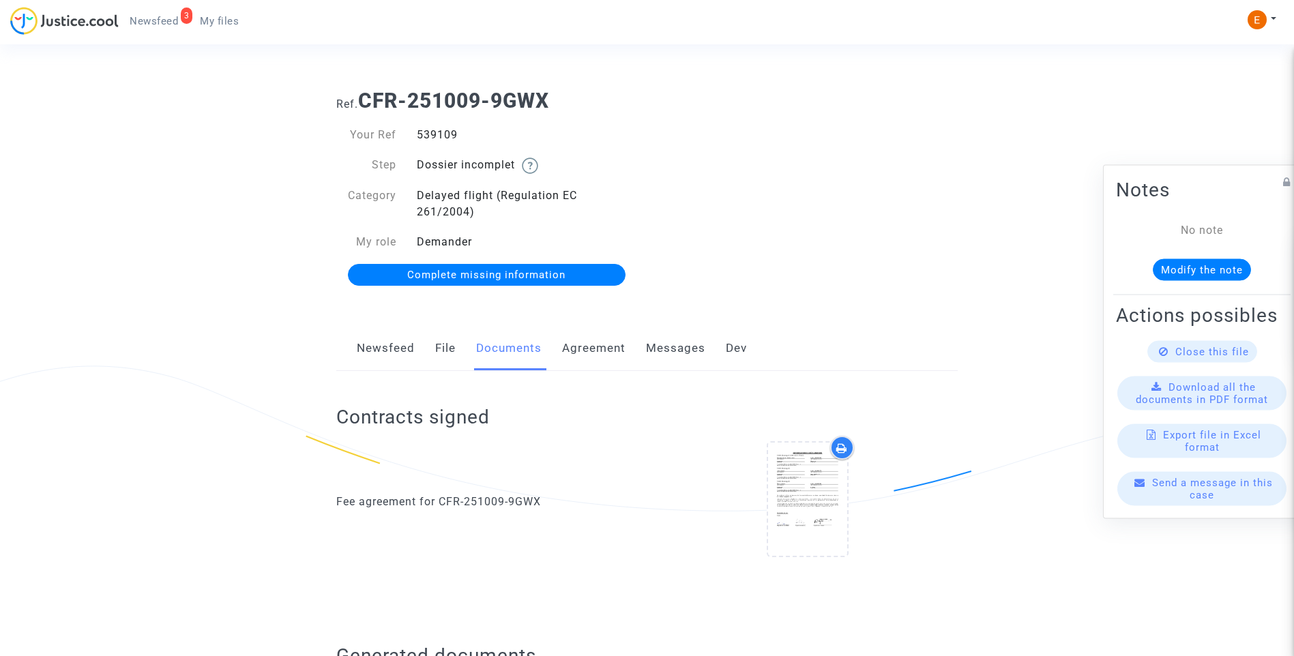
click at [496, 280] on span "Complete missing information" at bounding box center [486, 275] width 158 height 12
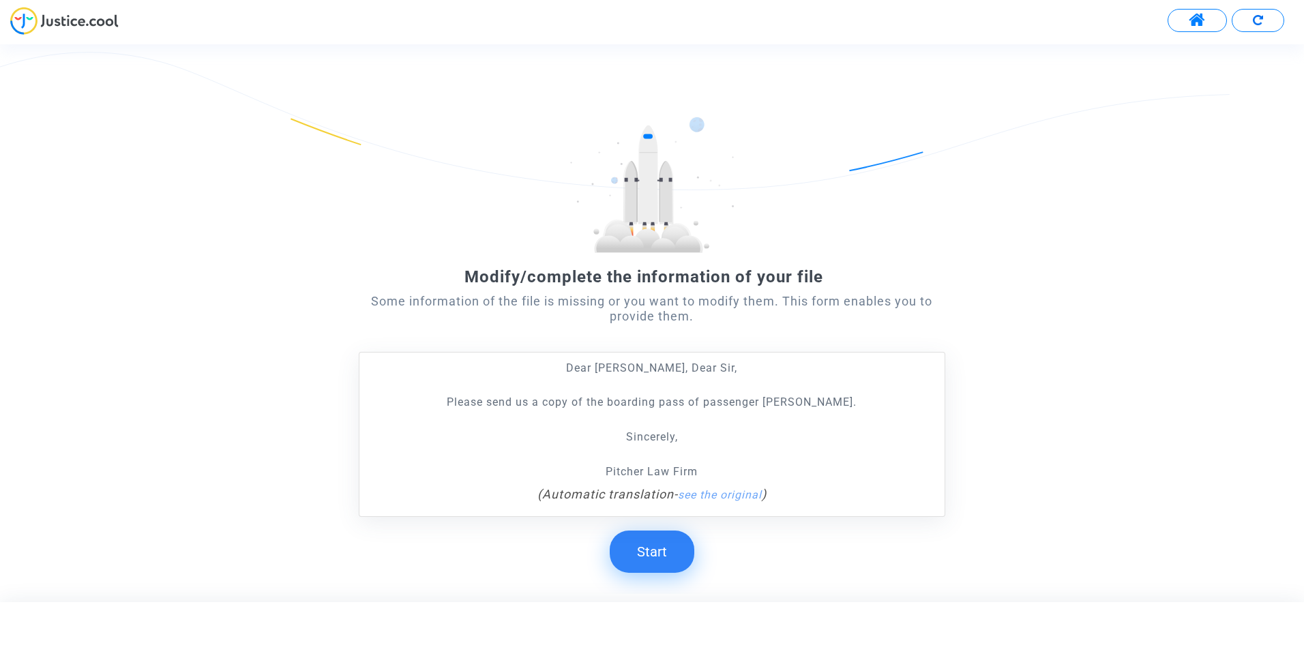
click at [670, 552] on button "Start" at bounding box center [652, 552] width 85 height 42
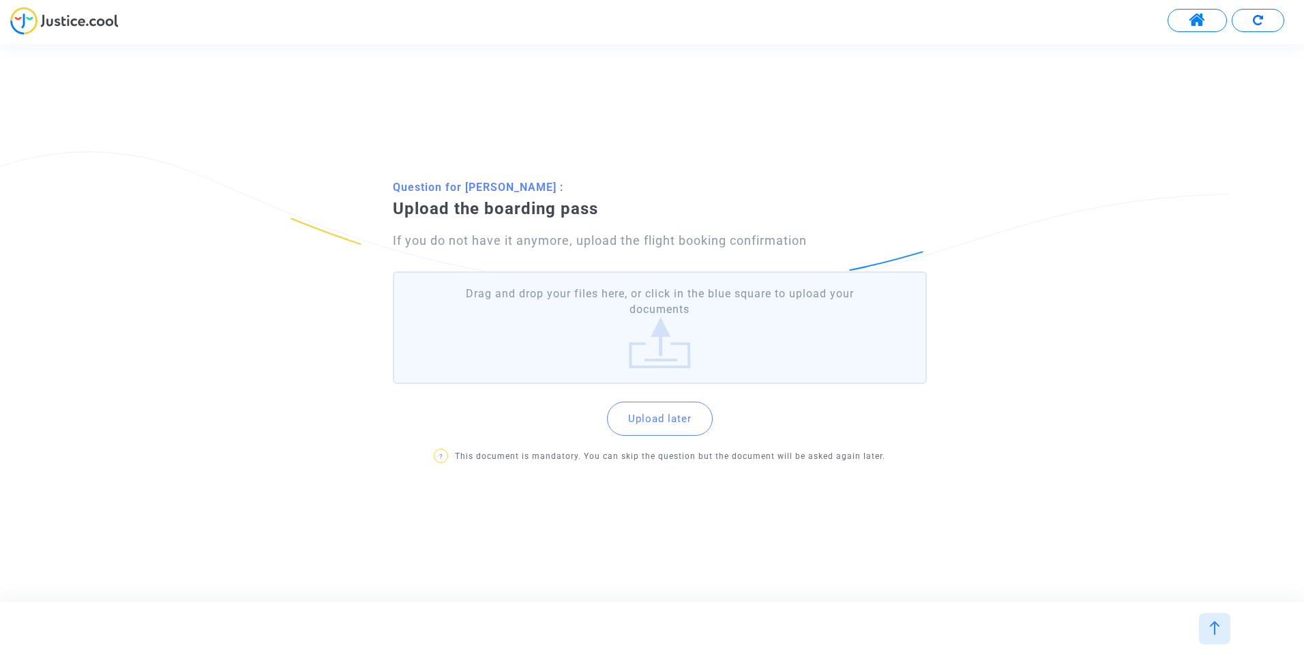
click at [645, 357] on label "Drag and drop your files here, or click in the blue square to upload your docum…" at bounding box center [660, 327] width 534 height 113
click at [0, 0] on input "Drag and drop your files here, or click in the blue square to upload your docum…" at bounding box center [0, 0] width 0 height 0
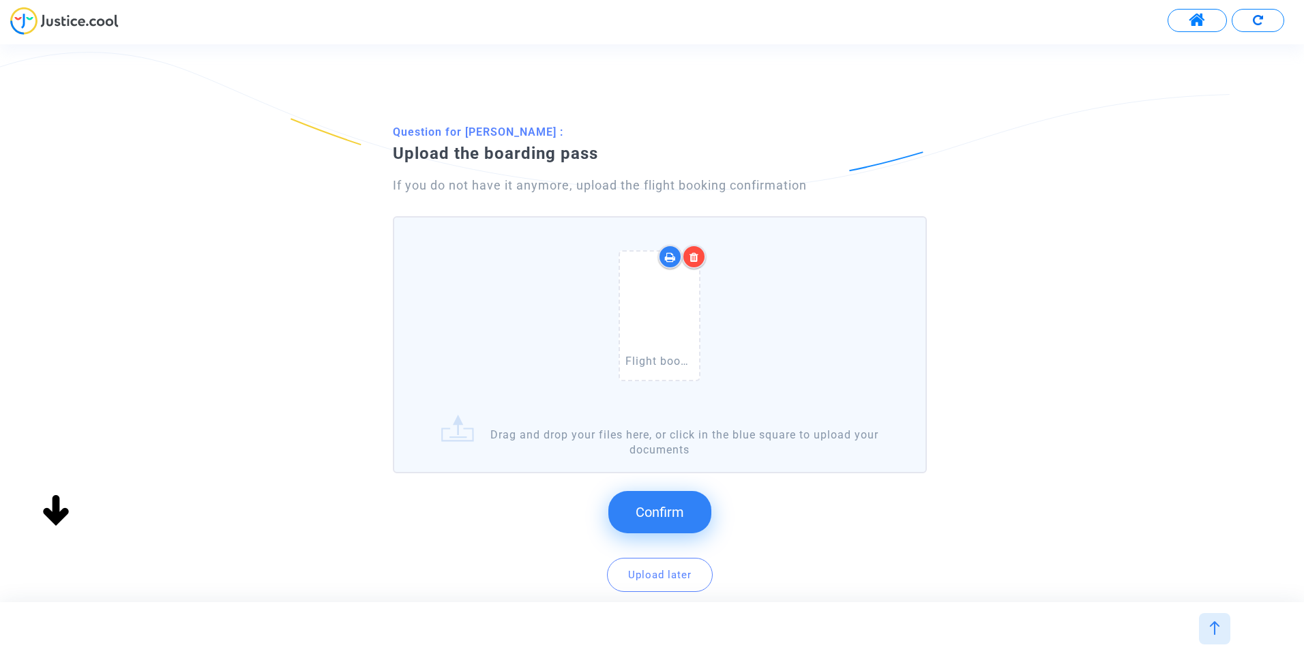
click at [694, 259] on icon at bounding box center [695, 257] width 10 height 11
click at [683, 516] on button "Confirm" at bounding box center [659, 512] width 103 height 42
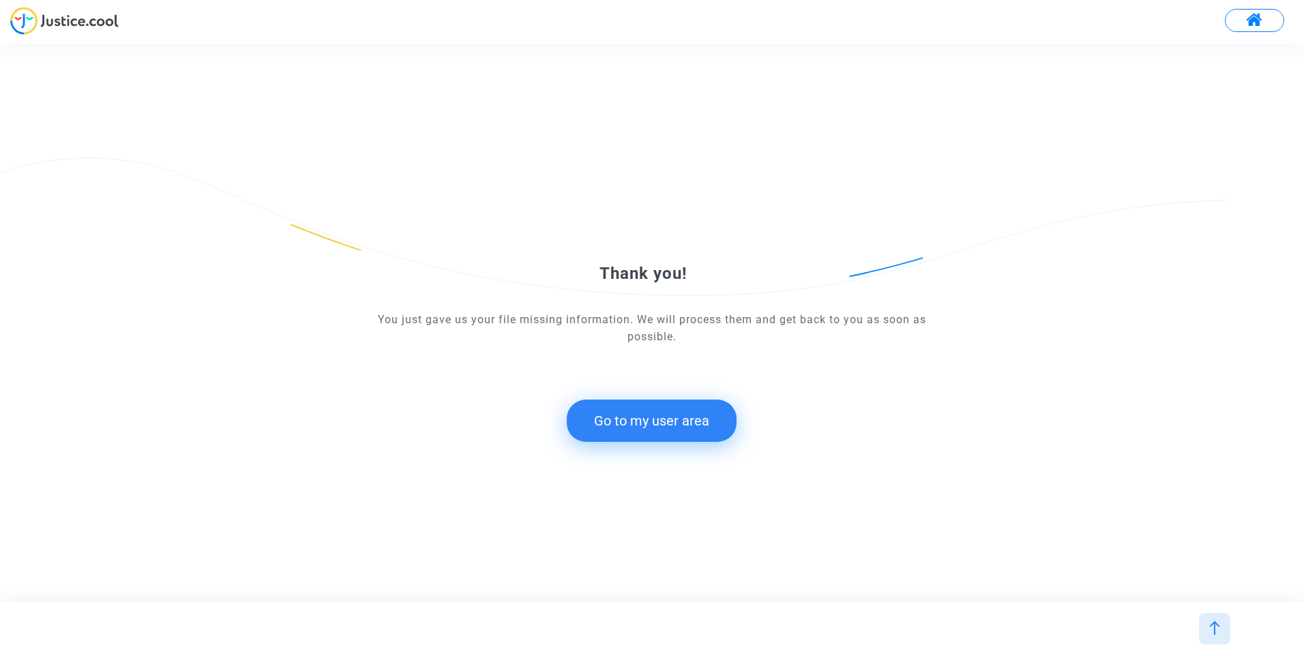
click at [646, 416] on button "Go to my user area" at bounding box center [652, 421] width 170 height 42
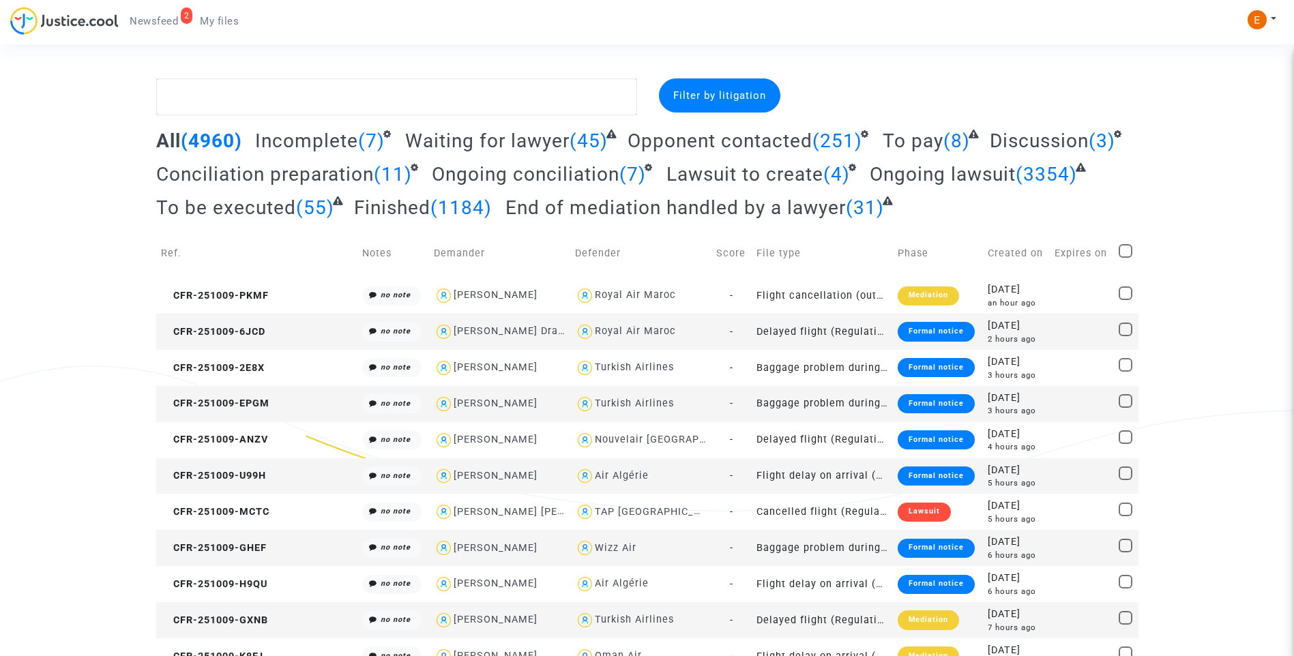
click at [157, 18] on span "Newsfeed" at bounding box center [154, 21] width 48 height 12
